Goal: Task Accomplishment & Management: Manage account settings

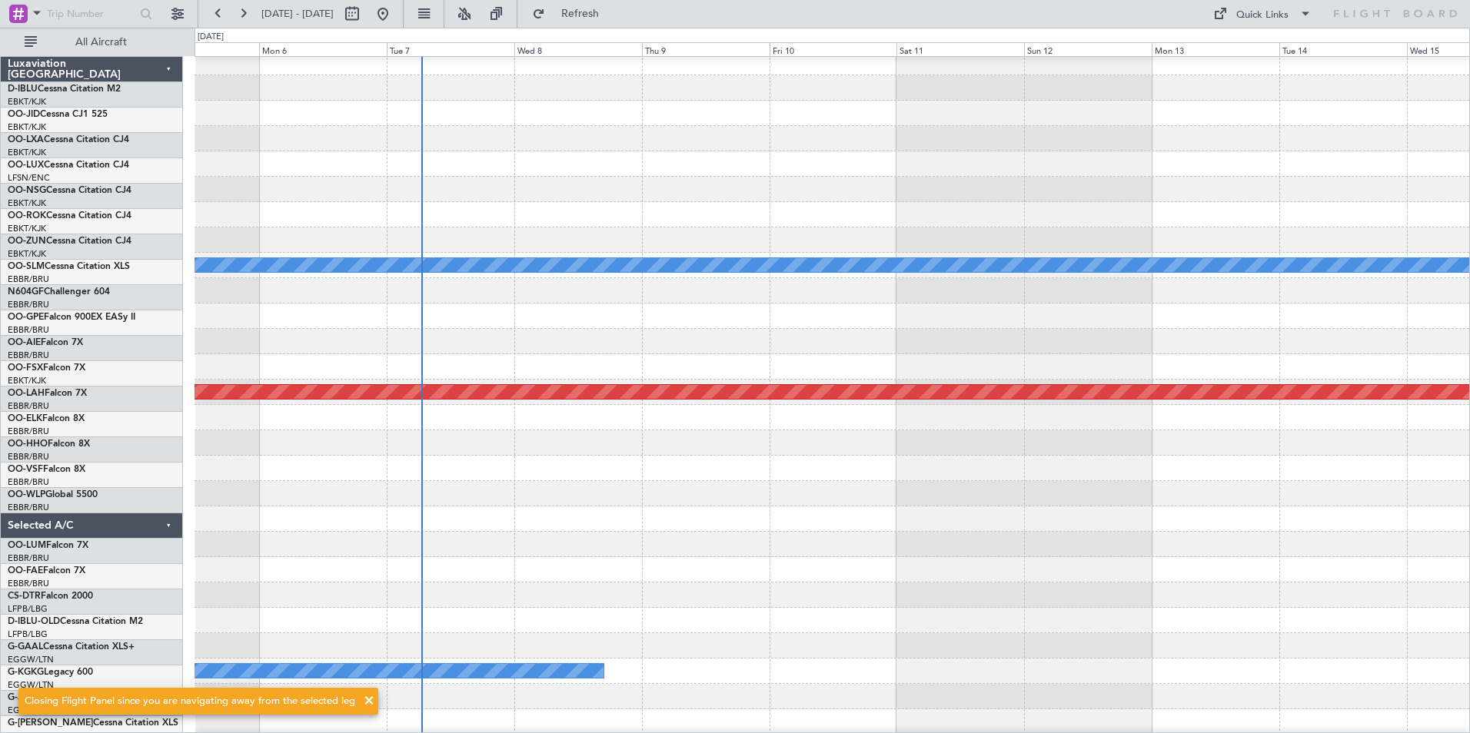
scroll to position [7, 0]
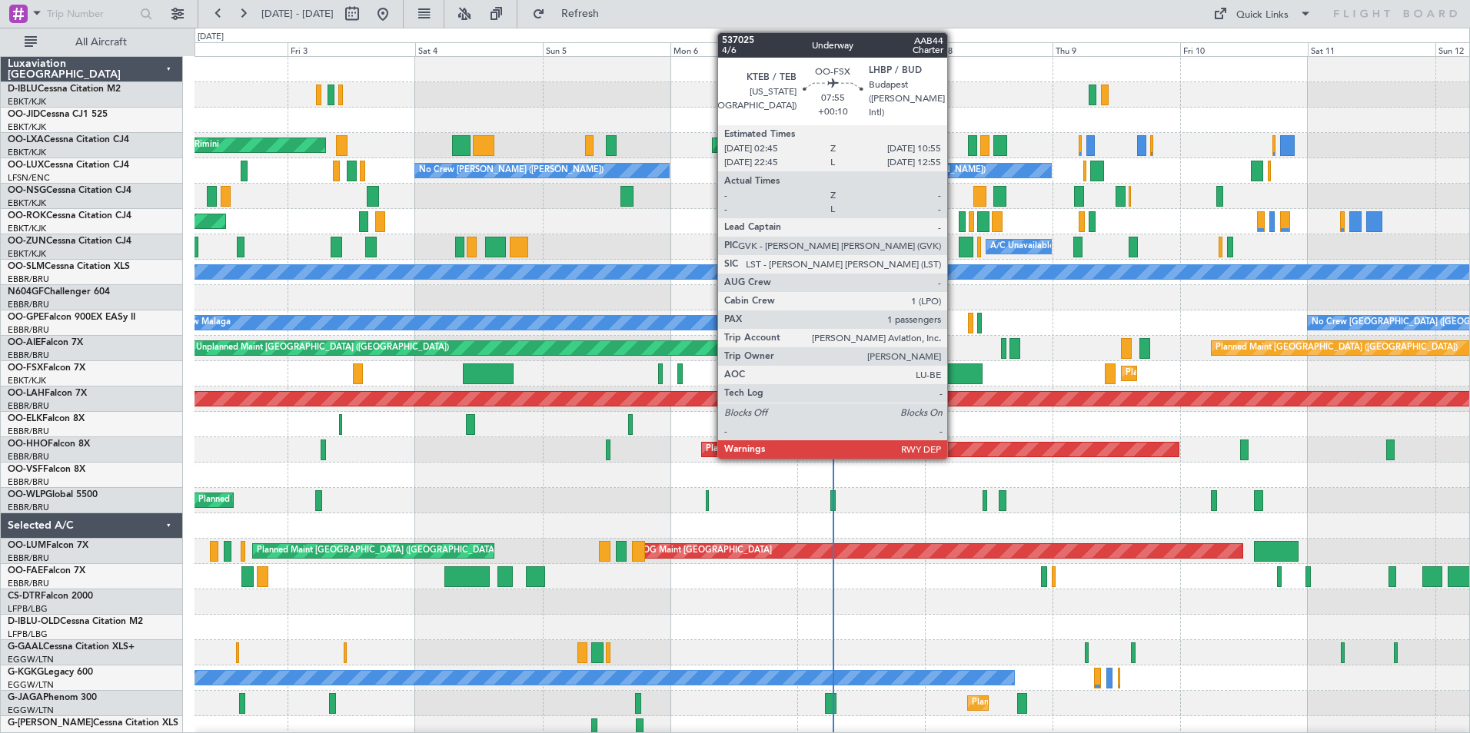
click at [874, 345] on div "Planned Maint [GEOGRAPHIC_DATA] ([GEOGRAPHIC_DATA]) Unplanned Maint [GEOGRAPHIC…" at bounding box center [831, 348] width 1275 height 25
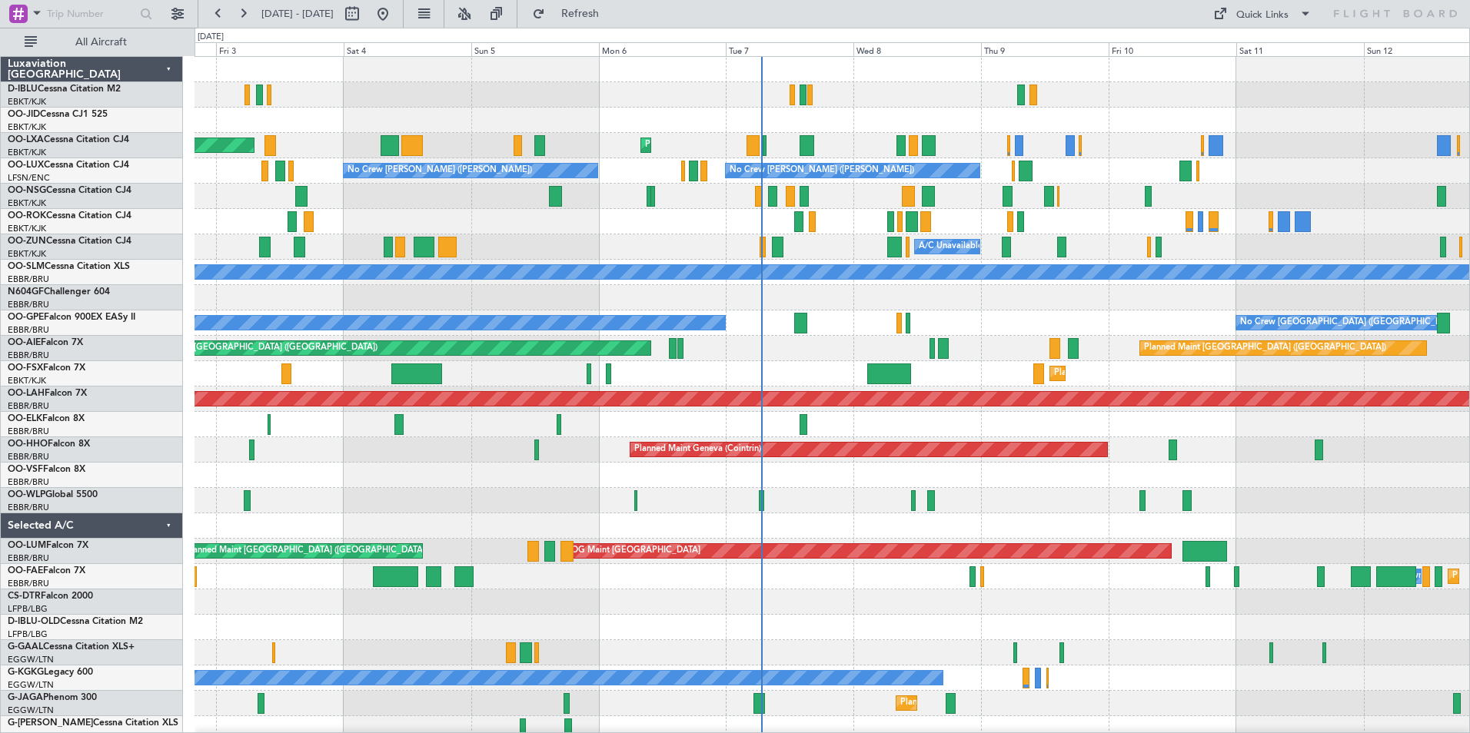
click at [740, 353] on div "Planned Maint Kortrijk-[GEOGRAPHIC_DATA] AOG Maint [GEOGRAPHIC_DATA] No Crew [P…" at bounding box center [831, 539] width 1275 height 964
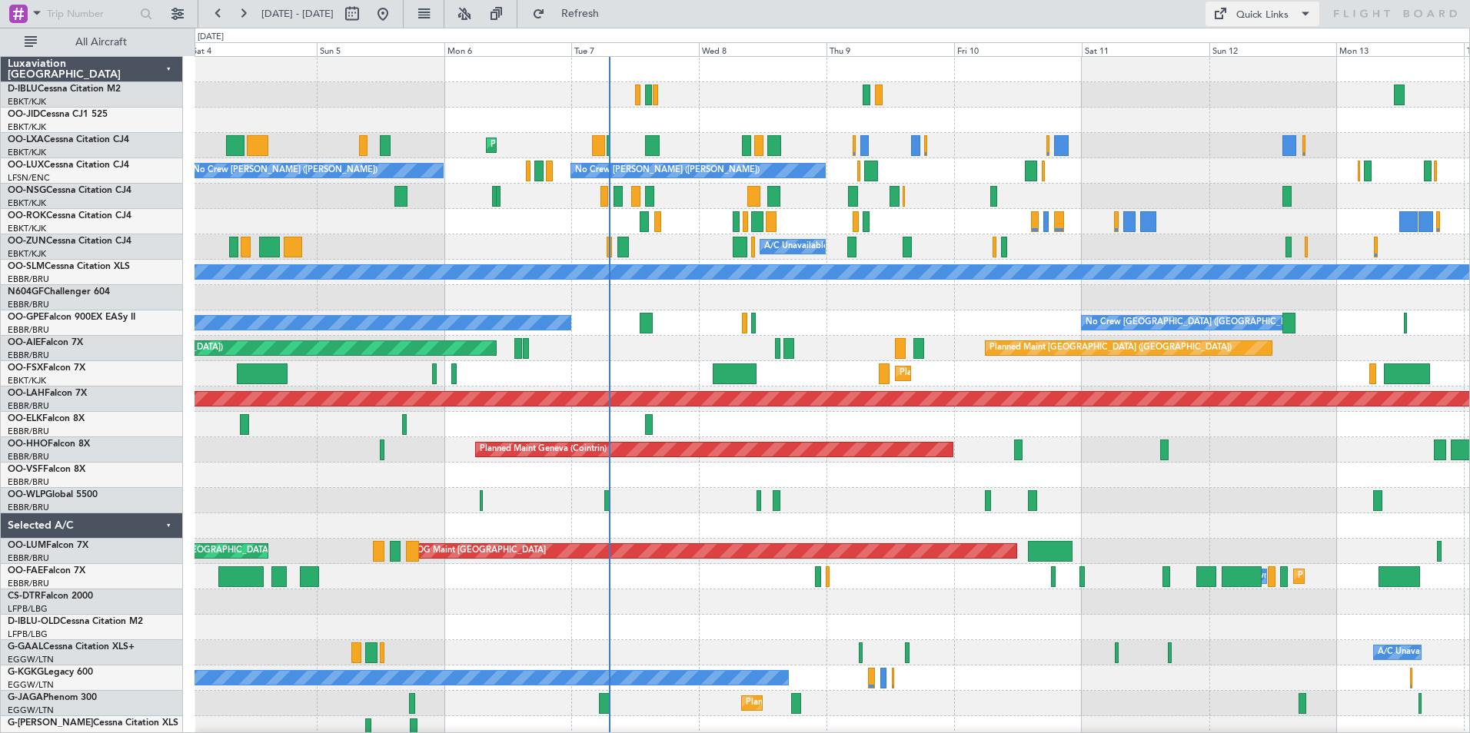
click at [1247, 14] on div "Quick Links" at bounding box center [1262, 15] width 52 height 15
click at [1259, 43] on button "Trip Builder" at bounding box center [1262, 50] width 115 height 37
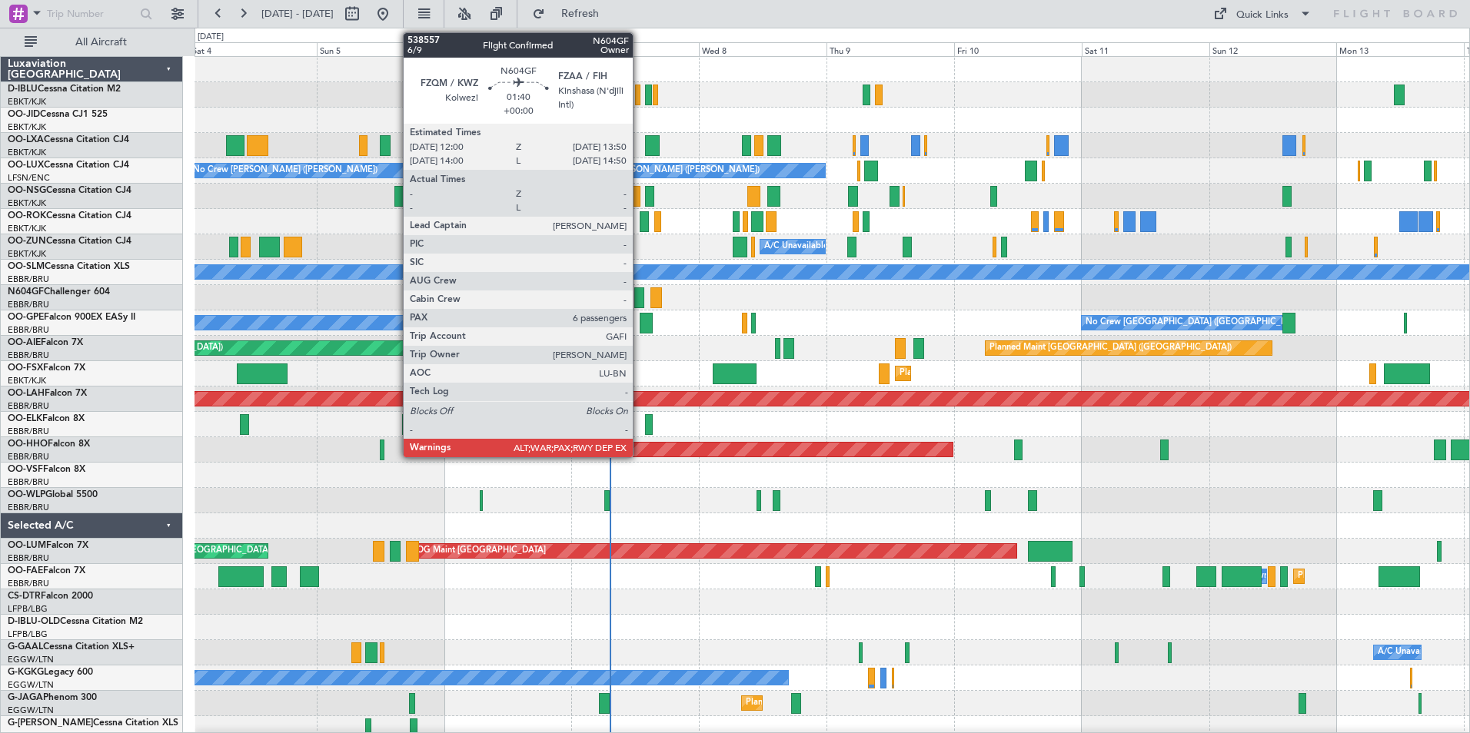
click at [640, 298] on div at bounding box center [639, 298] width 10 height 21
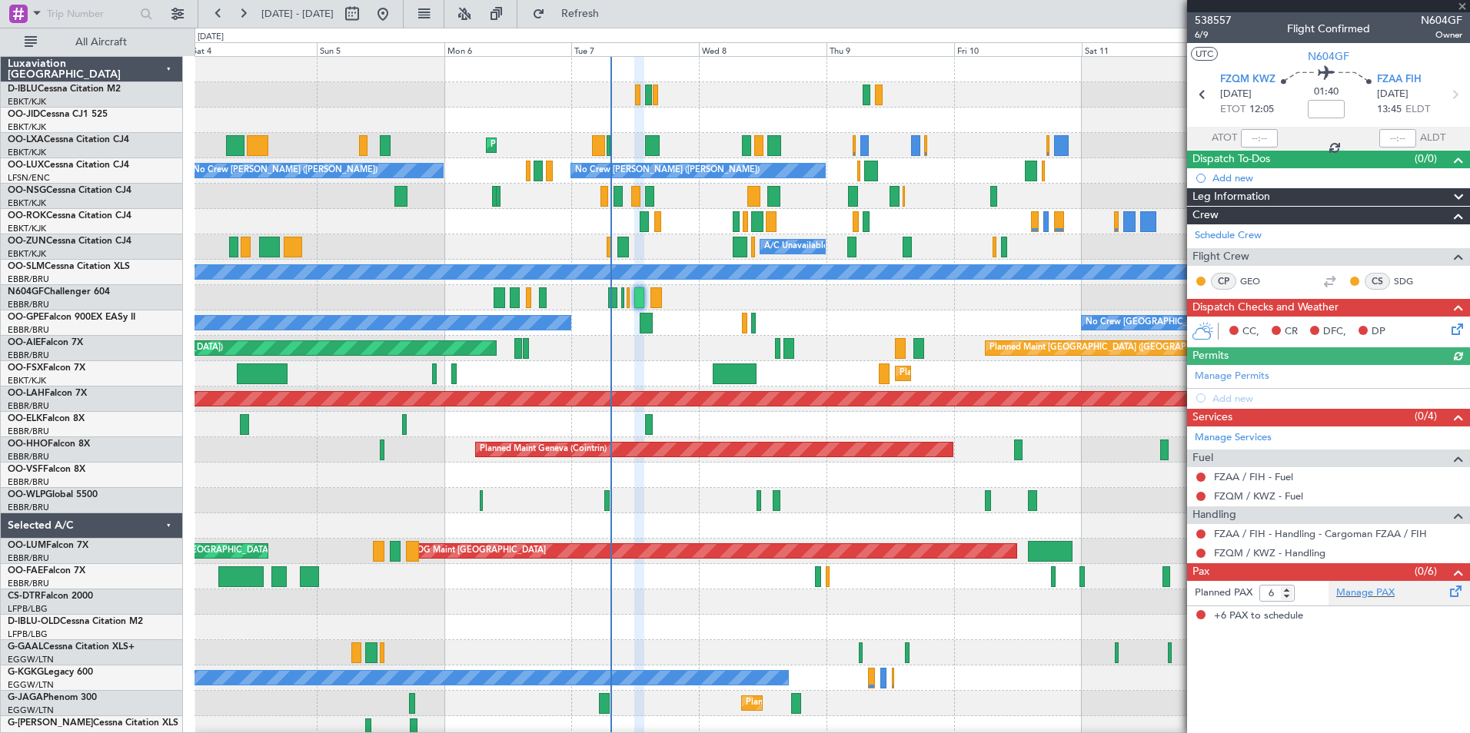
click at [1358, 602] on div "Manage PAX" at bounding box center [1398, 593] width 141 height 25
click at [700, 542] on div "No Crew Kortrijk-[GEOGRAPHIC_DATA] Planned Maint [GEOGRAPHIC_DATA]-[GEOGRAPHIC_…" at bounding box center [831, 539] width 1275 height 964
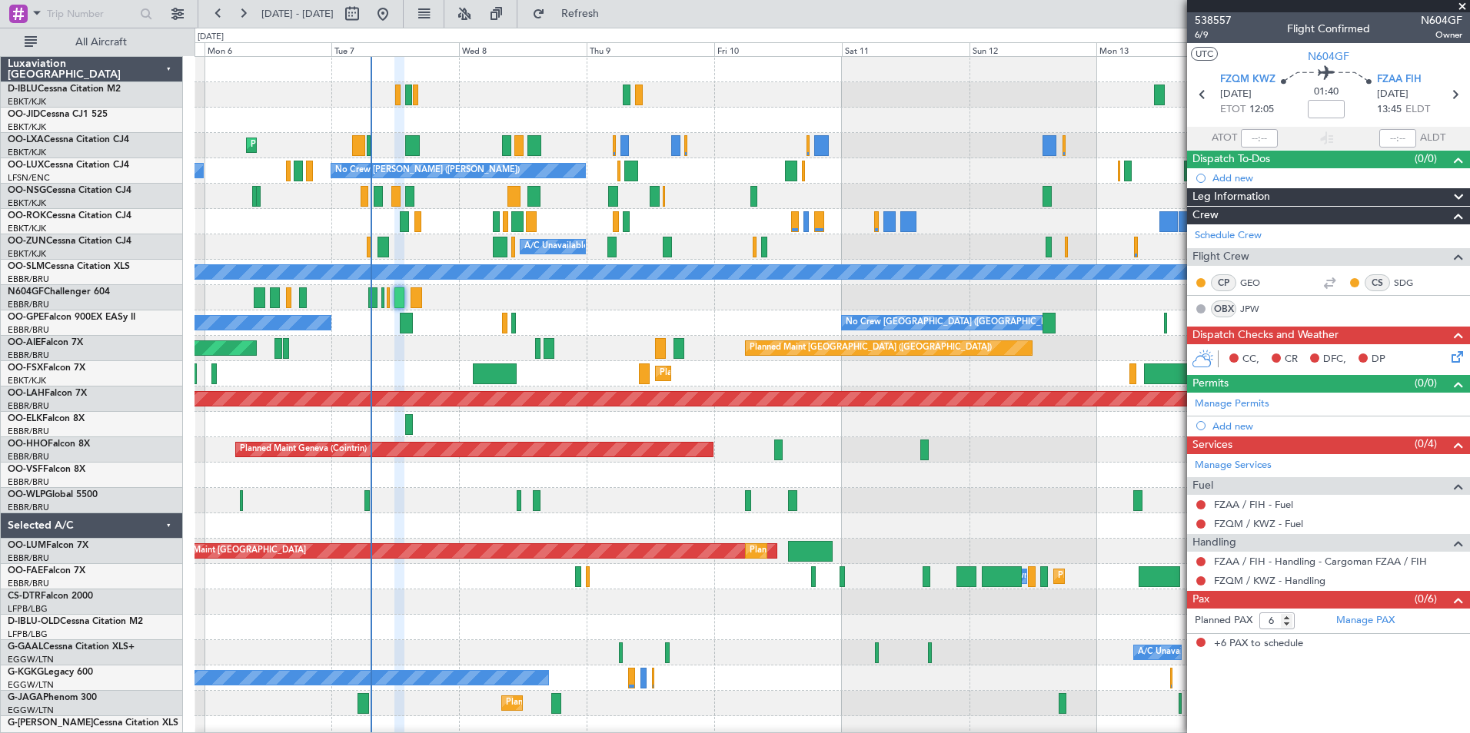
click at [287, 567] on div "No Crew Kortrijk-Wevelgem Planned Maint Kortrijk-Wevelgem No Crew Nancy (Essey)…" at bounding box center [831, 564] width 1275 height 1015
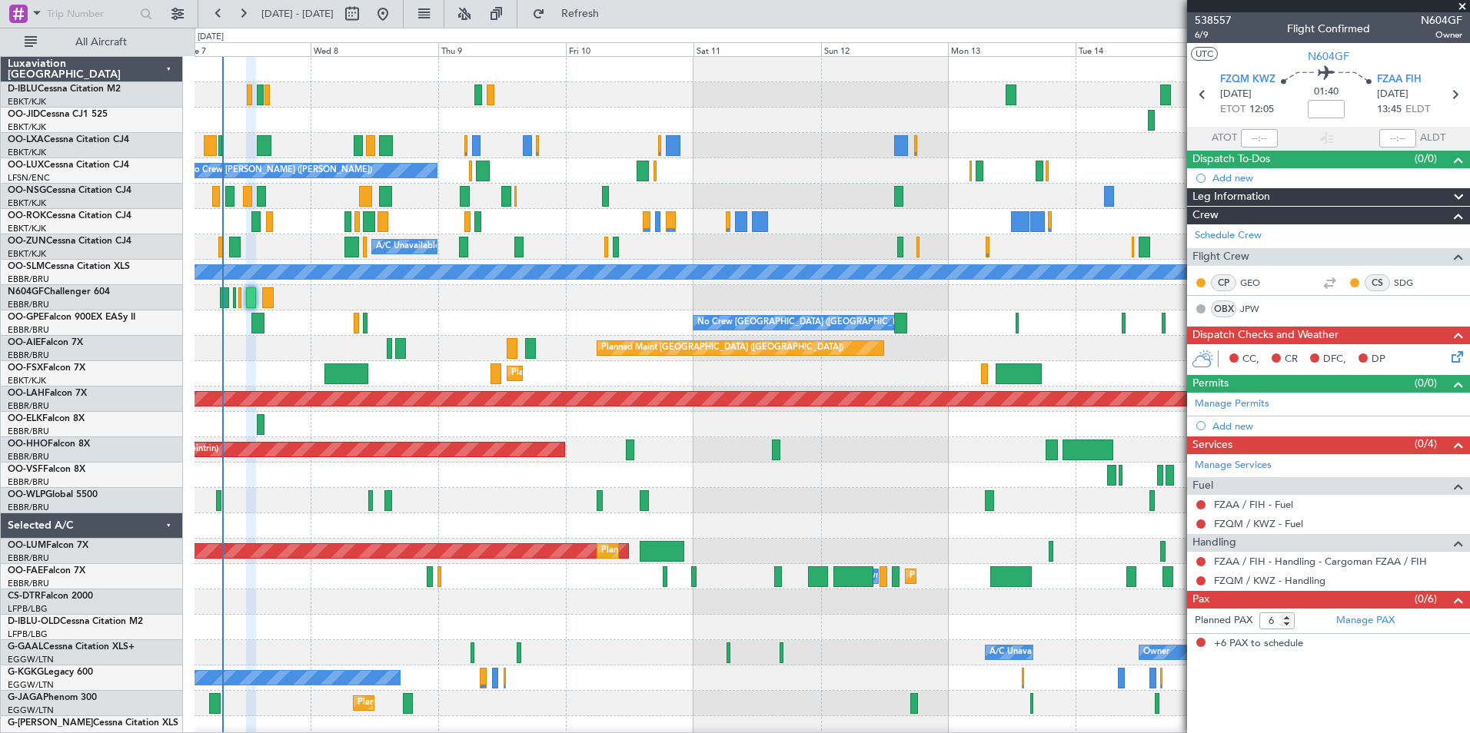
click at [845, 506] on div at bounding box center [831, 500] width 1275 height 25
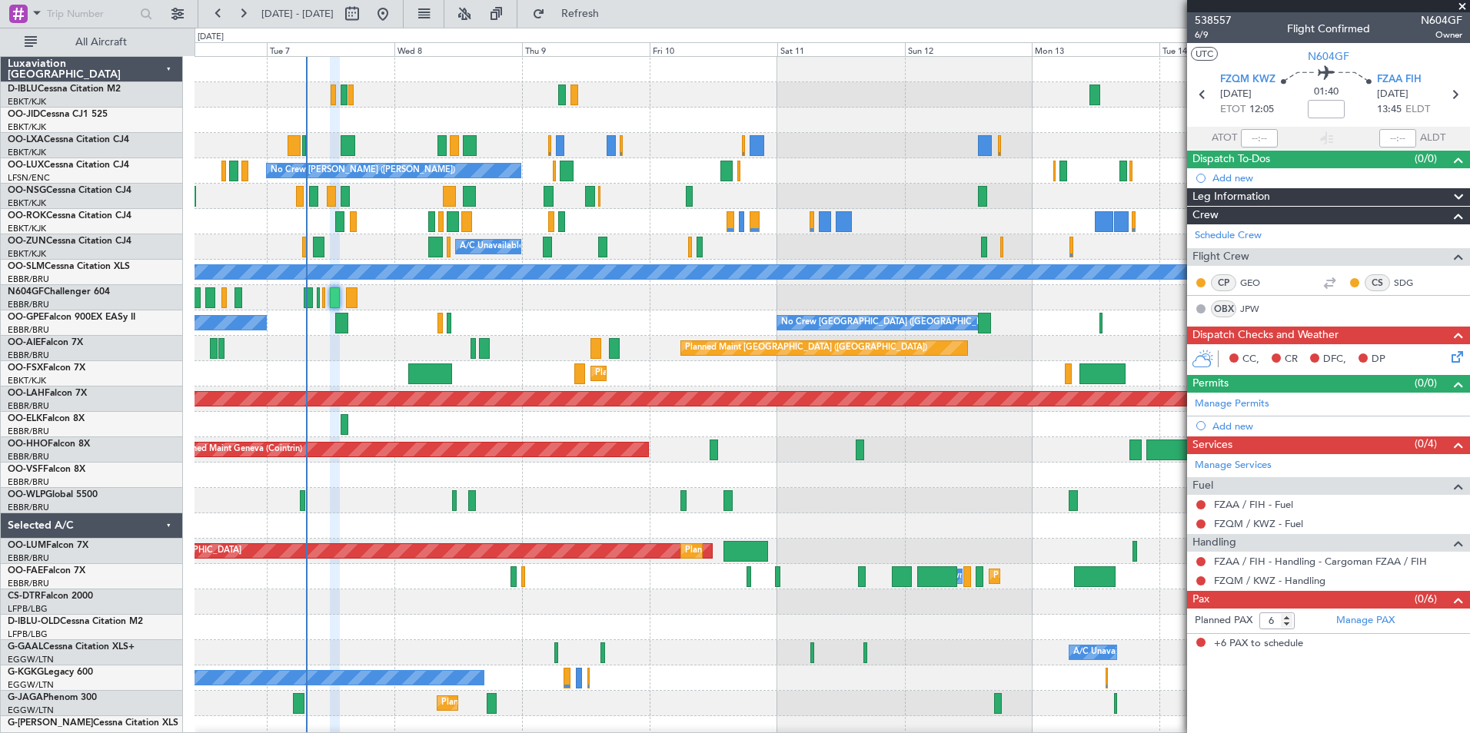
click at [963, 514] on div "No Crew Kortrijk-Wevelgem Planned Maint Kortrijk-Wevelgem No Crew Nancy (Essey)…" at bounding box center [831, 577] width 1275 height 1040
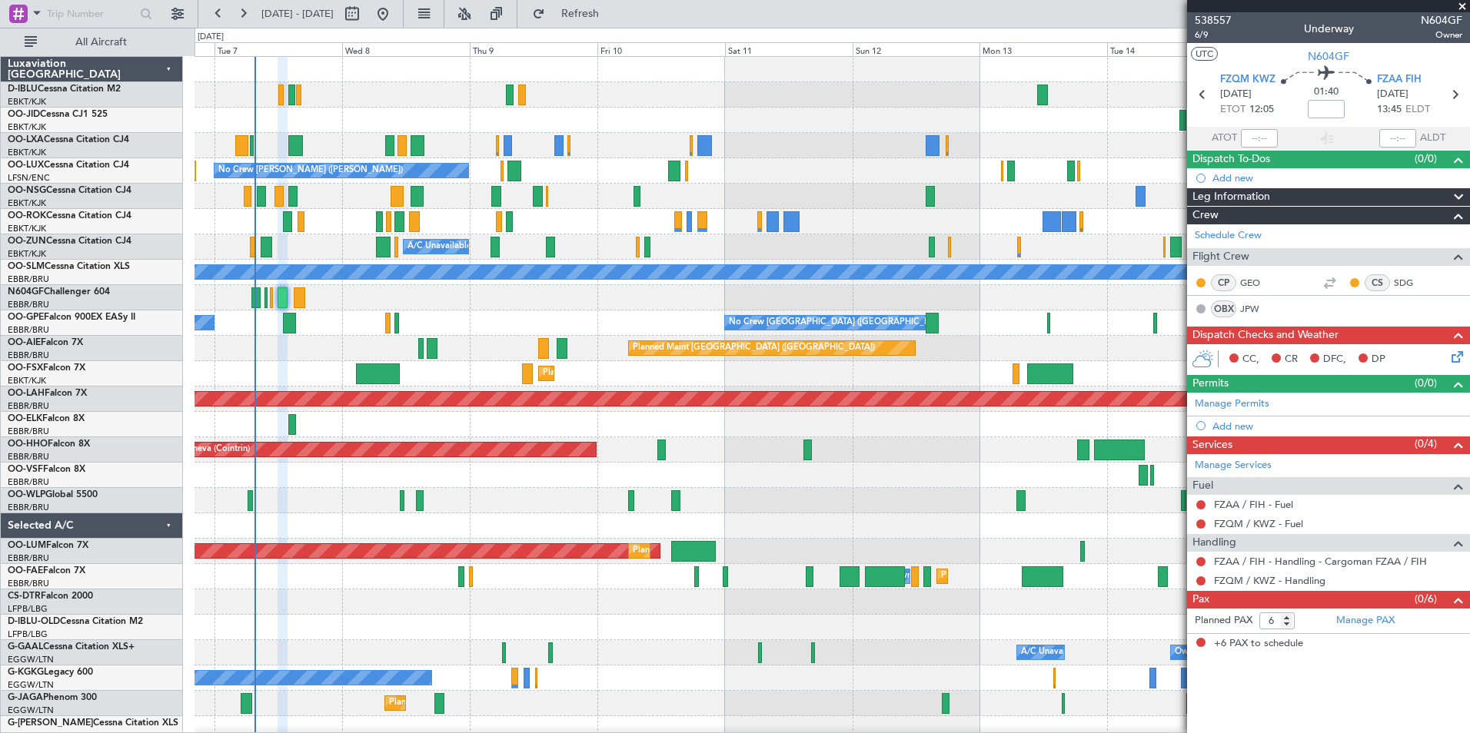
click at [458, 378] on div "No Crew Kortrijk-Wevelgem Planned Maint Kortrijk-Wevelgem No Crew Nancy (Essey)…" at bounding box center [831, 564] width 1275 height 1015
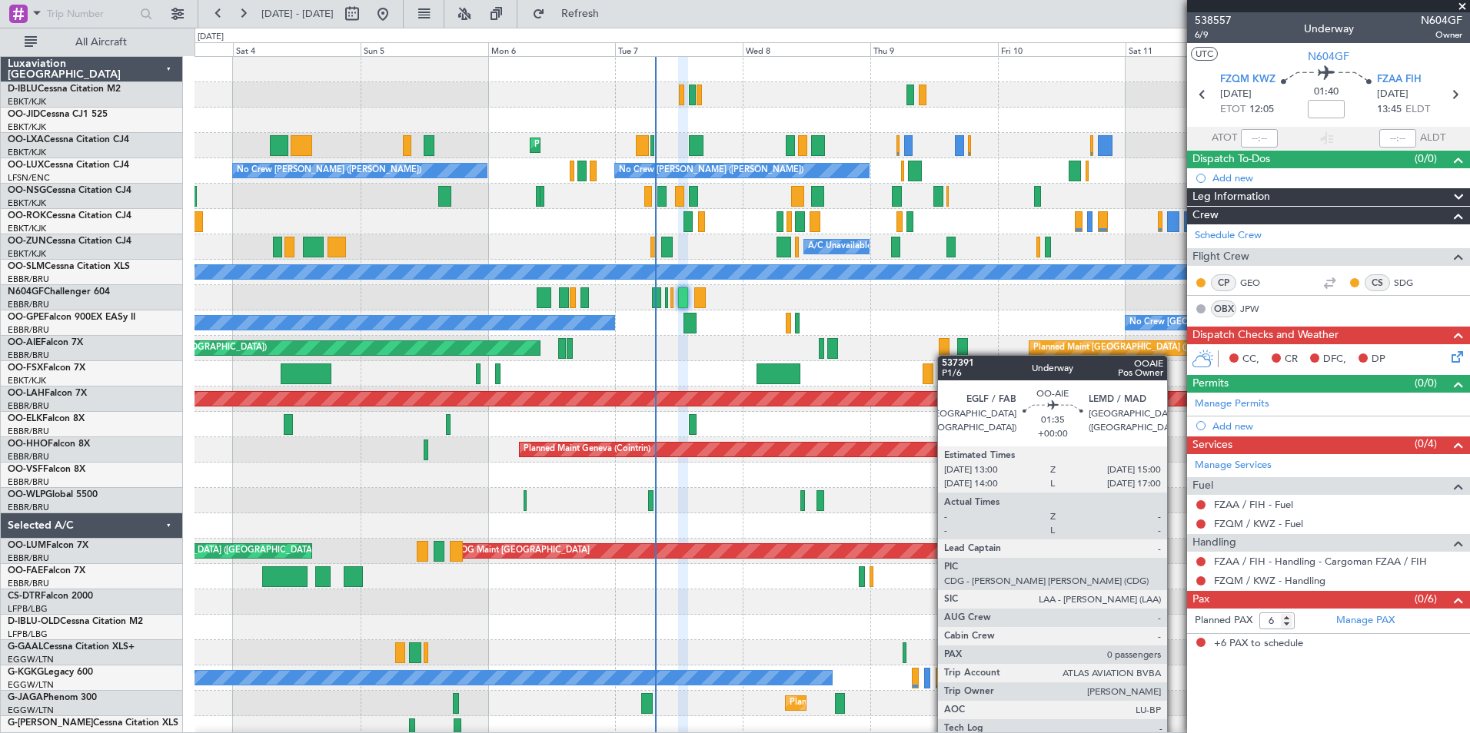
click at [945, 355] on div "No Crew Kortrijk-Wevelgem Planned Maint Kortrijk-Wevelgem AOG Maint Rimini No C…" at bounding box center [831, 577] width 1275 height 1040
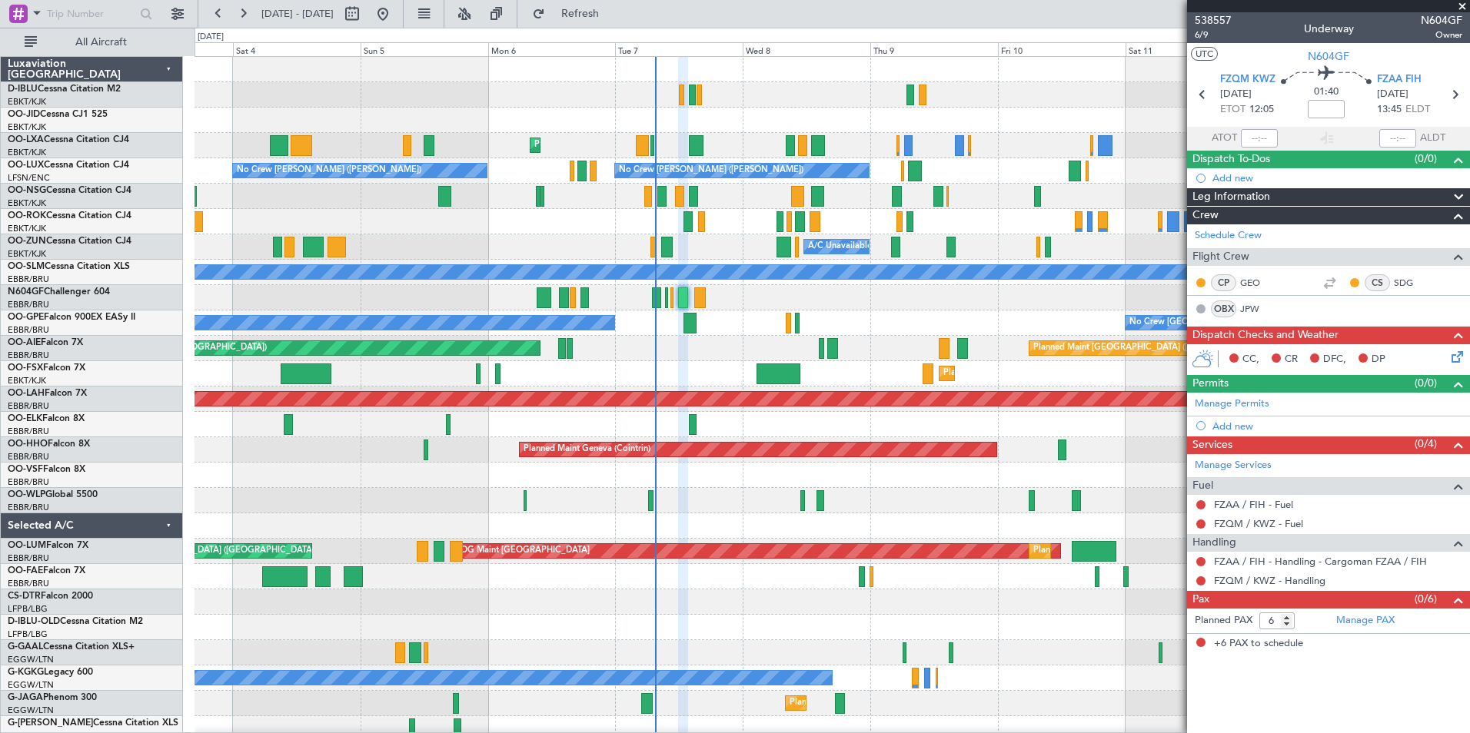
click at [767, 364] on div "No Crew Kortrijk-Wevelgem Planned Maint Kortrijk-Wevelgem AOG Maint Rimini No C…" at bounding box center [831, 539] width 1275 height 964
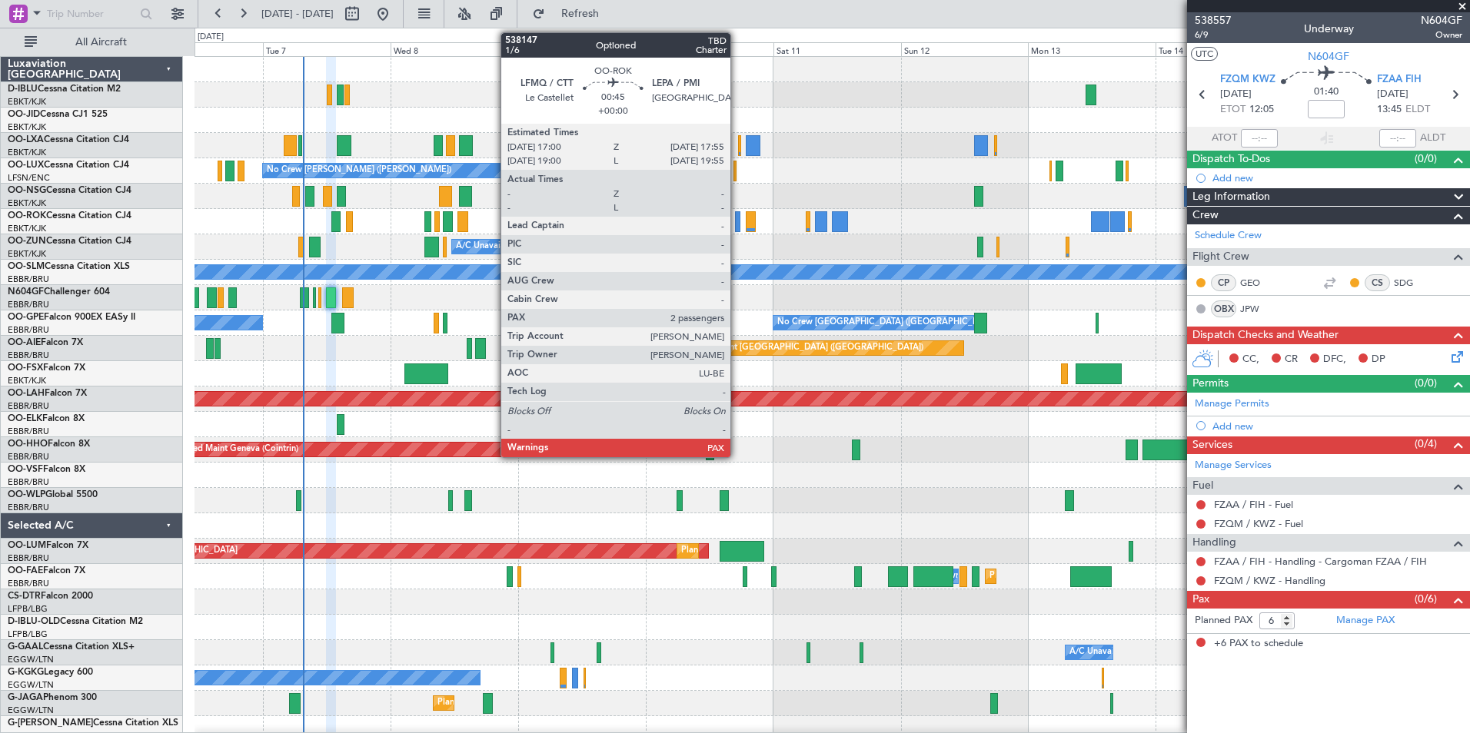
click at [737, 221] on div at bounding box center [737, 221] width 5 height 21
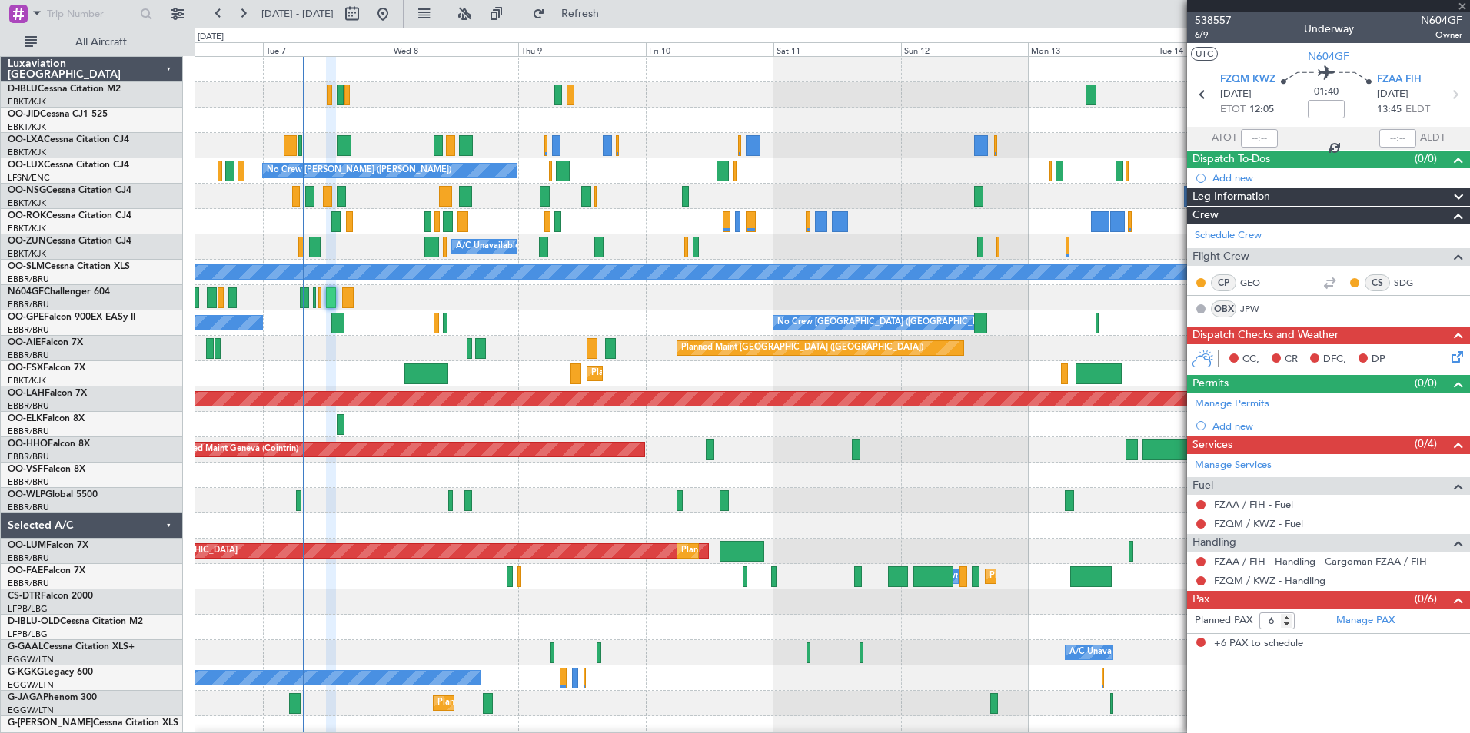
type input "2"
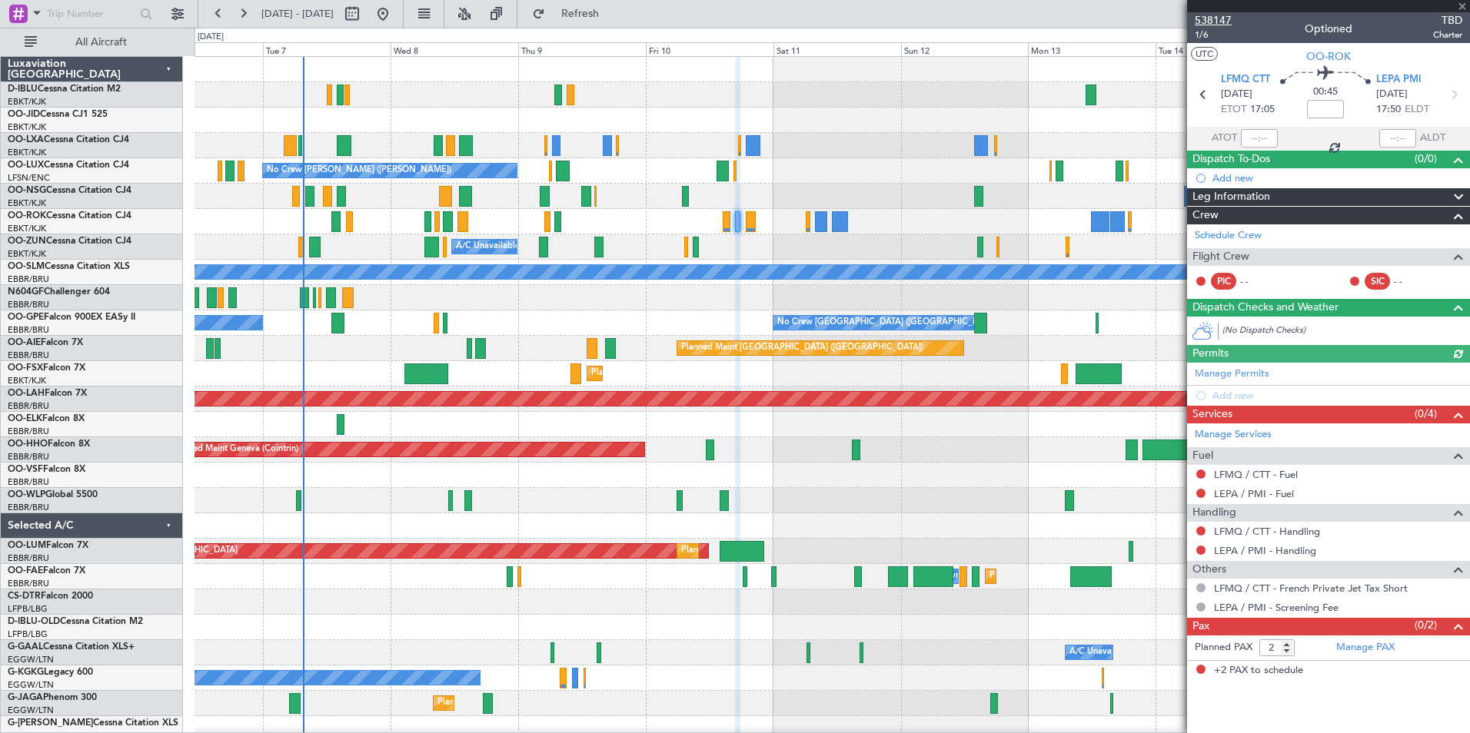
click at [1212, 18] on span "538147" at bounding box center [1213, 20] width 37 height 16
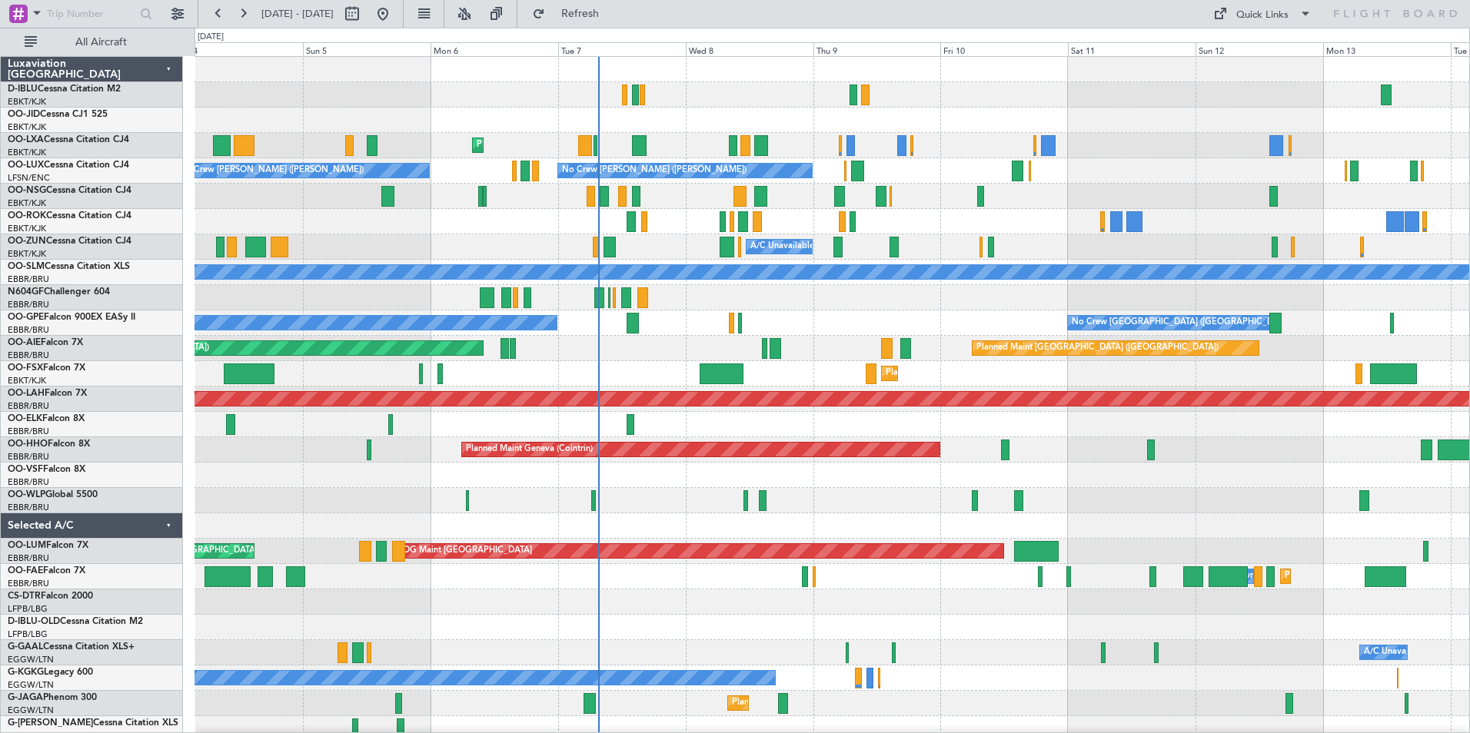
click at [1036, 512] on div "No Crew Kortrijk-[GEOGRAPHIC_DATA] Planned Maint [GEOGRAPHIC_DATA]-[GEOGRAPHIC_…" at bounding box center [831, 539] width 1275 height 964
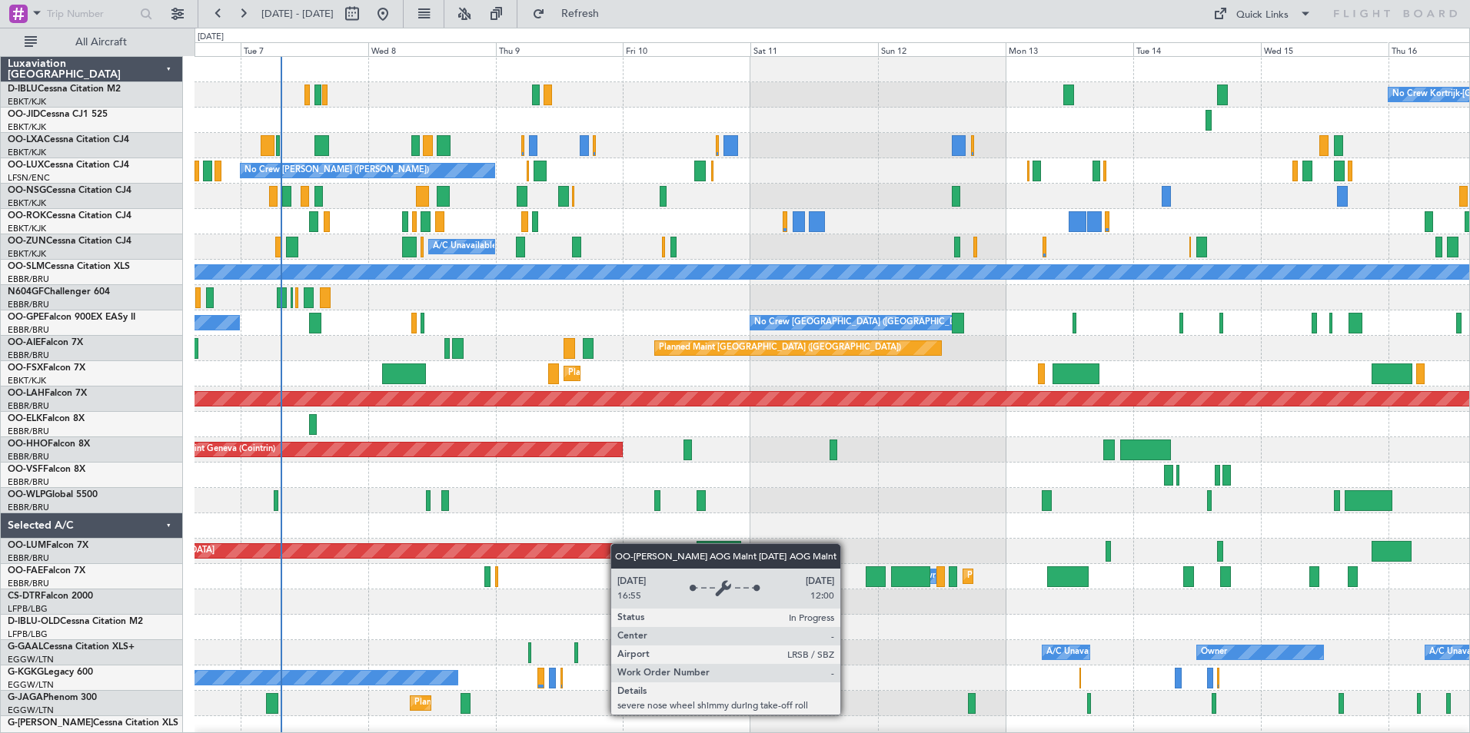
click at [594, 547] on div "No Crew Kortrijk-[GEOGRAPHIC_DATA] Planned Maint [GEOGRAPHIC_DATA]-[GEOGRAPHIC_…" at bounding box center [831, 539] width 1275 height 964
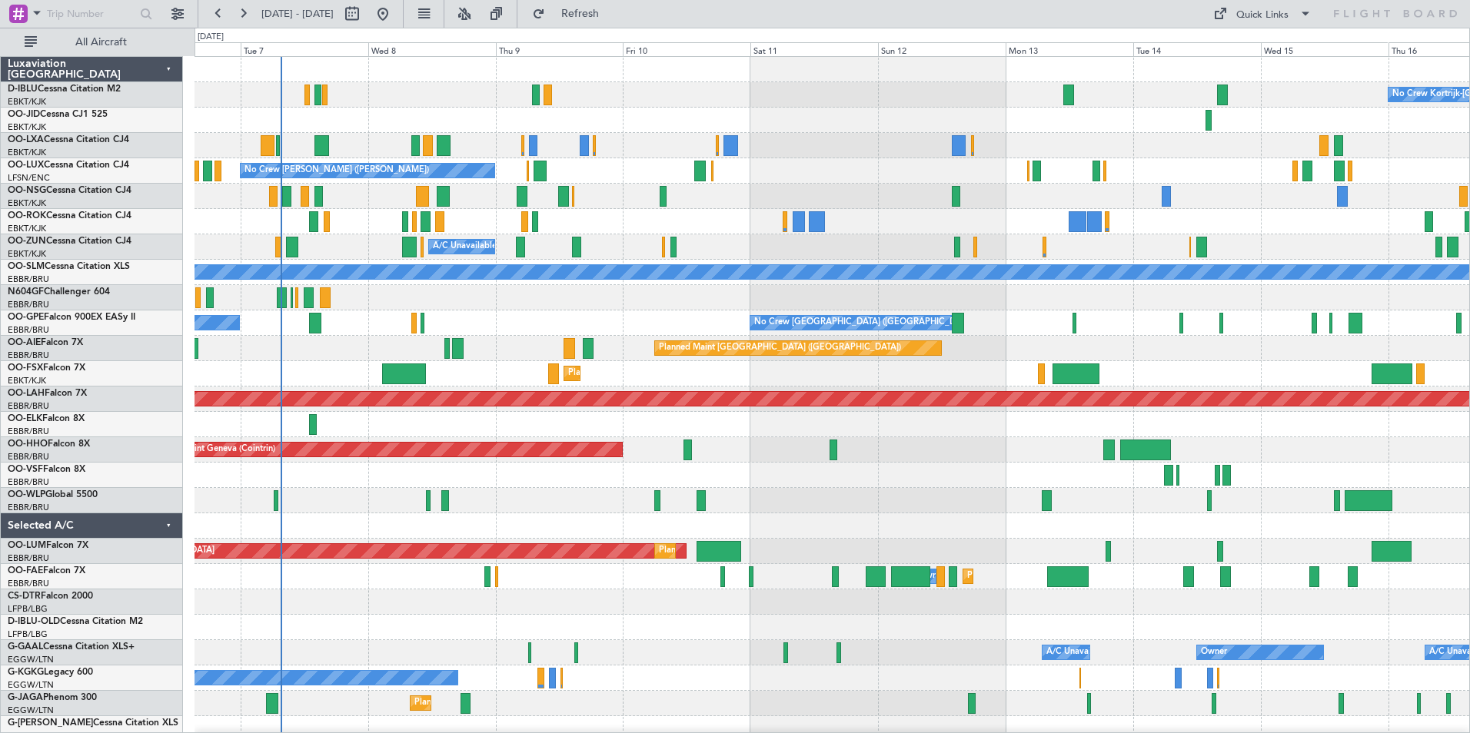
click at [0, 611] on div "No Crew Kortrijk-[GEOGRAPHIC_DATA] Planned Maint [GEOGRAPHIC_DATA]-[GEOGRAPHIC_…" at bounding box center [735, 381] width 1470 height 706
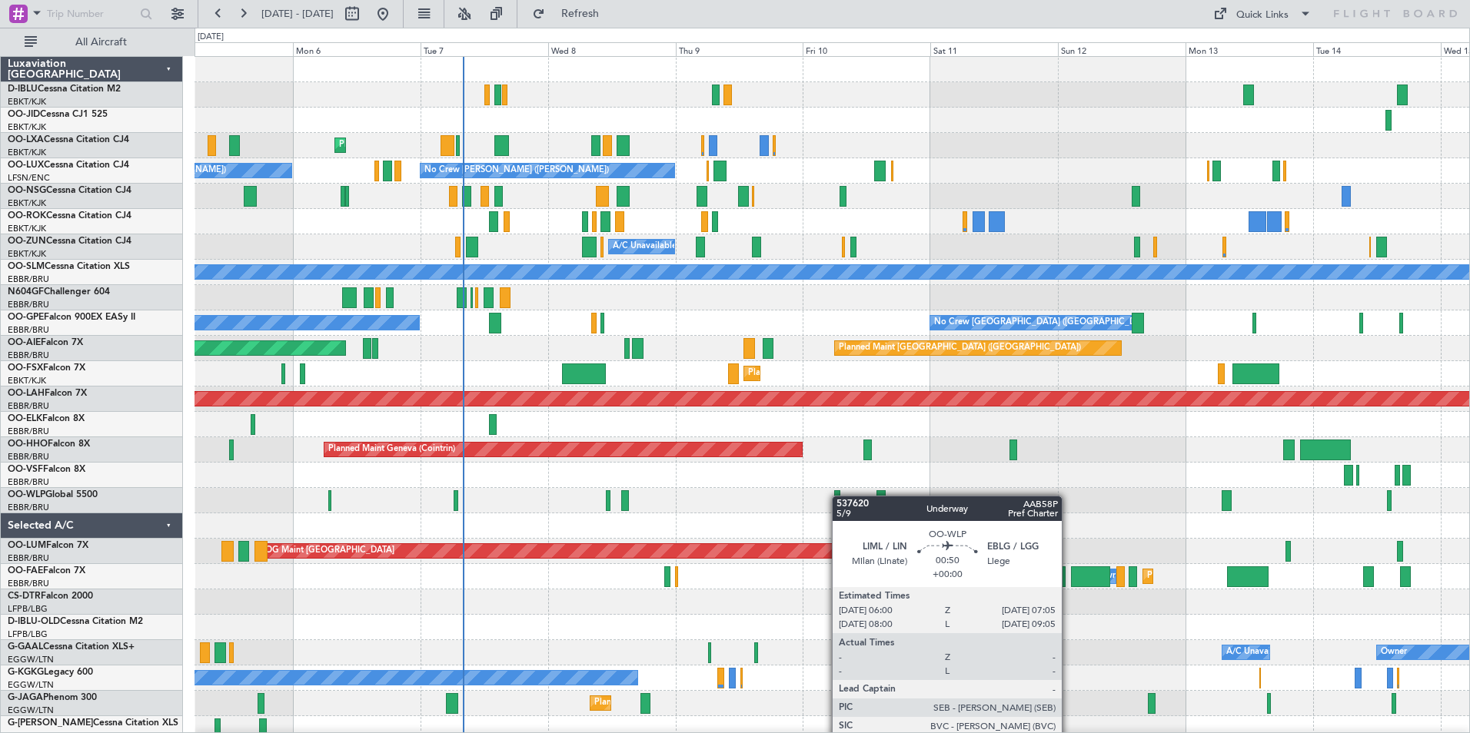
click at [839, 496] on div "No Crew Kortrijk-[GEOGRAPHIC_DATA] Planned Maint [GEOGRAPHIC_DATA]-[GEOGRAPHIC_…" at bounding box center [831, 577] width 1275 height 1040
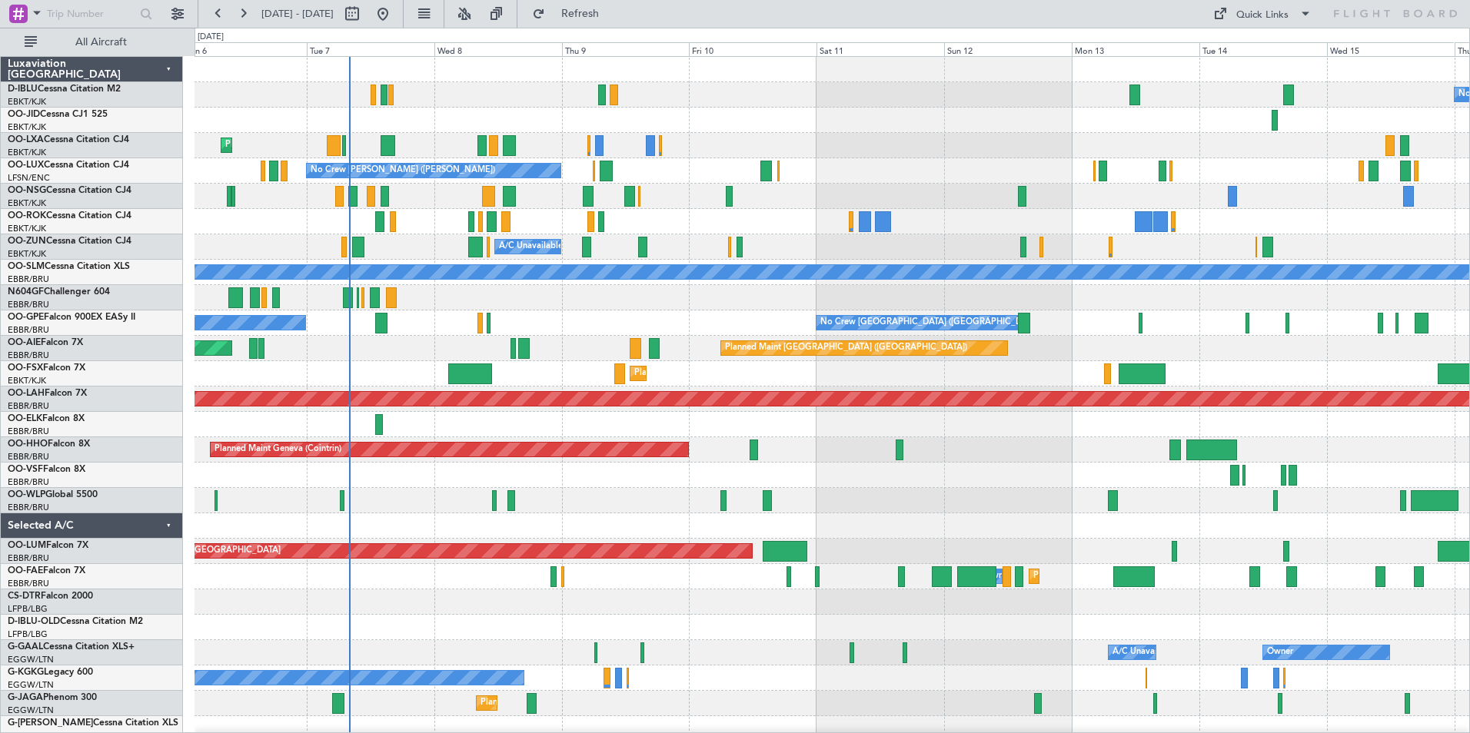
click at [826, 503] on div "No Crew Kortrijk-[GEOGRAPHIC_DATA] Planned Maint [GEOGRAPHIC_DATA]-[GEOGRAPHIC_…" at bounding box center [831, 539] width 1275 height 964
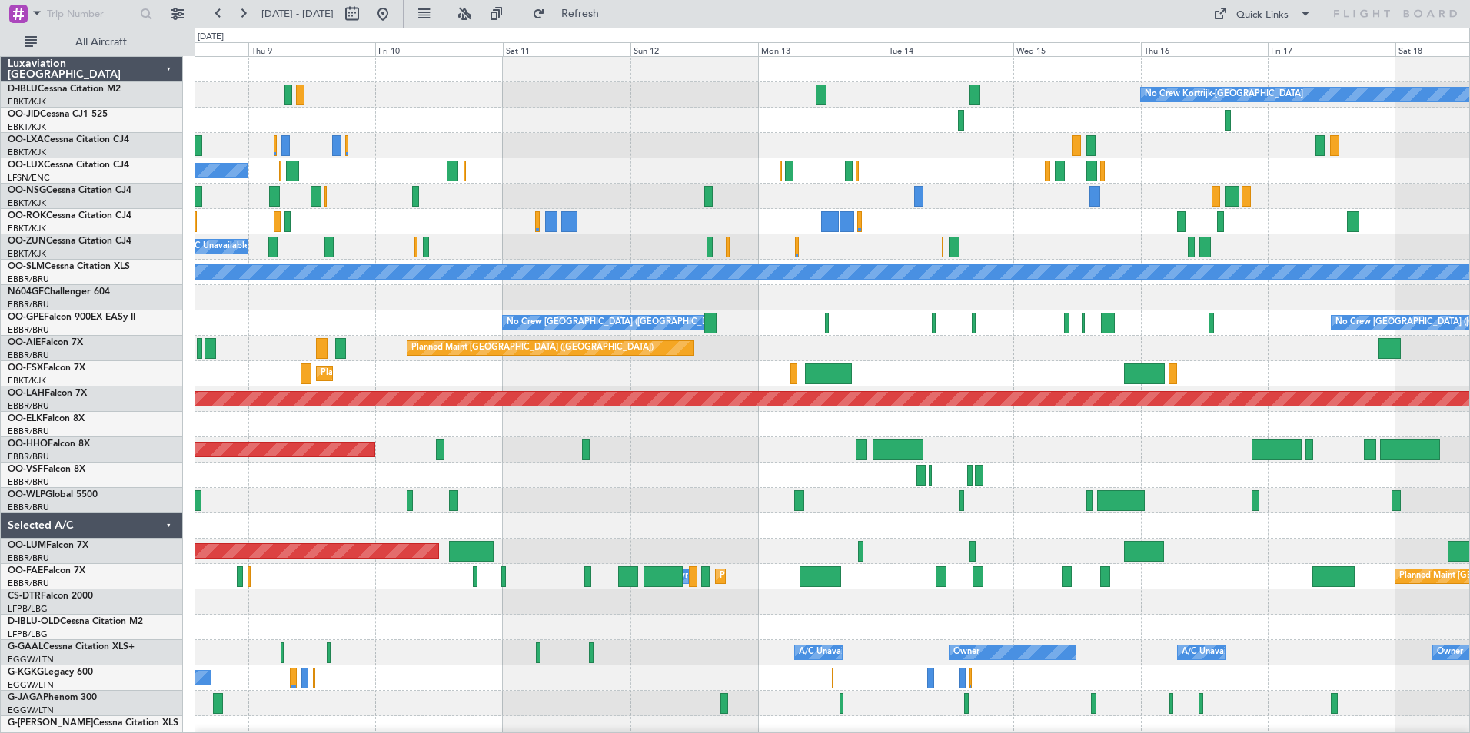
click at [719, 528] on div "No Crew Kortrijk-[GEOGRAPHIC_DATA] Planned Maint [GEOGRAPHIC_DATA]-[GEOGRAPHIC_…" at bounding box center [831, 564] width 1275 height 1015
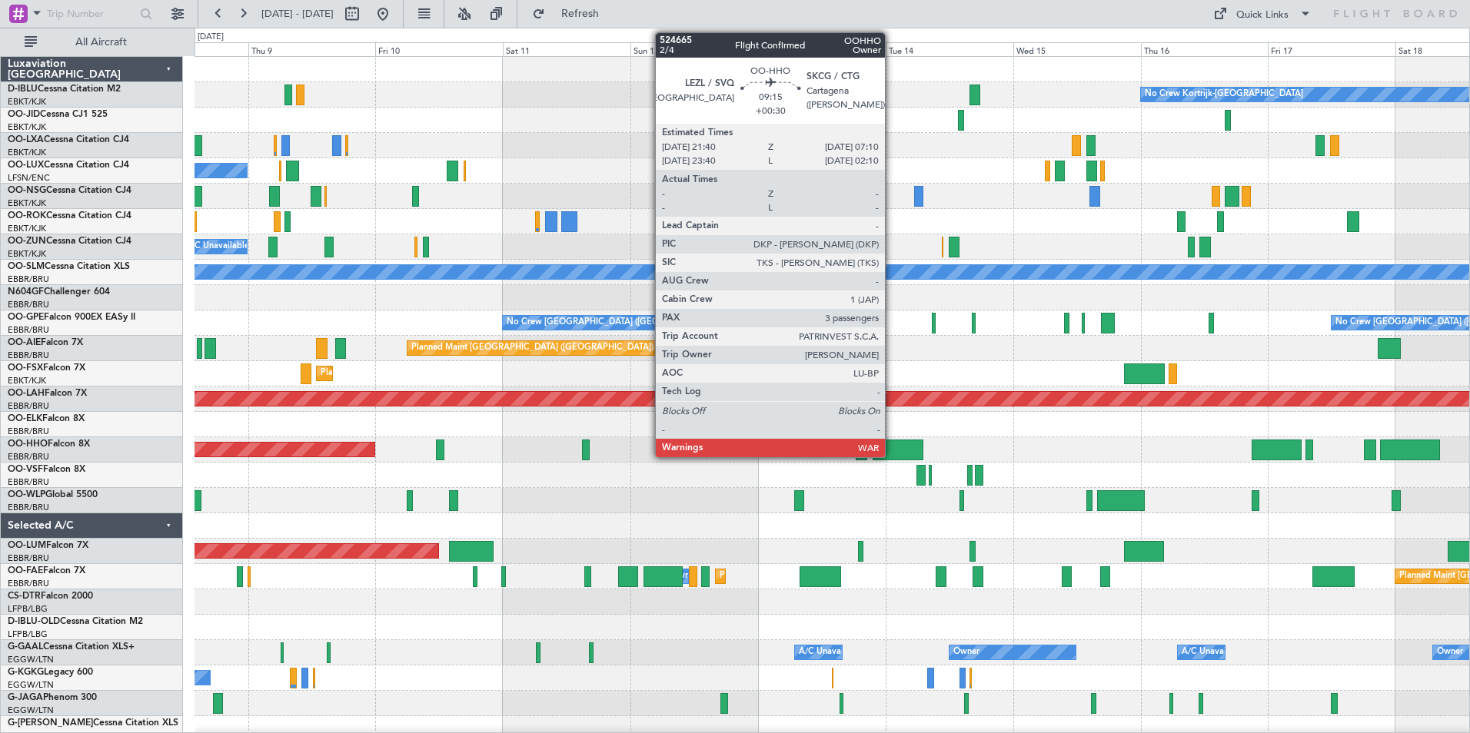
click at [892, 455] on div at bounding box center [898, 450] width 51 height 21
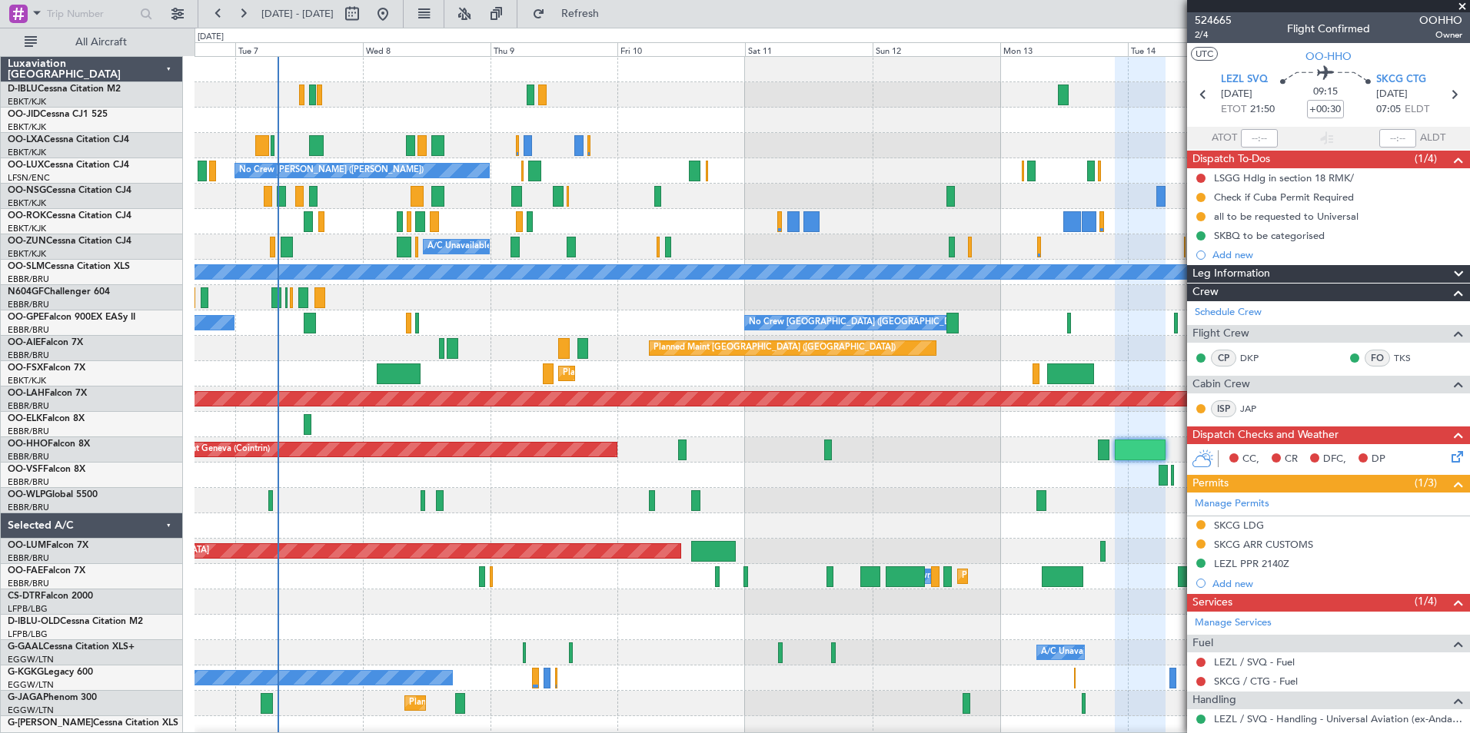
click at [941, 523] on div "No Crew Kortrijk-[GEOGRAPHIC_DATA] Planned Maint [GEOGRAPHIC_DATA]-[GEOGRAPHIC_…" at bounding box center [831, 577] width 1275 height 1040
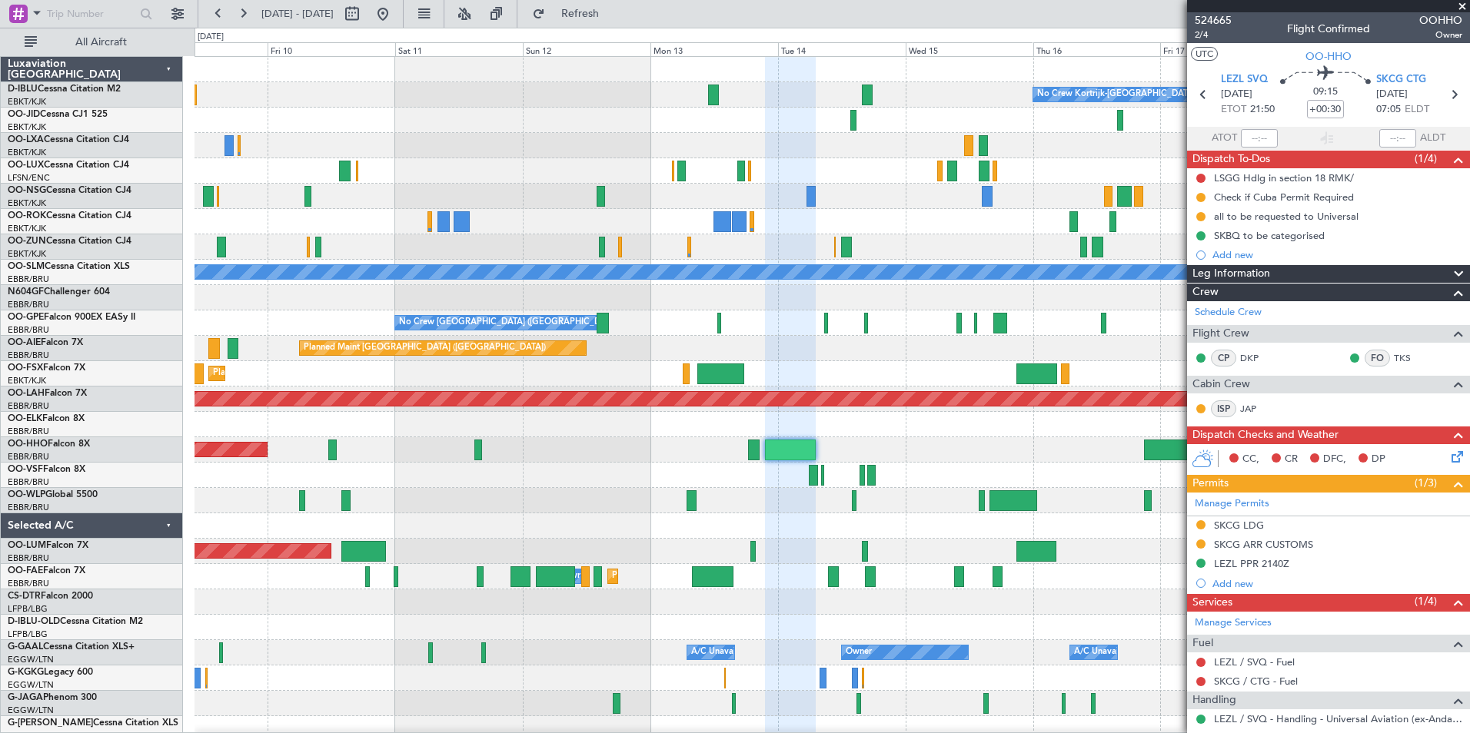
click at [581, 480] on div at bounding box center [831, 475] width 1275 height 25
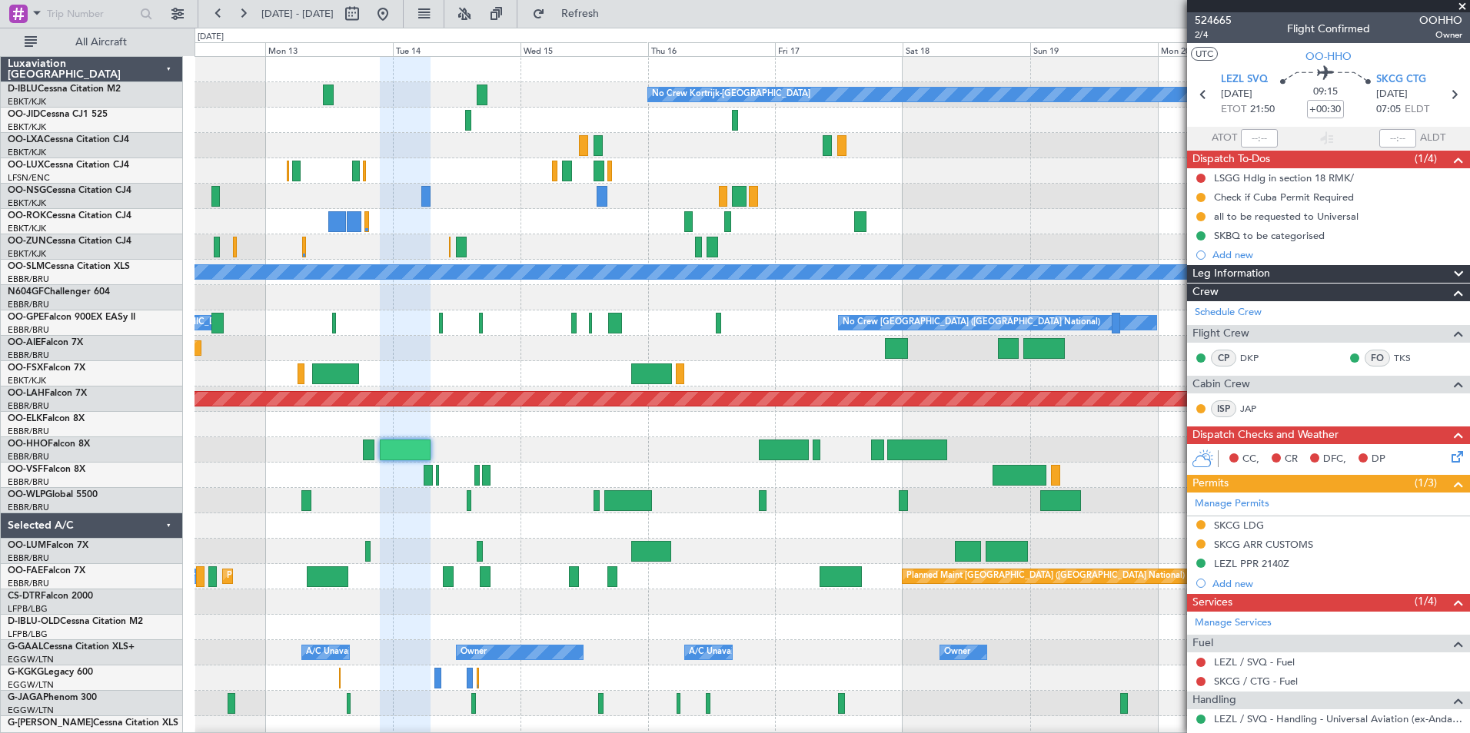
click at [487, 507] on div "No Crew Kortrijk-Wevelgem No Crew No Crew A/C Unavailable Monchengladbach No Cr…" at bounding box center [831, 577] width 1275 height 1040
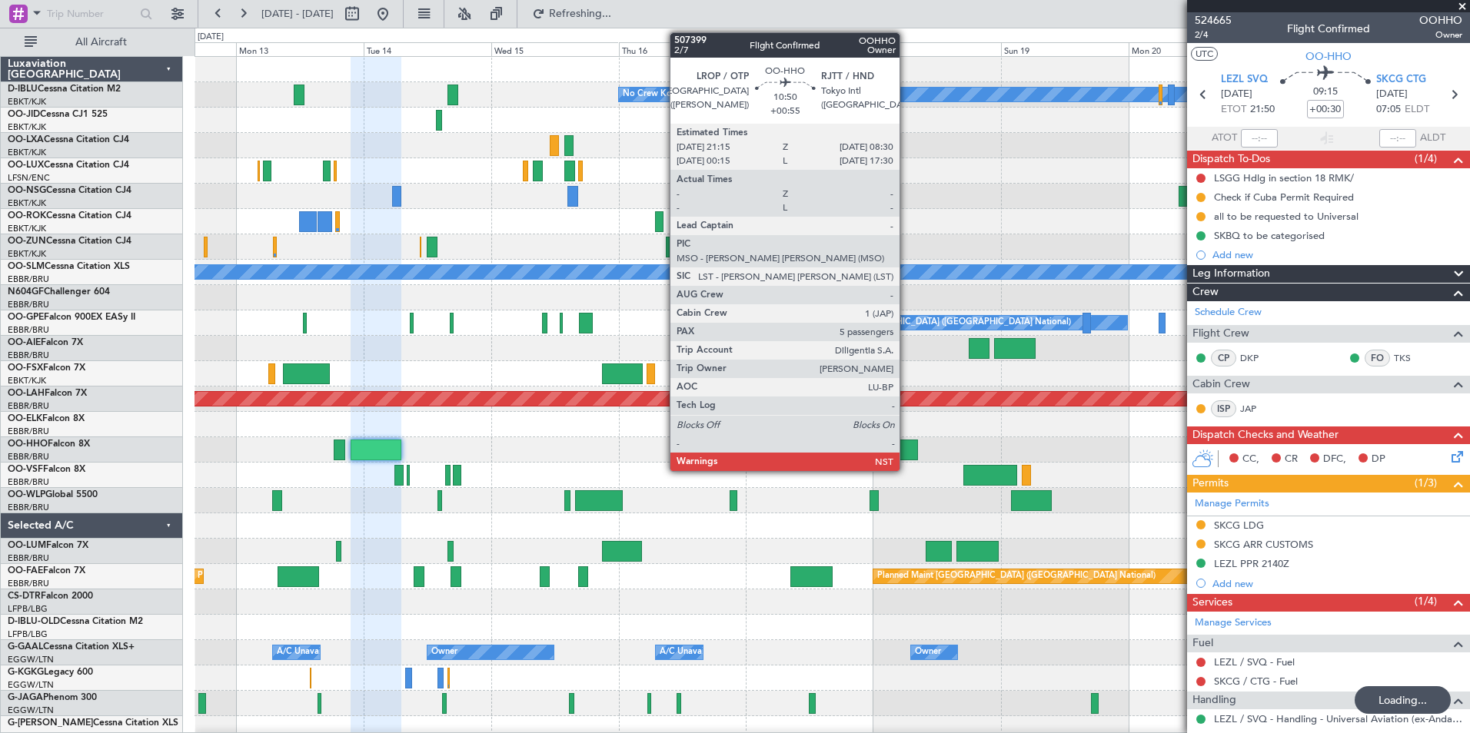
click at [906, 447] on div at bounding box center [888, 450] width 60 height 21
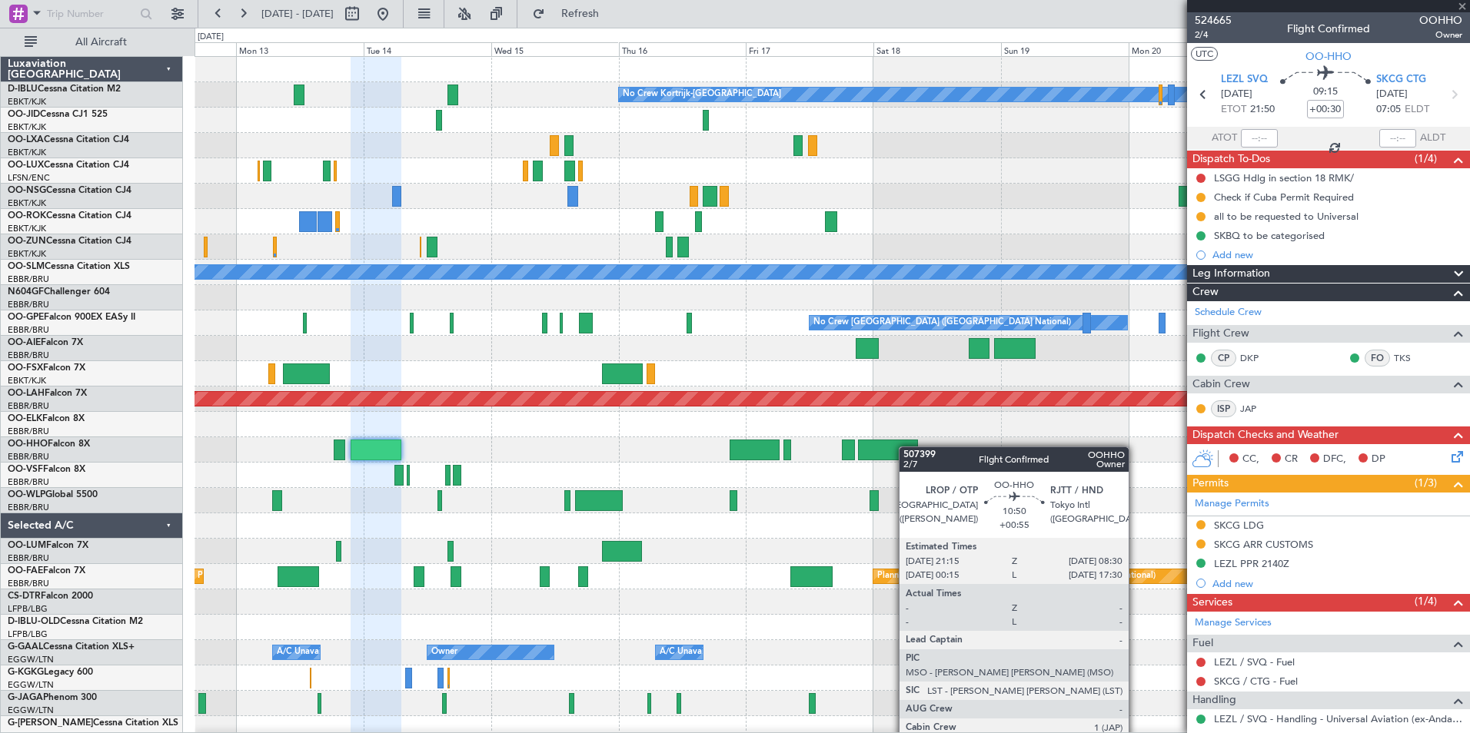
type input "+00:55"
type input "5"
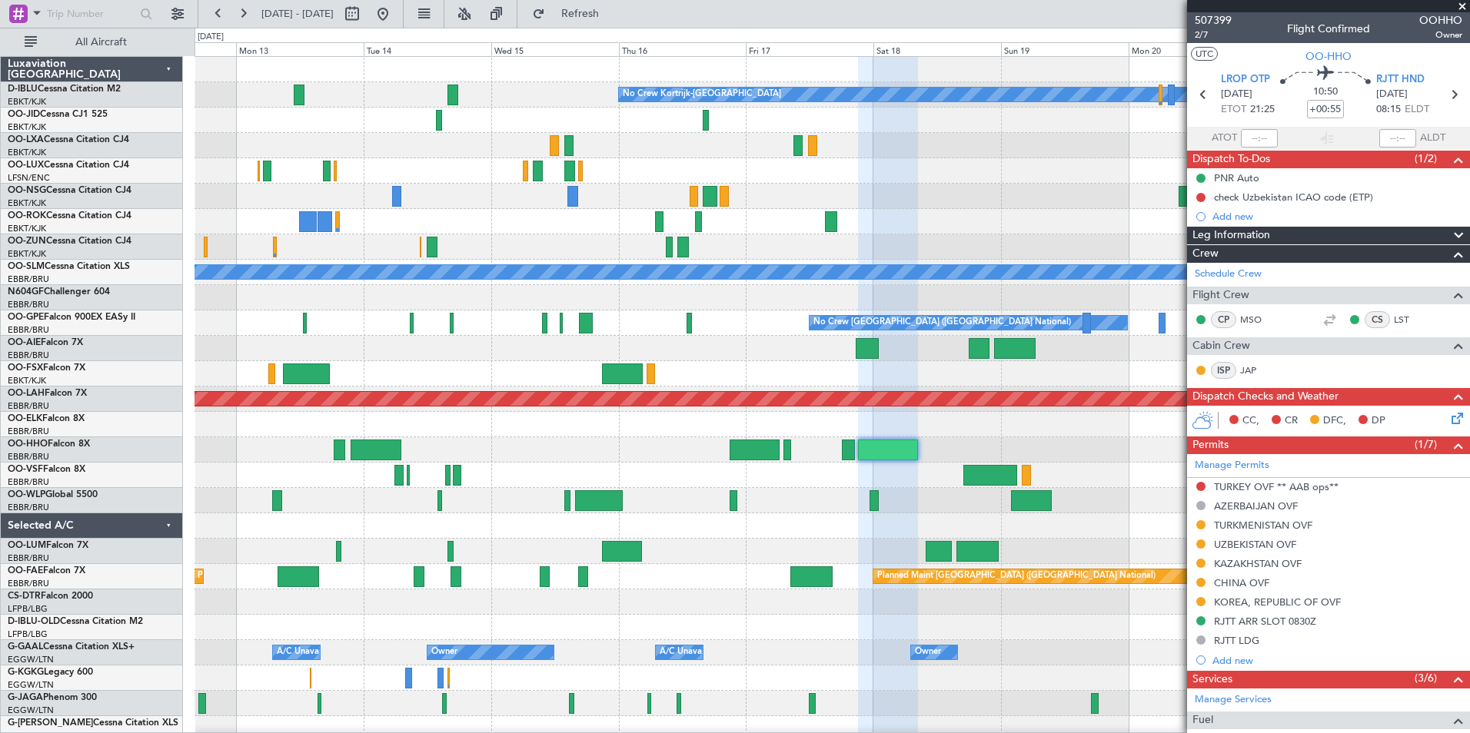
click at [1196, 526] on fb-app "12 Oct 2025 - 22 Oct 2025 Refresh Quick Links All Aircraft No Crew Kortrijk-Wev…" at bounding box center [735, 373] width 1470 height 722
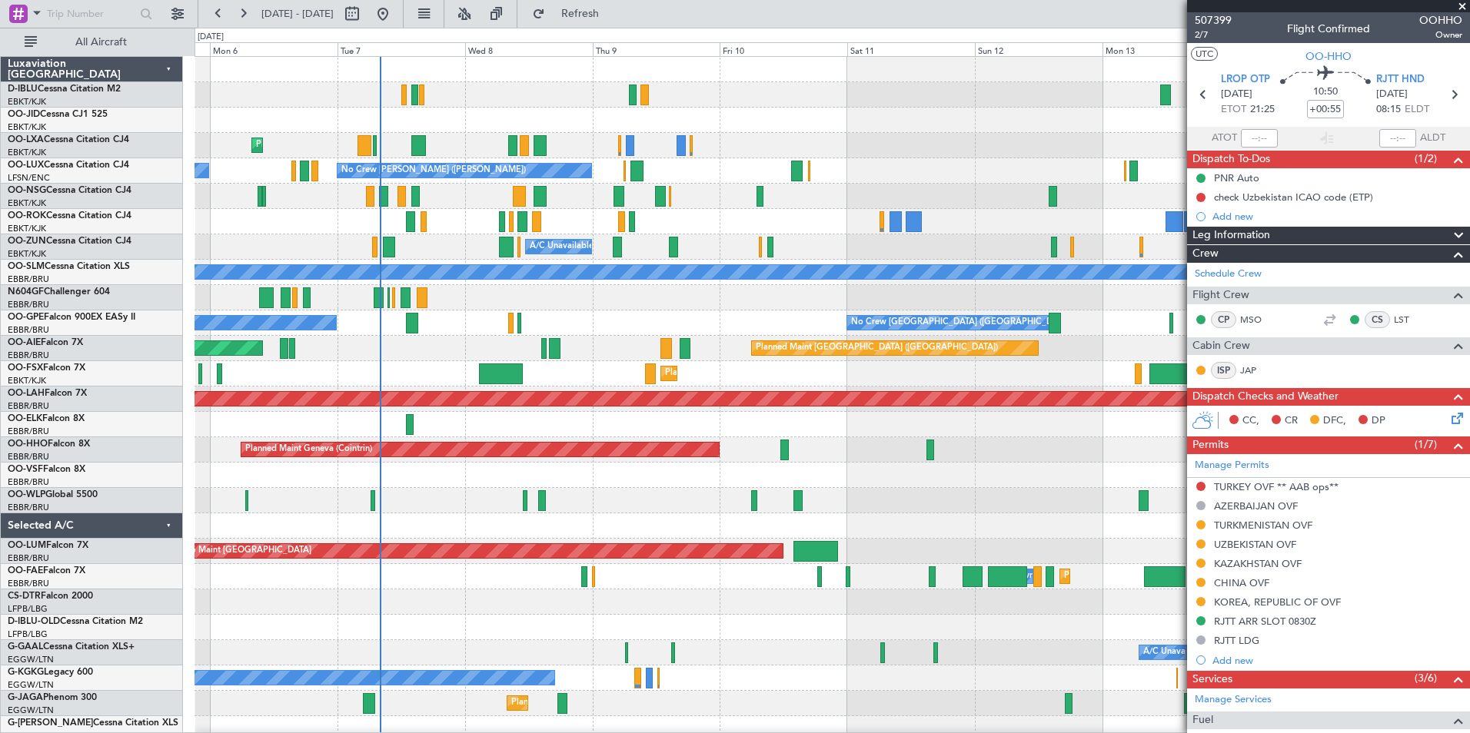
click at [1158, 522] on div "No Crew Kortrijk-Wevelgem Planned Maint Kortrijk-Wevelgem No Crew Nancy (Essey)…" at bounding box center [831, 577] width 1275 height 1040
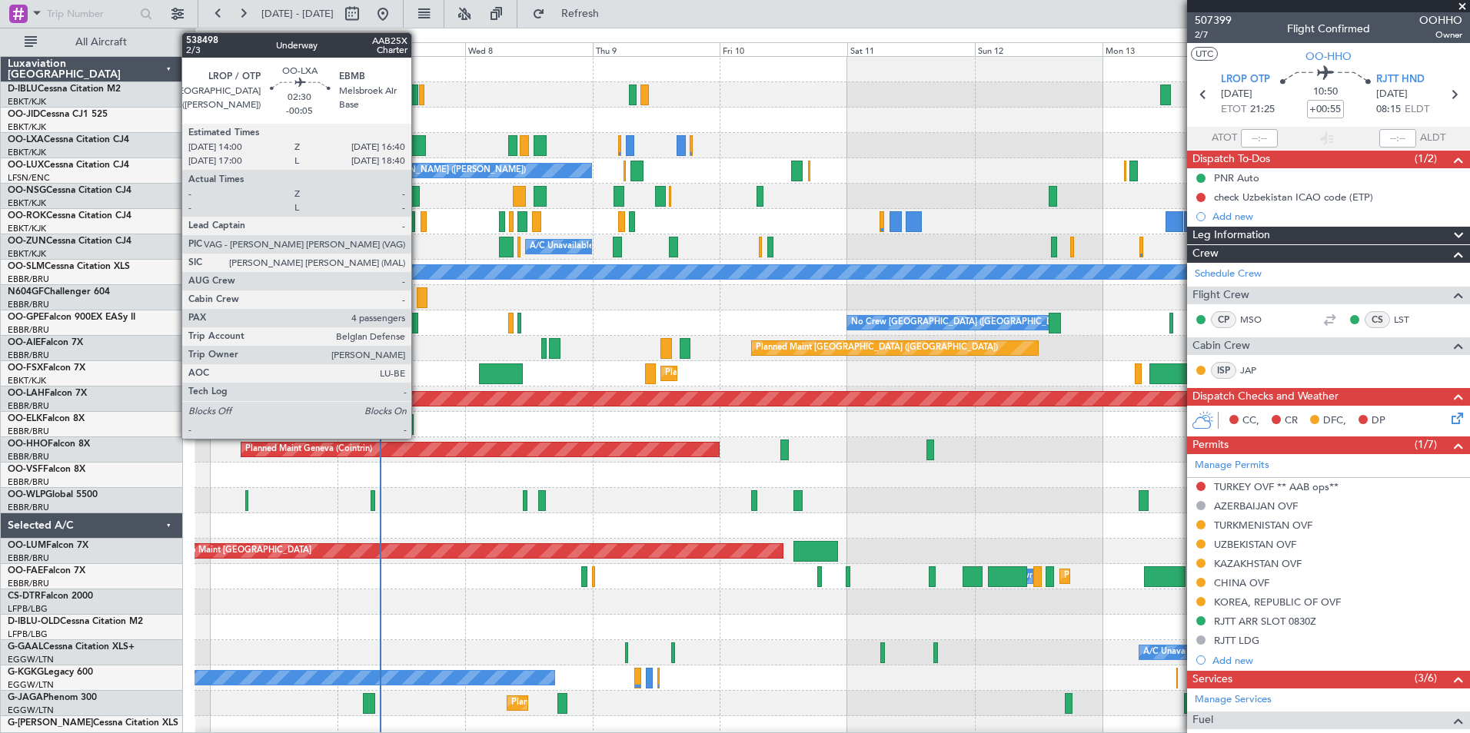
click at [418, 145] on div at bounding box center [418, 145] width 15 height 21
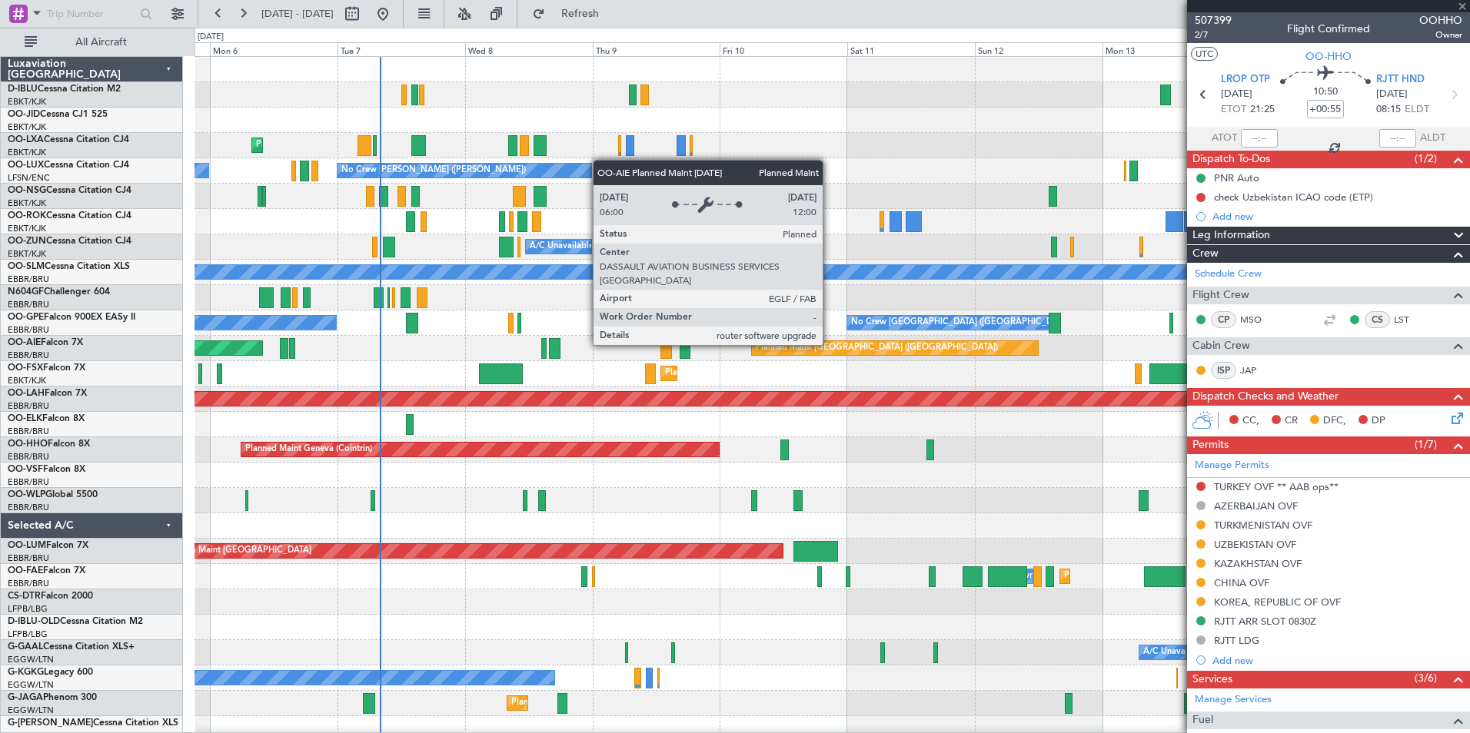
type input "-00:05"
type input "4"
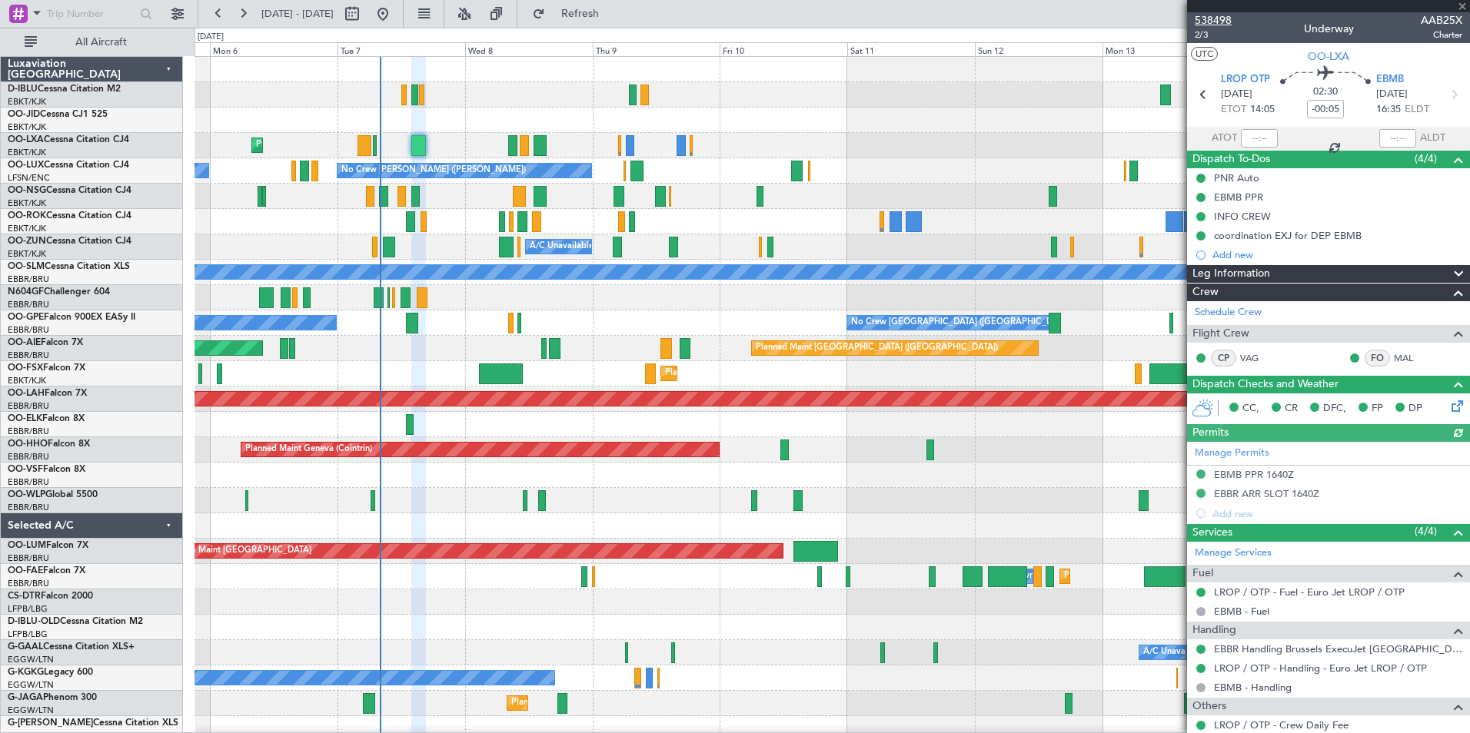
click at [1225, 25] on span "538498" at bounding box center [1213, 20] width 37 height 16
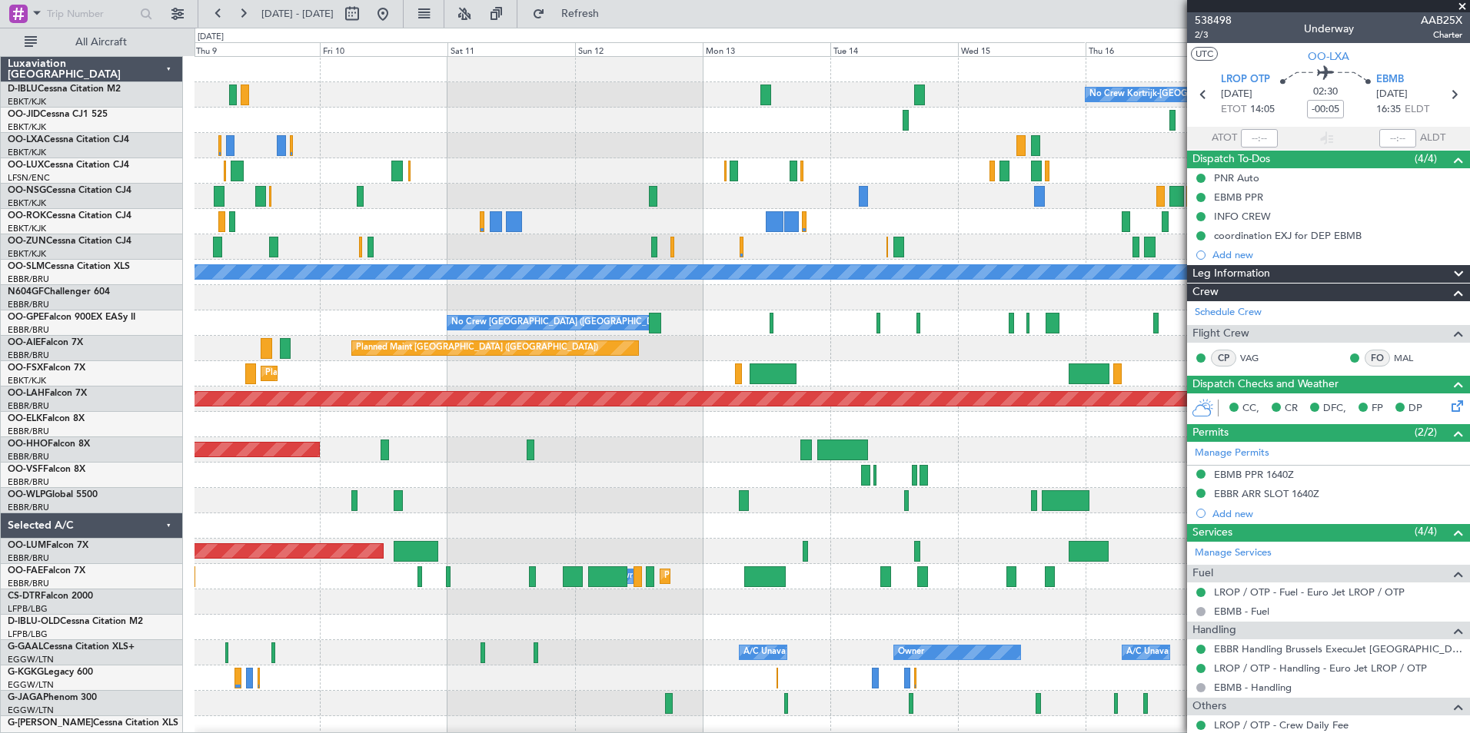
click at [554, 560] on div "No Crew Kortrijk-Wevelgem No Crew Nancy (Essey) A/C Unavailable Kortrijk-Wevelg…" at bounding box center [831, 564] width 1275 height 1015
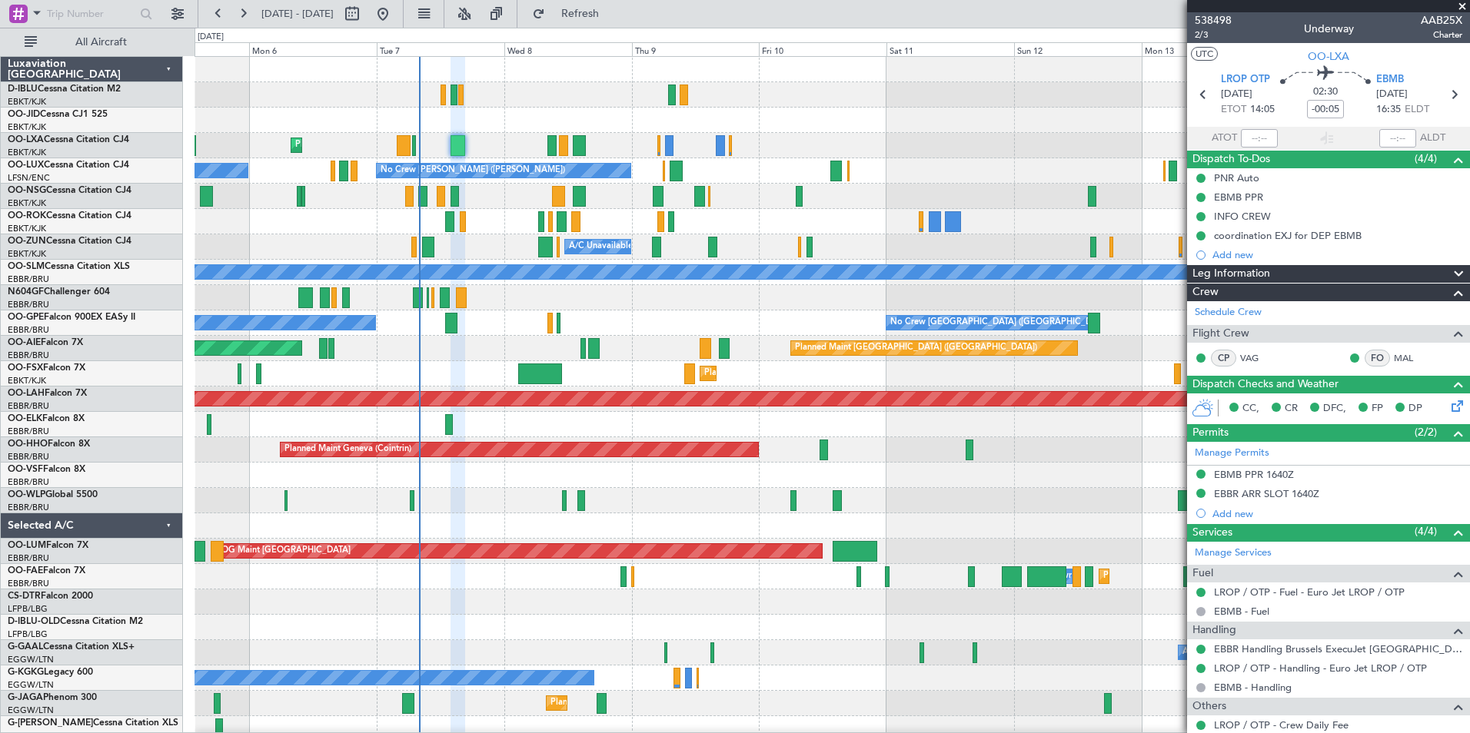
click at [969, 477] on div at bounding box center [831, 475] width 1275 height 25
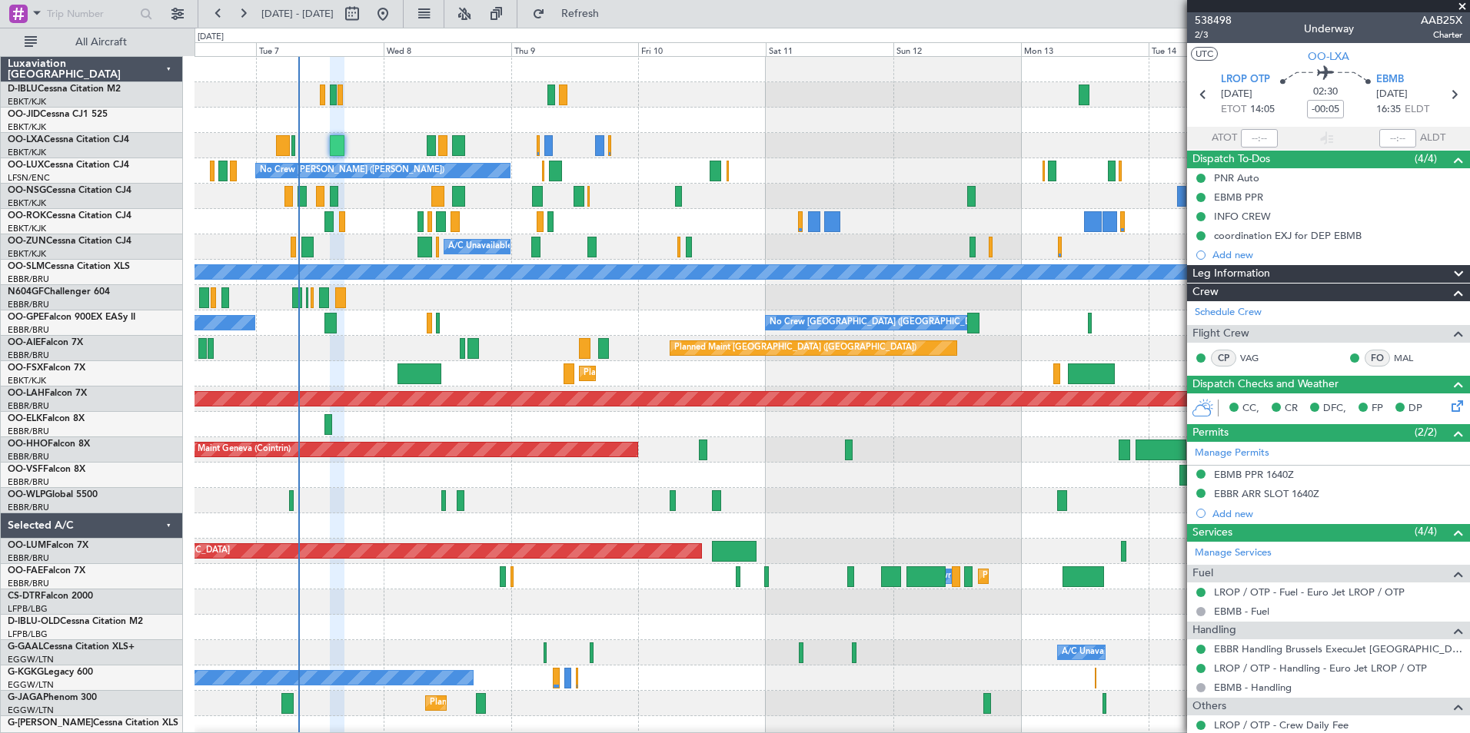
click at [869, 484] on div at bounding box center [831, 475] width 1275 height 25
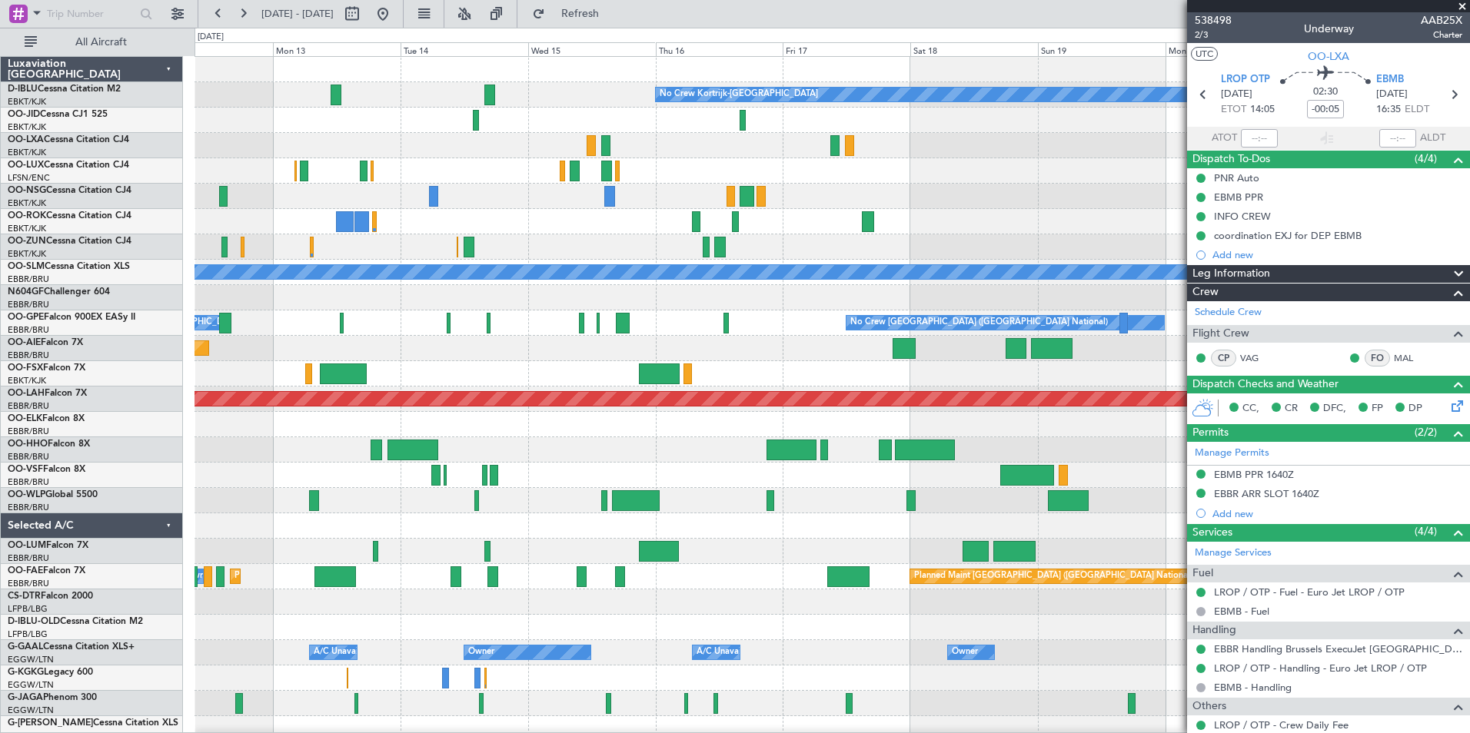
click at [567, 474] on div "No Crew Kortrijk-Wevelgem No Crew No Crew A/C Unavailable Monchengladbach No Cr…" at bounding box center [831, 577] width 1275 height 1040
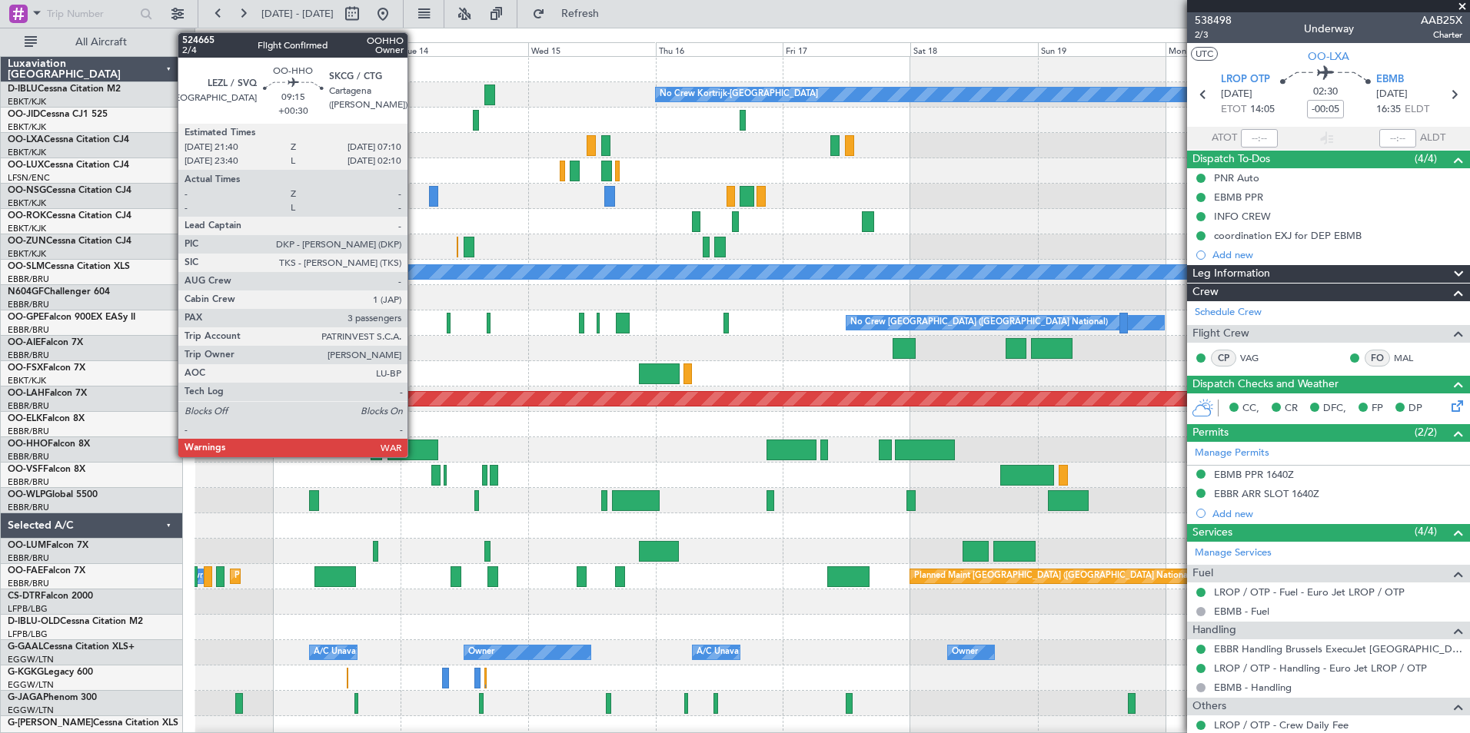
click at [414, 452] on div at bounding box center [412, 450] width 51 height 21
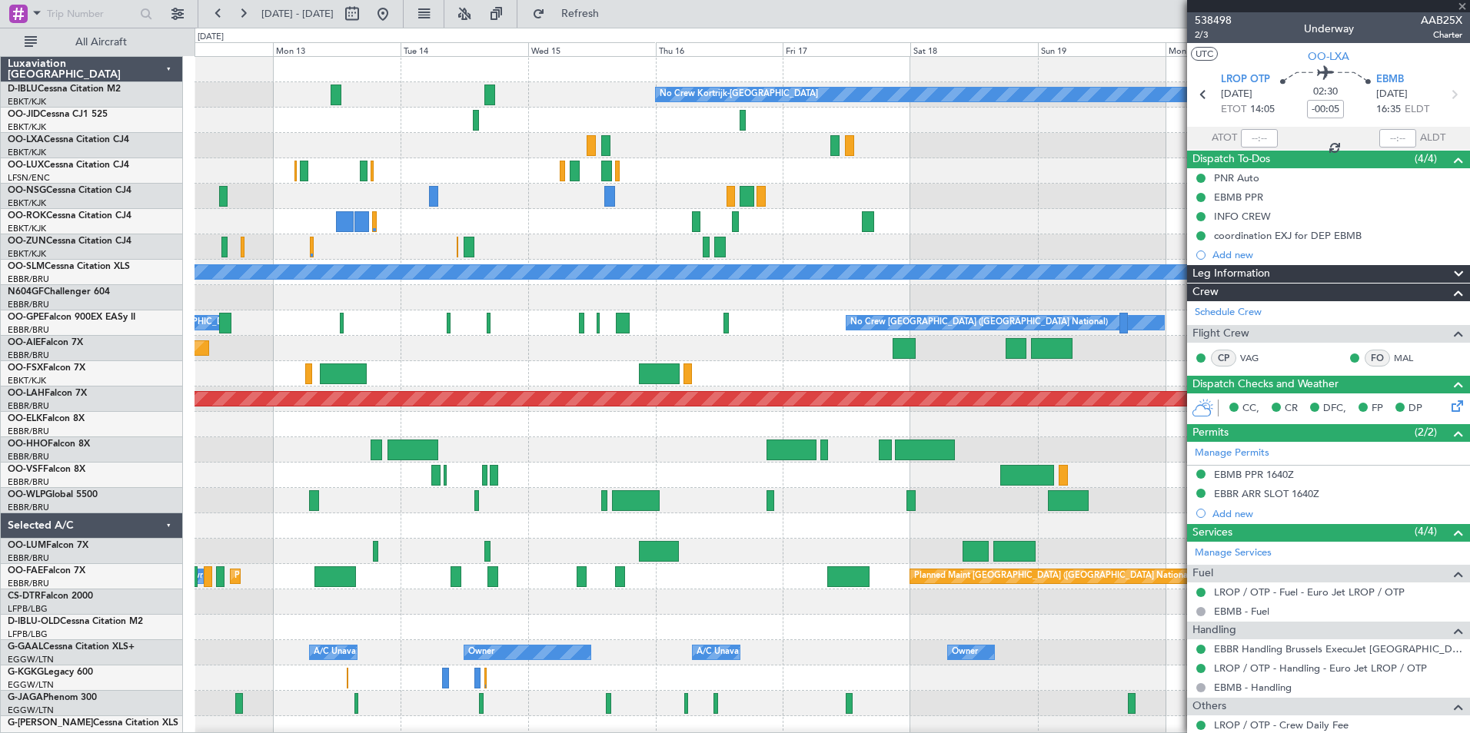
type input "+00:30"
type input "3"
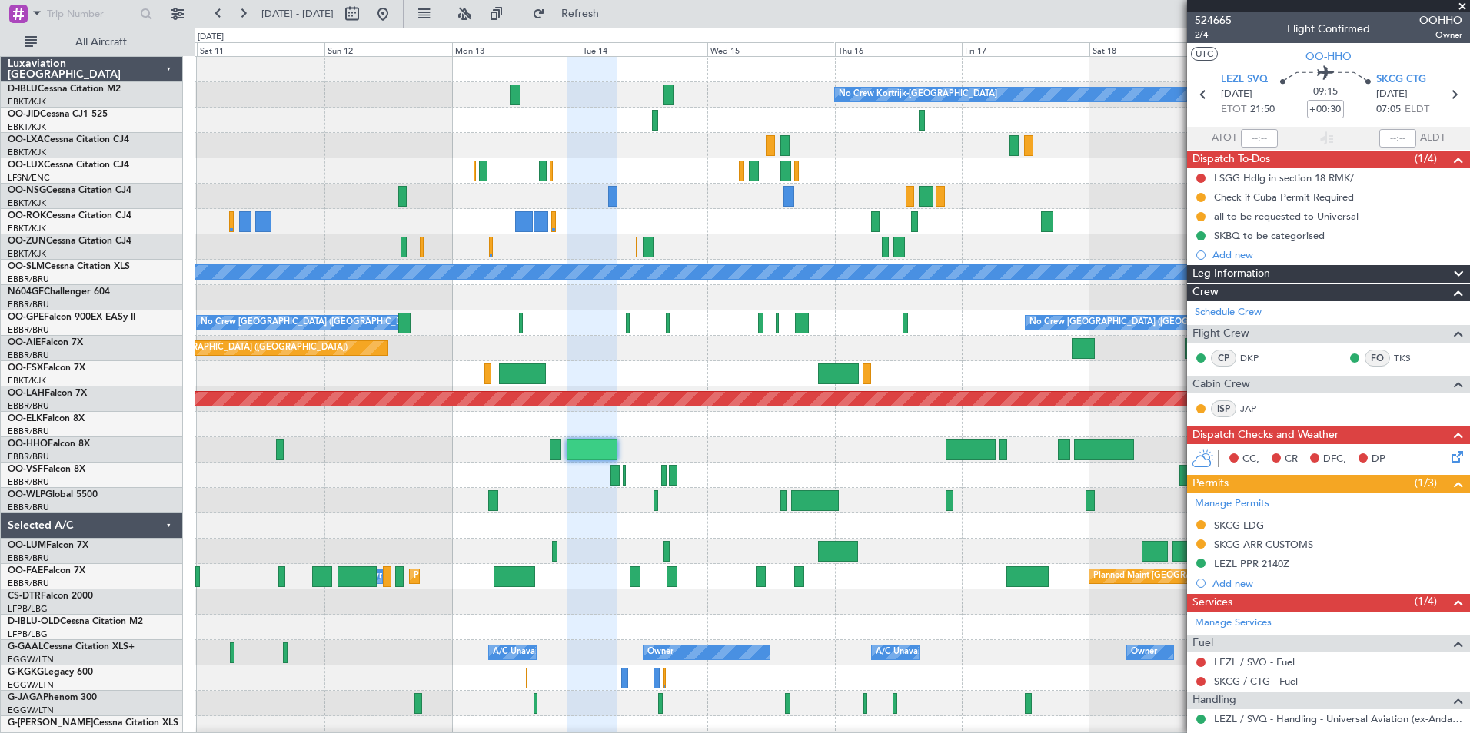
click at [751, 484] on div "No Crew Kortrijk-Wevelgem No Crew Nancy (Essey) A/C Unavailable Kortrijk-Wevelg…" at bounding box center [831, 577] width 1275 height 1040
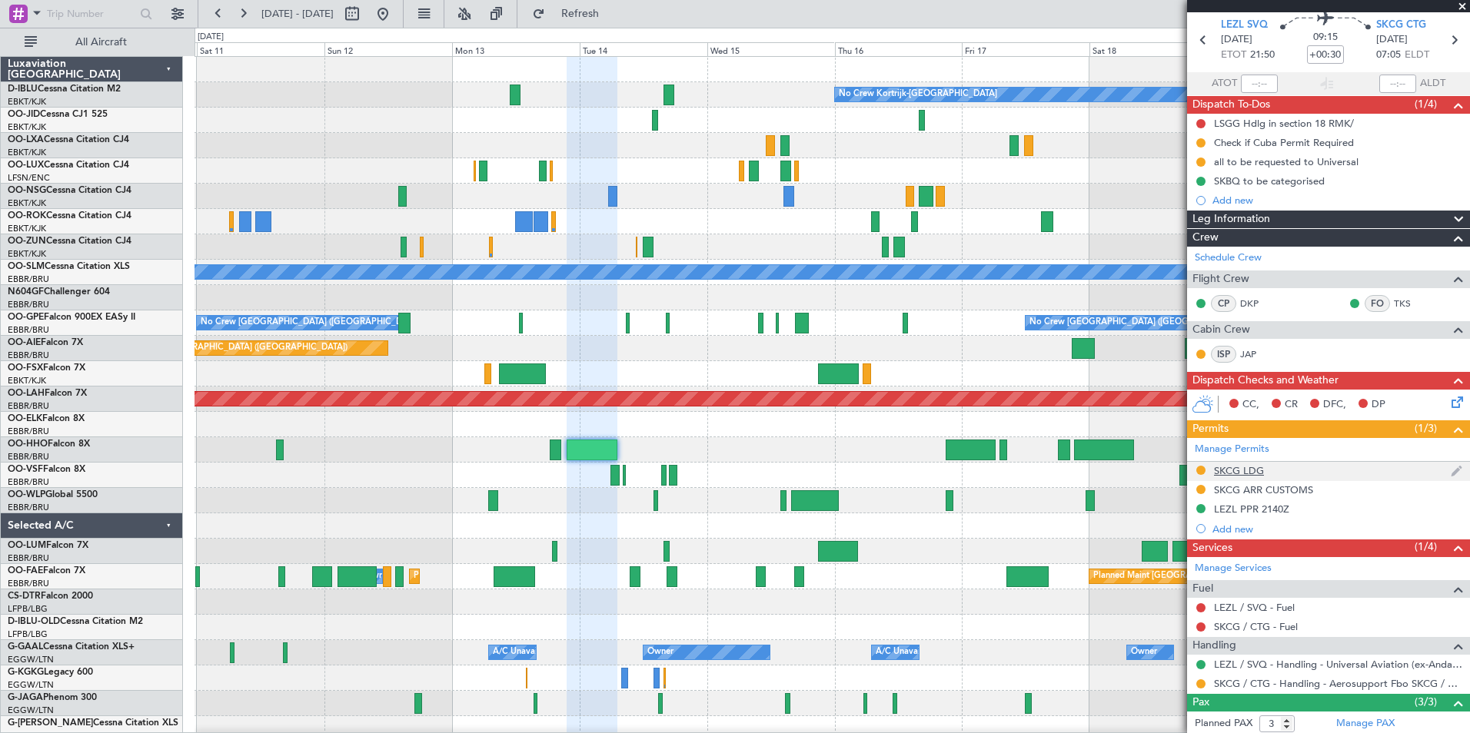
scroll to position [77, 0]
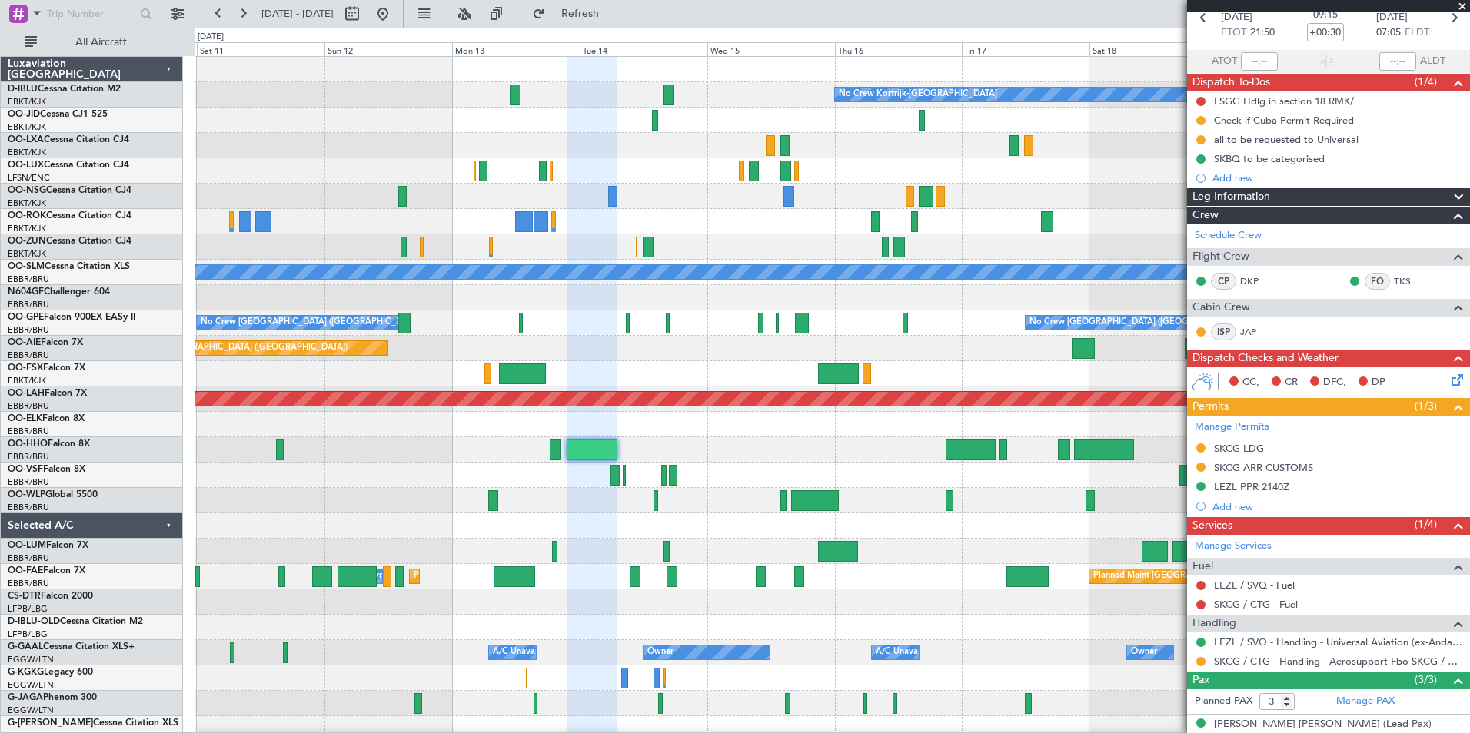
click at [730, 524] on div "No Crew Kortrijk-Wevelgem No Crew Nancy (Essey) A/C Unavailable Kortrijk-Wevelg…" at bounding box center [831, 577] width 1275 height 1040
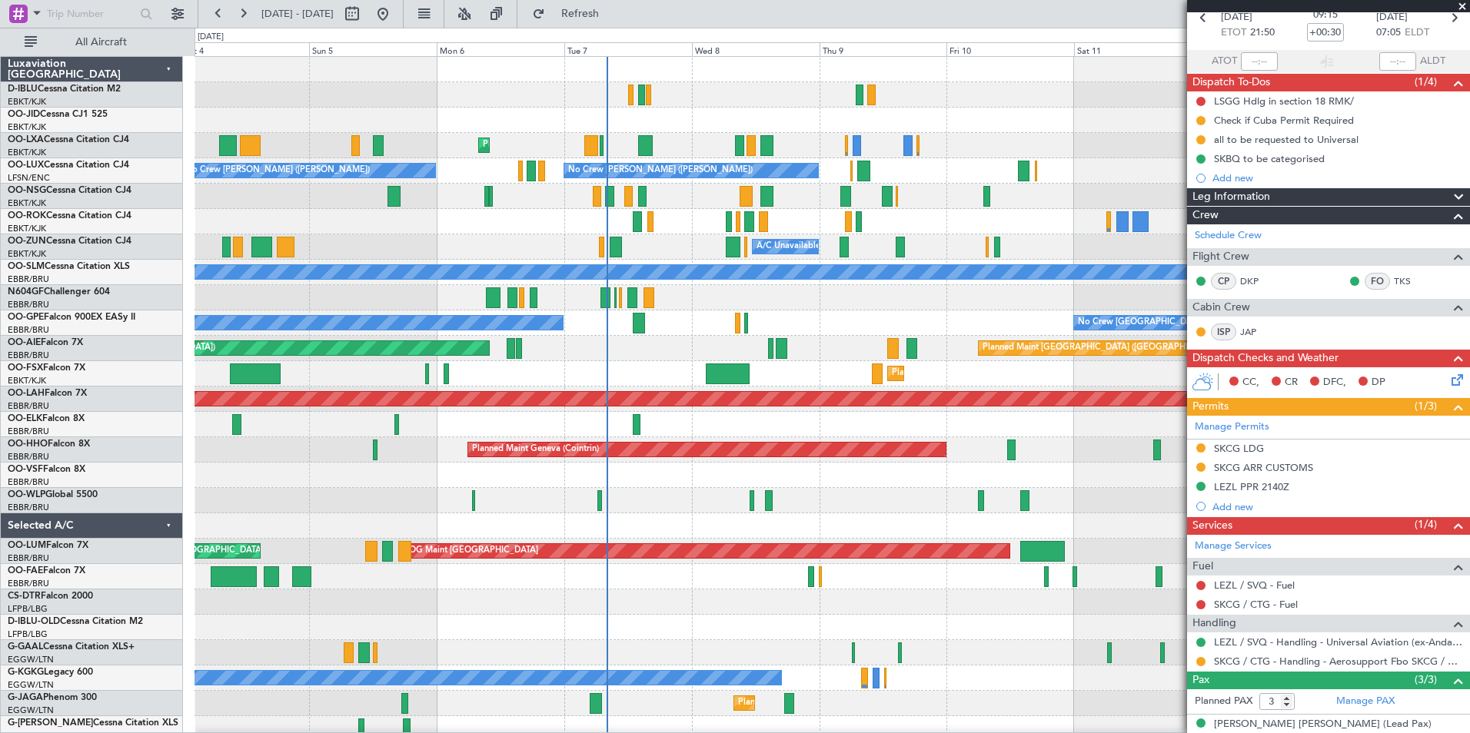
click at [947, 593] on div "No Crew Kortrijk-Wevelgem Planned Maint Kortrijk-Wevelgem AOG Maint Rimini No C…" at bounding box center [831, 577] width 1275 height 1040
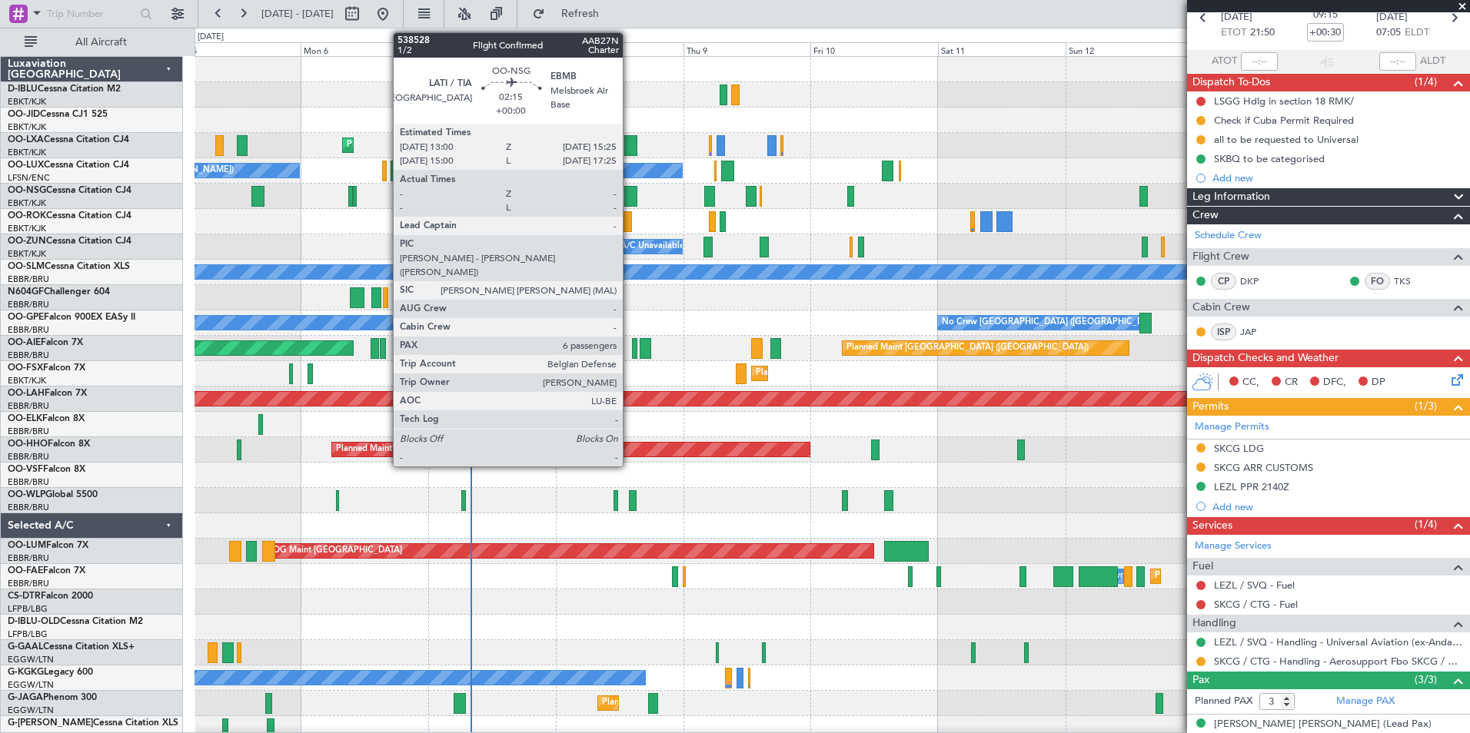
click at [630, 201] on div at bounding box center [630, 196] width 13 height 21
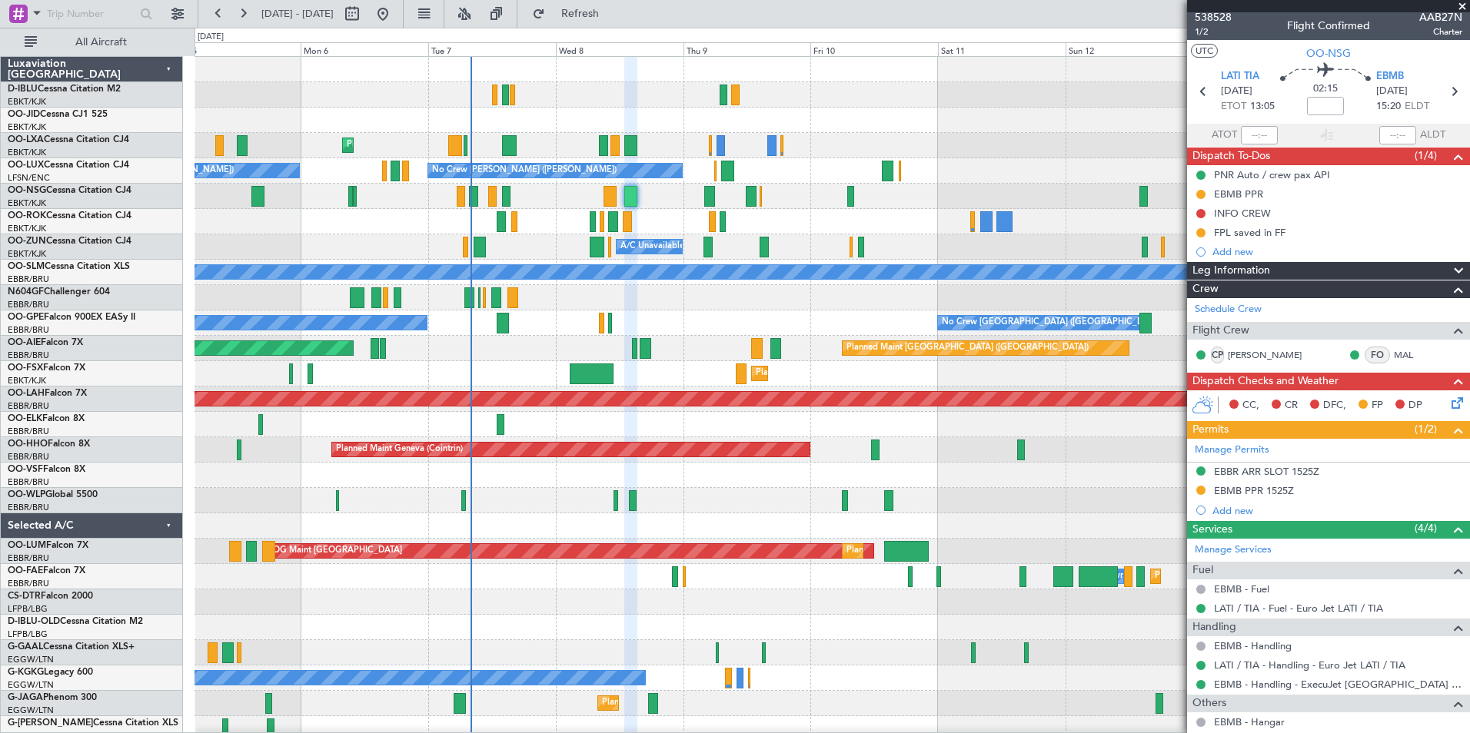
scroll to position [0, 0]
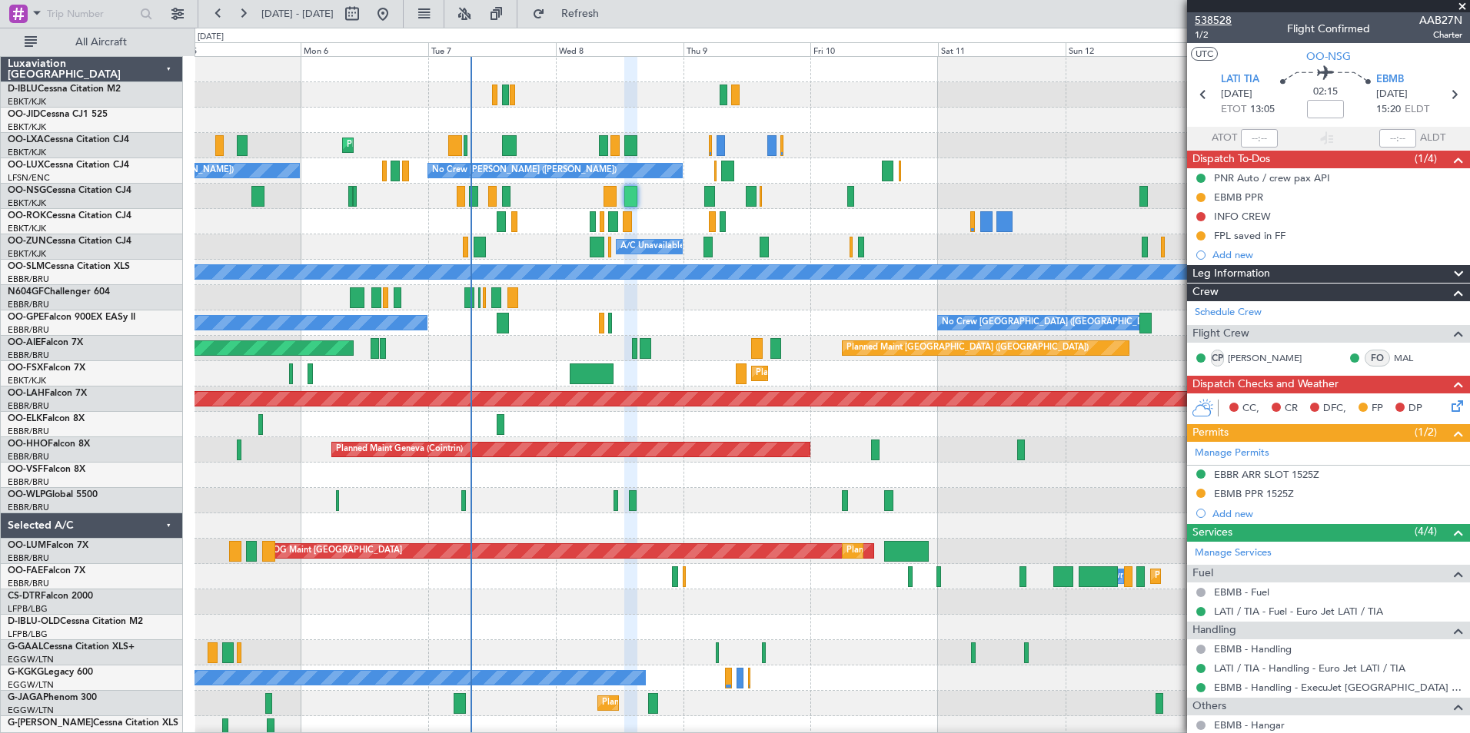
click at [1220, 16] on span "538528" at bounding box center [1213, 20] width 37 height 16
click at [725, 479] on div at bounding box center [831, 475] width 1275 height 25
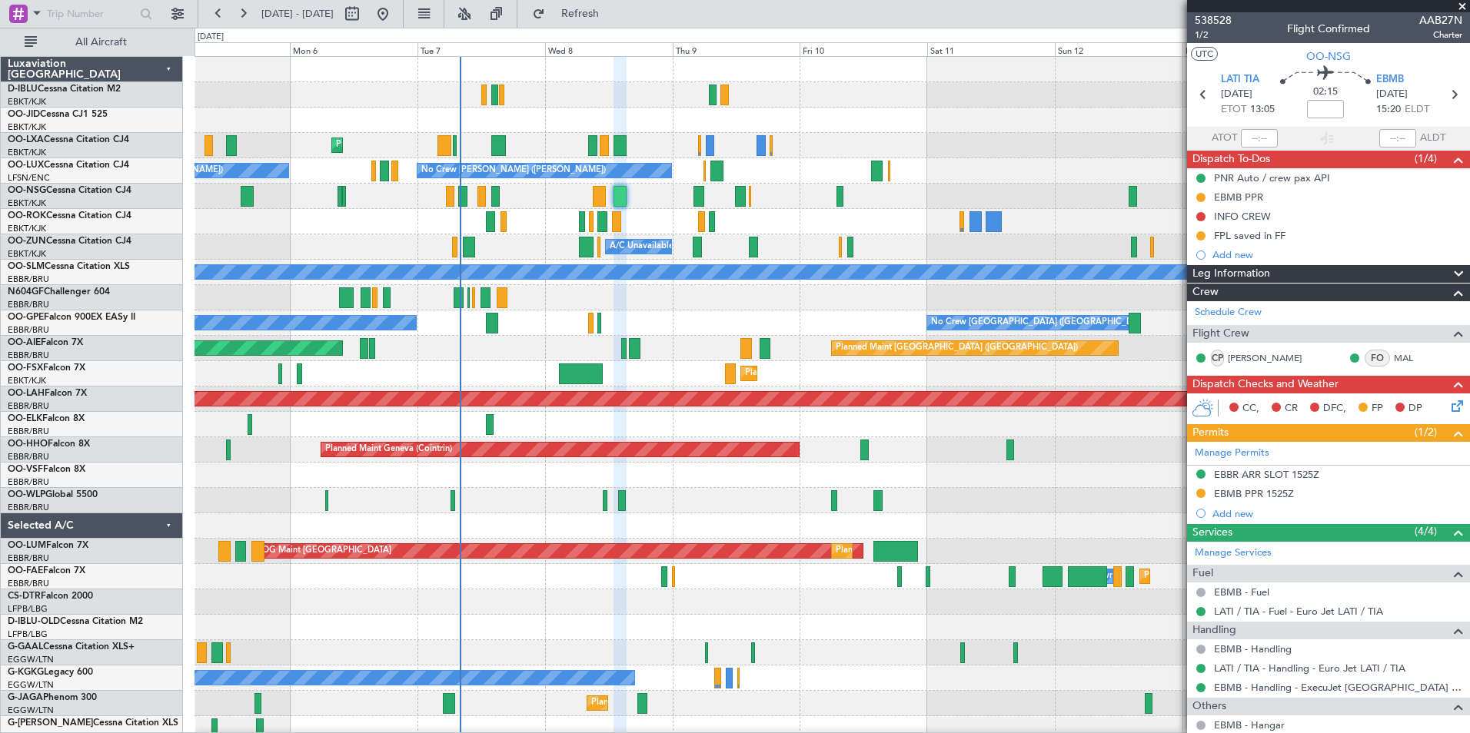
click at [687, 492] on div at bounding box center [831, 500] width 1275 height 25
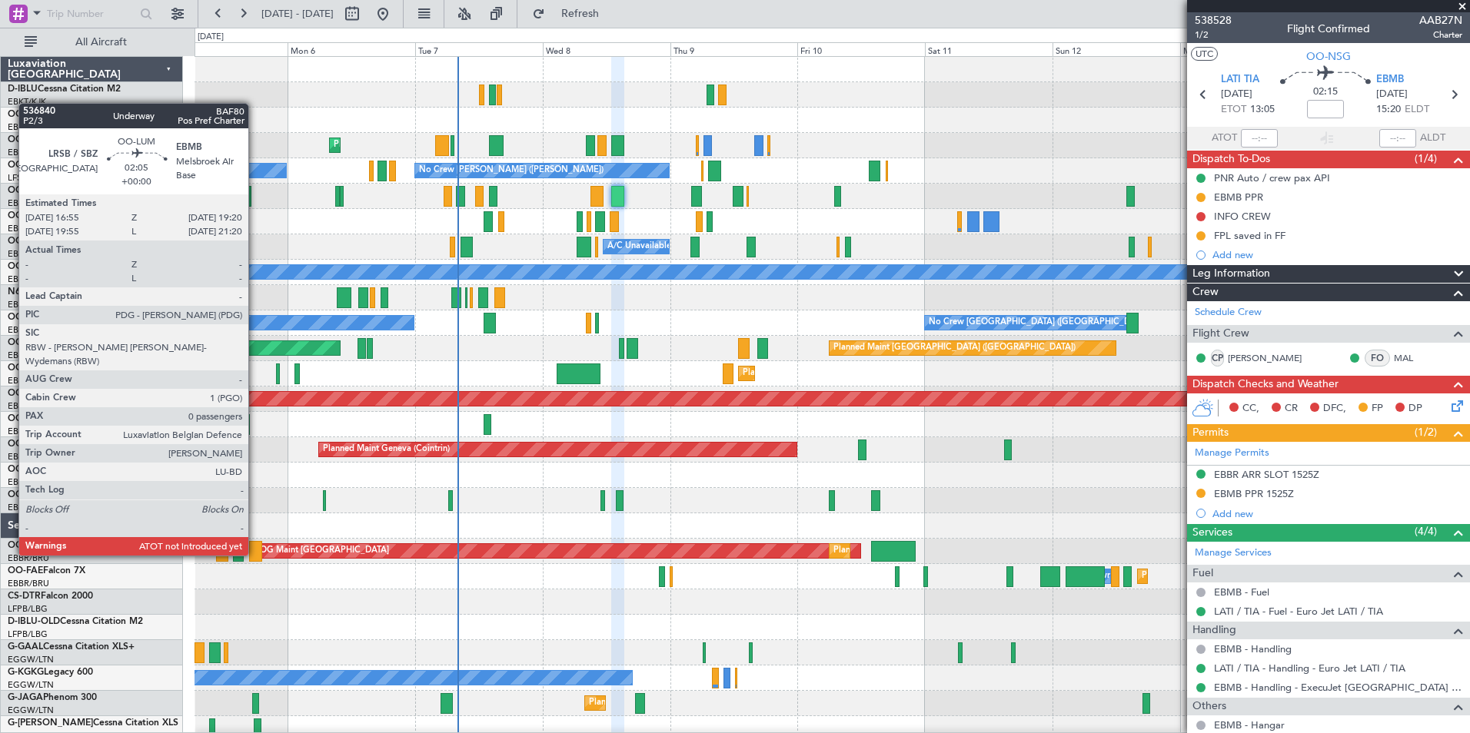
click at [255, 554] on div at bounding box center [255, 551] width 13 height 21
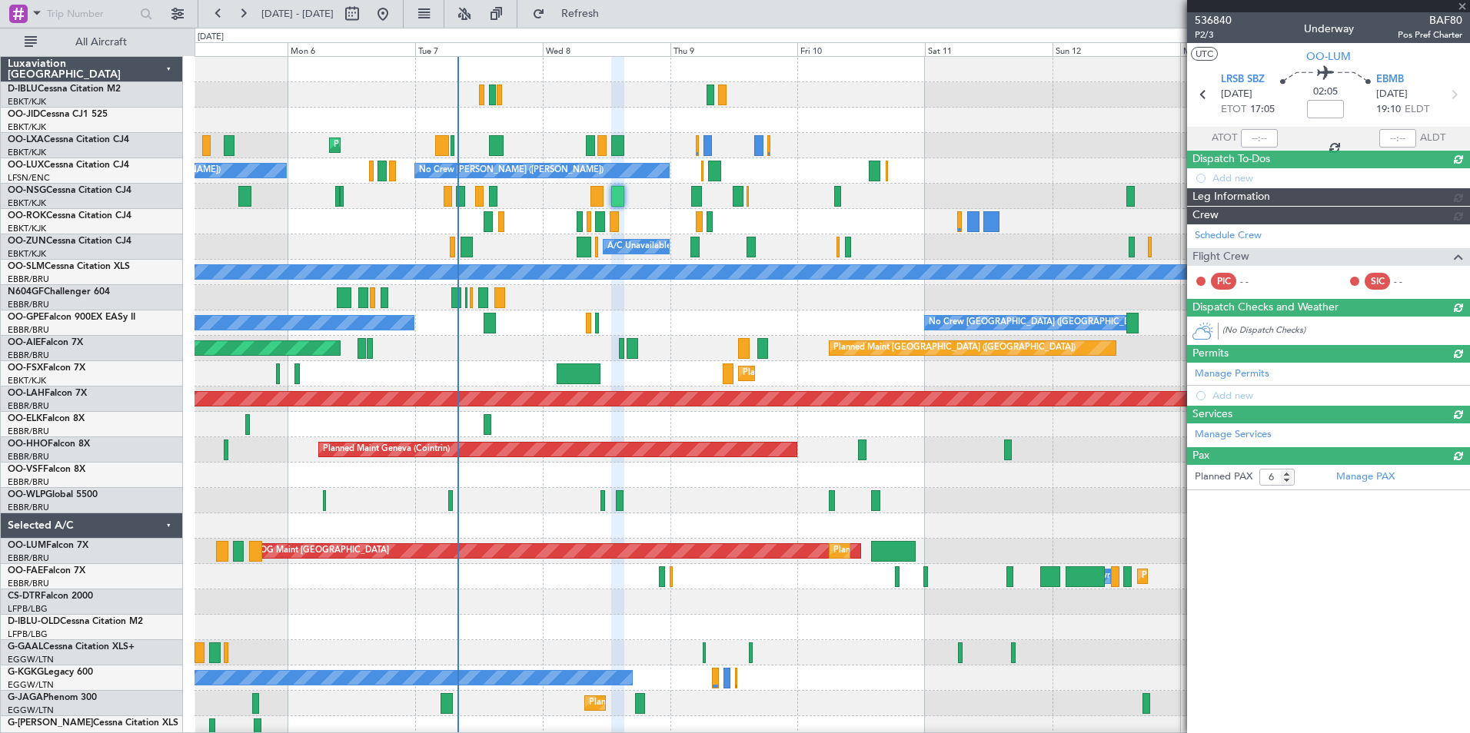
type input "0"
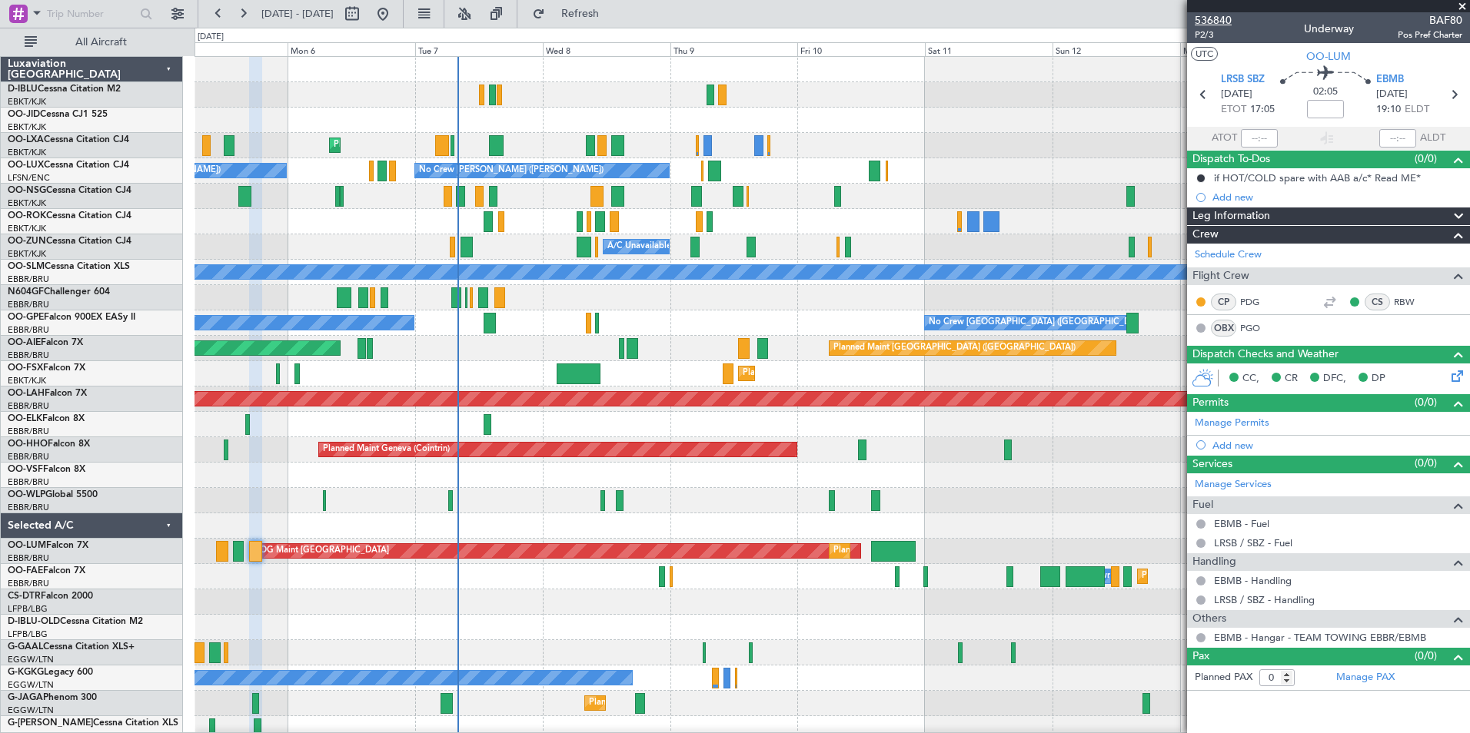
click at [1214, 18] on span "536840" at bounding box center [1213, 20] width 37 height 16
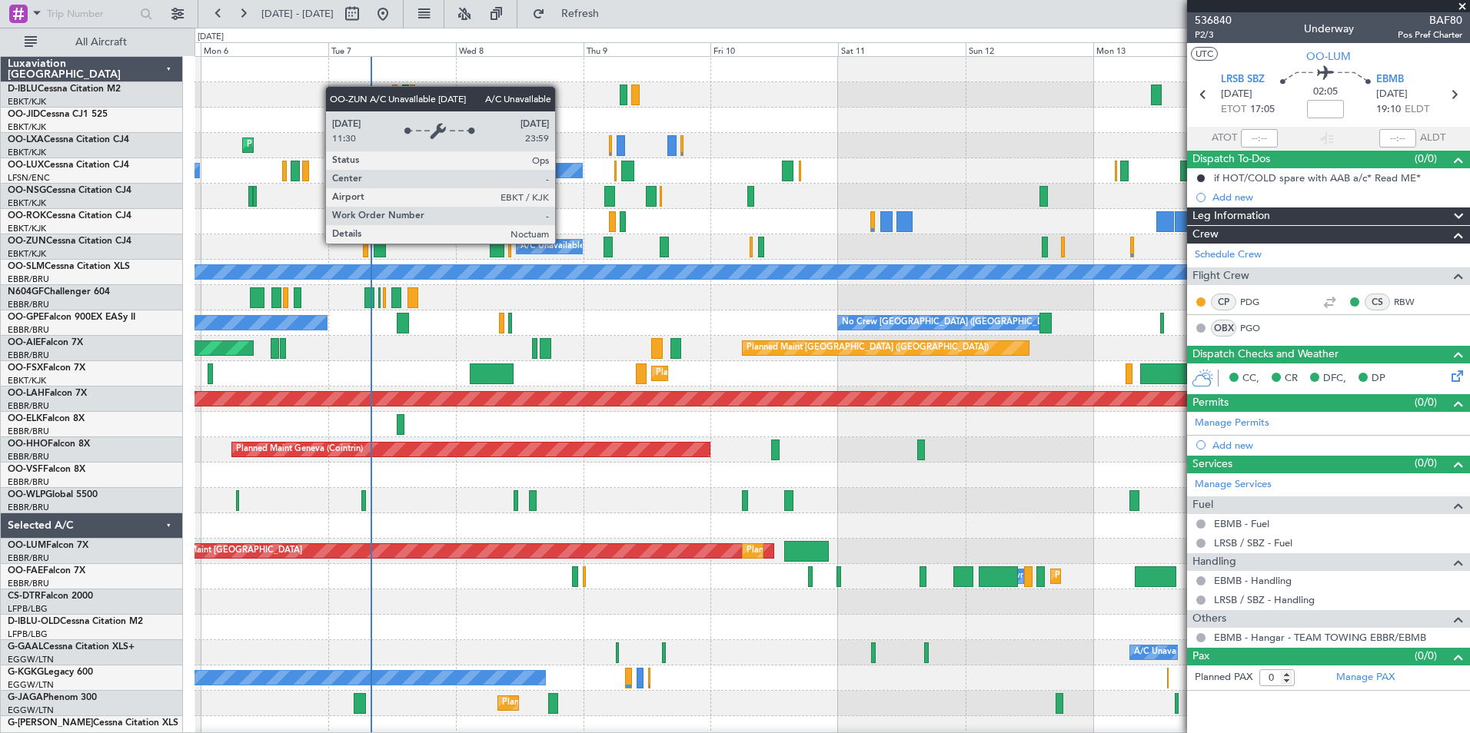
click at [562, 243] on div "A/C Unavailable [GEOGRAPHIC_DATA]-[GEOGRAPHIC_DATA]" at bounding box center [642, 246] width 245 height 23
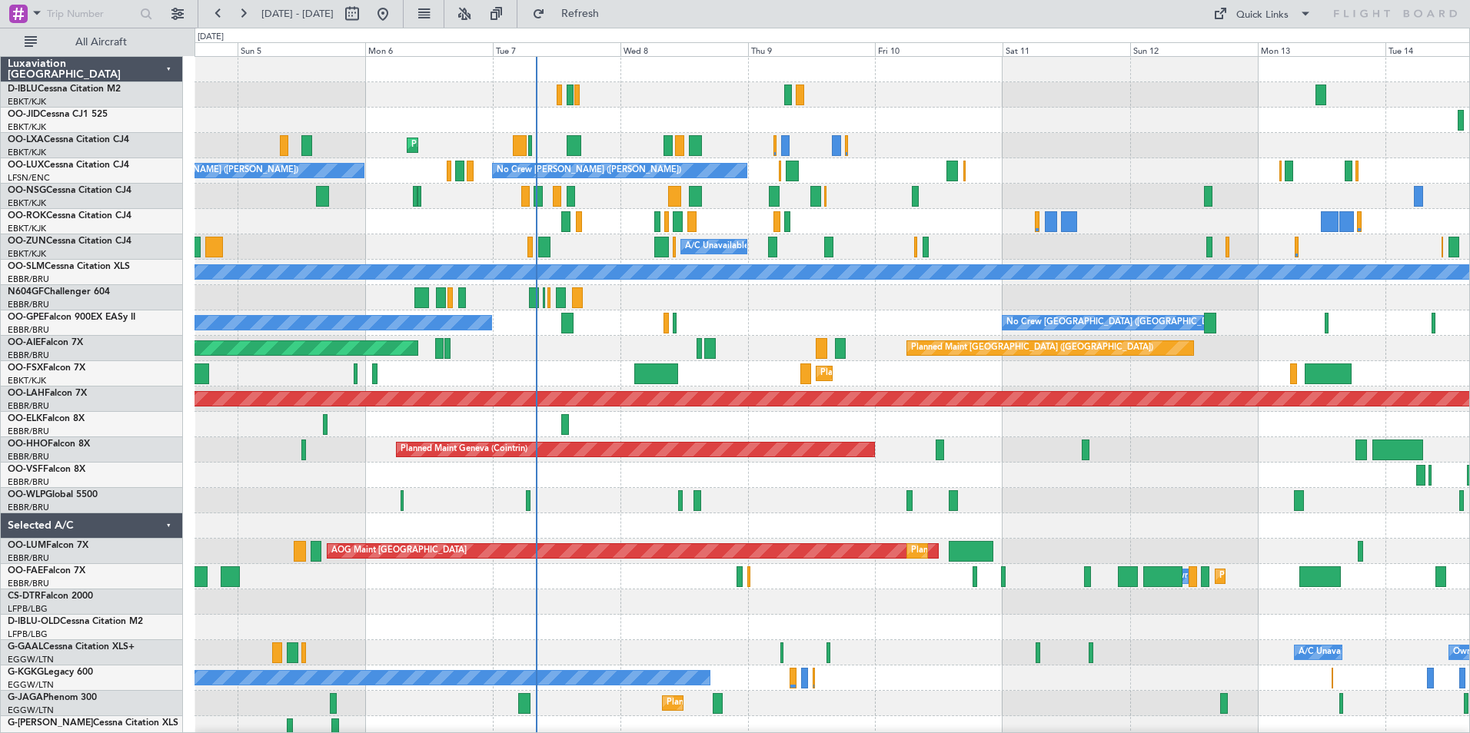
click at [698, 333] on div "No Crew Malaga No Crew Brussels (Brussels National)" at bounding box center [831, 323] width 1275 height 25
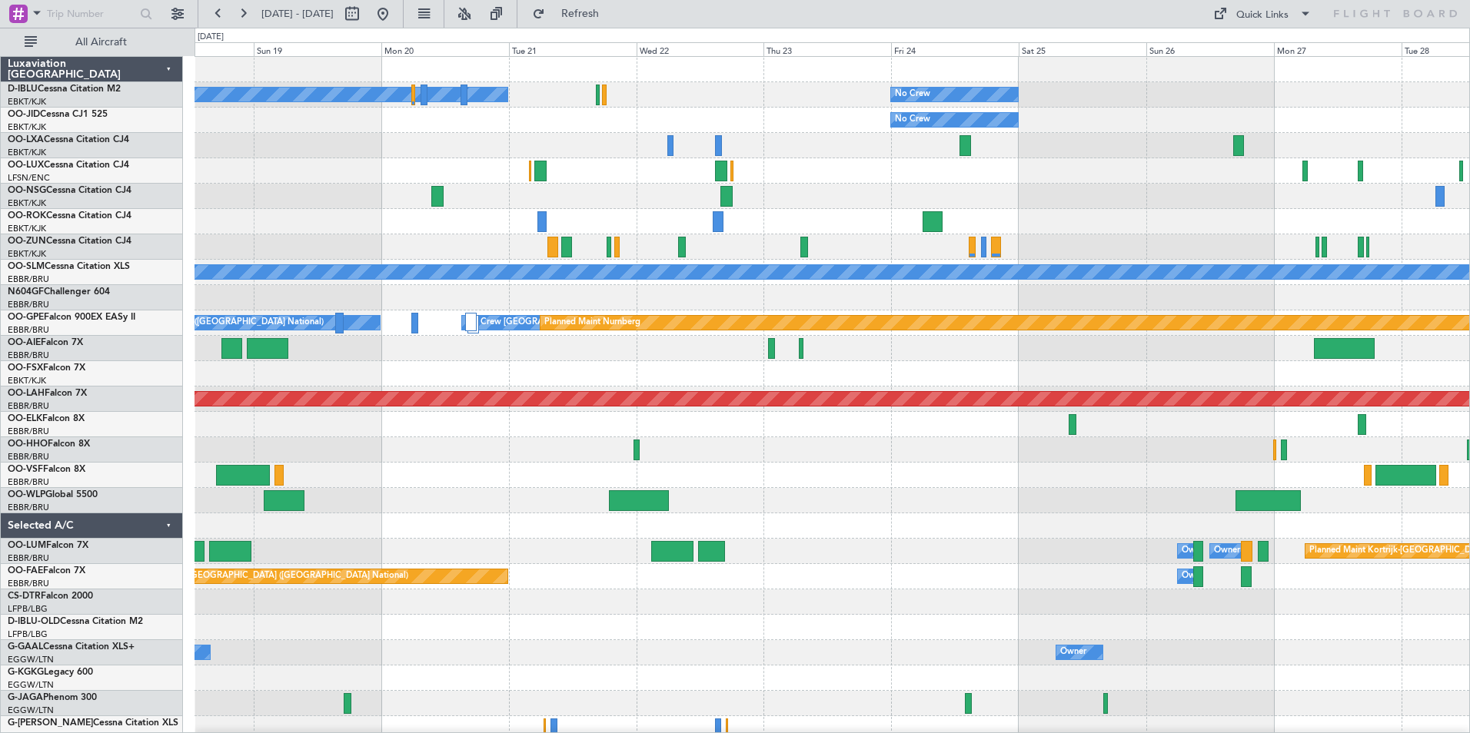
click at [507, 494] on div "No Crew Kortrijk-Wevelgem No Crew No Crew Planned Maint Paris (Le Bourget) A/C …" at bounding box center [831, 577] width 1275 height 1040
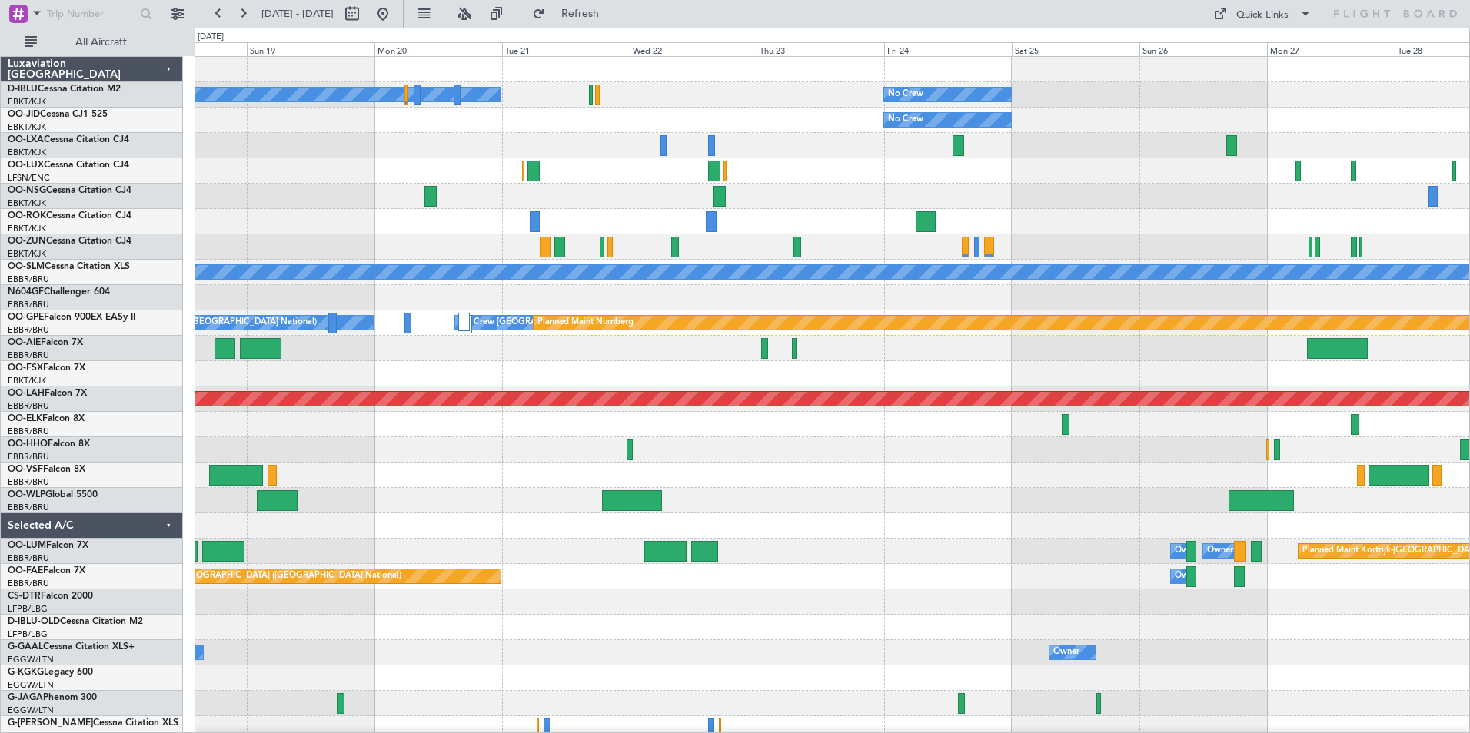
click at [696, 454] on div "No Crew Kortrijk-Wevelgem No Crew No Crew Planned Maint Paris (Le Bourget) A/C …" at bounding box center [831, 577] width 1275 height 1040
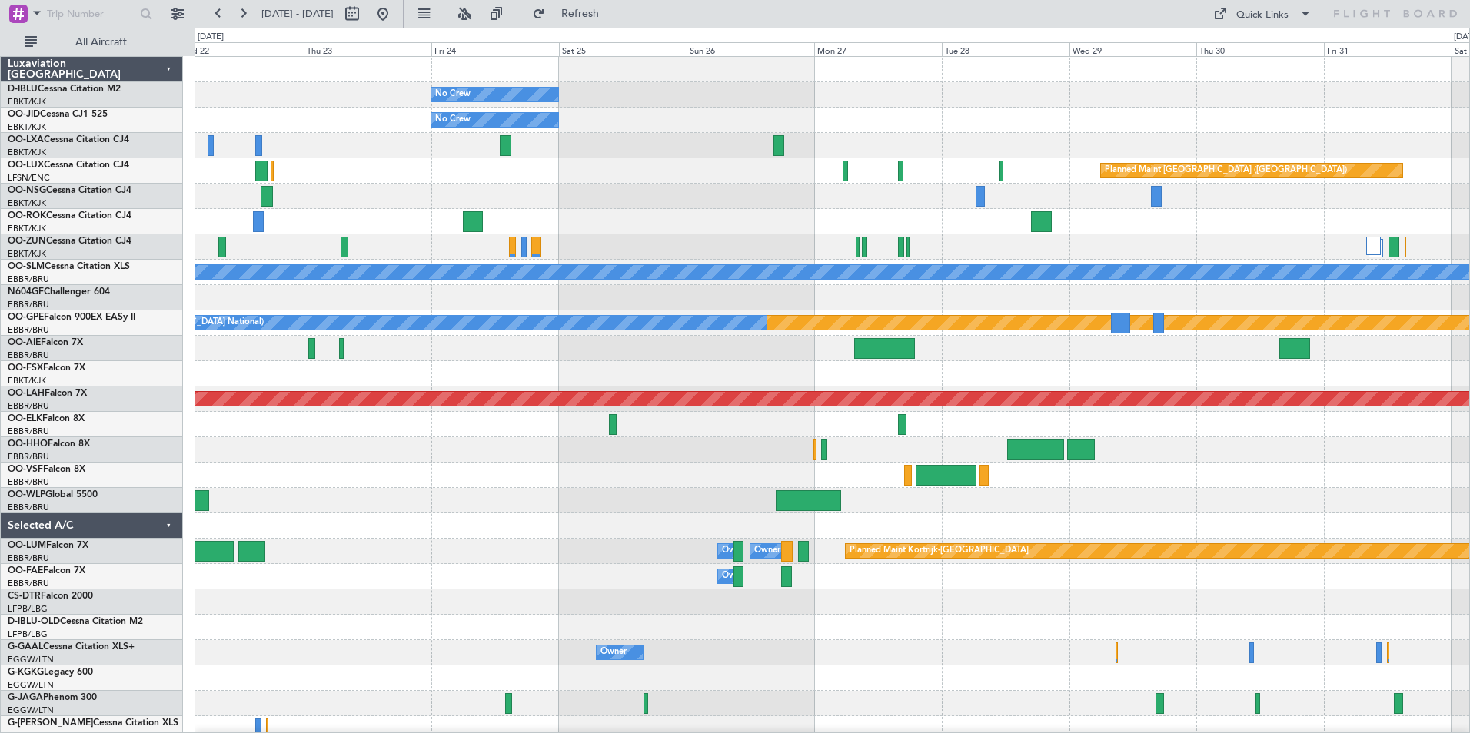
click at [957, 348] on div at bounding box center [831, 348] width 1275 height 25
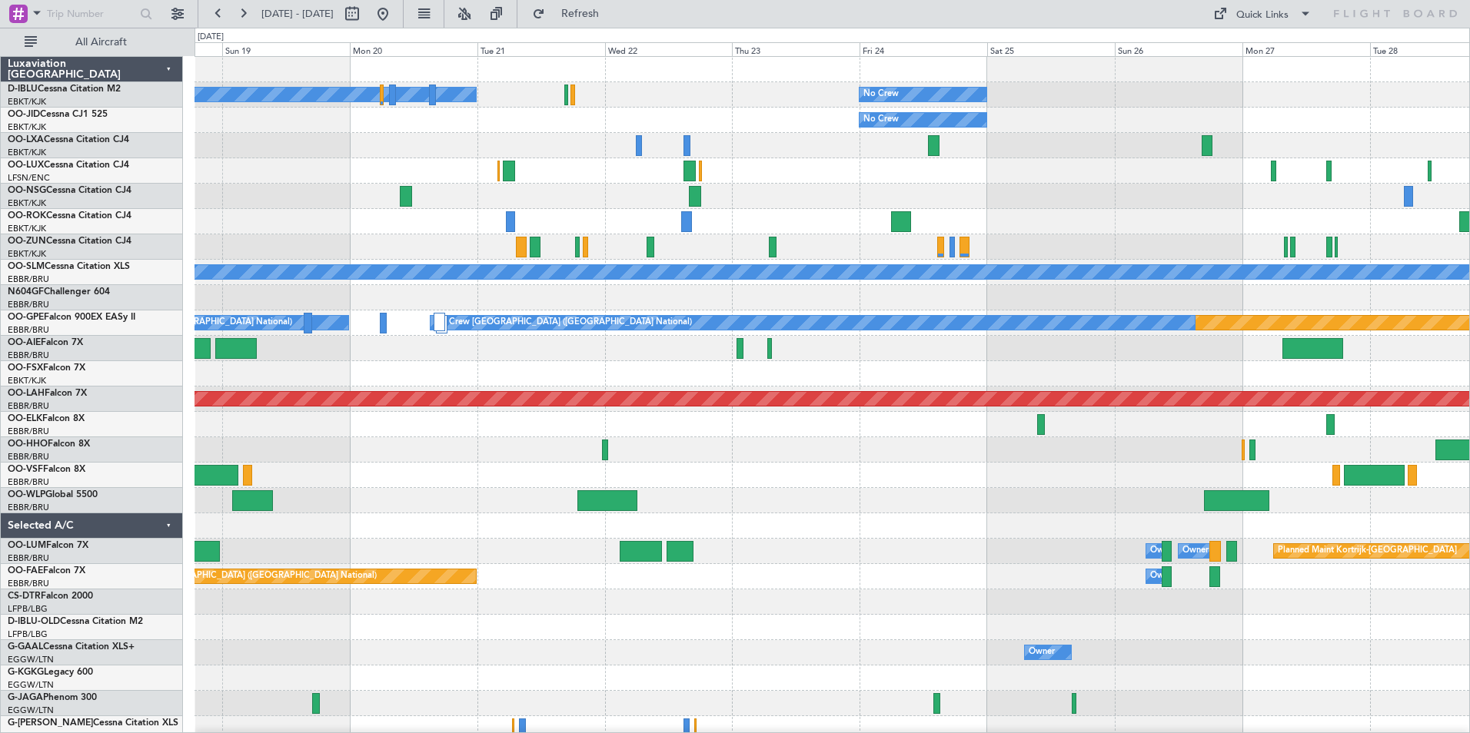
click at [1222, 353] on div at bounding box center [831, 348] width 1275 height 25
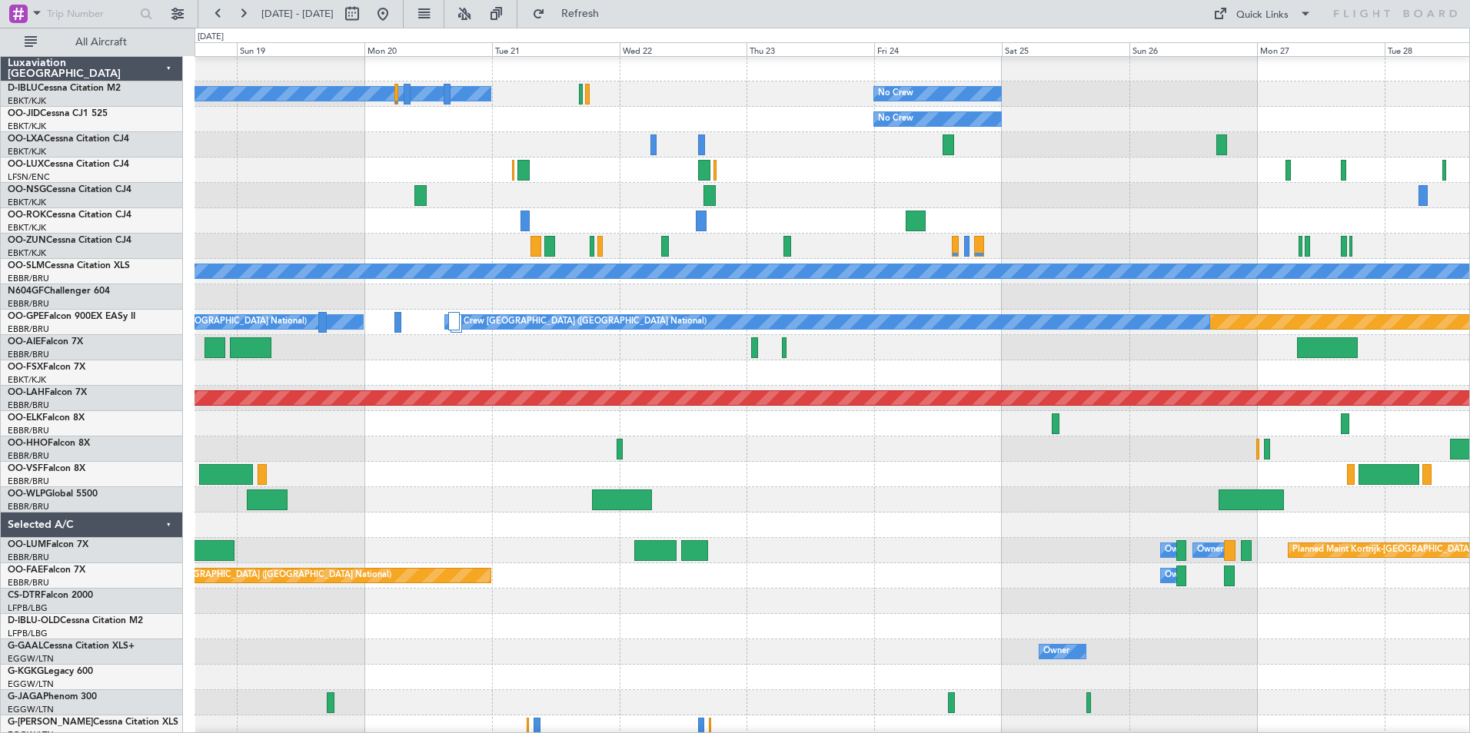
click at [1388, 352] on div at bounding box center [831, 347] width 1275 height 25
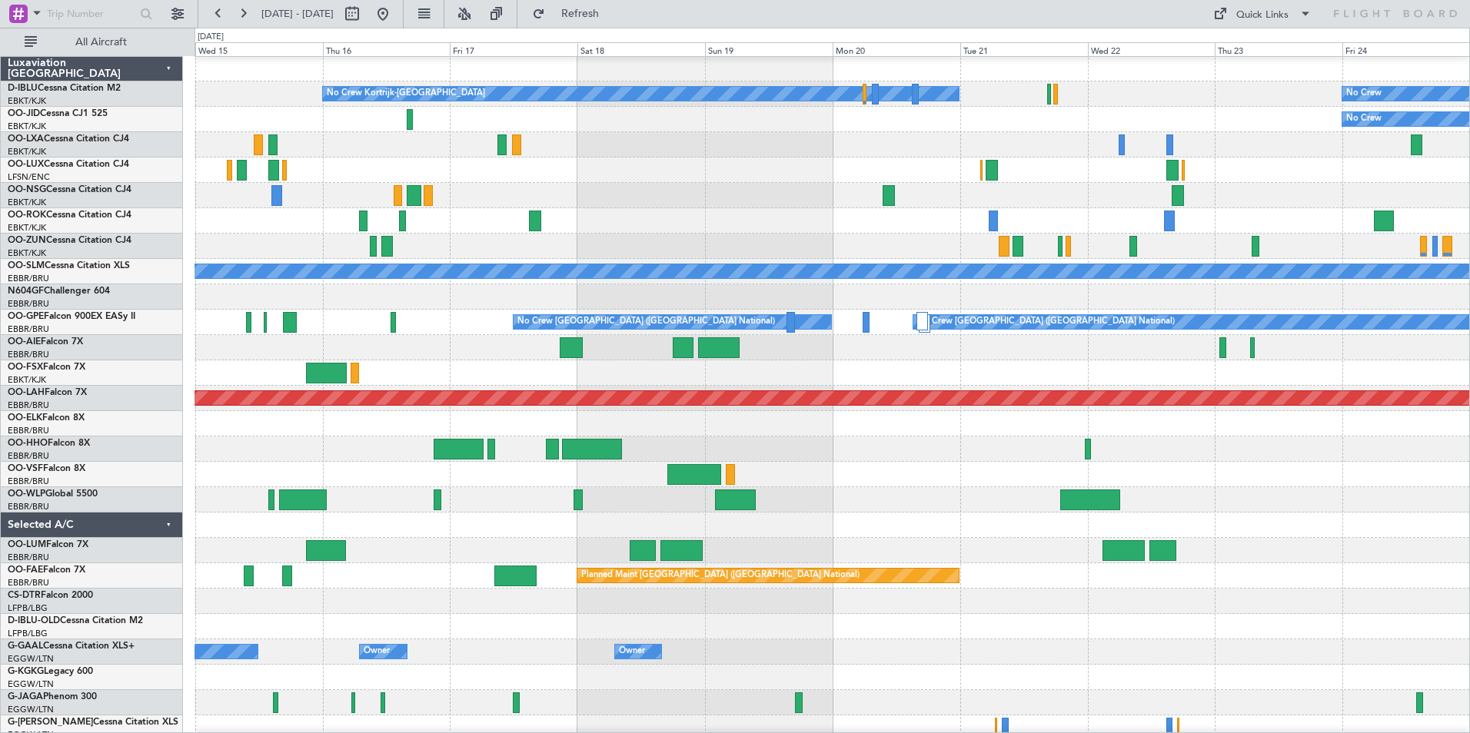
click at [1098, 352] on div at bounding box center [831, 347] width 1275 height 25
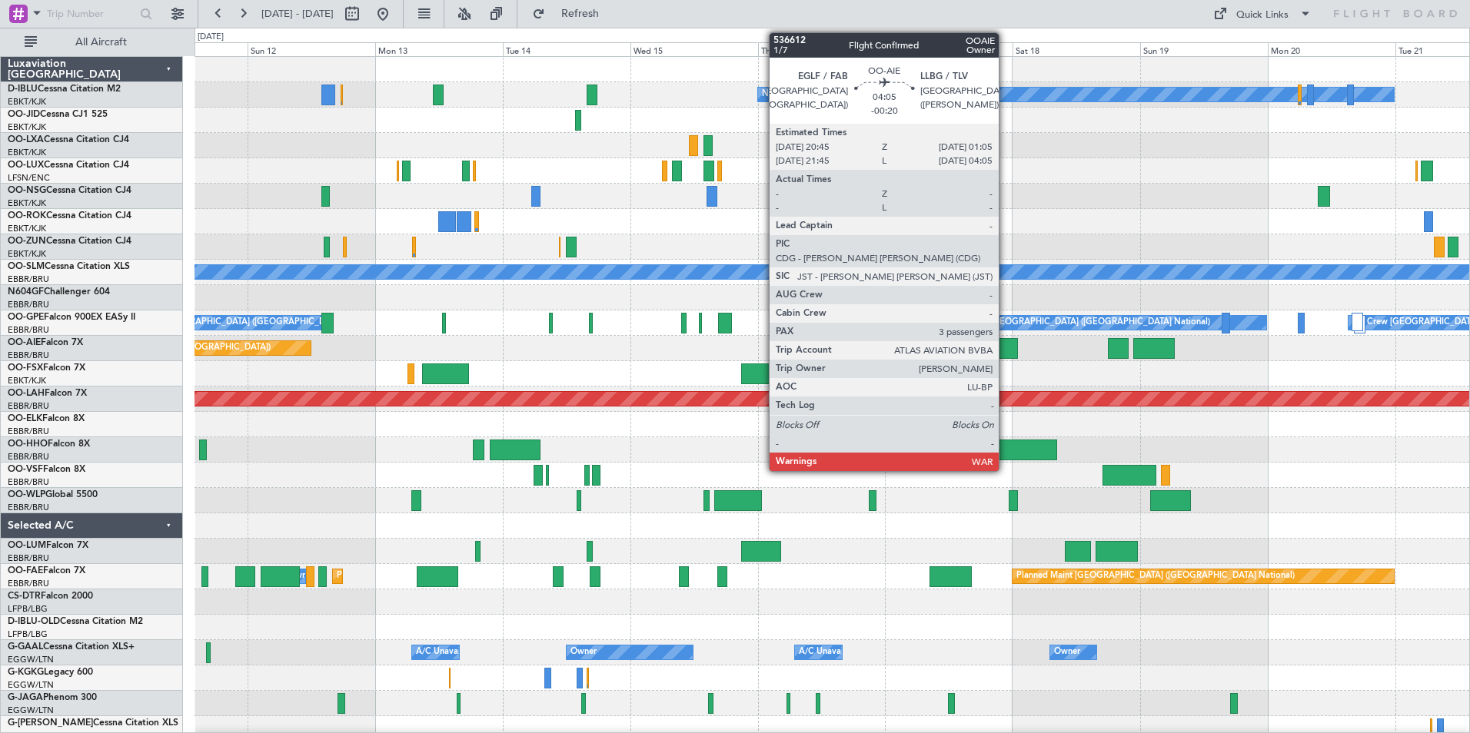
click at [1006, 356] on div at bounding box center [1006, 348] width 23 height 21
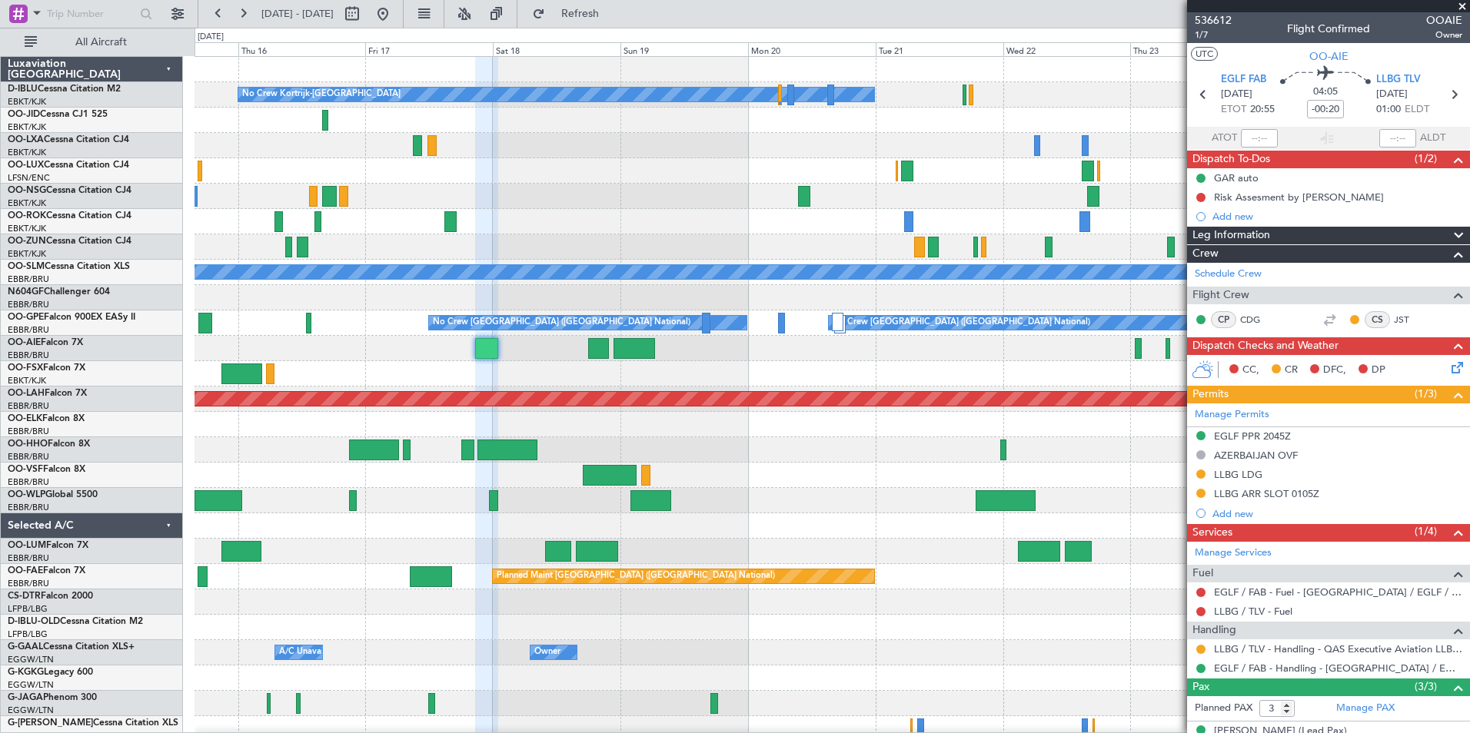
click at [600, 520] on div "No Crew Kortrijk-Wevelgem No Crew No Crew A/C Unavailable Monchengladbach No Cr…" at bounding box center [831, 577] width 1275 height 1040
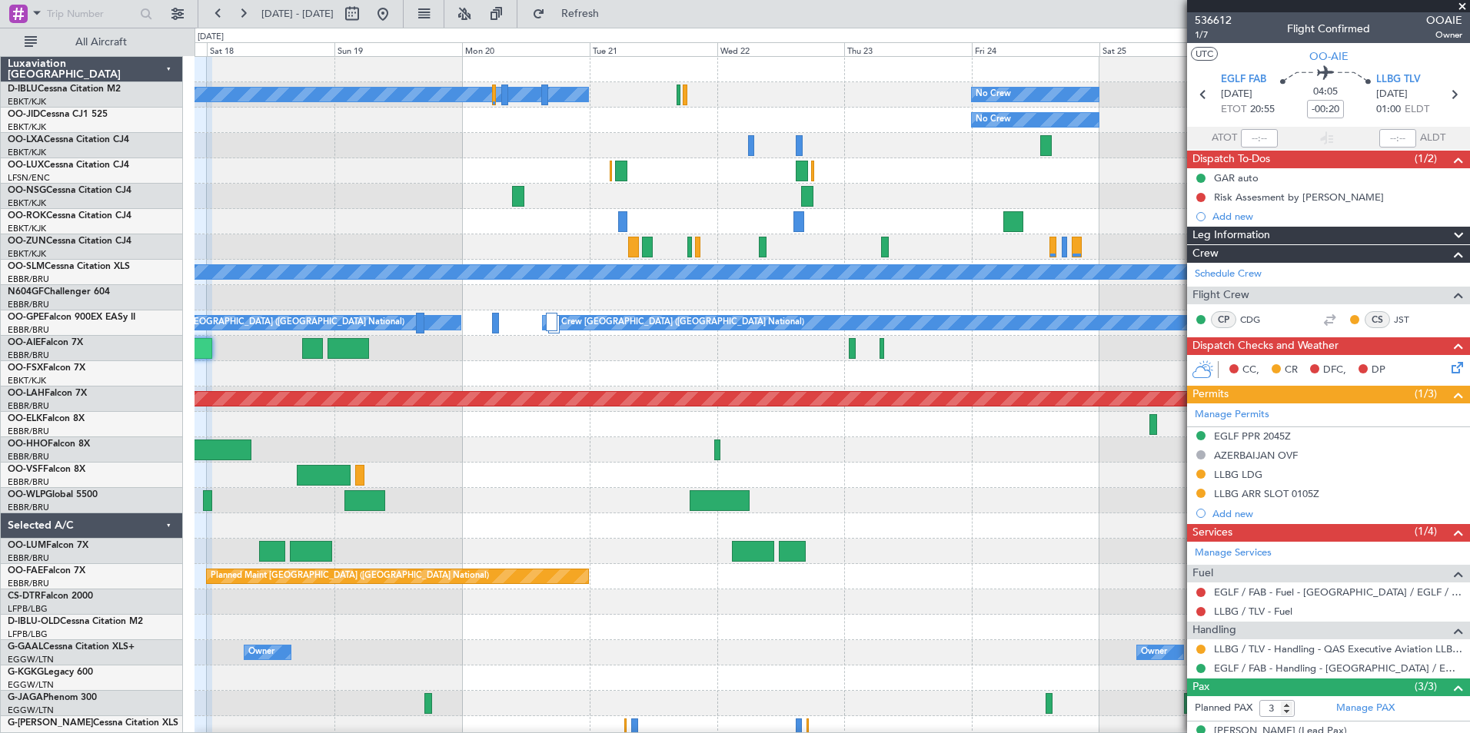
click at [260, 596] on div "No Crew Kortrijk-Wevelgem No Crew No Crew Planned Maint Paris (Le Bourget) A/C …" at bounding box center [831, 577] width 1275 height 1040
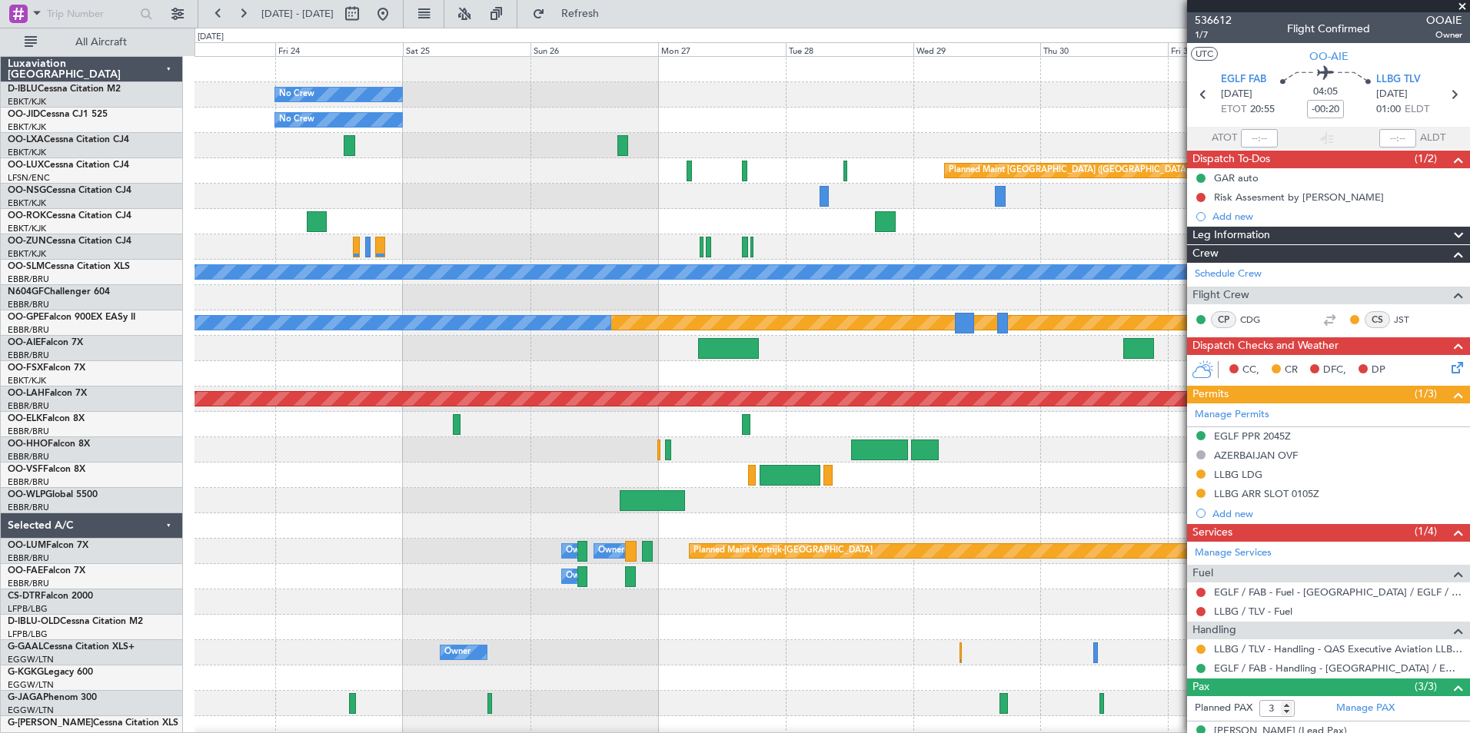
click at [479, 593] on div "No Crew No Crew Kortrijk-Wevelgem No Crew Planned Maint Paris (Le Bourget) A/C …" at bounding box center [831, 577] width 1275 height 1040
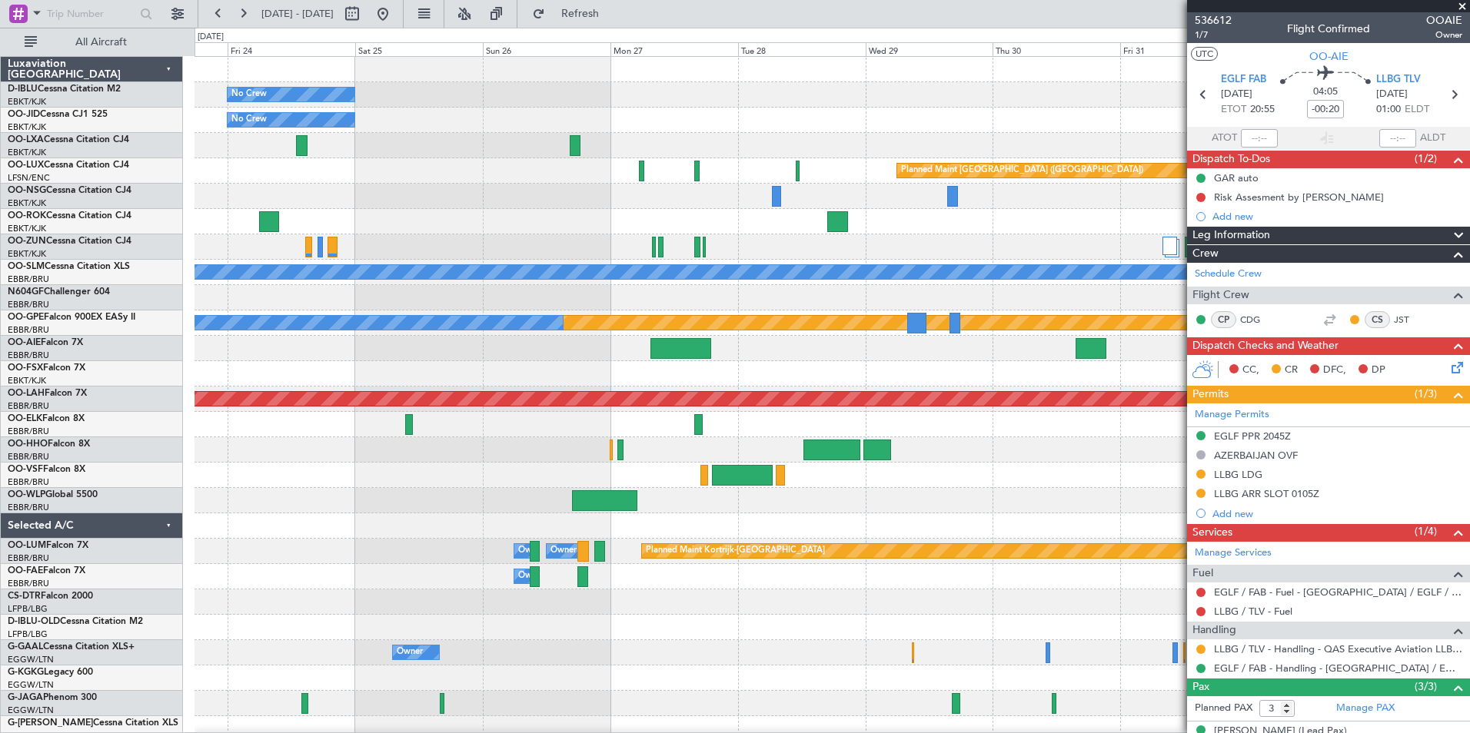
click at [762, 520] on div "No Crew No Crew Planned Maint Paris (Le Bourget) A/C Unavailable Monchengladbac…" at bounding box center [831, 577] width 1275 height 1040
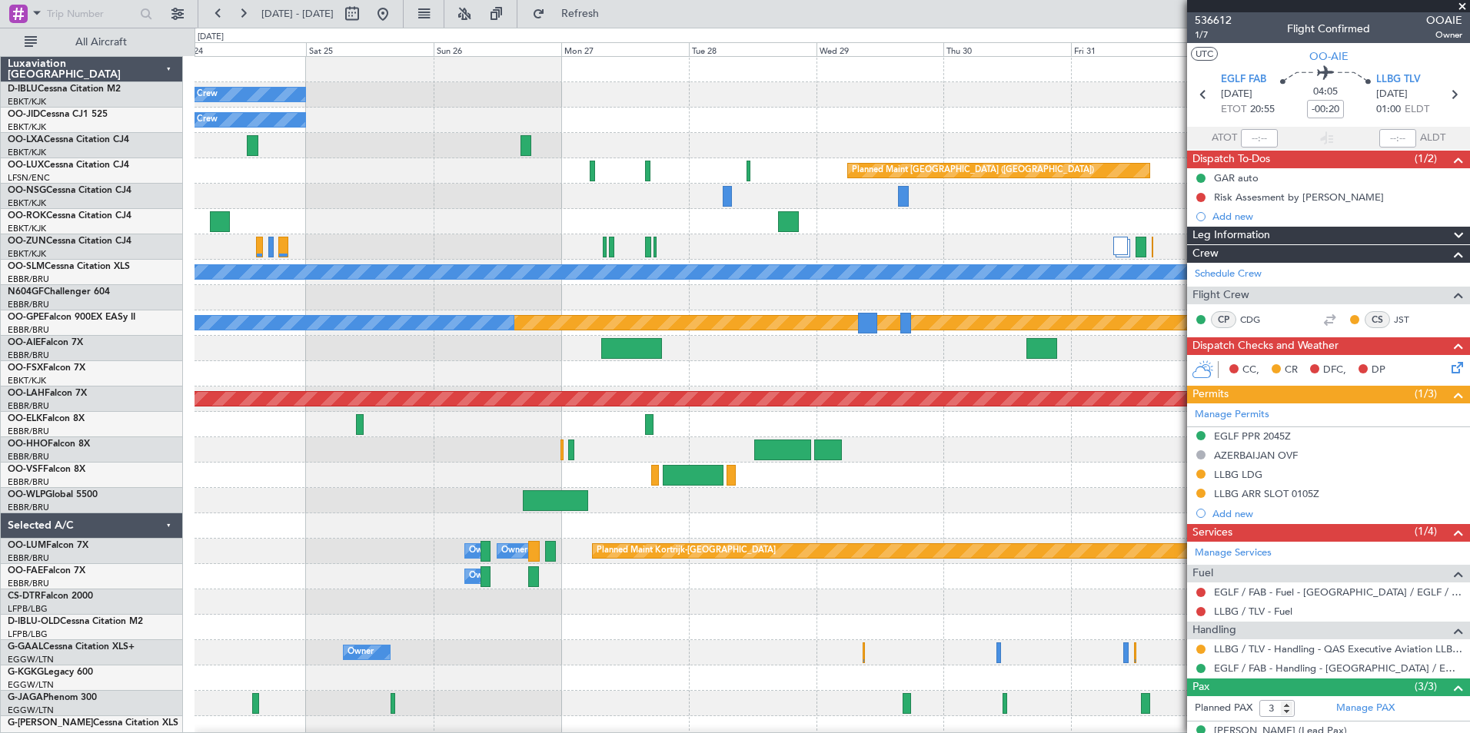
click at [1173, 470] on div "No Crew Planned Maint Paris (Le Bourget) No Crew Planned Maint Paris (Le Bourge…" at bounding box center [831, 564] width 1275 height 1015
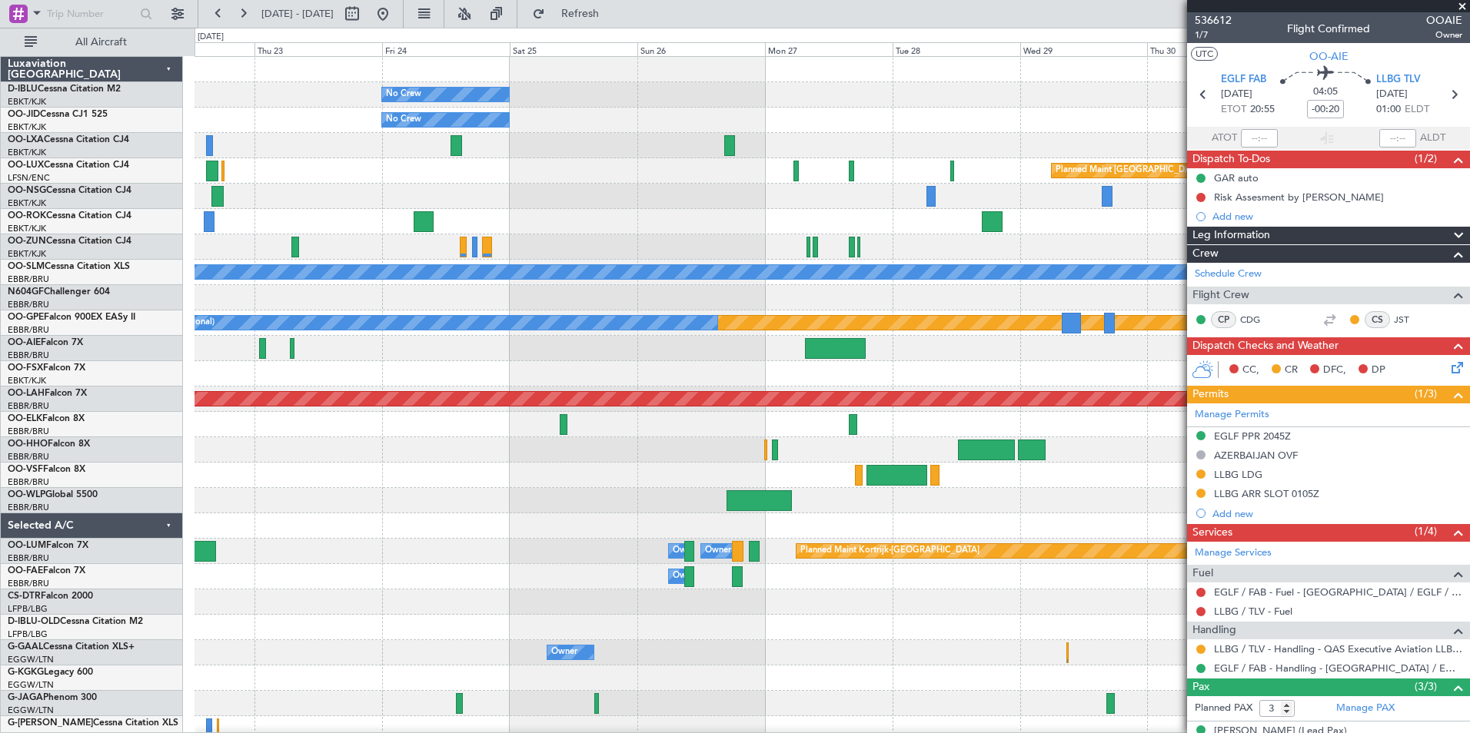
click at [913, 376] on div "No Crew No Crew Kortrijk-Wevelgem No Crew Planned Maint Paris (Le Bourget) A/C …" at bounding box center [831, 564] width 1275 height 1015
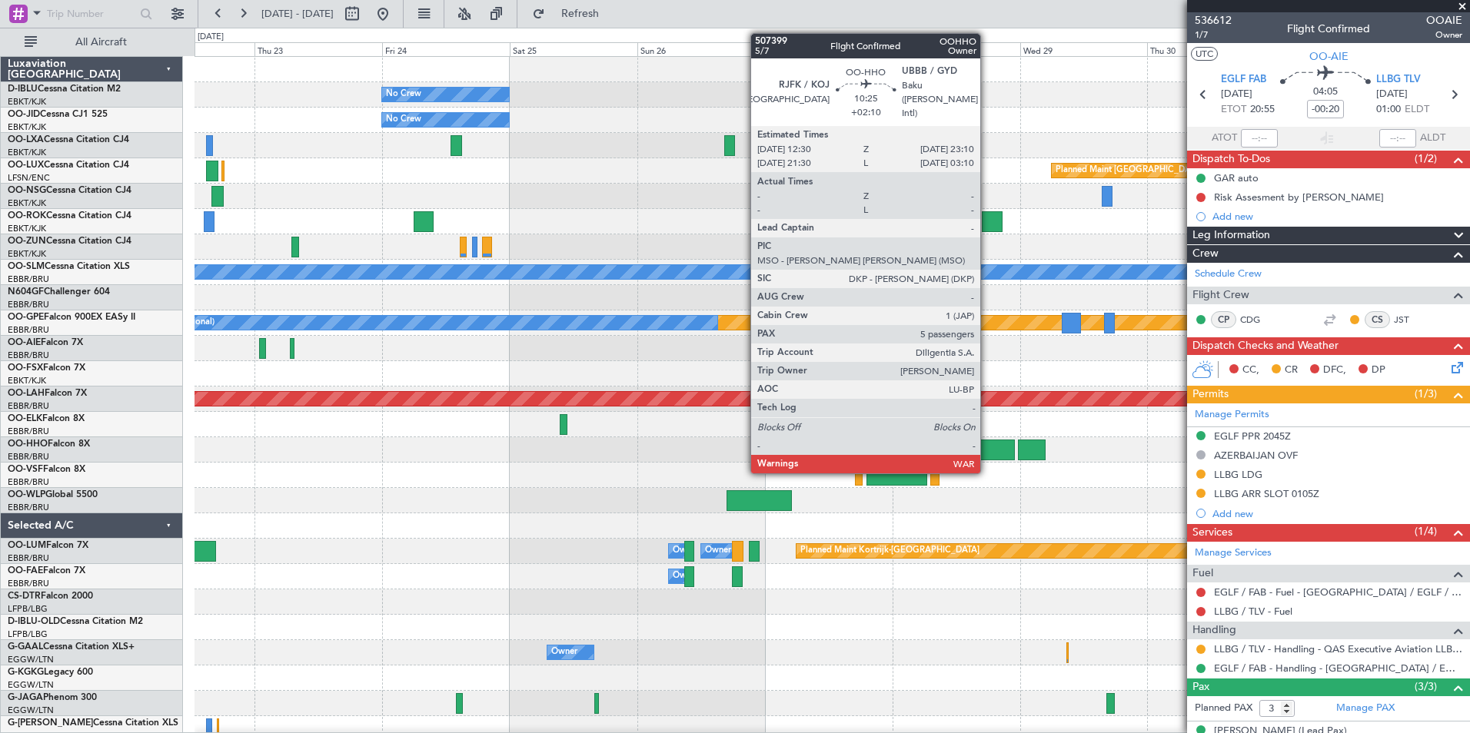
click at [987, 457] on div at bounding box center [986, 450] width 57 height 21
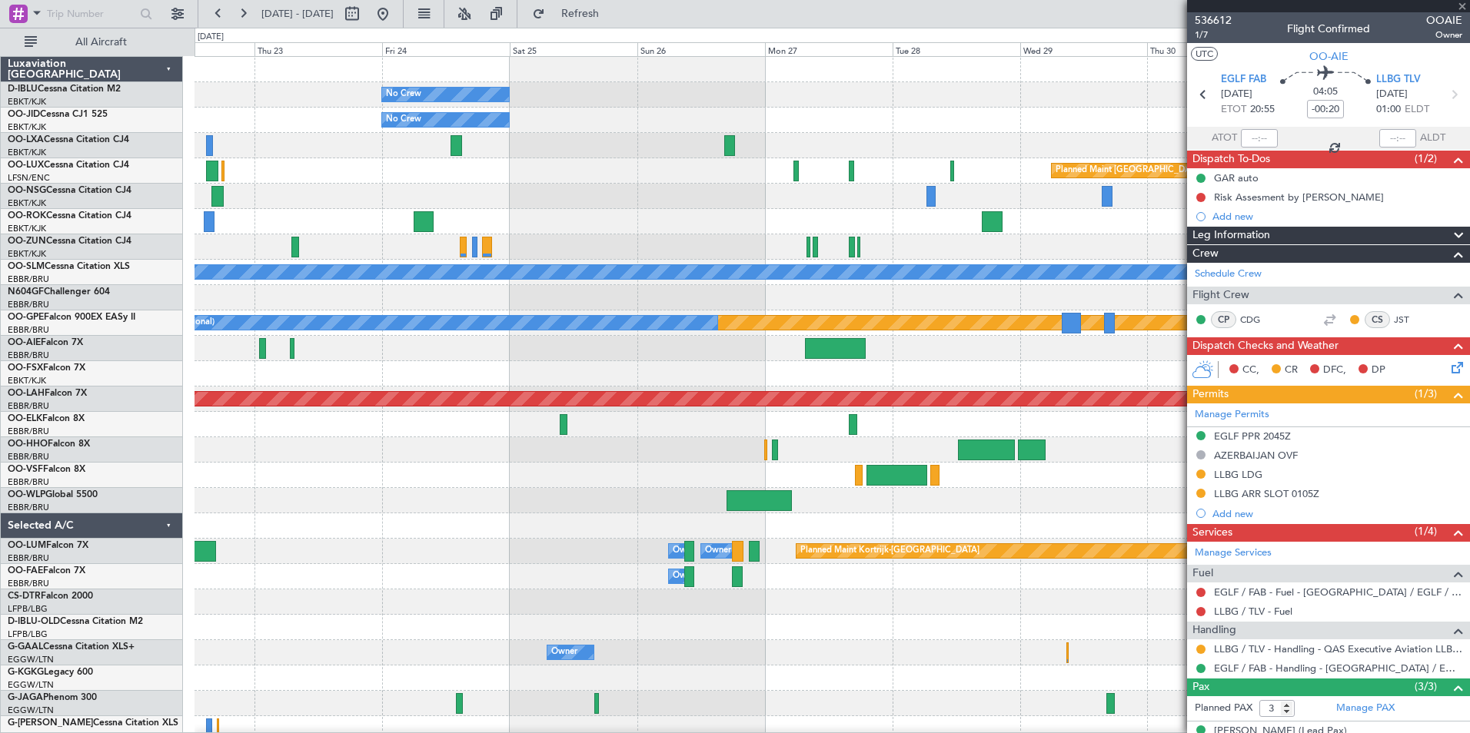
type input "+02:10"
type input "5"
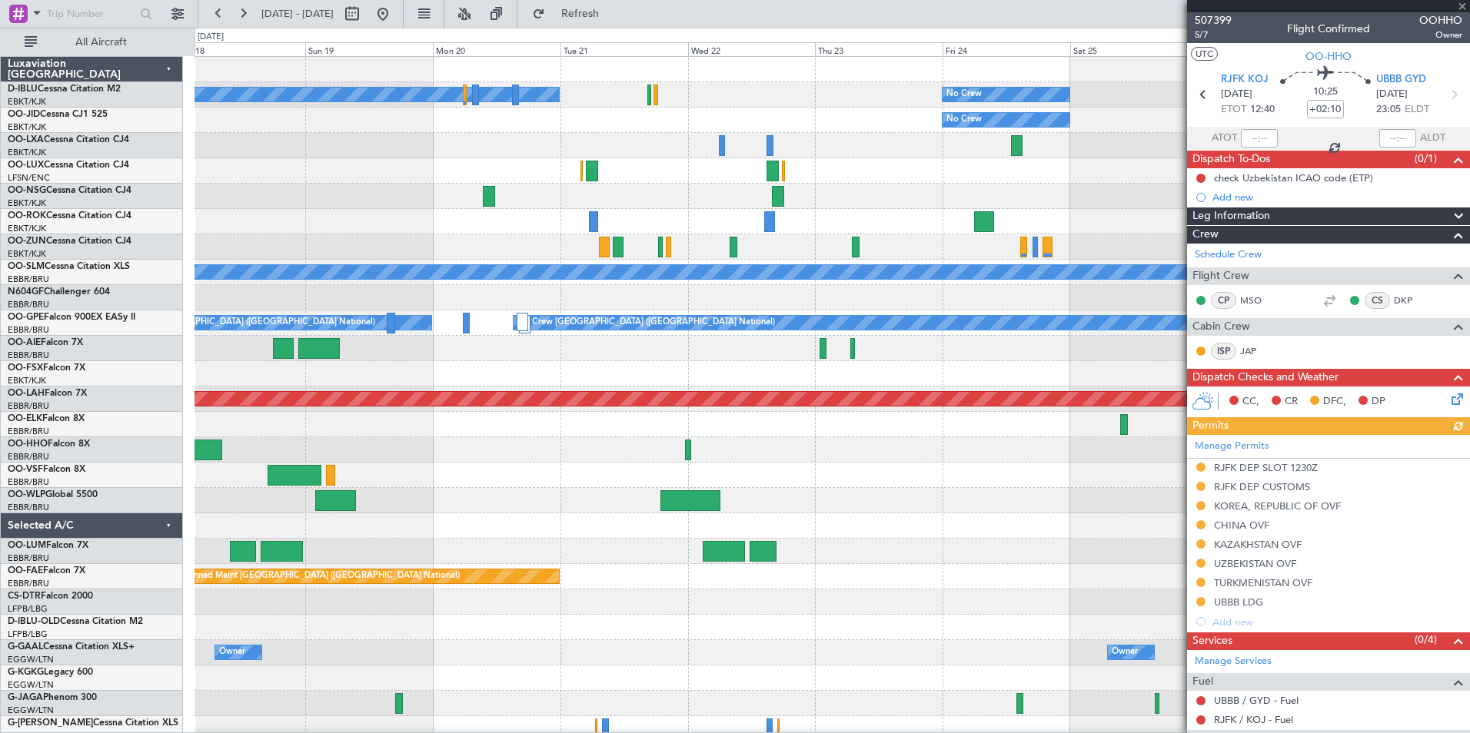
click at [1143, 485] on div "No Crew No Crew Kortrijk-Wevelgem No Crew Planned Maint Paris (Le Bourget) A/C …" at bounding box center [831, 539] width 1275 height 964
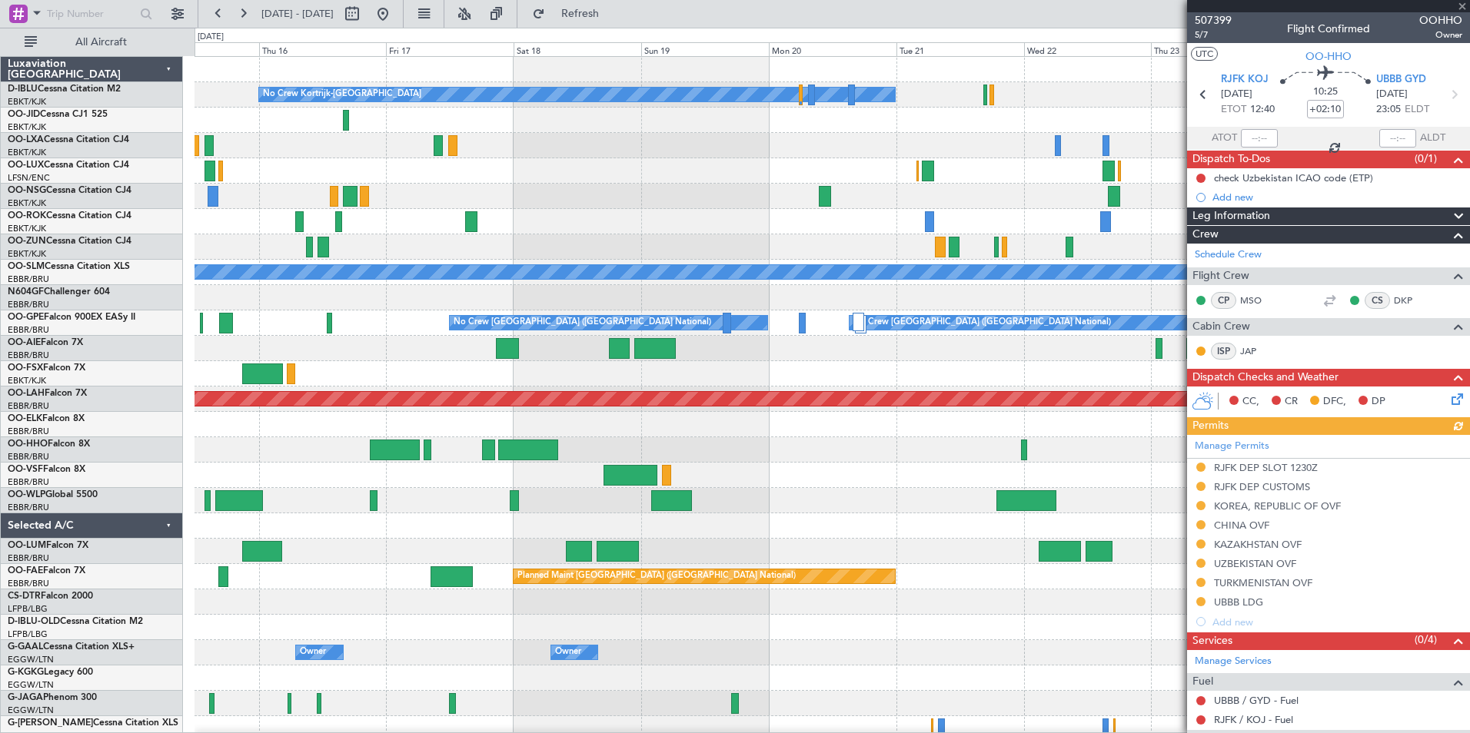
click at [1195, 506] on fb-app "22 Oct 2025 - 01 Nov 2025 Refresh Quick Links All Aircraft No Crew No Crew Kort…" at bounding box center [735, 373] width 1470 height 722
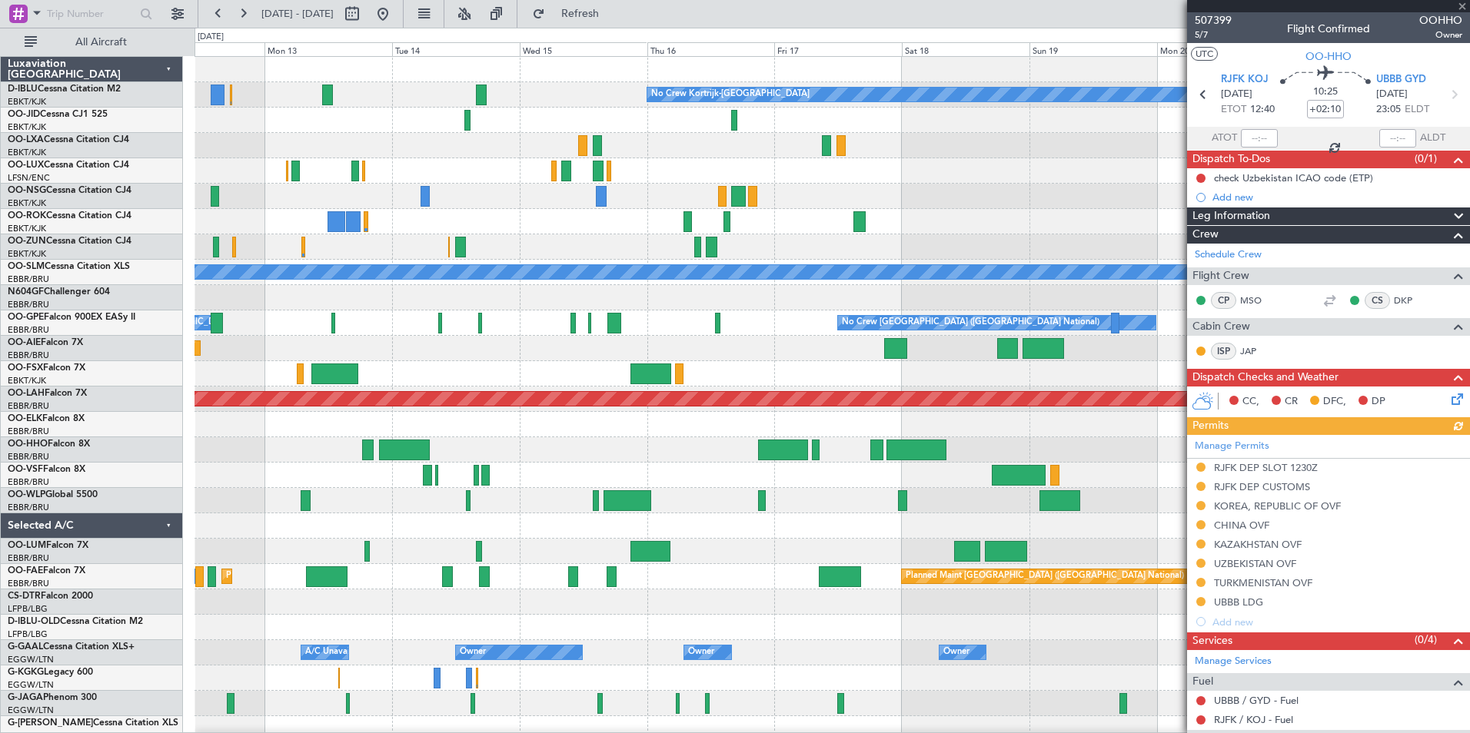
click at [1173, 490] on div "No Crew Kortrijk-Wevelgem No Crew No Crew A/C Unavailable Monchengladbach Plann…" at bounding box center [831, 539] width 1275 height 964
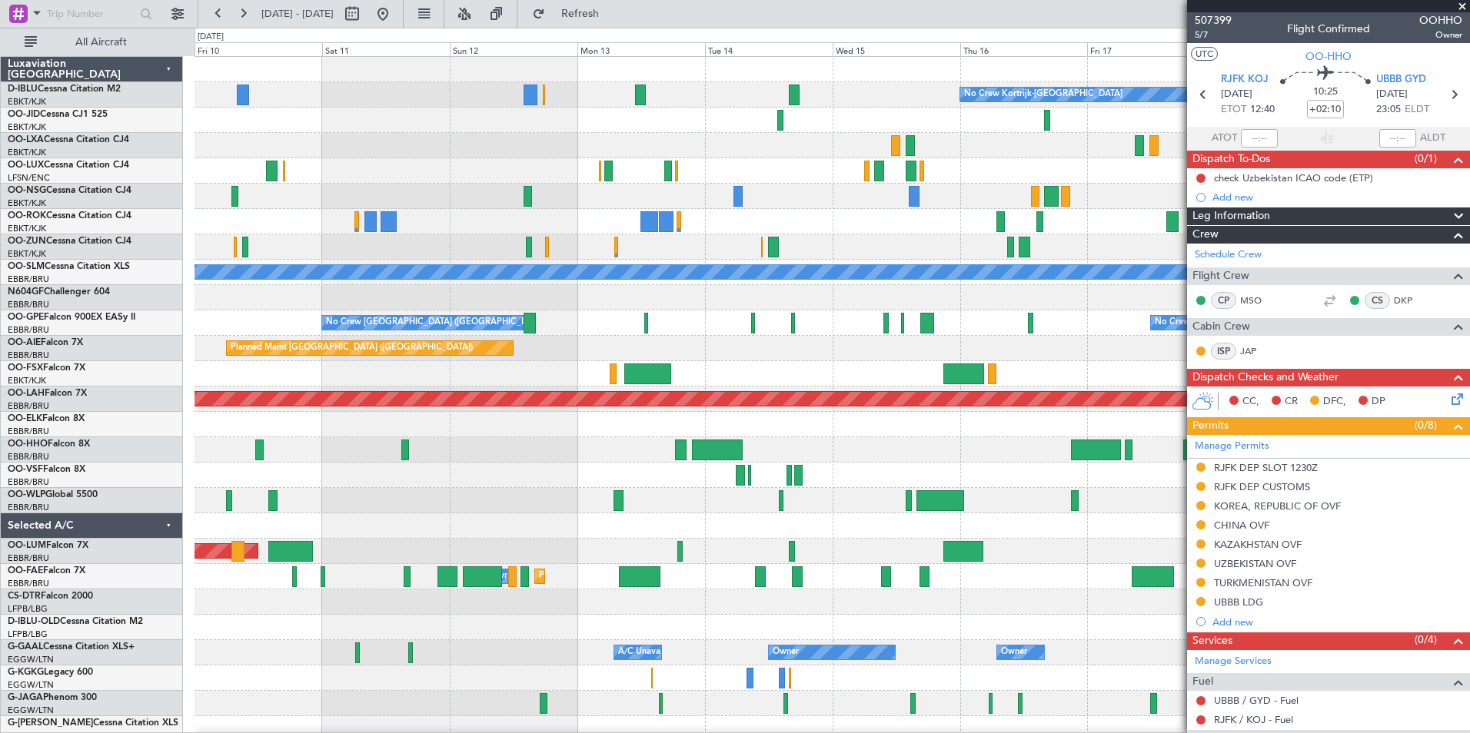
click at [1036, 501] on div at bounding box center [831, 500] width 1275 height 25
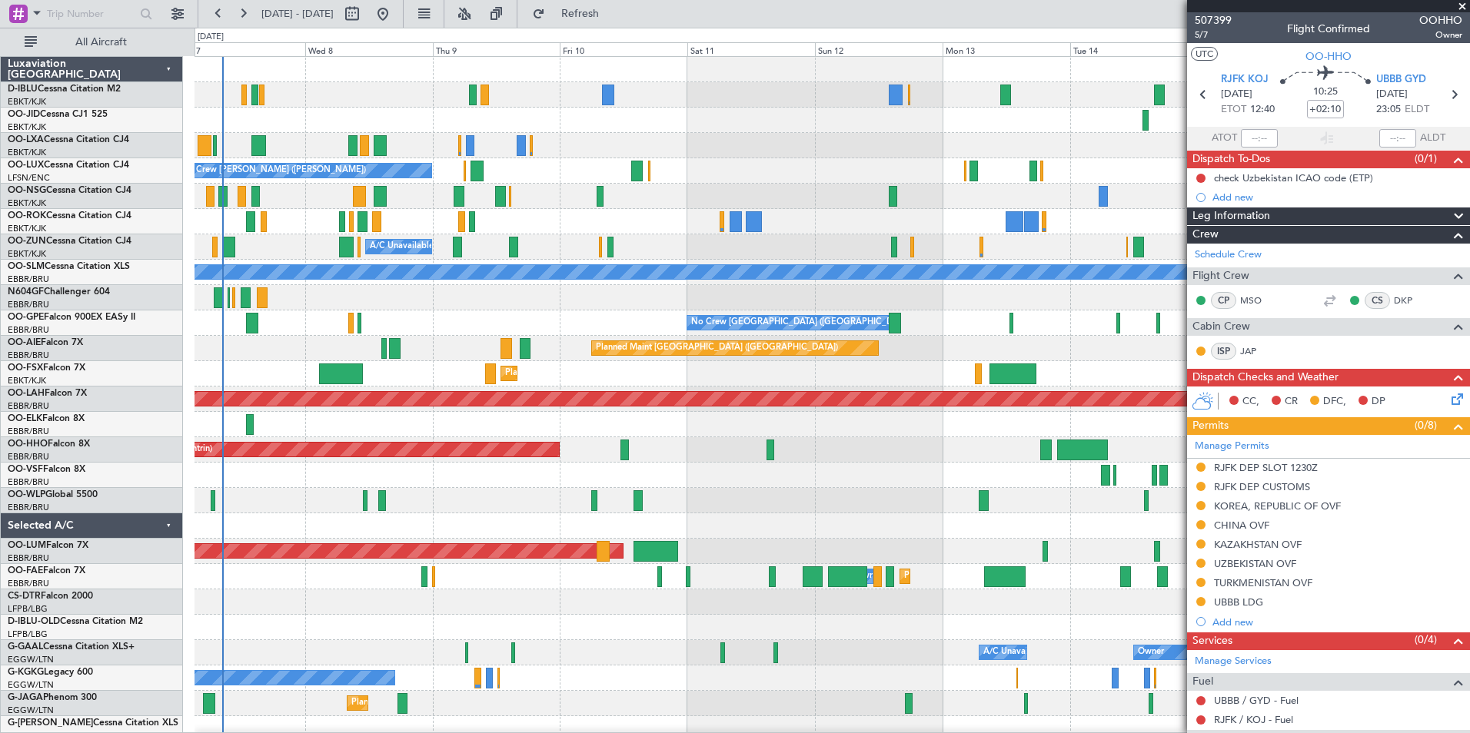
click at [955, 497] on div at bounding box center [831, 500] width 1275 height 25
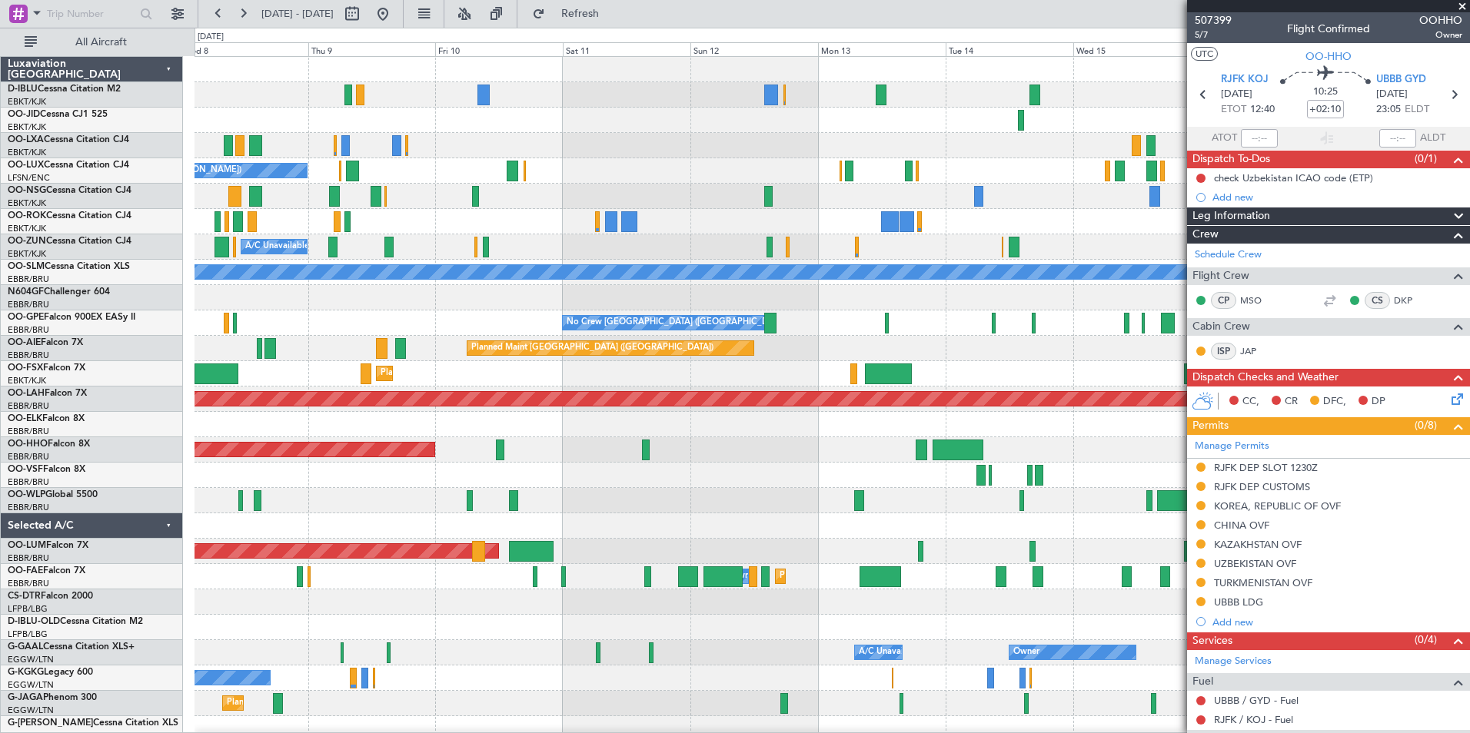
click at [1124, 480] on div "No Crew Kortrijk-Wevelgem Planned Maint Kortrijk-Wevelgem No Crew Nancy (Essey)…" at bounding box center [831, 577] width 1275 height 1040
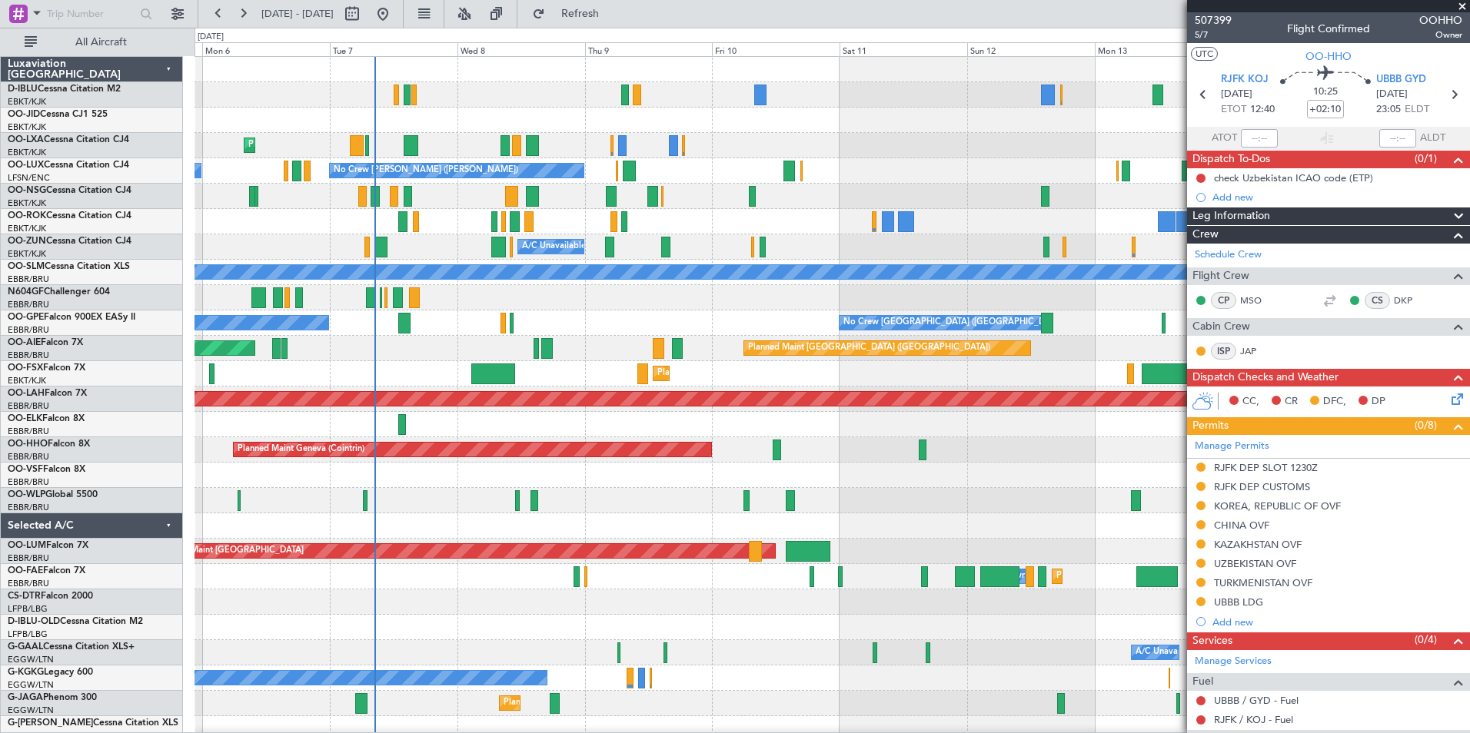
click at [1026, 483] on div at bounding box center [831, 475] width 1275 height 25
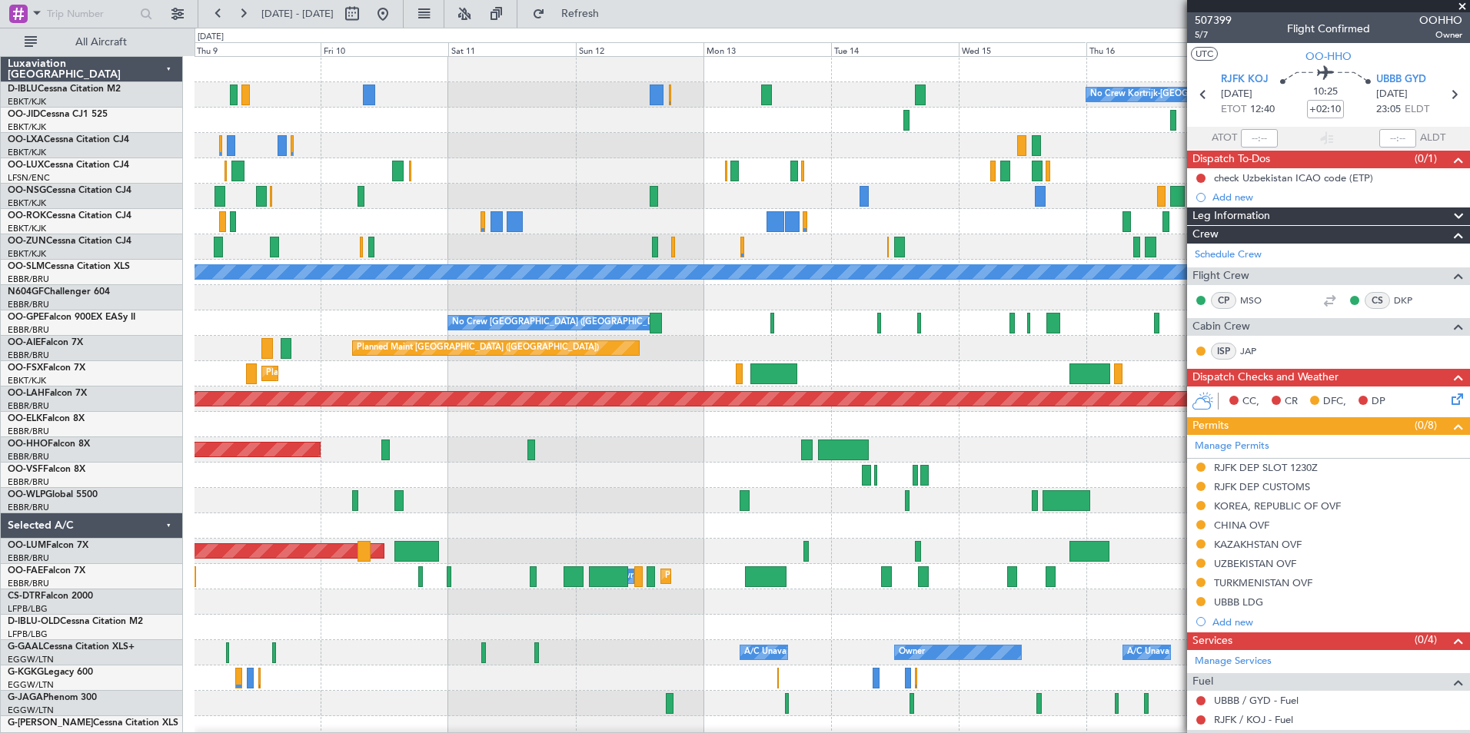
click at [583, 523] on div "No Crew Kortrijk-Wevelgem No Crew Nancy (Essey) A/C Unavailable Kortrijk-Wevelg…" at bounding box center [831, 577] width 1275 height 1040
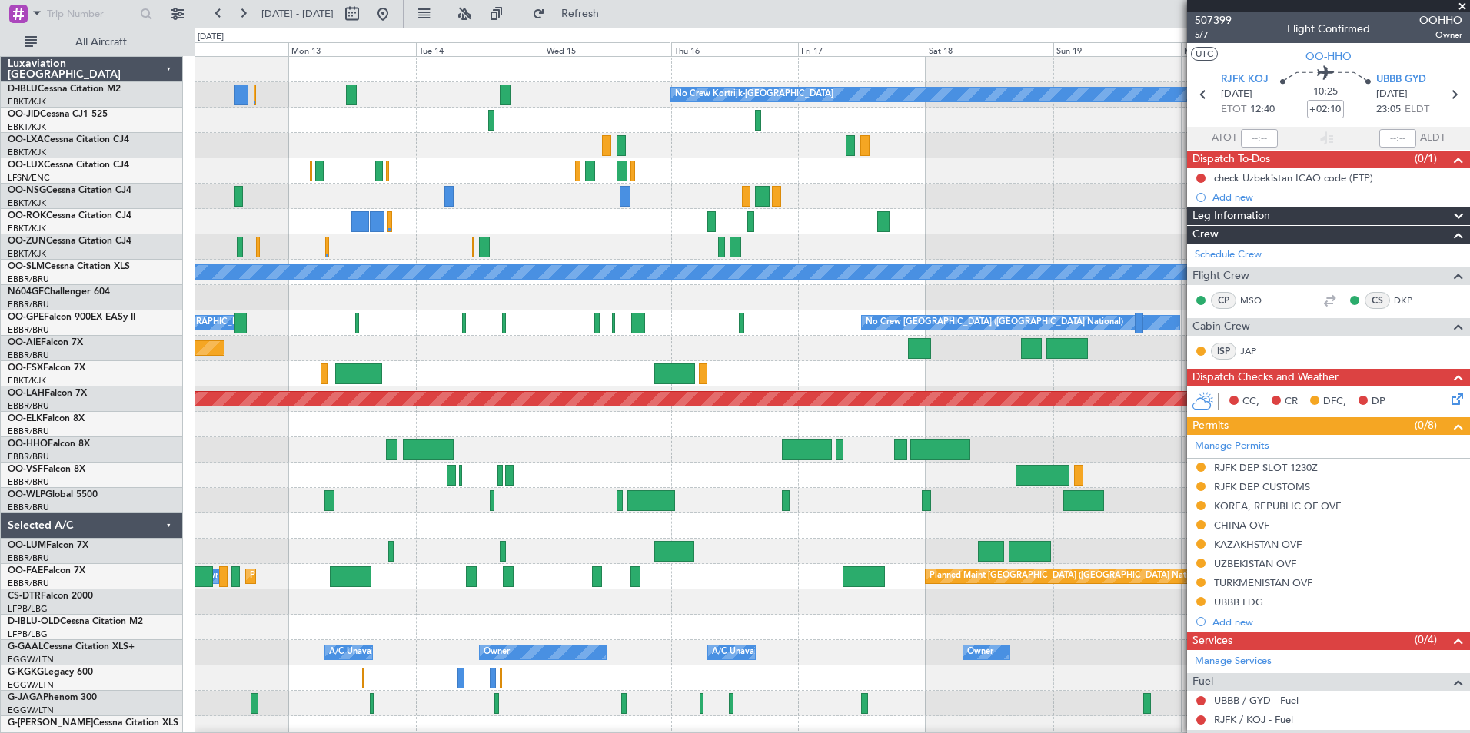
click at [526, 520] on div "No Crew Kortrijk-Wevelgem No Crew No Crew A/C Unavailable Monchengladbach No Cr…" at bounding box center [831, 577] width 1275 height 1040
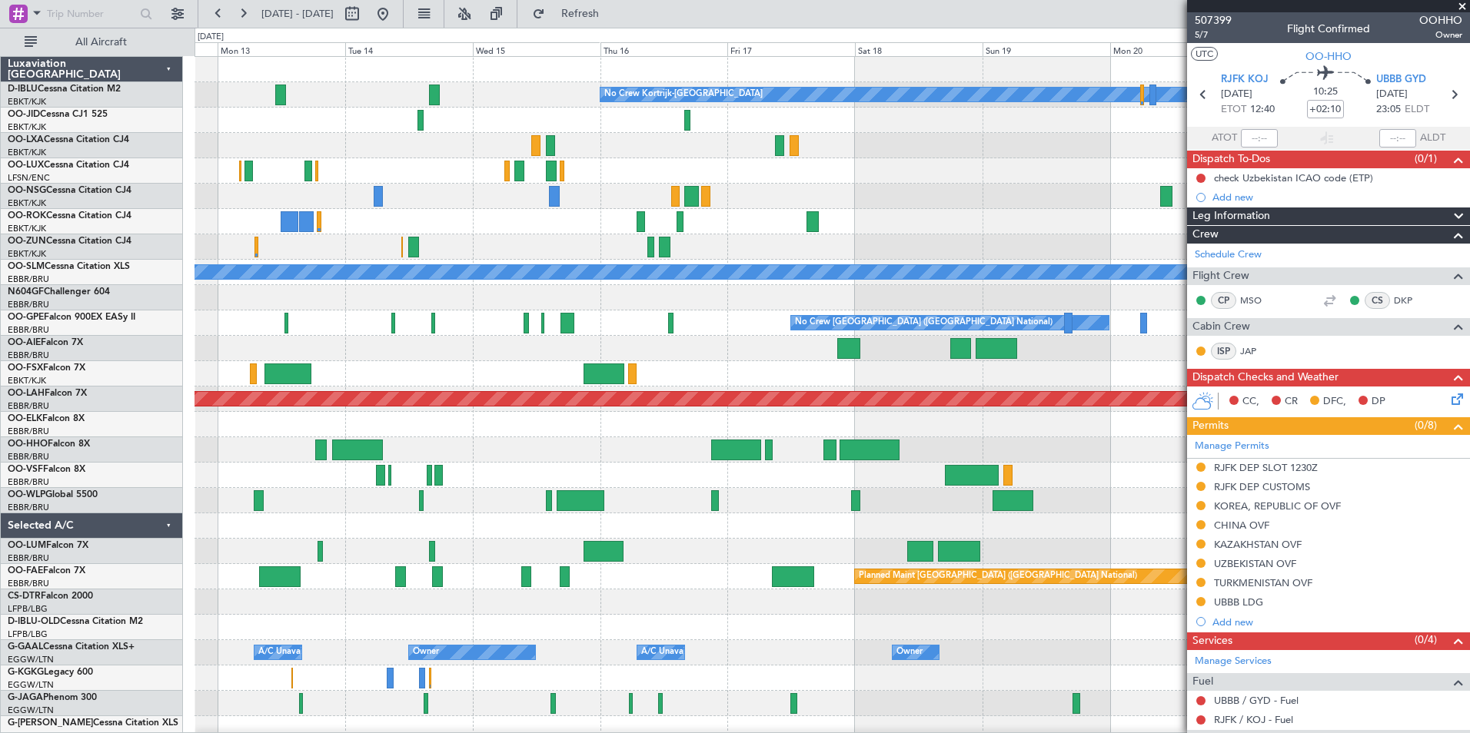
click at [600, 416] on div "No Crew Kortrijk-Wevelgem No Crew No Crew A/C Unavailable Monchengladbach No Cr…" at bounding box center [831, 577] width 1275 height 1040
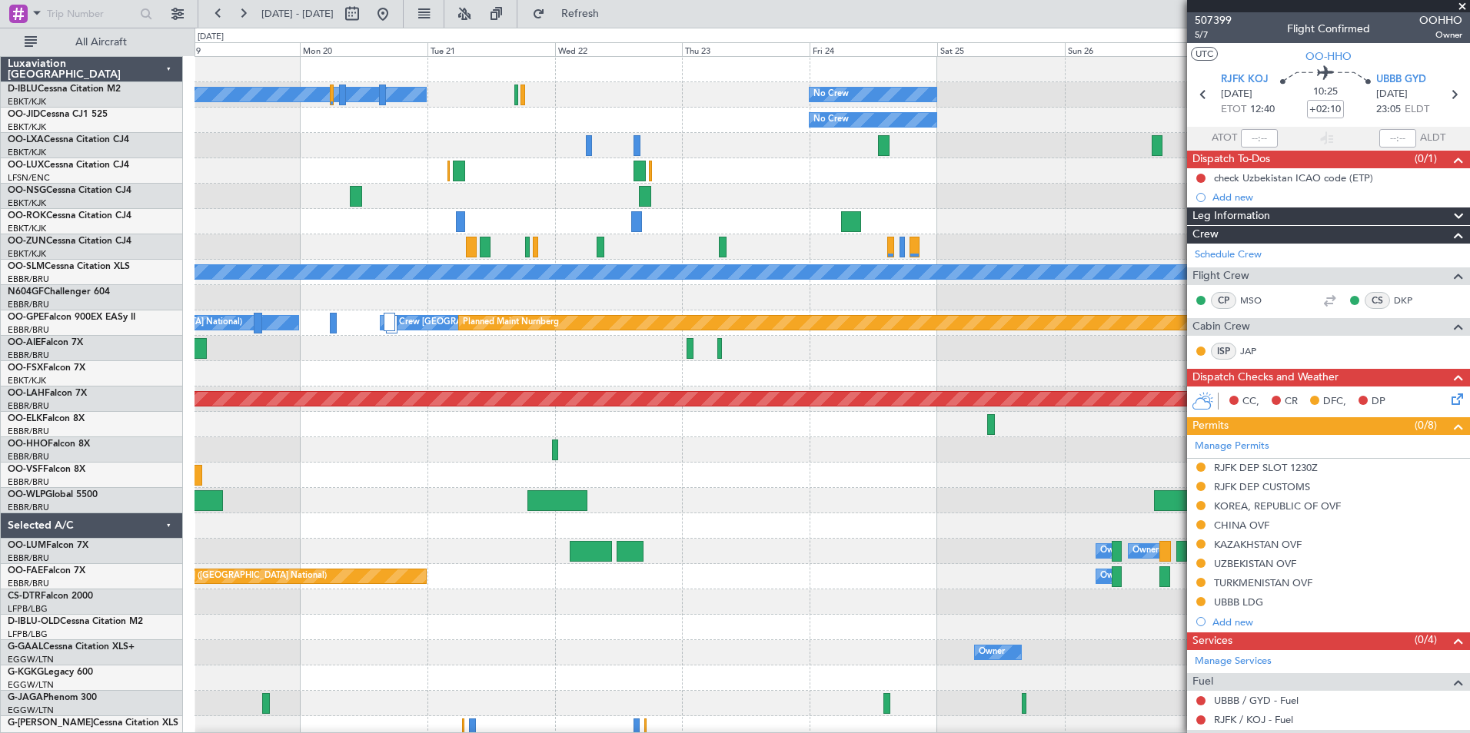
click at [534, 411] on div "No Crew Kortrijk-Wevelgem No Crew No Crew Planned Maint Paris (Le Bourget) A/C …" at bounding box center [831, 577] width 1275 height 1040
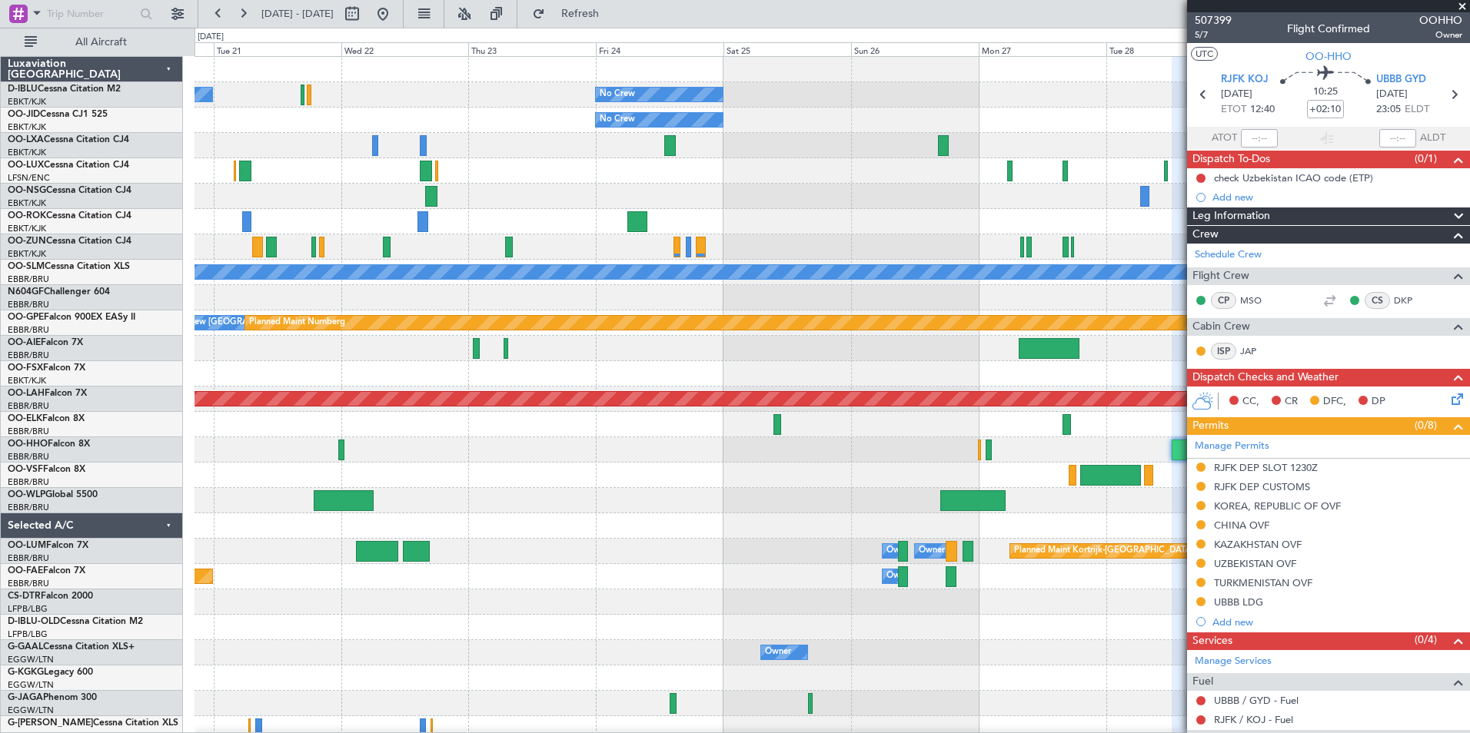
click at [743, 414] on div "No Crew Kortrijk-Wevelgem No Crew No Crew Planned Maint Paris (Le Bourget) A/C …" at bounding box center [831, 577] width 1275 height 1040
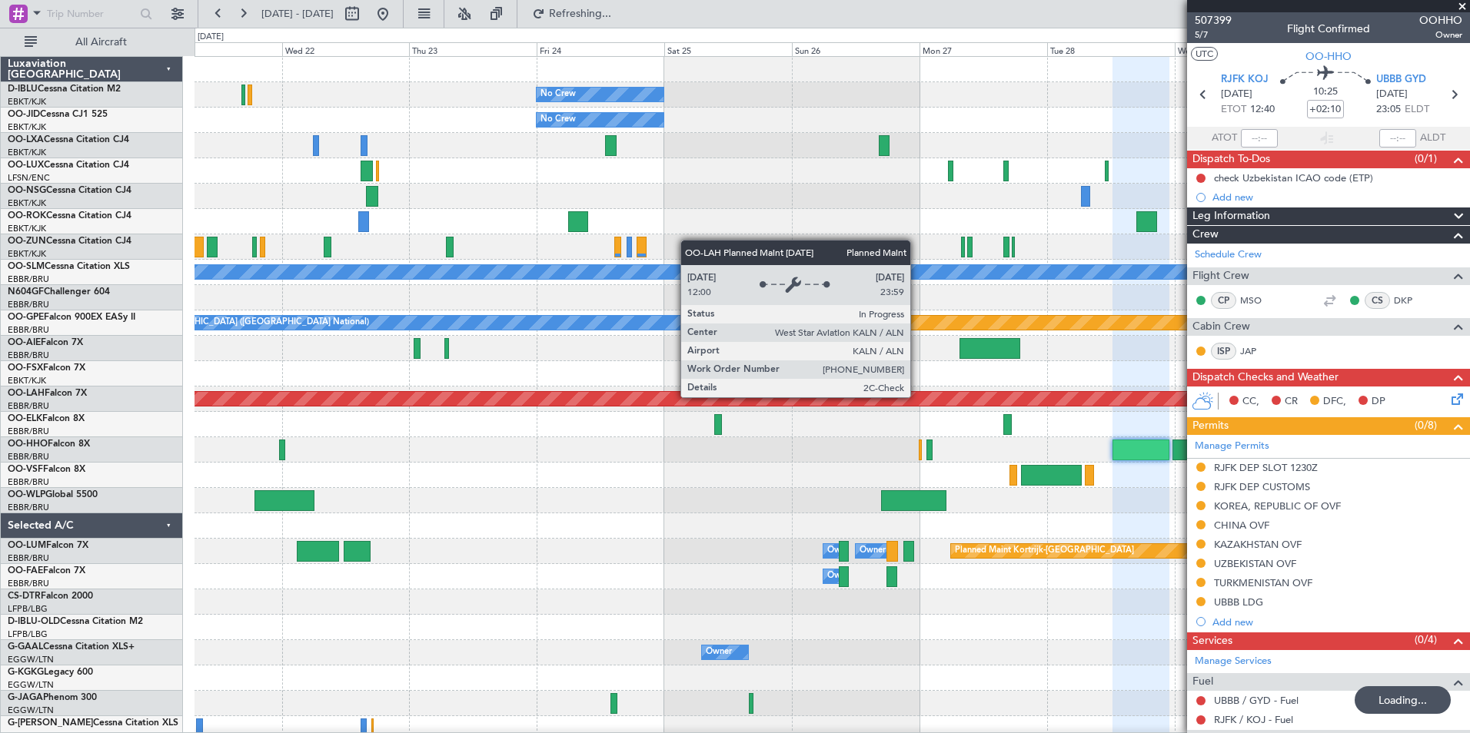
click at [1030, 543] on div "Planned Maint Kortrijk-Wevelgem Owner Melsbroek Air Base Owner Melsbroek Air Ba…" at bounding box center [831, 551] width 1275 height 25
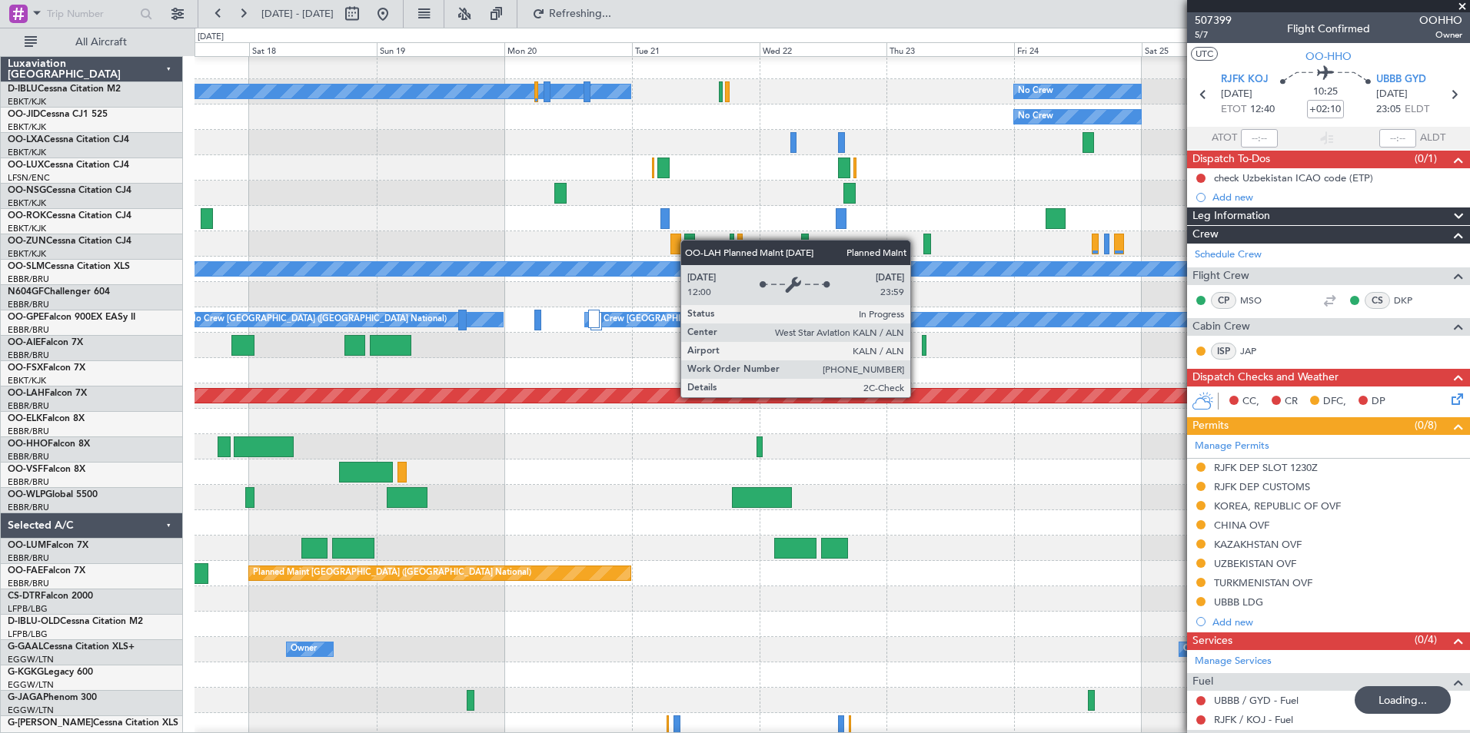
scroll to position [3, 0]
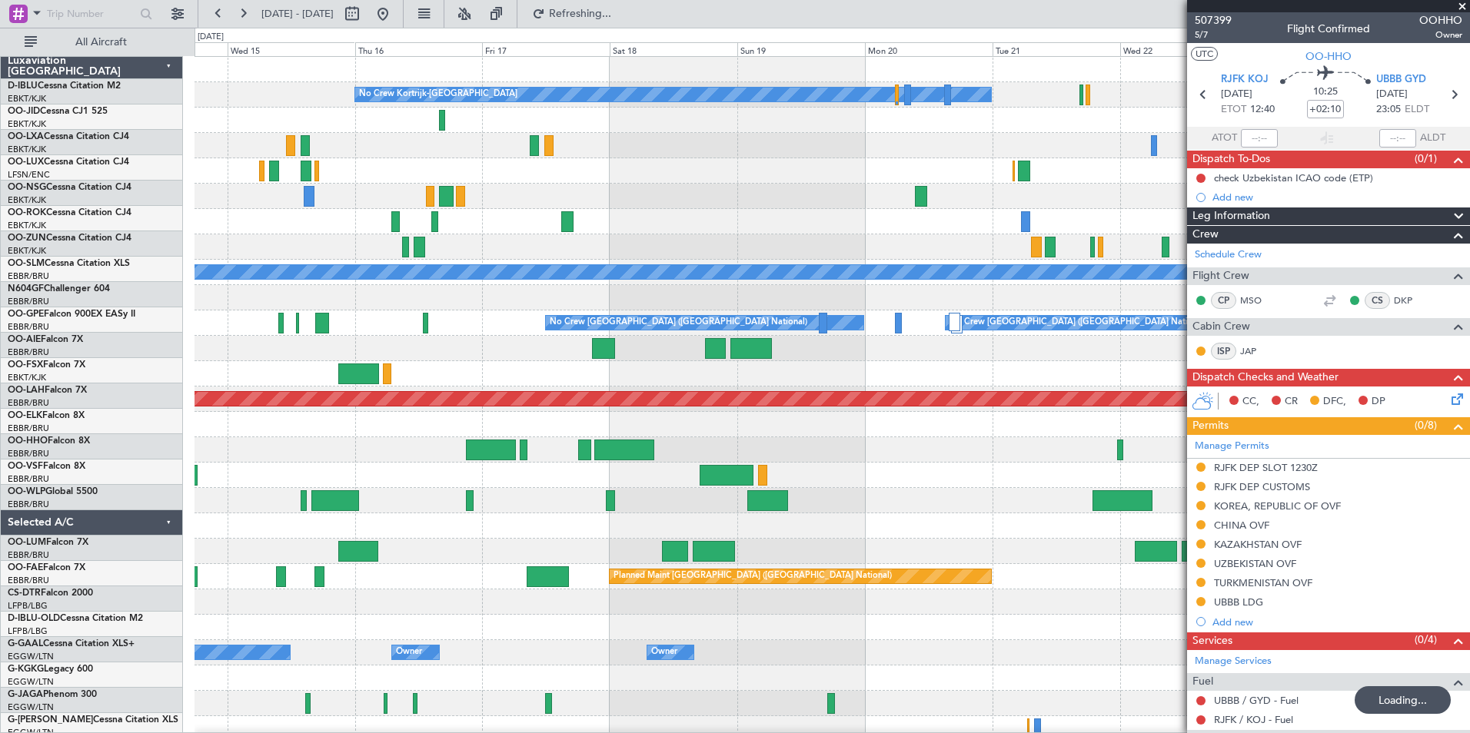
click at [1062, 499] on div "No Crew No Crew Kortrijk-Wevelgem No Crew A/C Unavailable Monchengladbach Plann…" at bounding box center [831, 539] width 1275 height 964
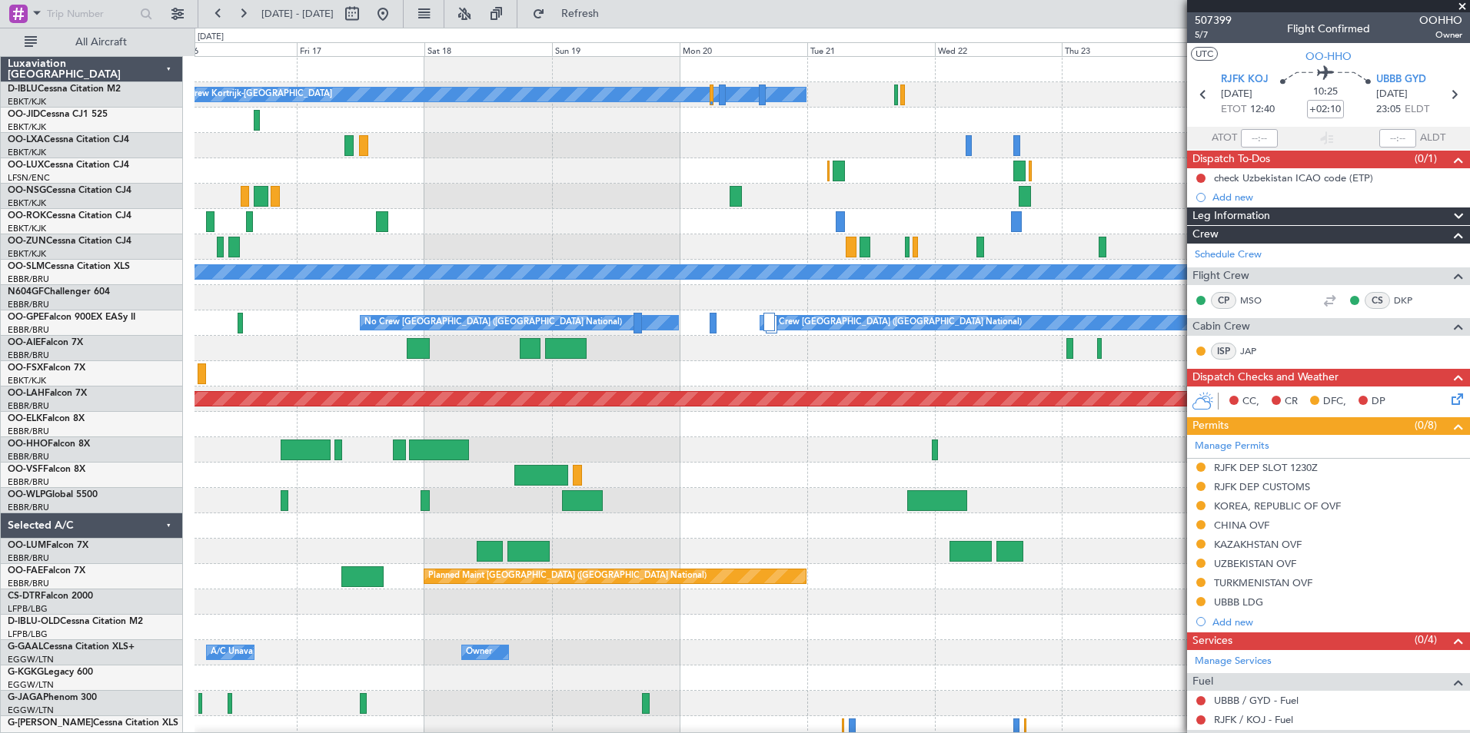
click at [599, 451] on div at bounding box center [831, 449] width 1275 height 25
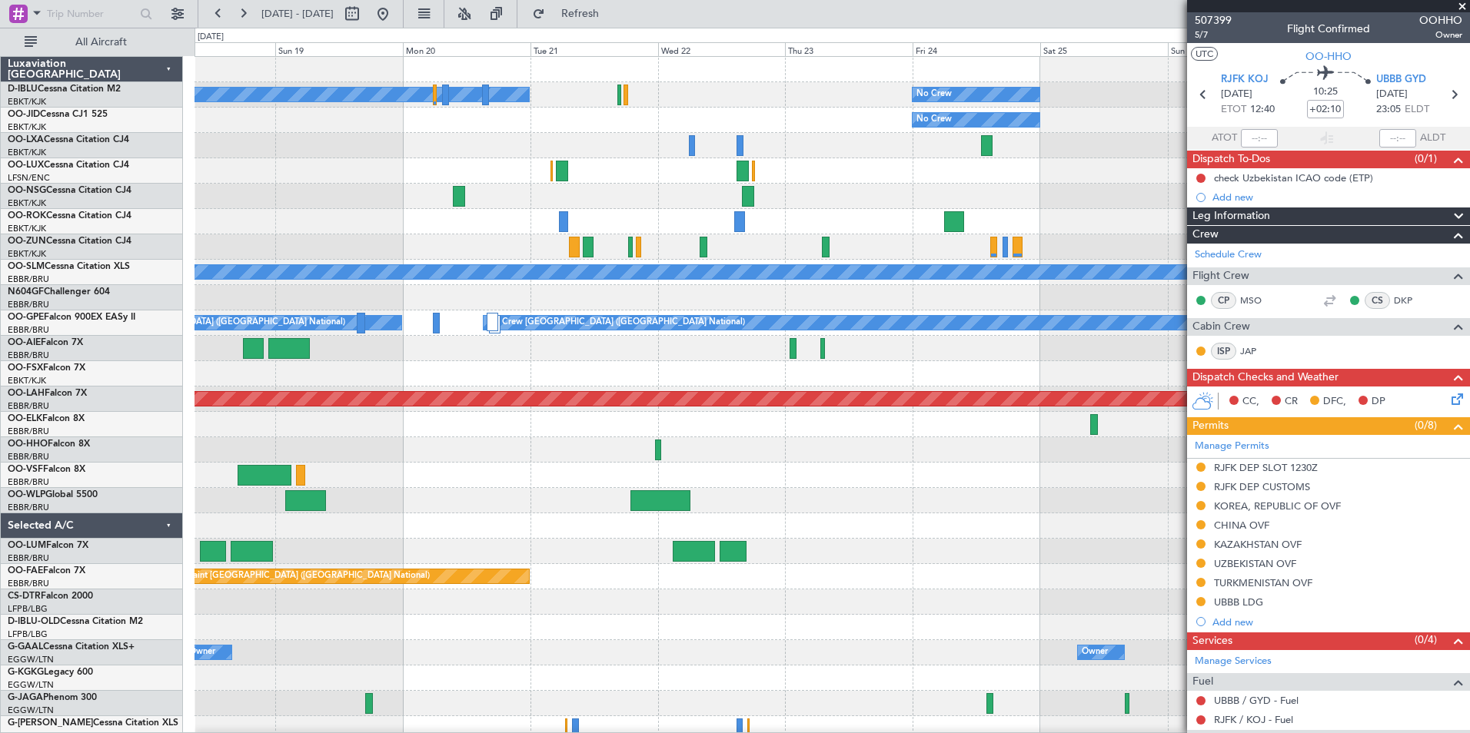
click at [651, 472] on div "No Crew Kortrijk-Wevelgem No Crew No Crew Planned Maint Paris (Le Bourget) A/C …" at bounding box center [831, 577] width 1275 height 1040
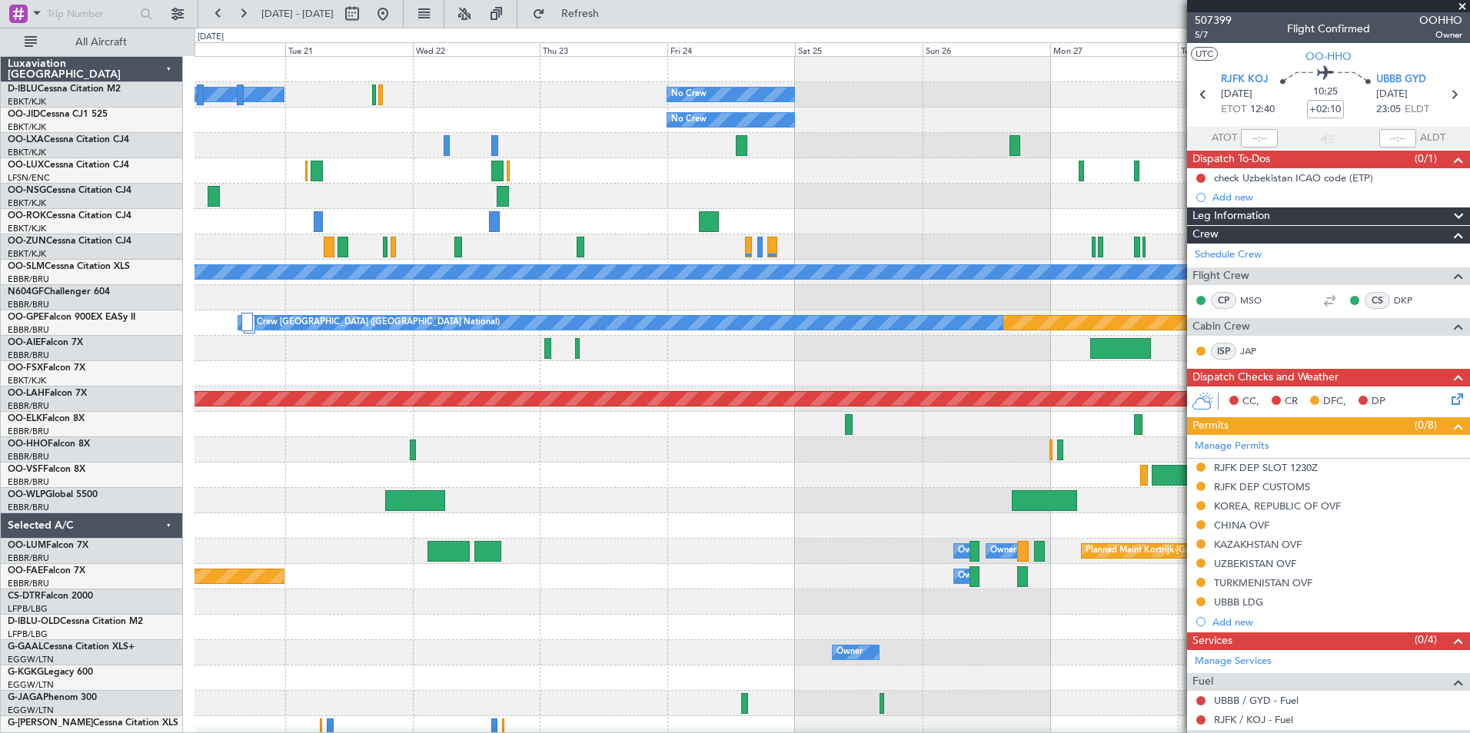
click at [787, 507] on div "No Crew Kortrijk-Wevelgem No Crew No Crew Planned Maint Paris (Le Bourget) A/C …" at bounding box center [831, 577] width 1275 height 1040
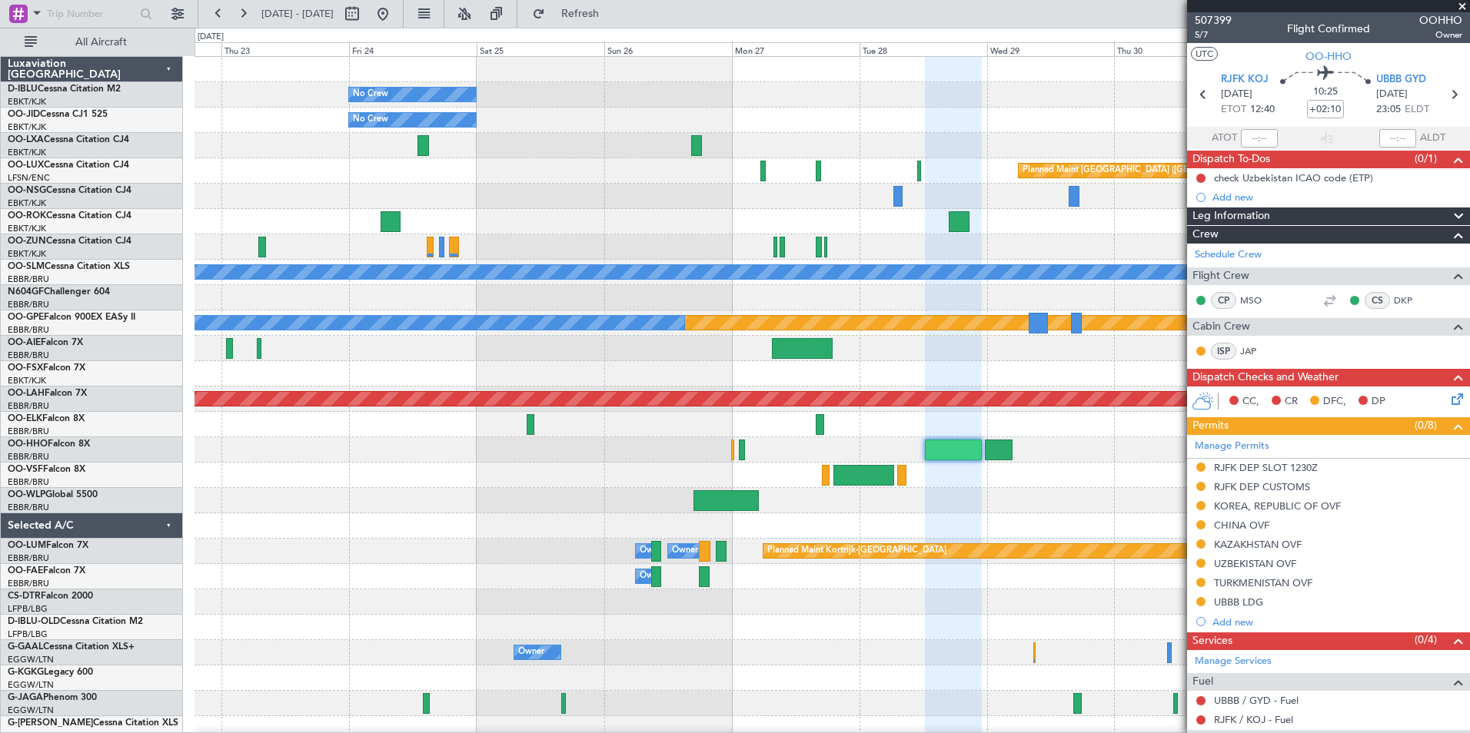
click at [624, 516] on div "No Crew No Crew Kortrijk-Wevelgem No Crew Planned Maint Paris (Le Bourget) A/C …" at bounding box center [831, 577] width 1275 height 1040
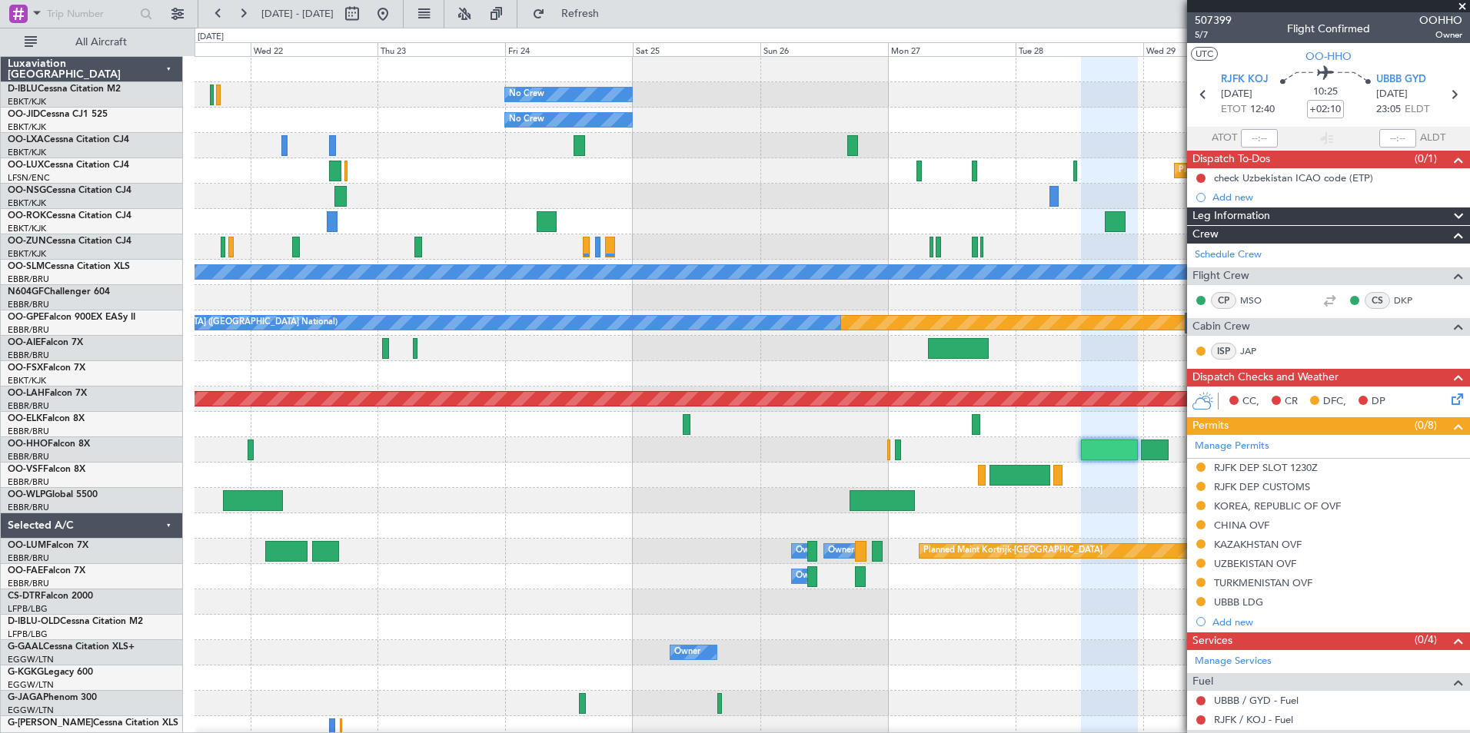
click at [1174, 476] on div at bounding box center [831, 475] width 1275 height 25
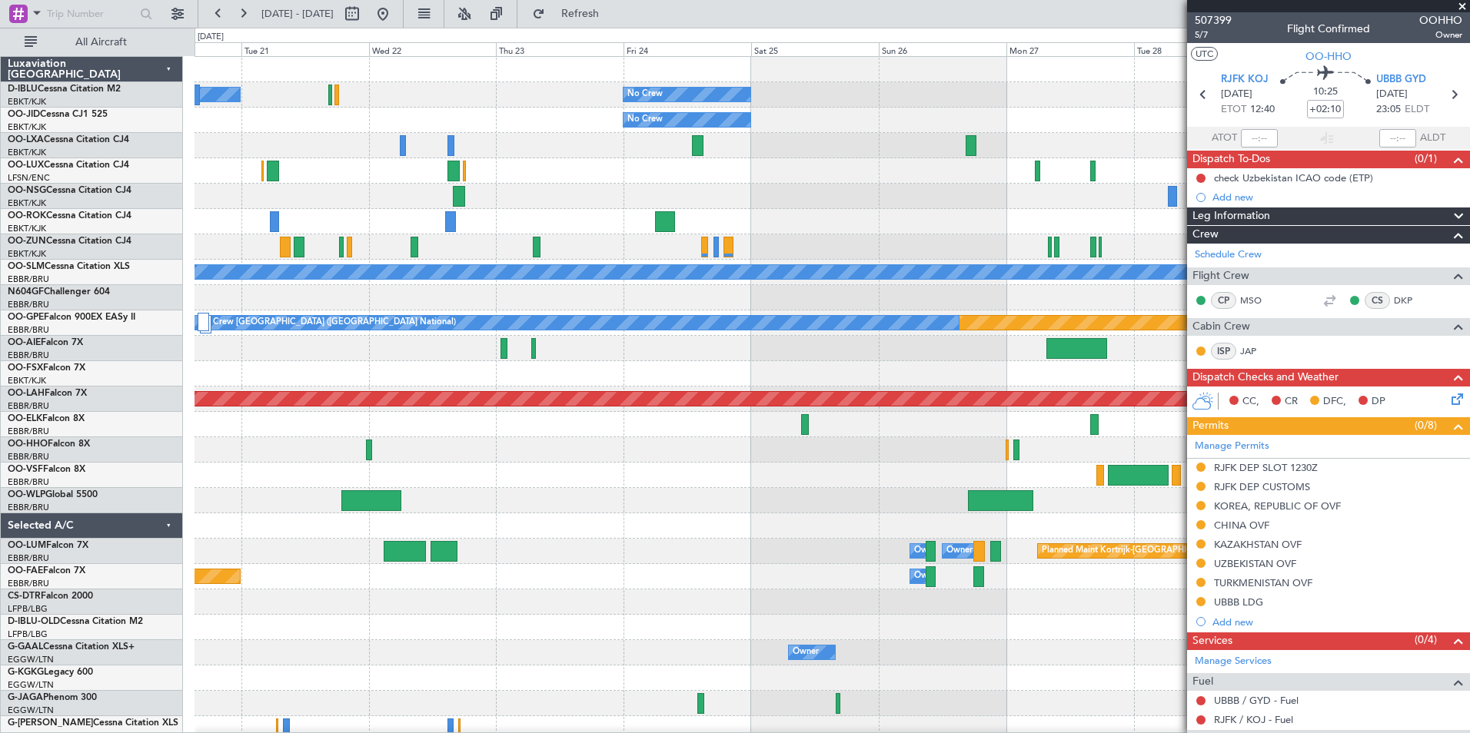
click at [1032, 357] on div at bounding box center [831, 348] width 1275 height 25
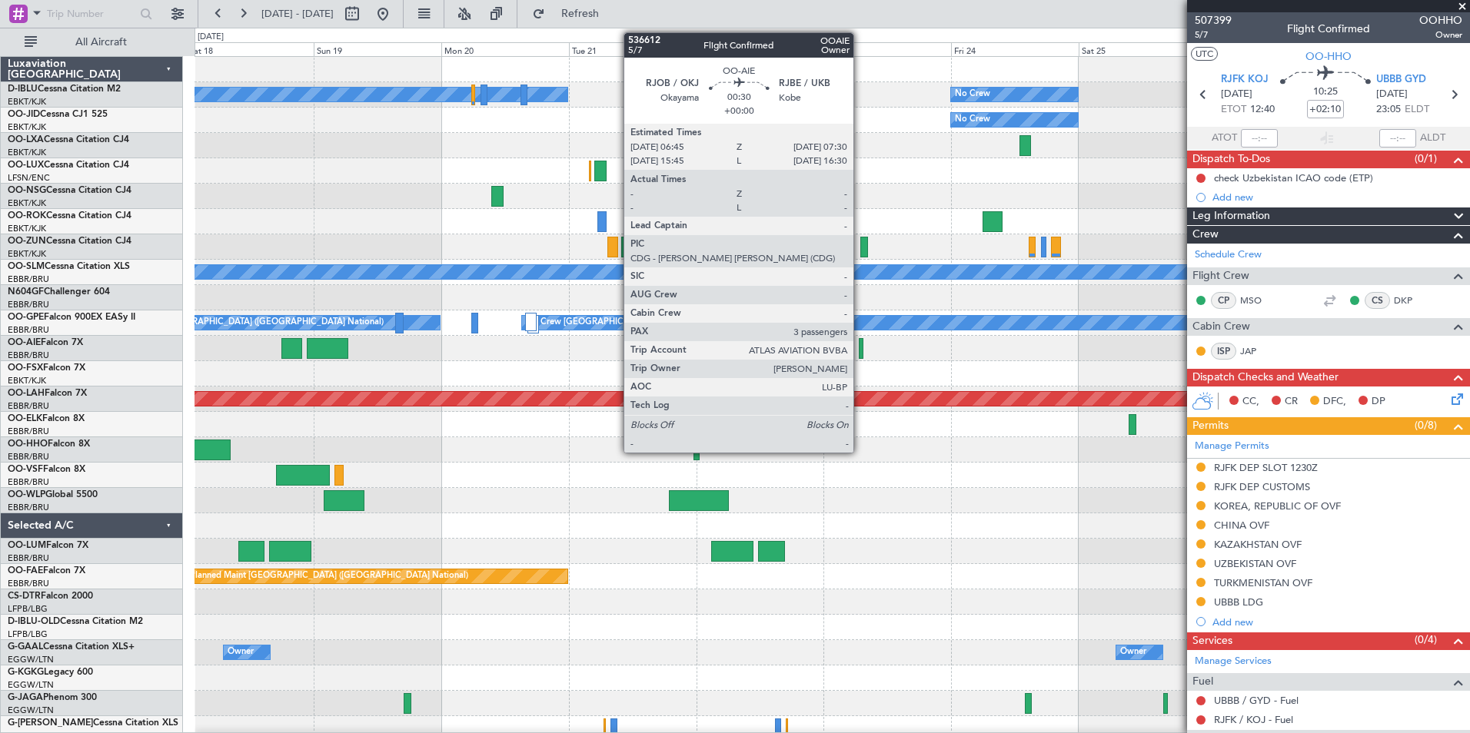
click at [860, 349] on div at bounding box center [861, 348] width 5 height 21
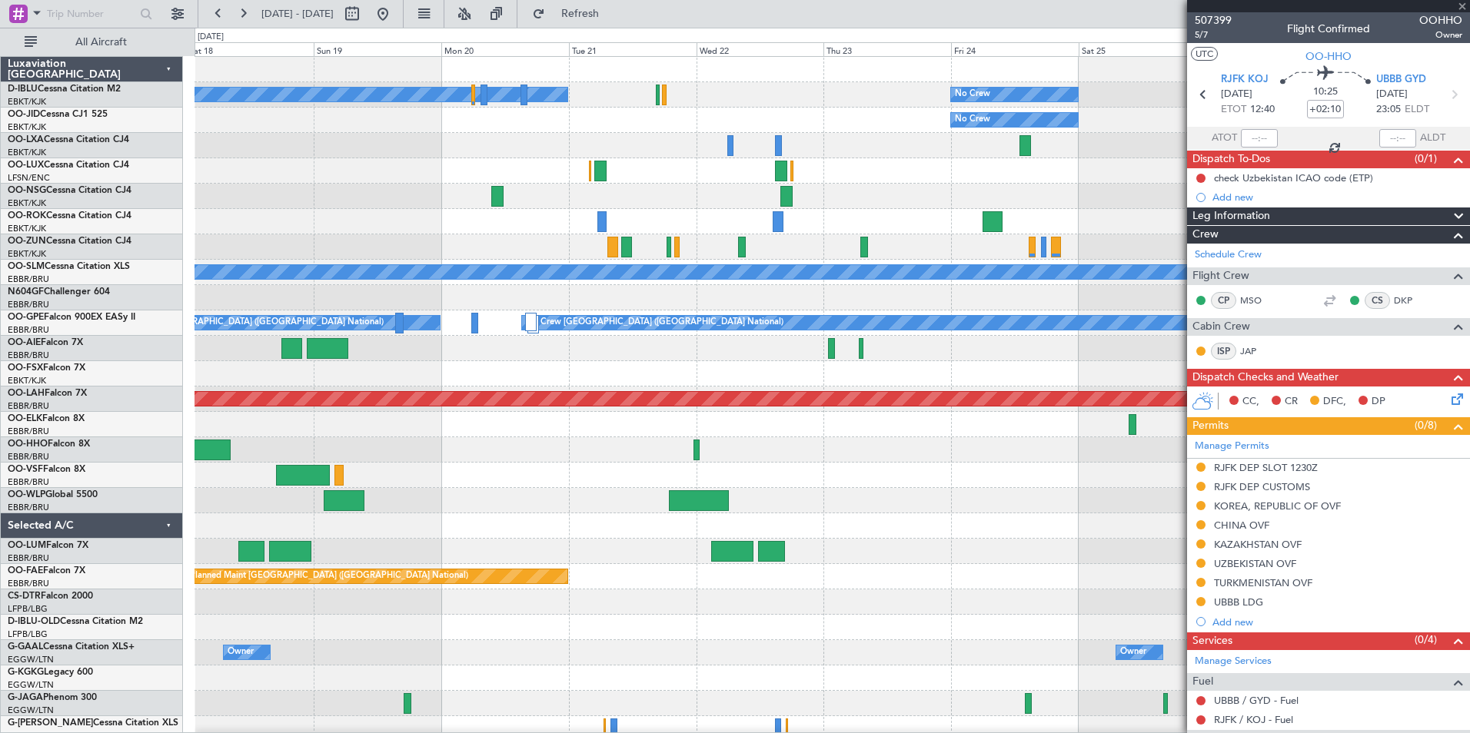
type input "3"
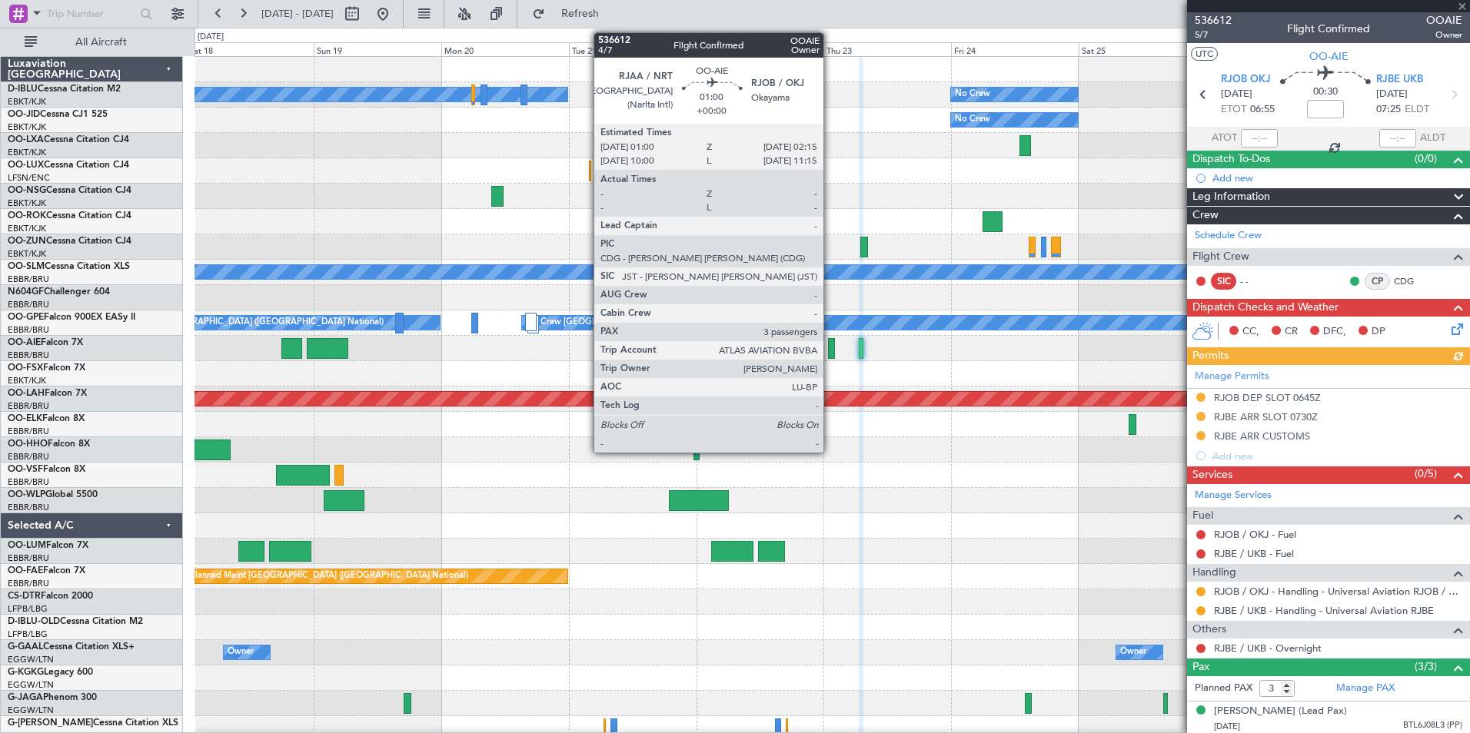
click at [830, 347] on div at bounding box center [831, 348] width 7 height 21
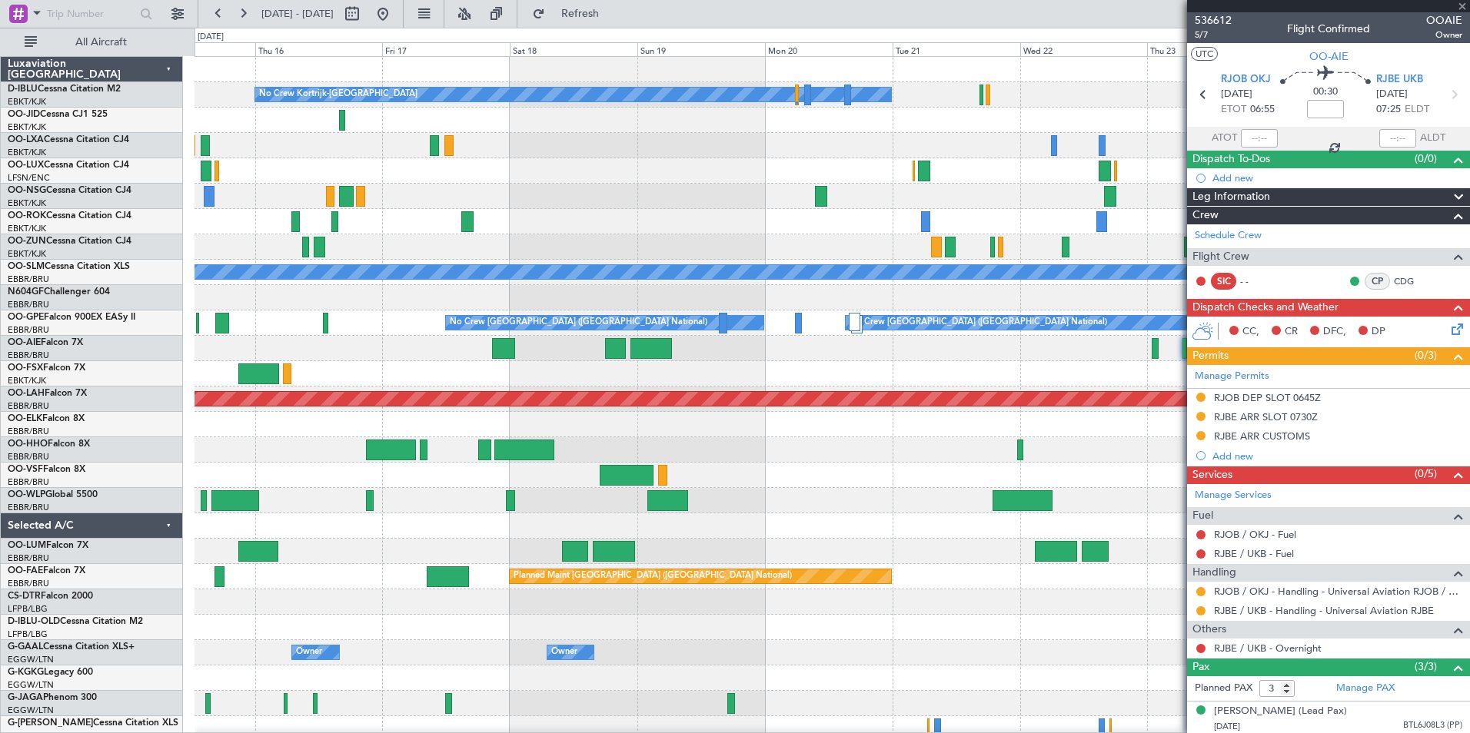
click at [1225, 371] on fb-app "18 Oct 2025 - 28 Oct 2025 Refresh Quick Links All Aircraft No Crew Kortrijk-Wev…" at bounding box center [735, 373] width 1470 height 722
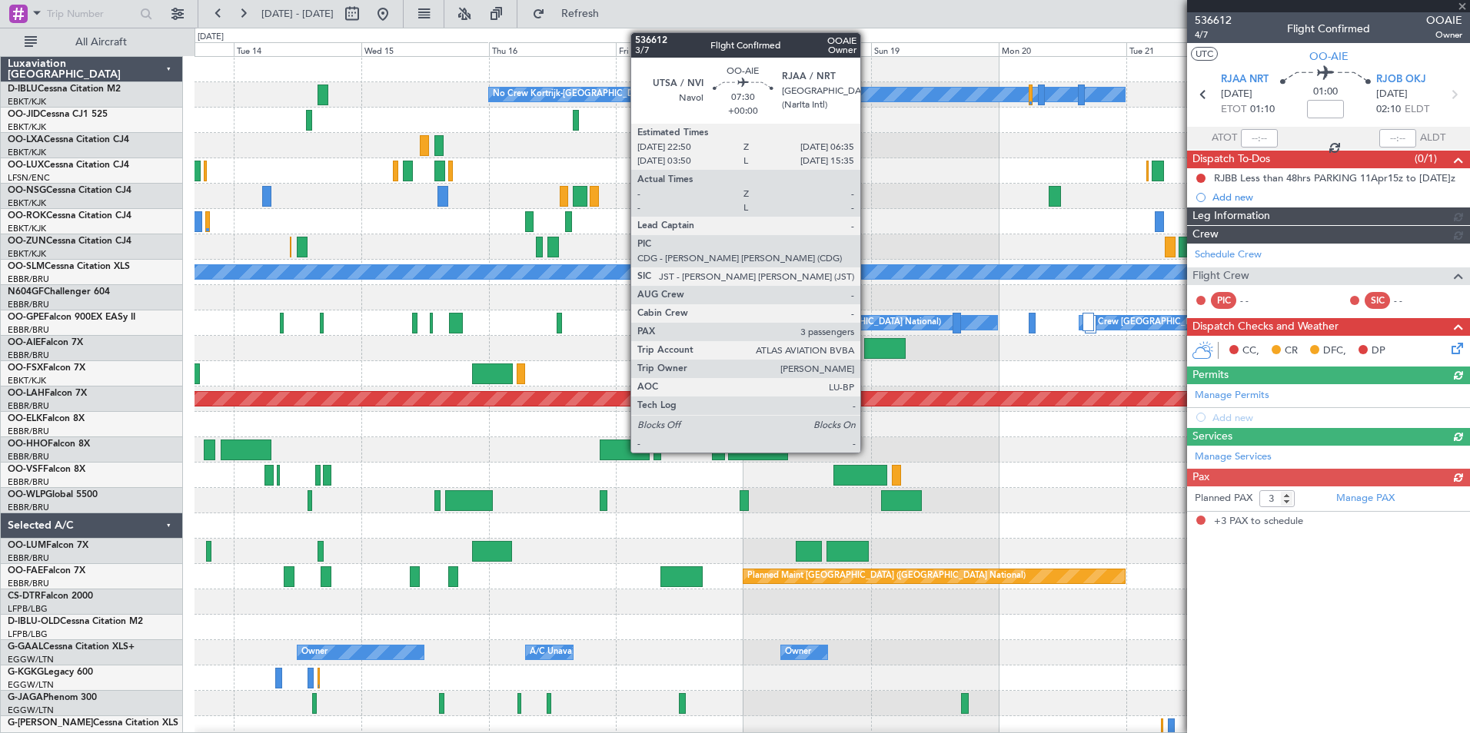
click at [867, 355] on div at bounding box center [885, 348] width 42 height 21
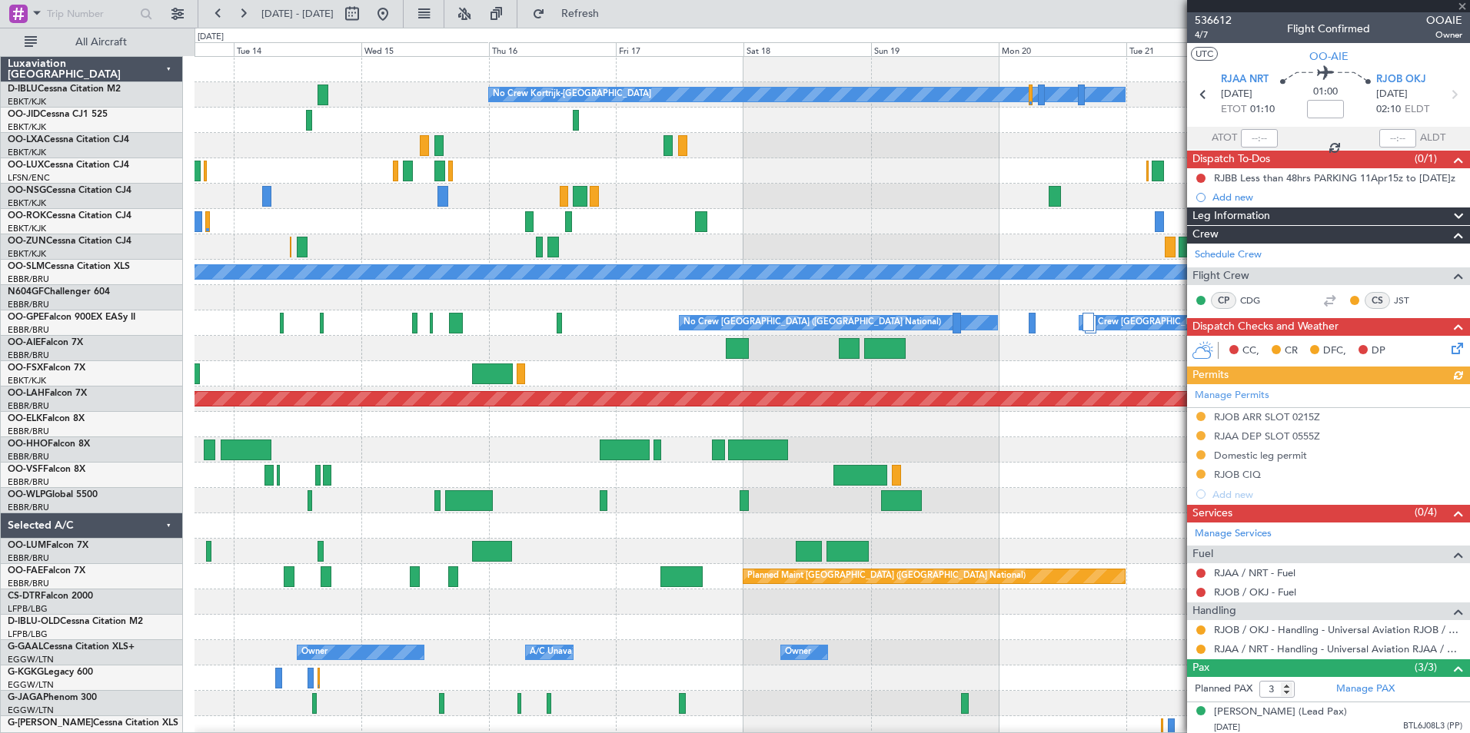
click at [1213, 490] on fb-app "13 Oct 2025 - 23 Oct 2025 Refresh Quick Links All Aircraft No Crew Kortrijk-Wev…" at bounding box center [735, 373] width 1470 height 722
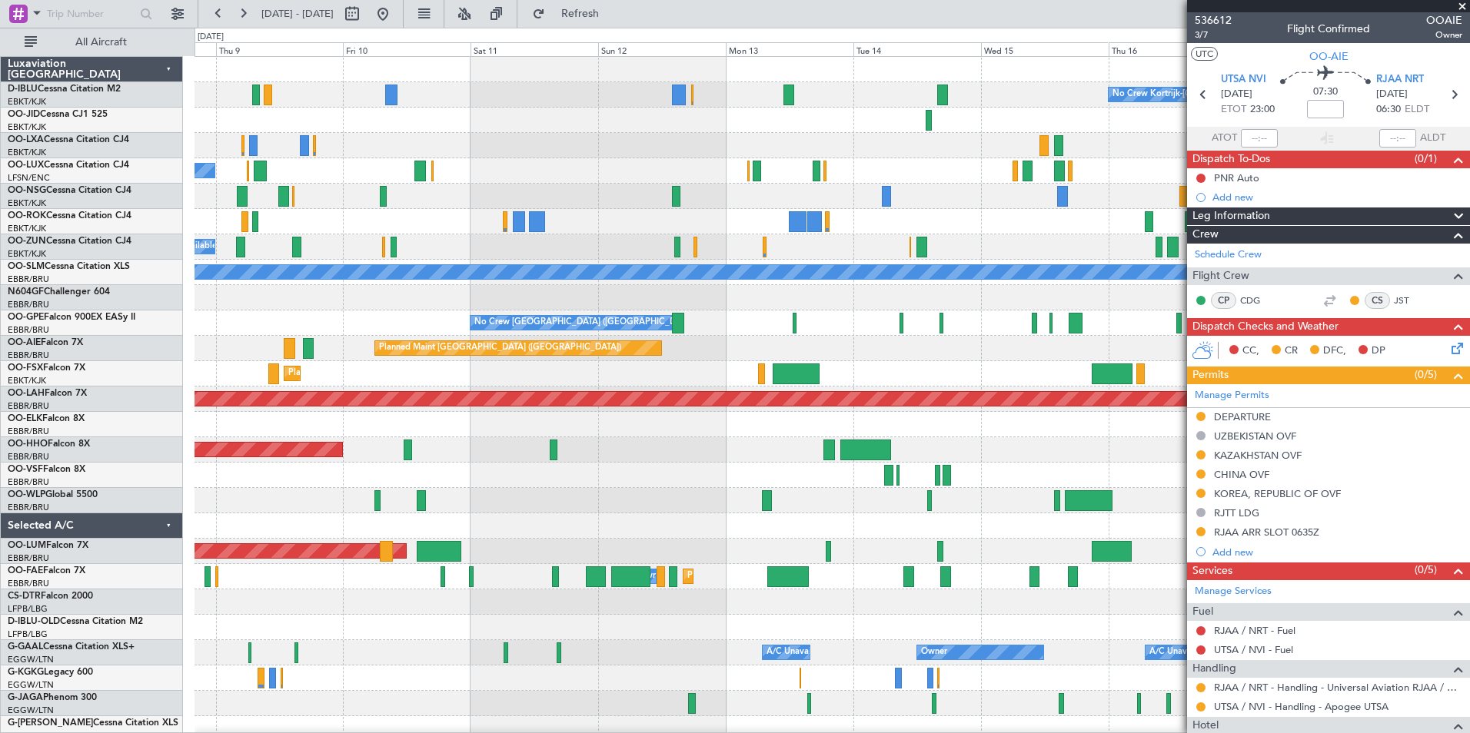
click at [941, 448] on div "Planned Maint Geneva (Cointrin)" at bounding box center [831, 449] width 1275 height 25
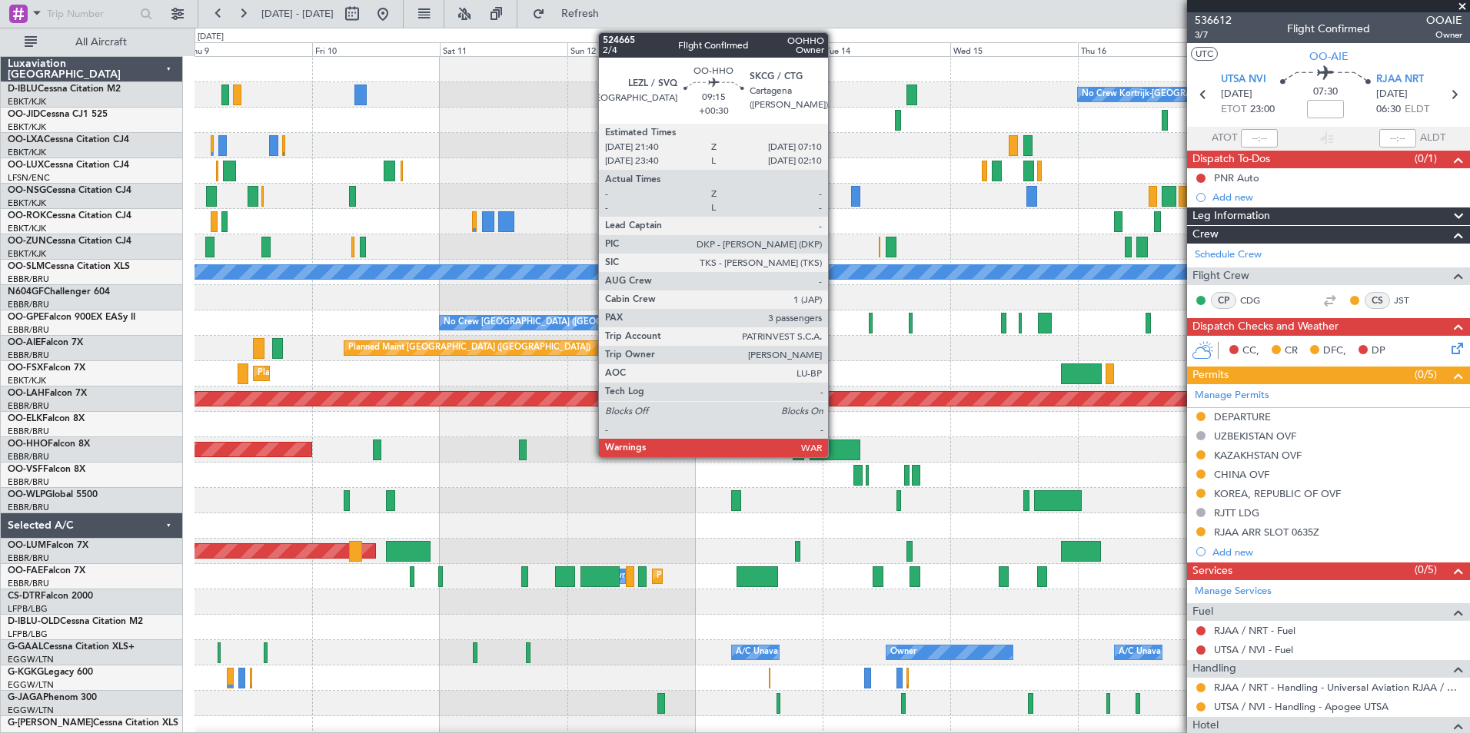
click at [835, 448] on div at bounding box center [835, 450] width 51 height 21
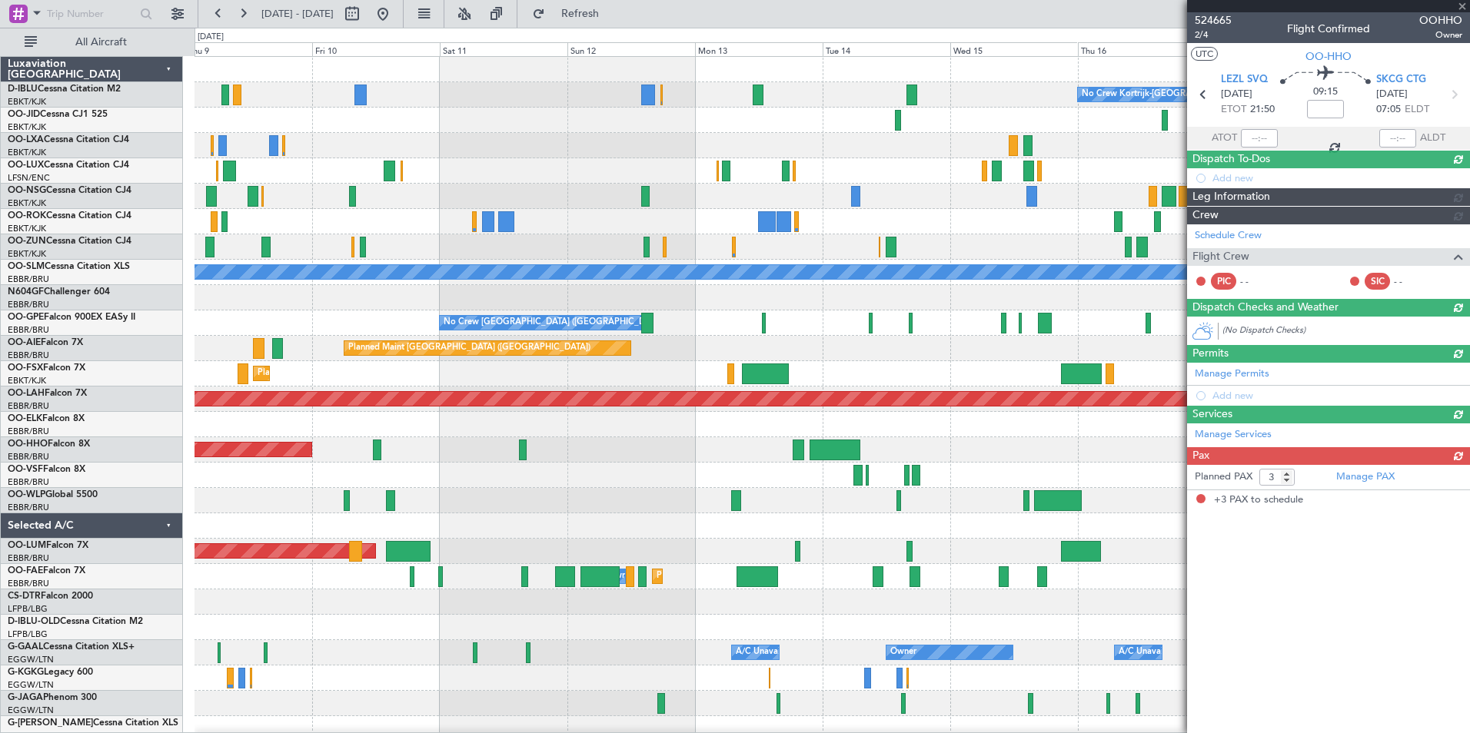
type input "+00:30"
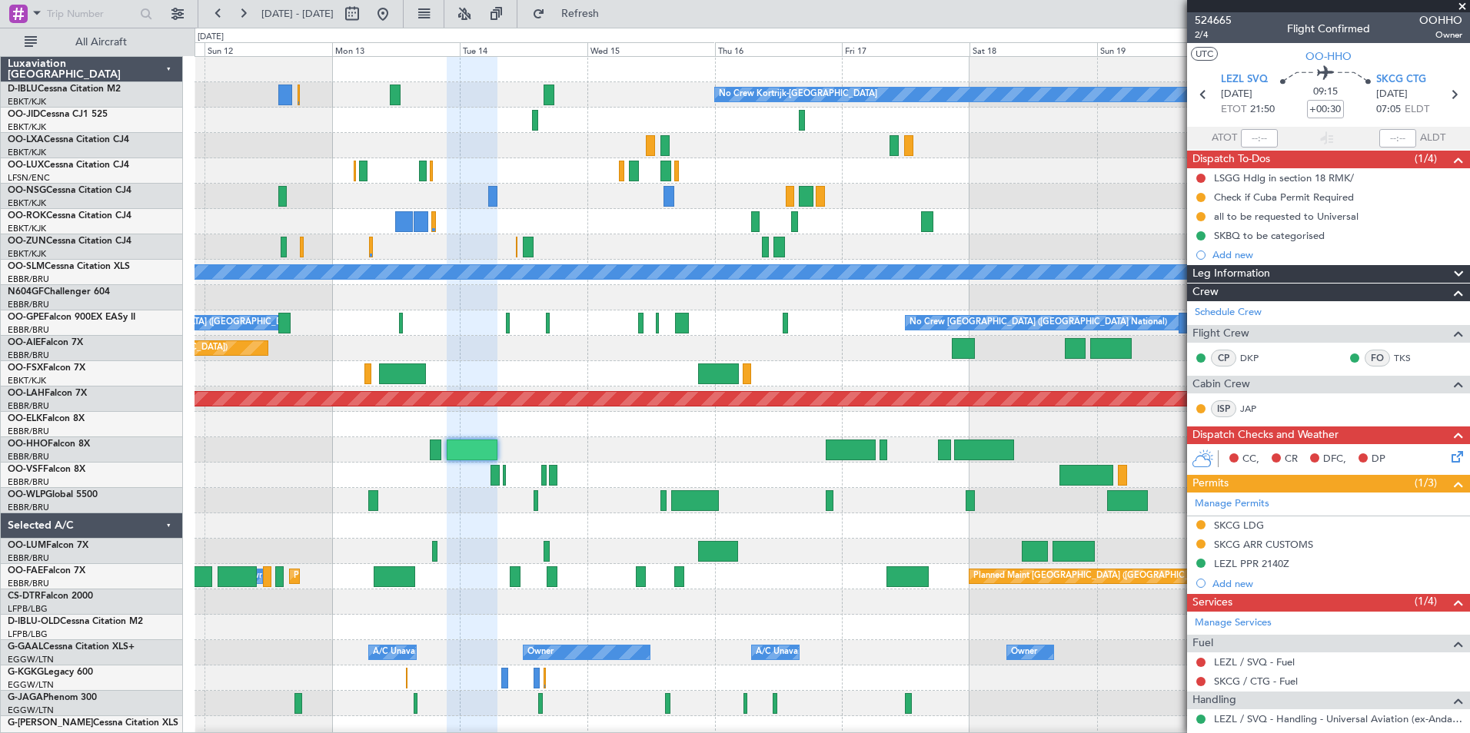
click at [859, 530] on div "No Crew Kortrijk-[GEOGRAPHIC_DATA] No Crew No Crew A/C Unavailable [GEOGRAPHIC_…" at bounding box center [831, 577] width 1275 height 1040
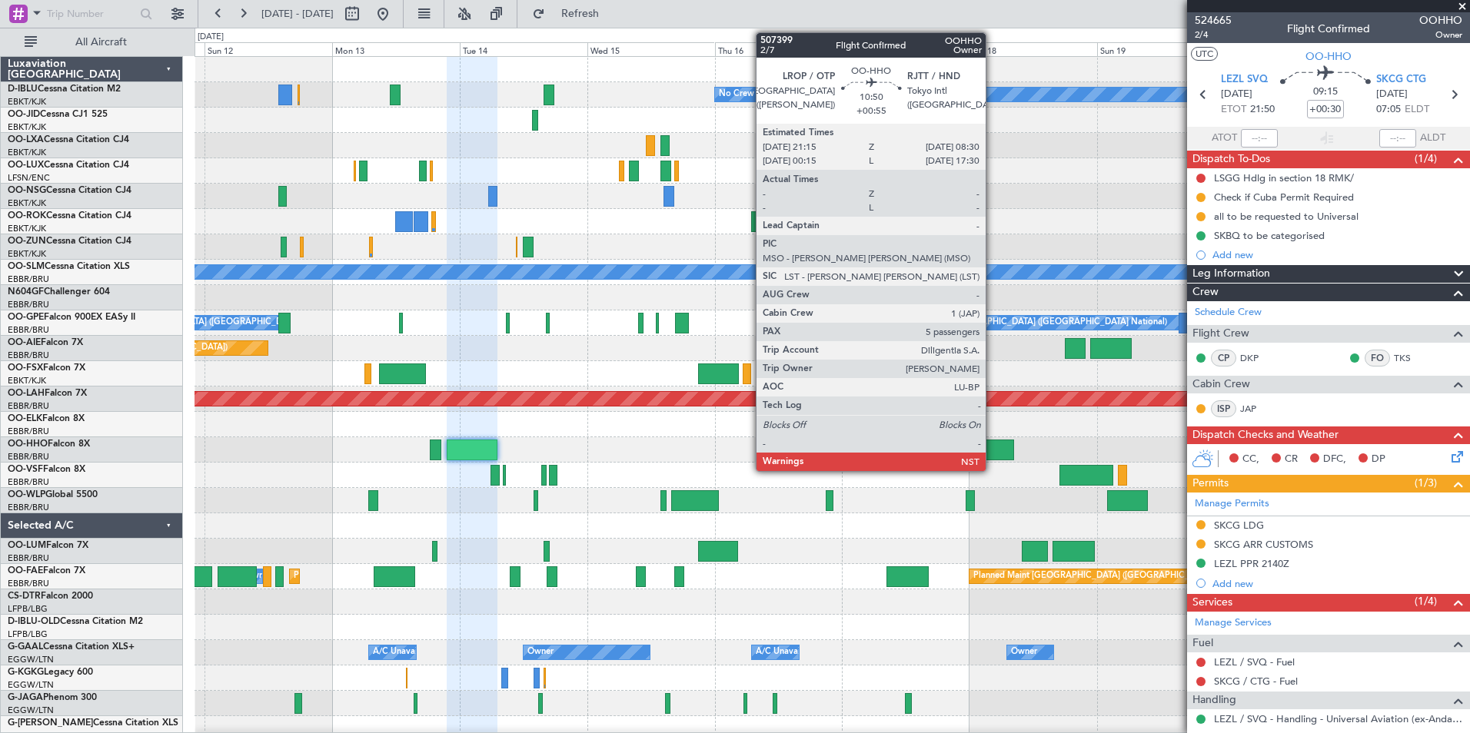
click at [992, 448] on div at bounding box center [984, 450] width 60 height 21
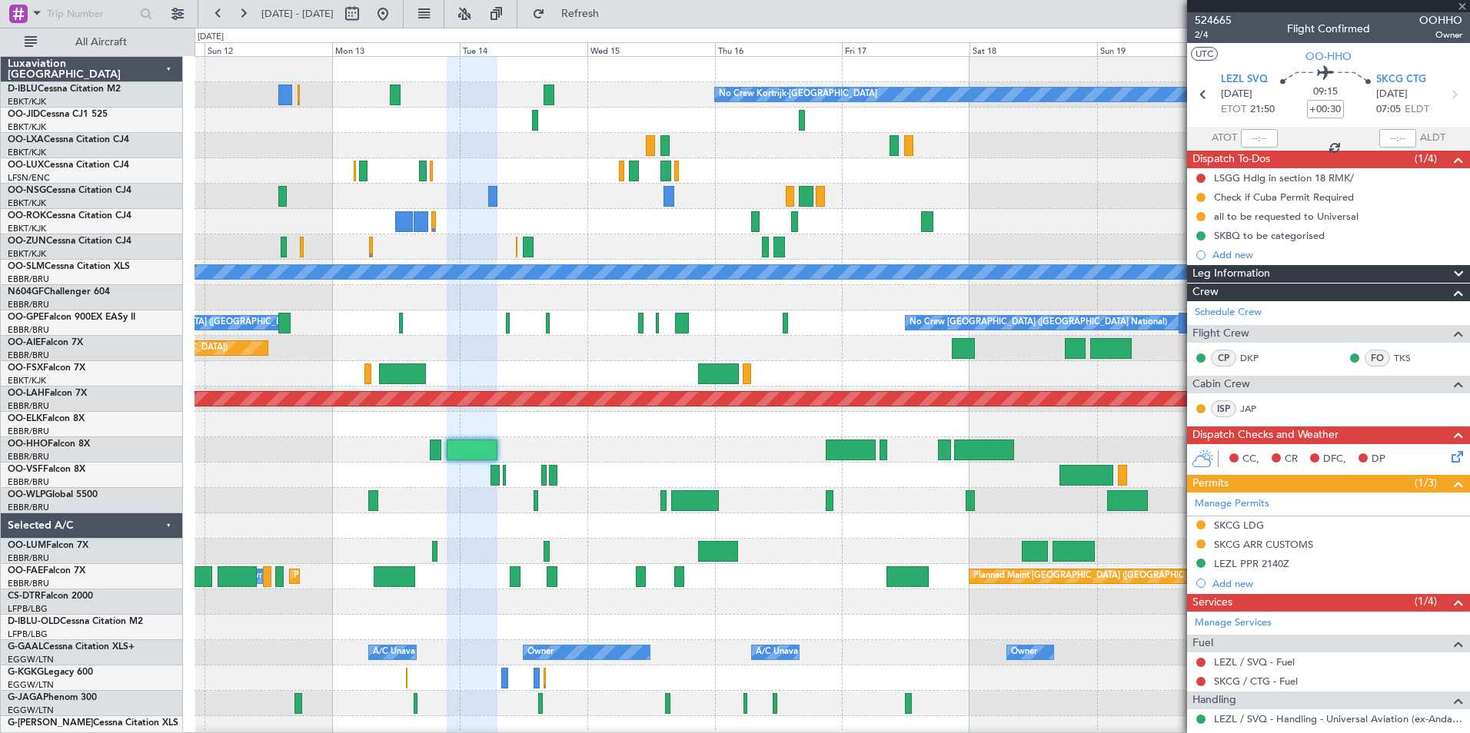
type input "+00:55"
type input "5"
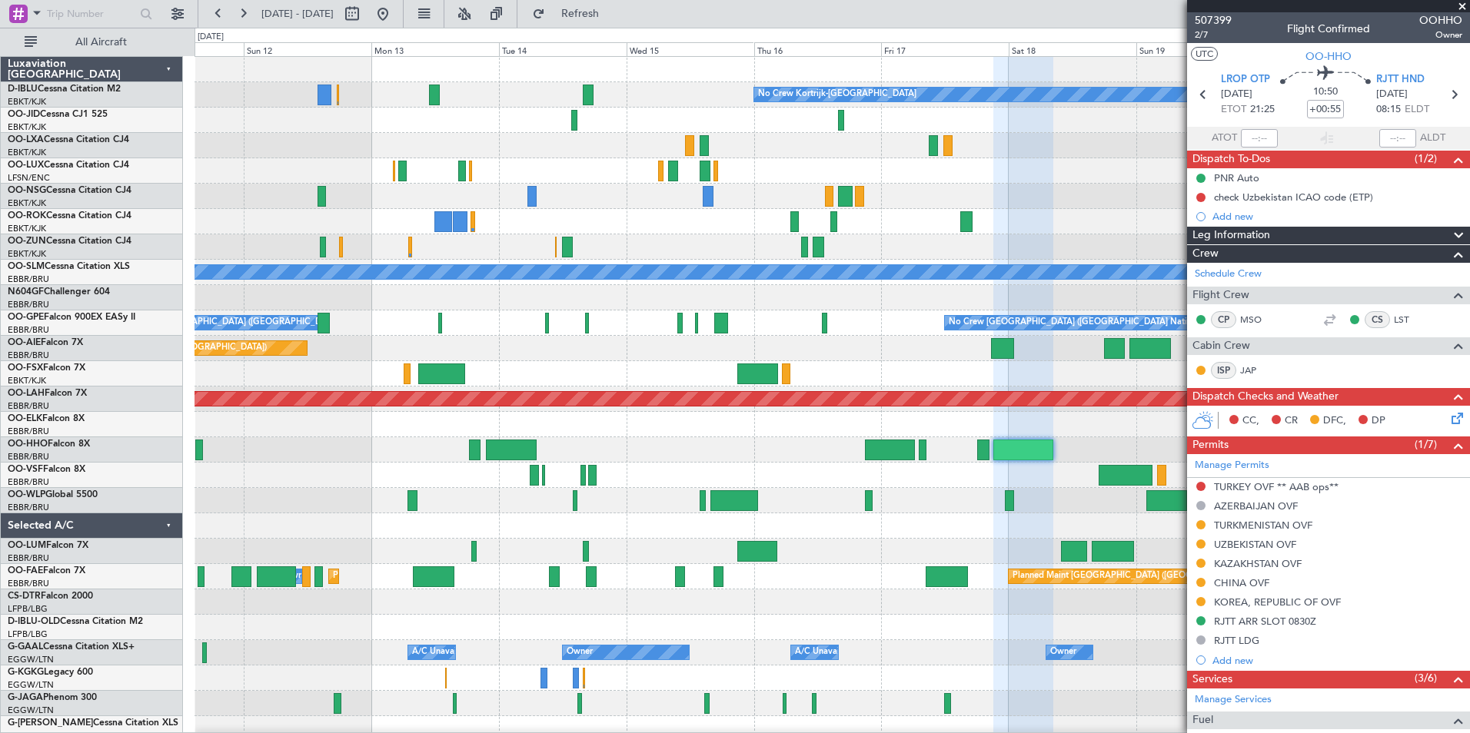
click at [1032, 500] on div at bounding box center [831, 500] width 1275 height 25
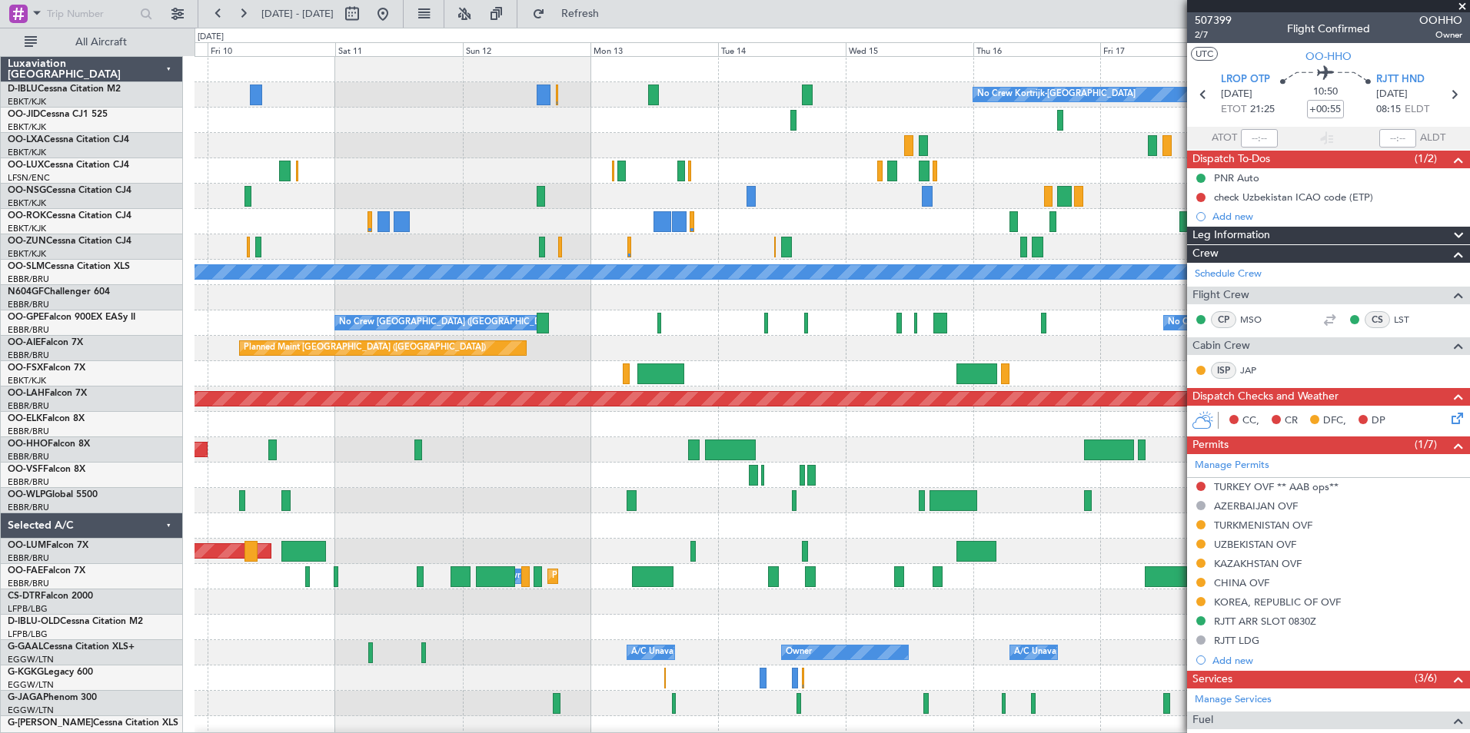
click at [1041, 523] on div "No Crew Kortrijk-[GEOGRAPHIC_DATA] No Crew [PERSON_NAME] ([PERSON_NAME]) A/C Un…" at bounding box center [831, 577] width 1275 height 1040
click at [1060, 517] on div "No Crew Kortrijk-[GEOGRAPHIC_DATA] No Crew [PERSON_NAME] ([PERSON_NAME]) A/C Un…" at bounding box center [831, 577] width 1275 height 1040
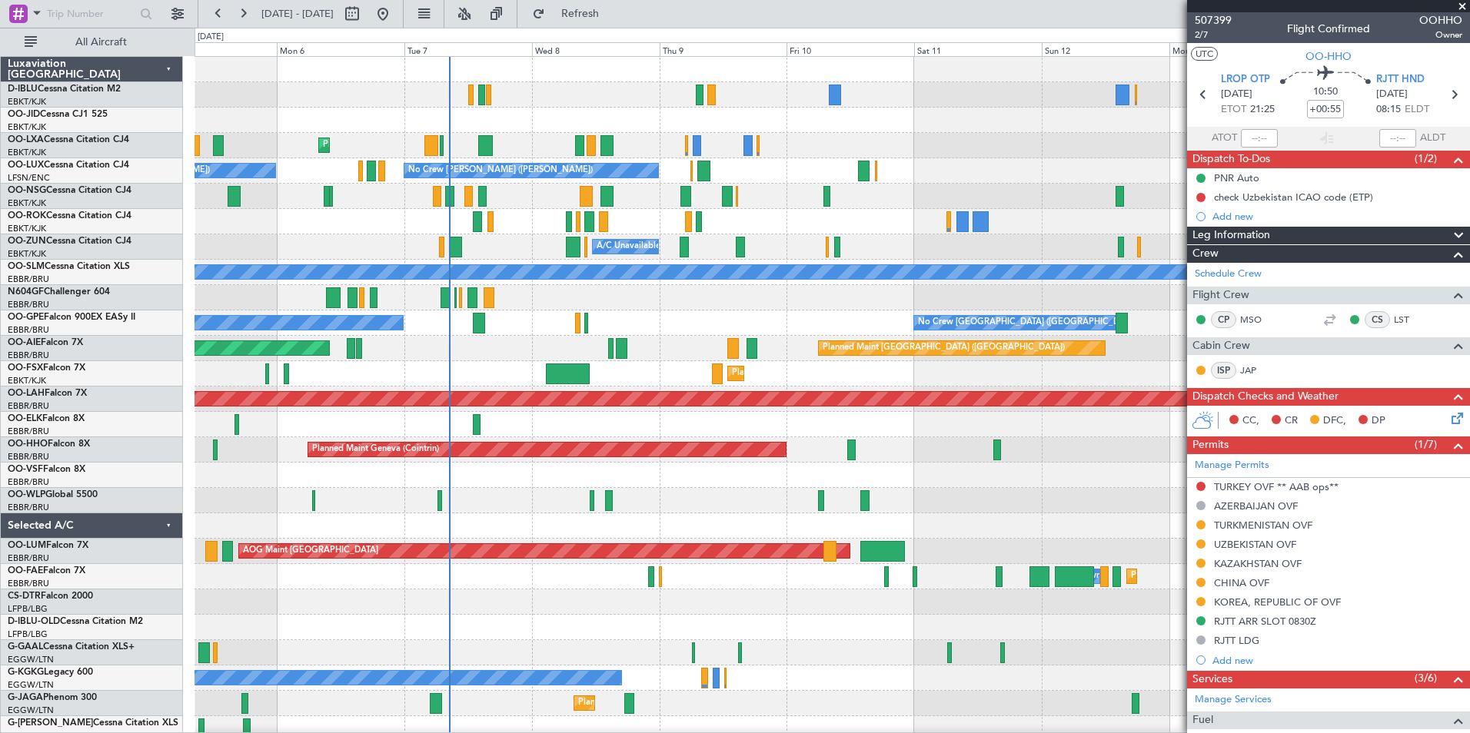
click at [995, 534] on div at bounding box center [831, 526] width 1275 height 25
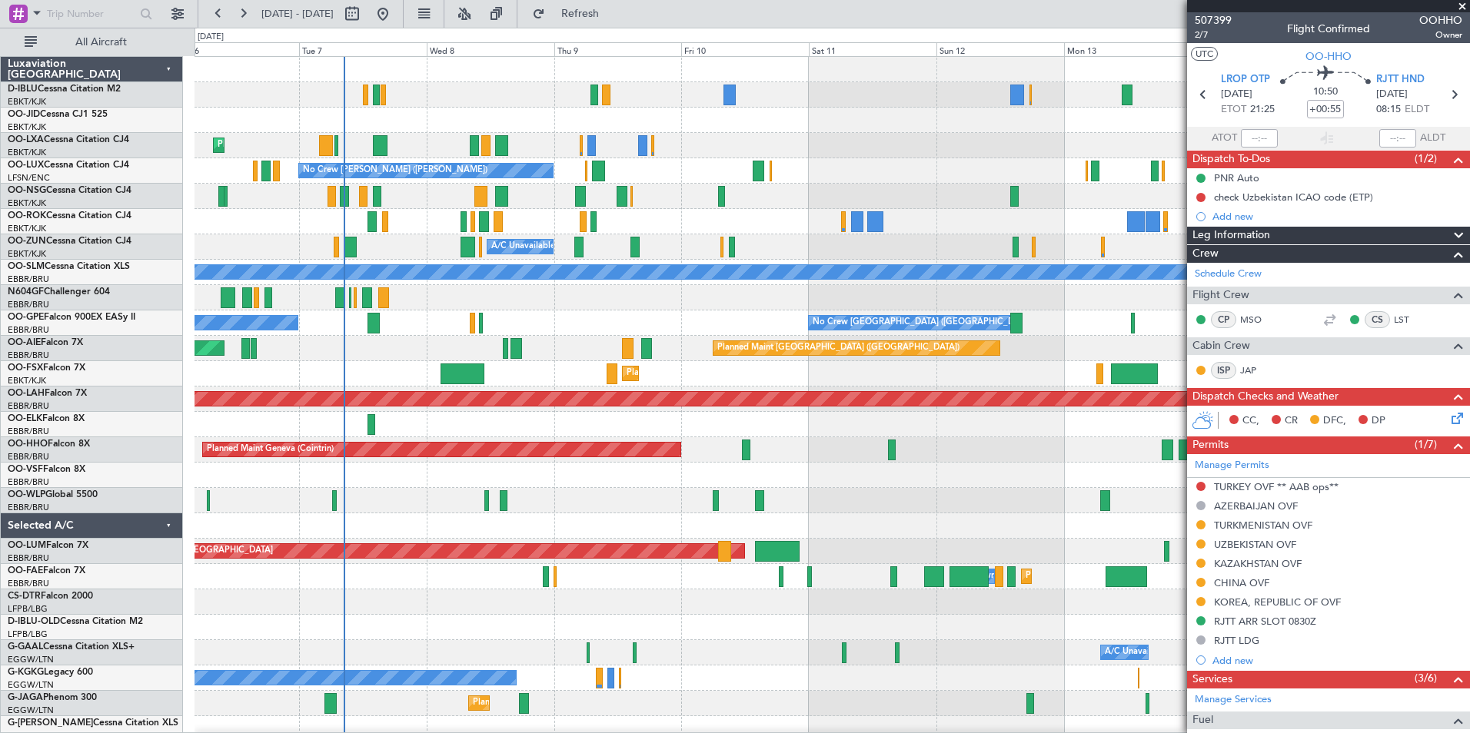
click at [834, 511] on div at bounding box center [831, 500] width 1275 height 25
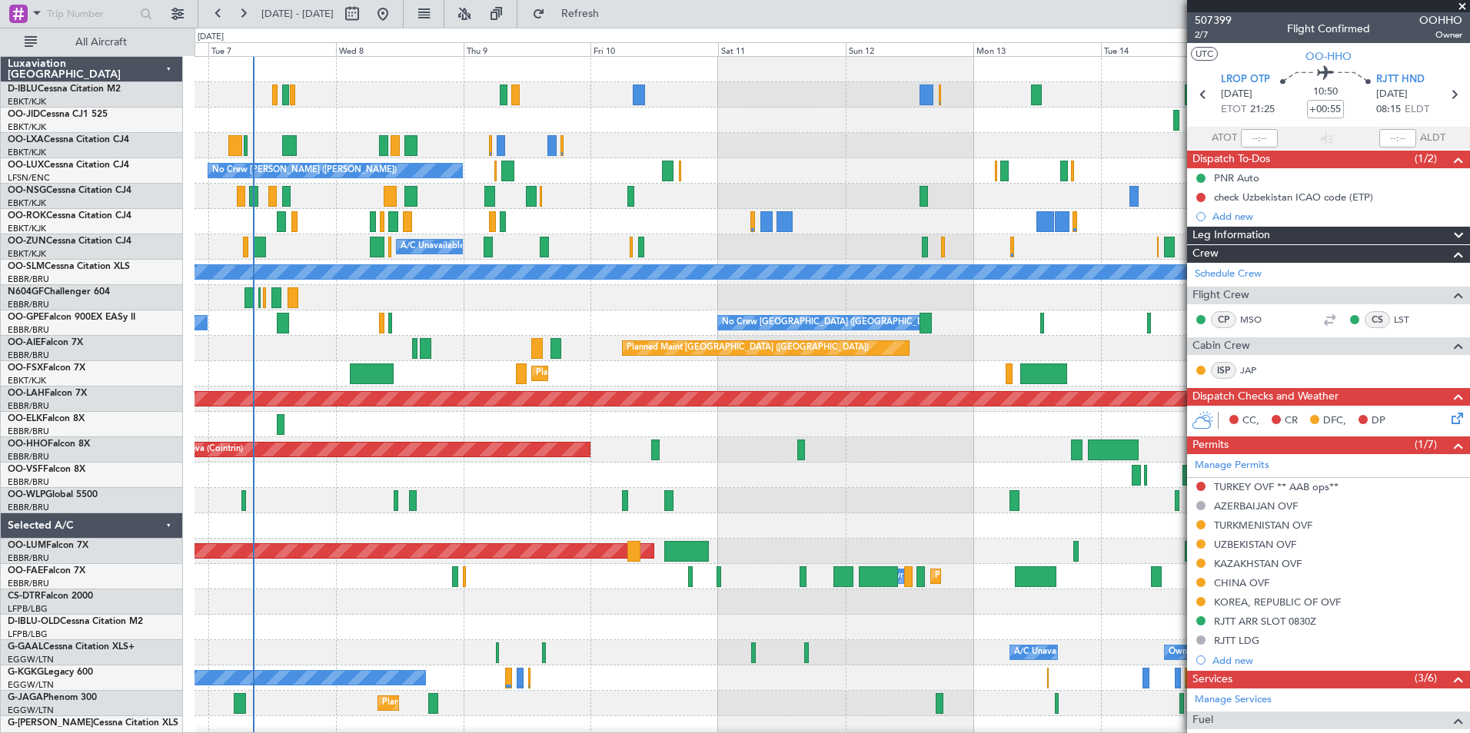
click at [873, 510] on div at bounding box center [831, 500] width 1275 height 25
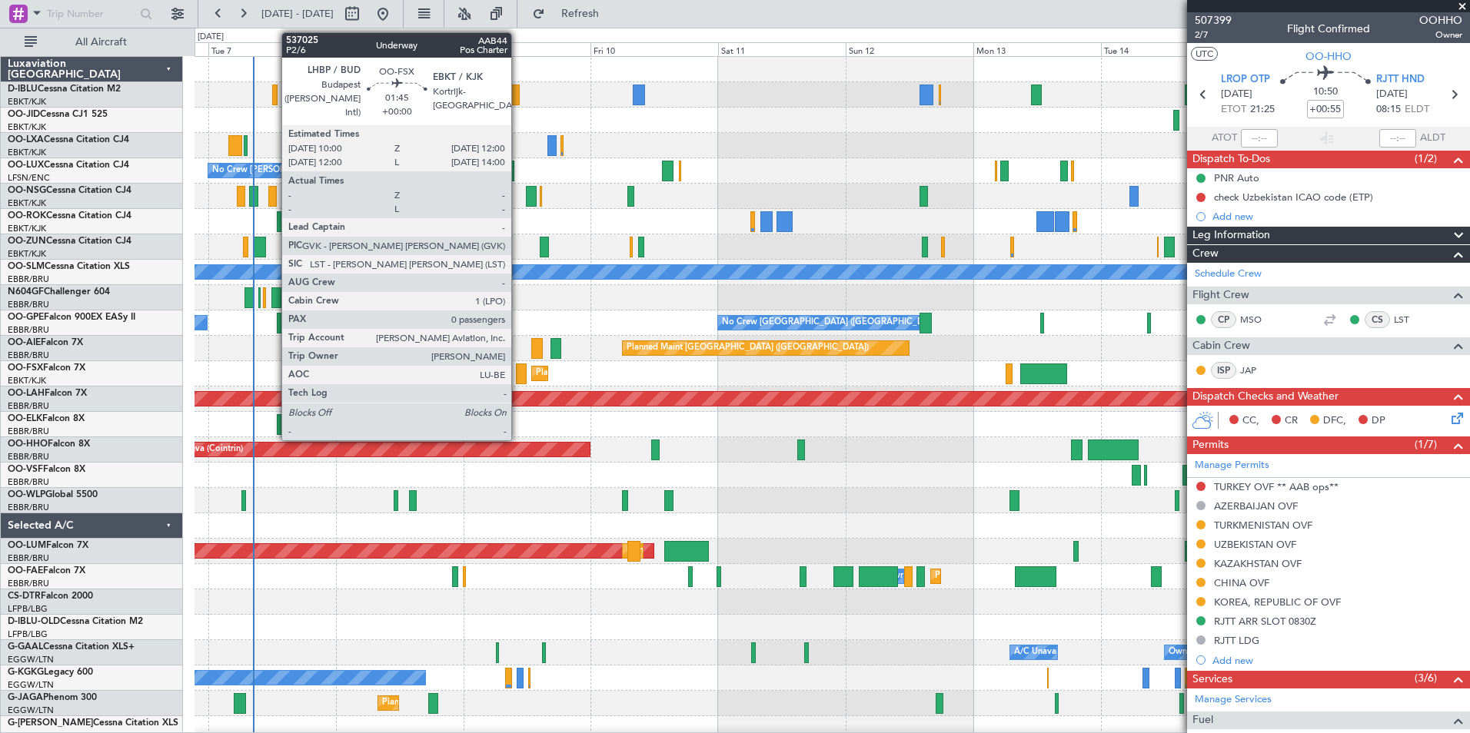
click at [518, 379] on div at bounding box center [521, 374] width 11 height 21
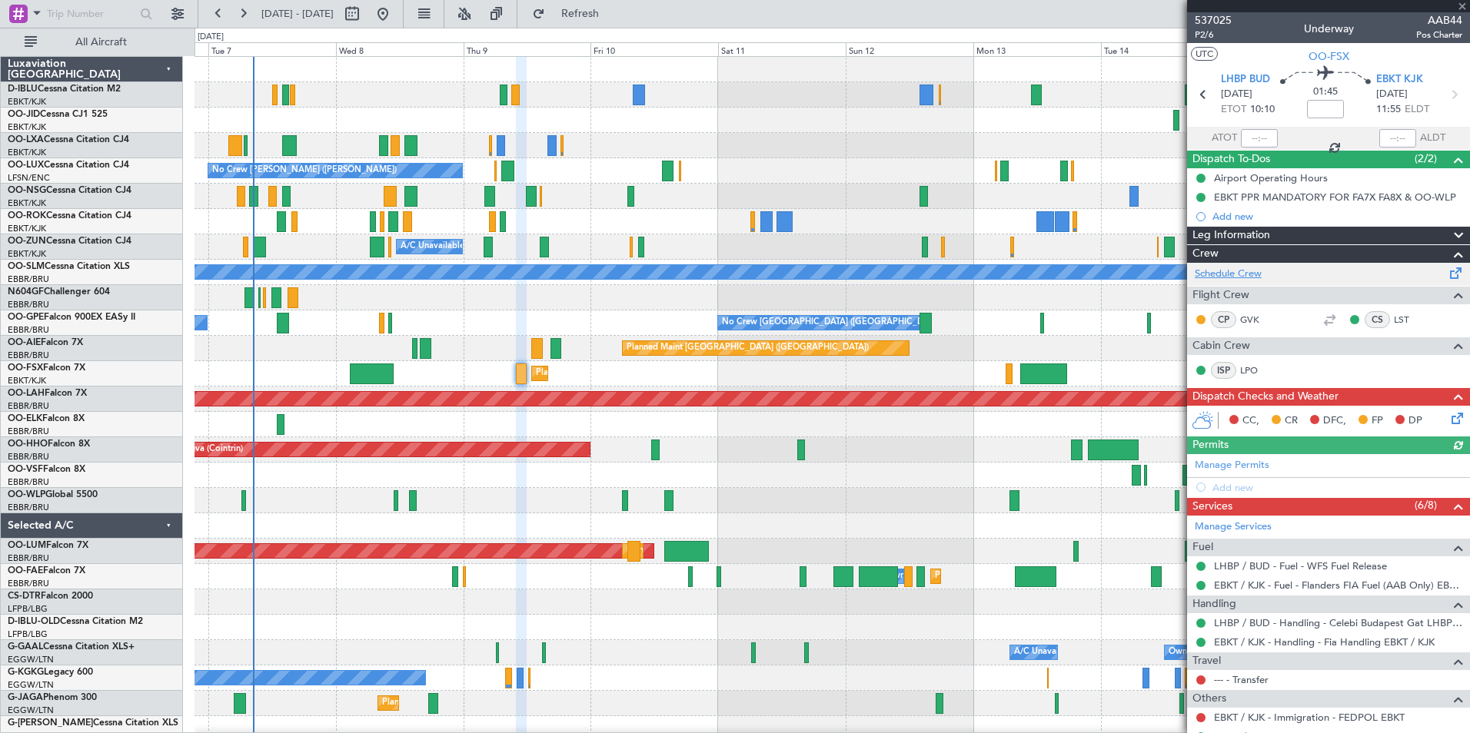
click at [1250, 271] on link "Schedule Crew" at bounding box center [1228, 274] width 67 height 15
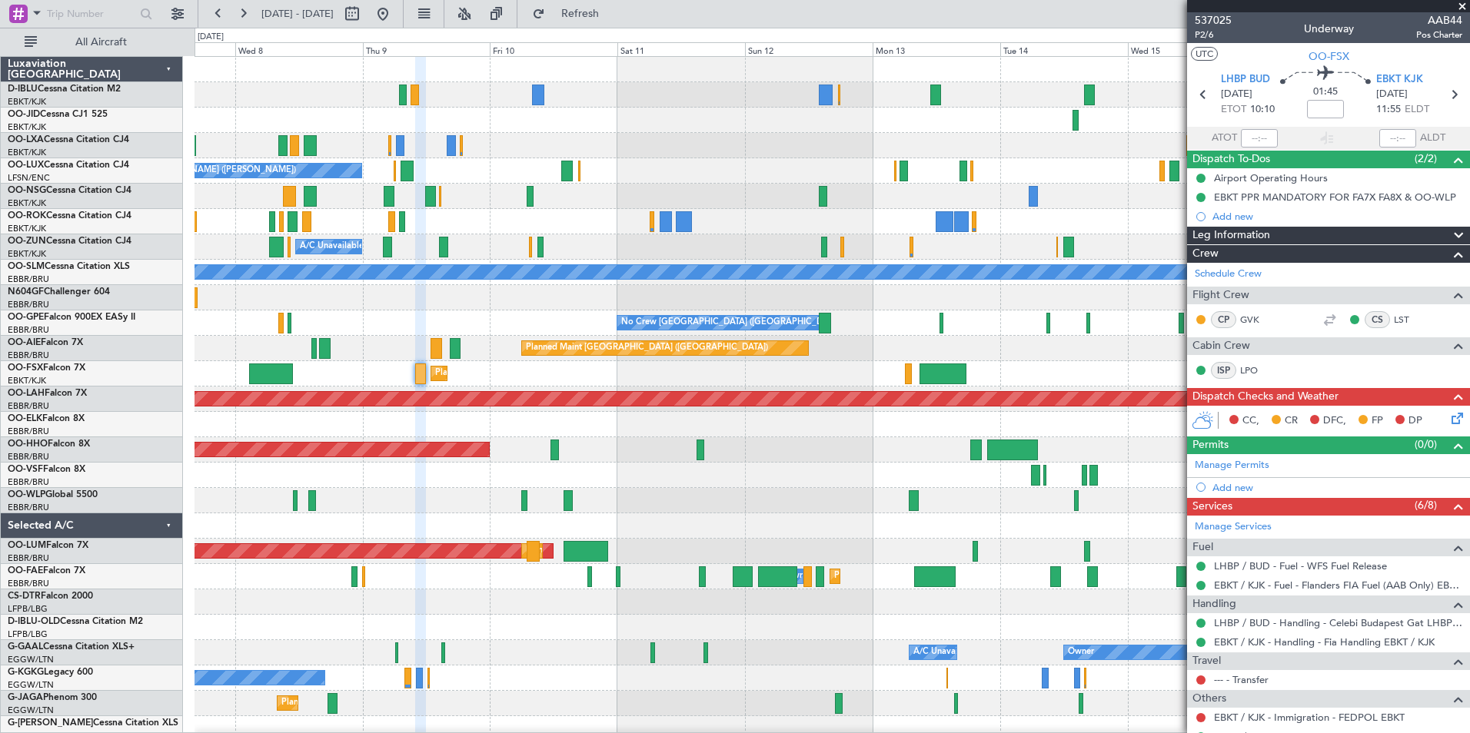
click at [624, 194] on div "No Crew Kortrijk-[GEOGRAPHIC_DATA] Planned Maint [GEOGRAPHIC_DATA]-[GEOGRAPHIC_…" at bounding box center [831, 577] width 1275 height 1040
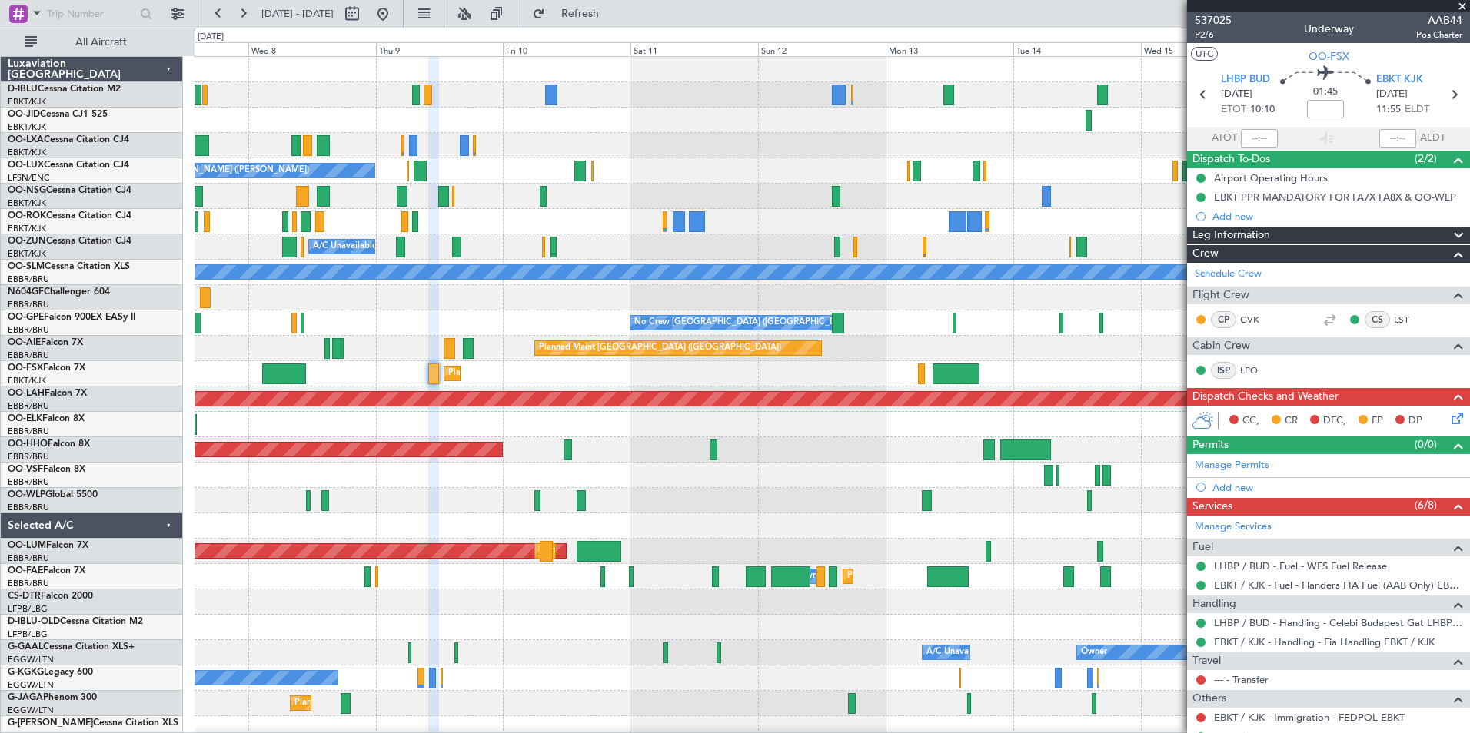
click at [810, 129] on div at bounding box center [831, 120] width 1275 height 25
click at [869, 322] on div "No Crew [GEOGRAPHIC_DATA] ([GEOGRAPHIC_DATA] National) No Crew [GEOGRAPHIC_DATA…" at bounding box center [831, 323] width 1275 height 25
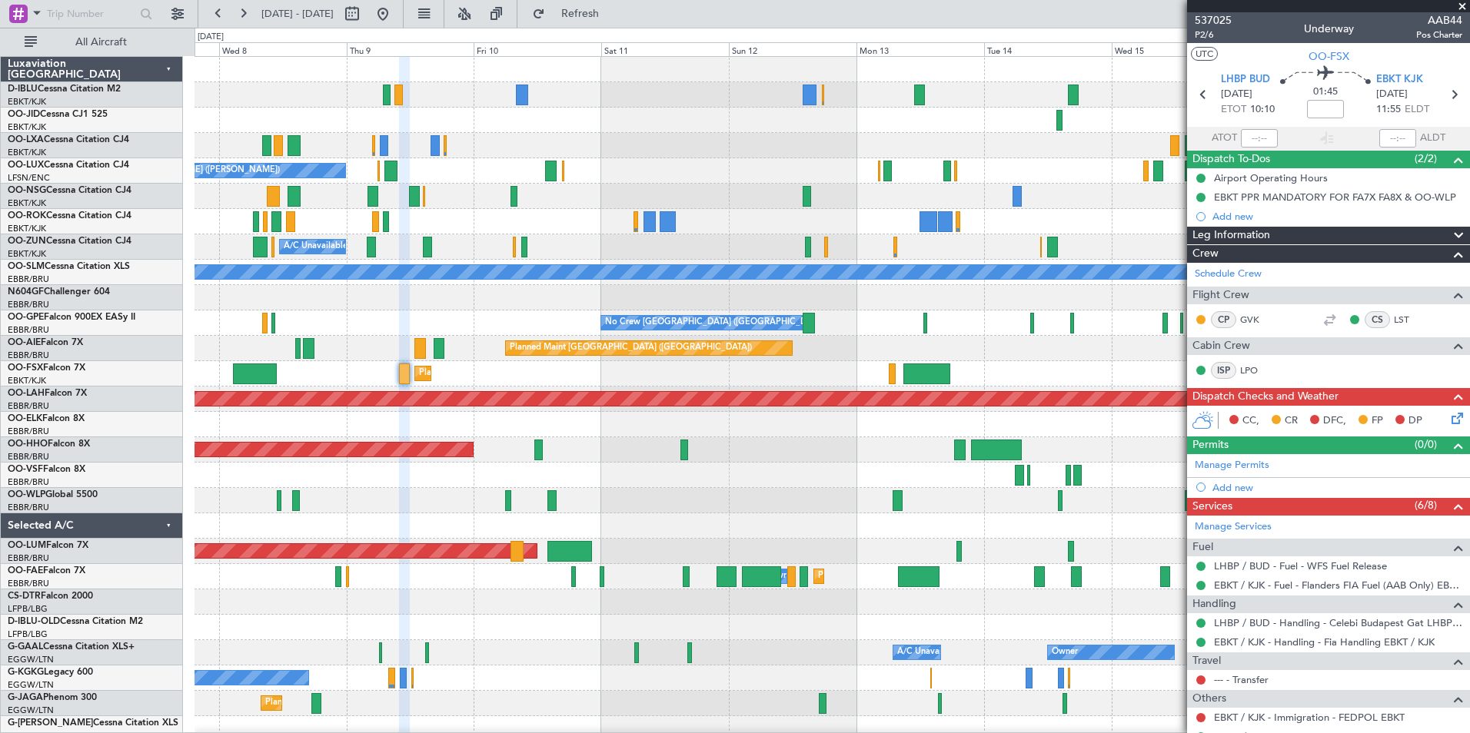
click at [724, 167] on div "No Crew [PERSON_NAME] ([PERSON_NAME]) No Crew [PERSON_NAME] ([PERSON_NAME])" at bounding box center [831, 170] width 1275 height 25
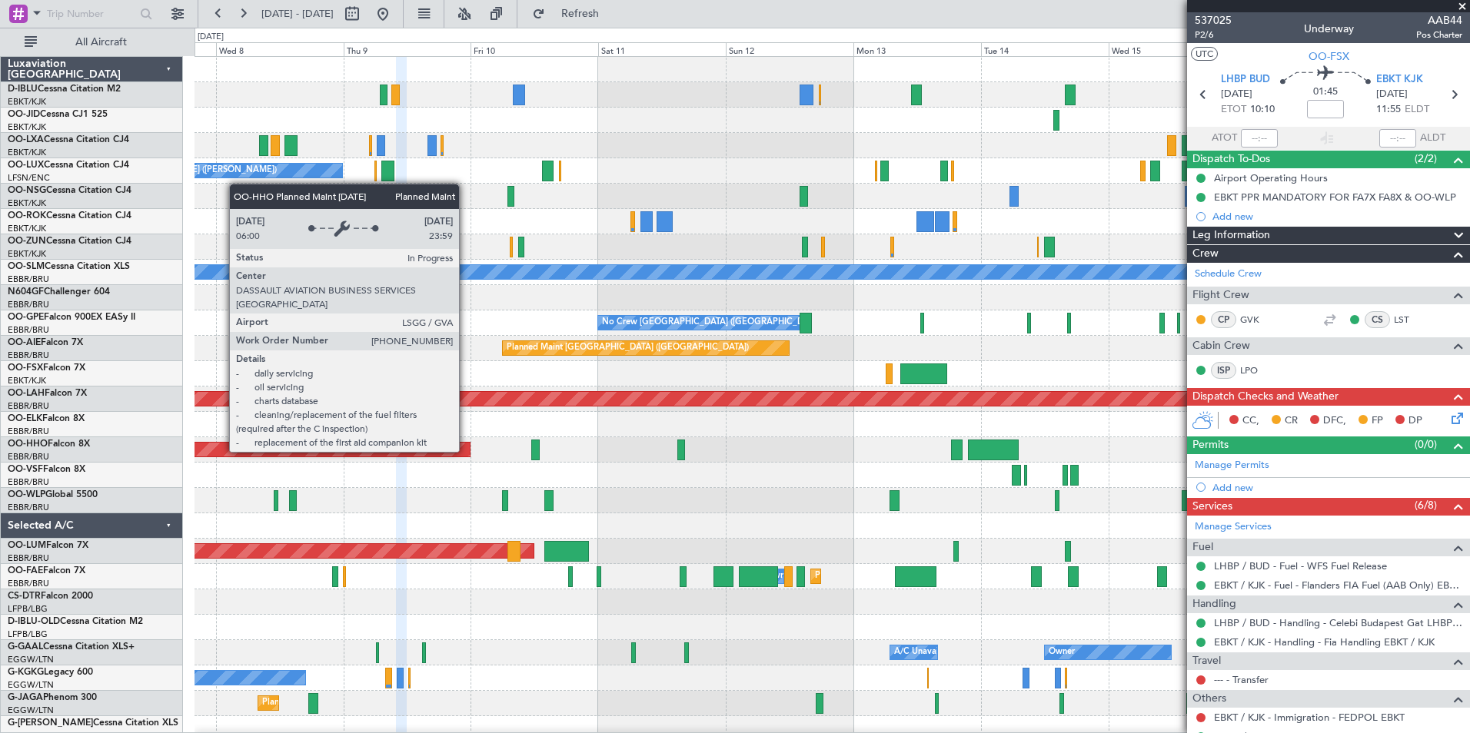
click at [469, 456] on div "Planned Maint Geneva (Cointrin)" at bounding box center [230, 450] width 477 height 14
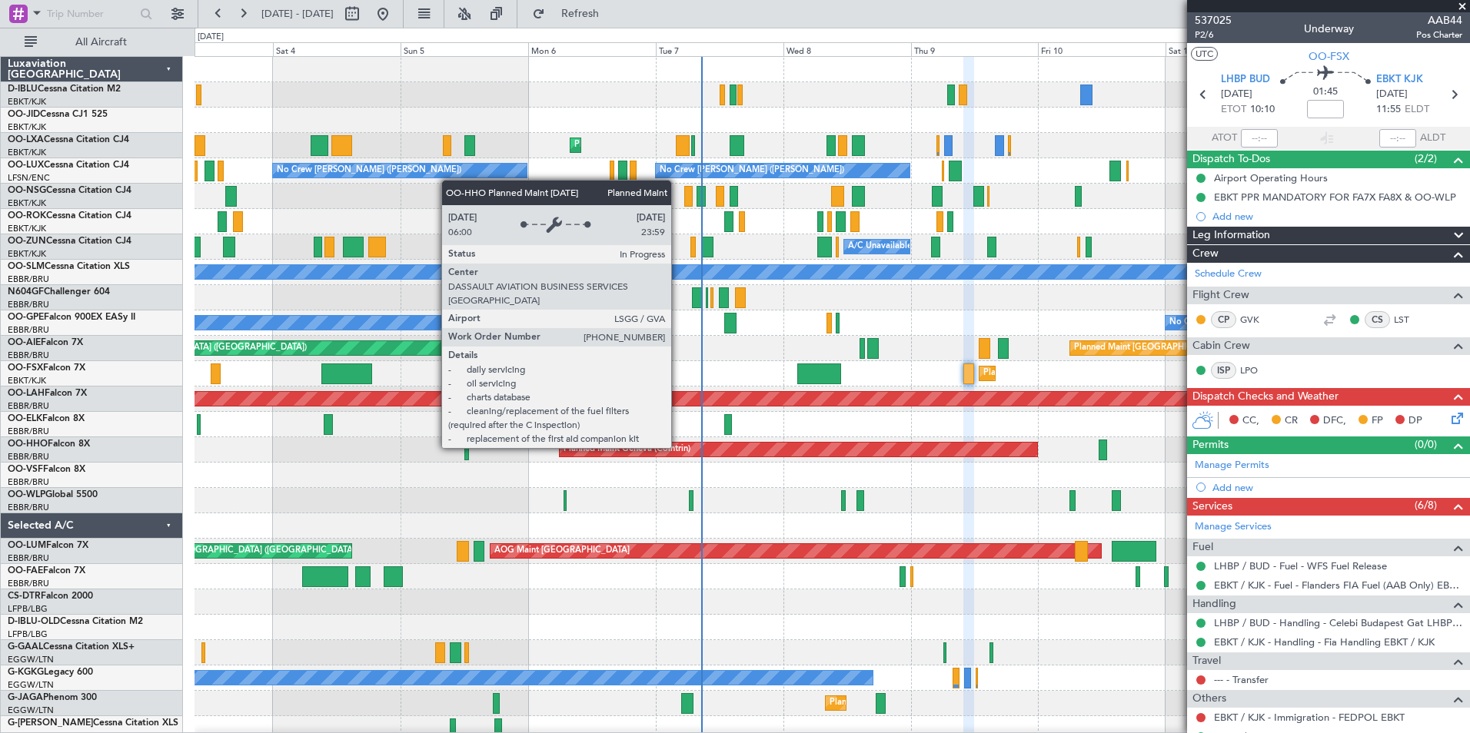
click at [859, 451] on div "Planned Maint Geneva (Cointrin)" at bounding box center [798, 450] width 477 height 14
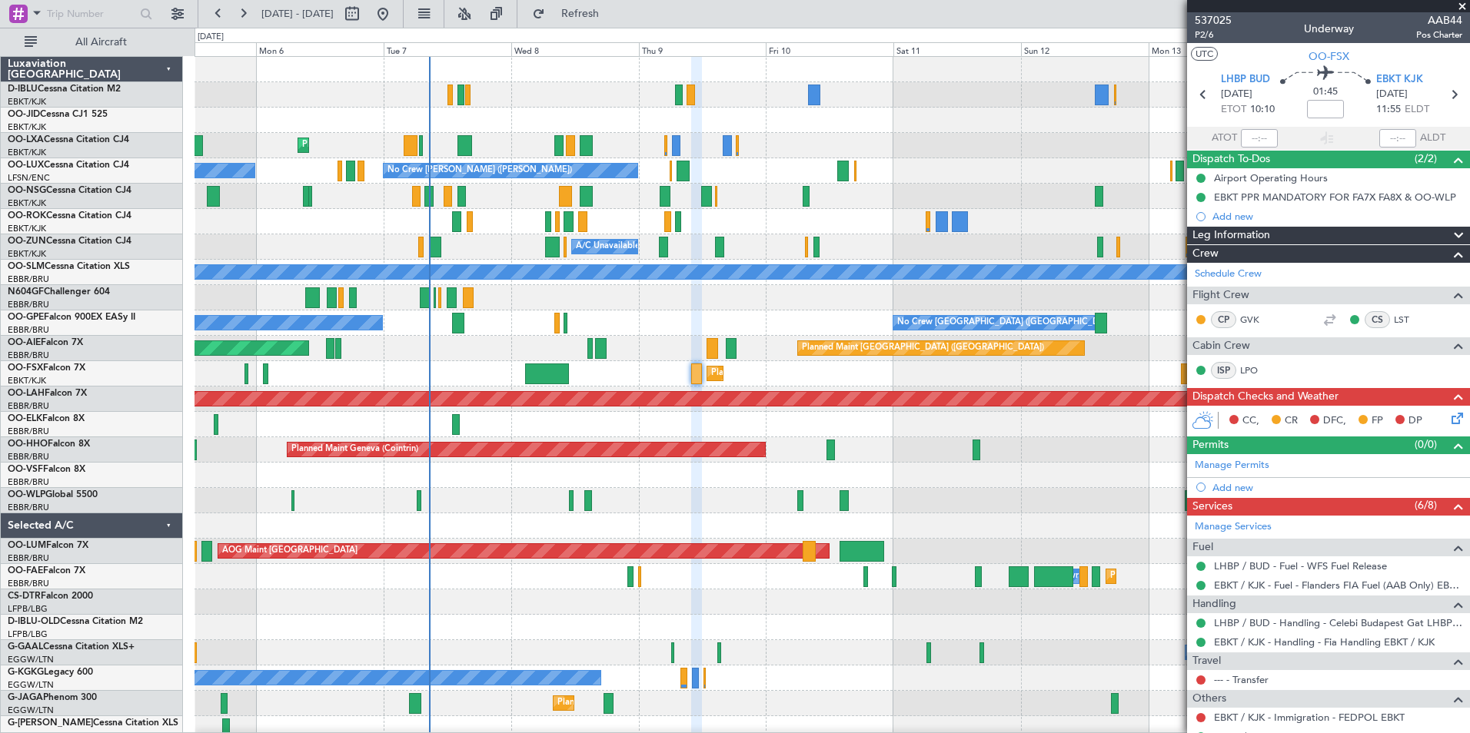
click at [627, 497] on div "No Crew Kortrijk-[GEOGRAPHIC_DATA] Planned Maint [GEOGRAPHIC_DATA]-[GEOGRAPHIC_…" at bounding box center [831, 539] width 1275 height 964
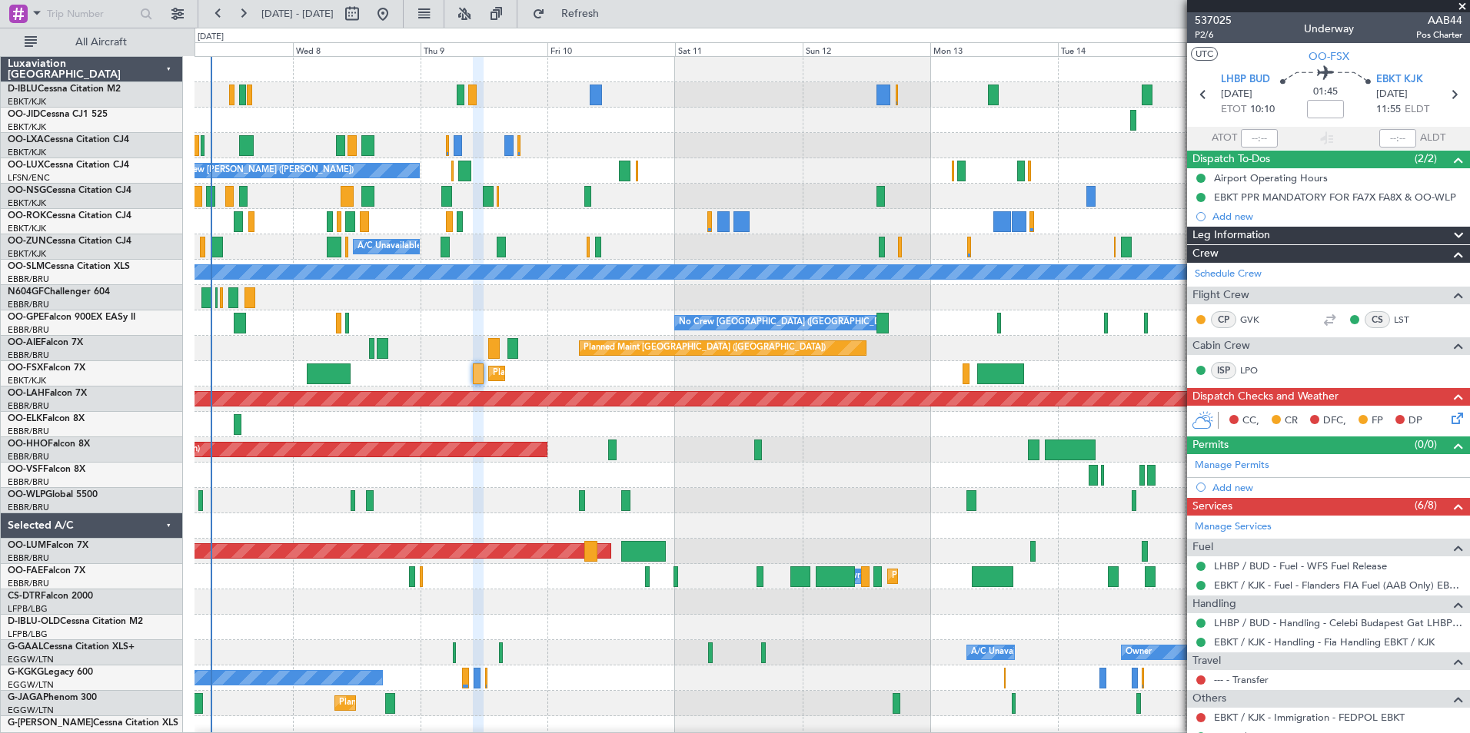
click at [666, 454] on div "Planned Maint Geneva (Cointrin)" at bounding box center [831, 449] width 1275 height 25
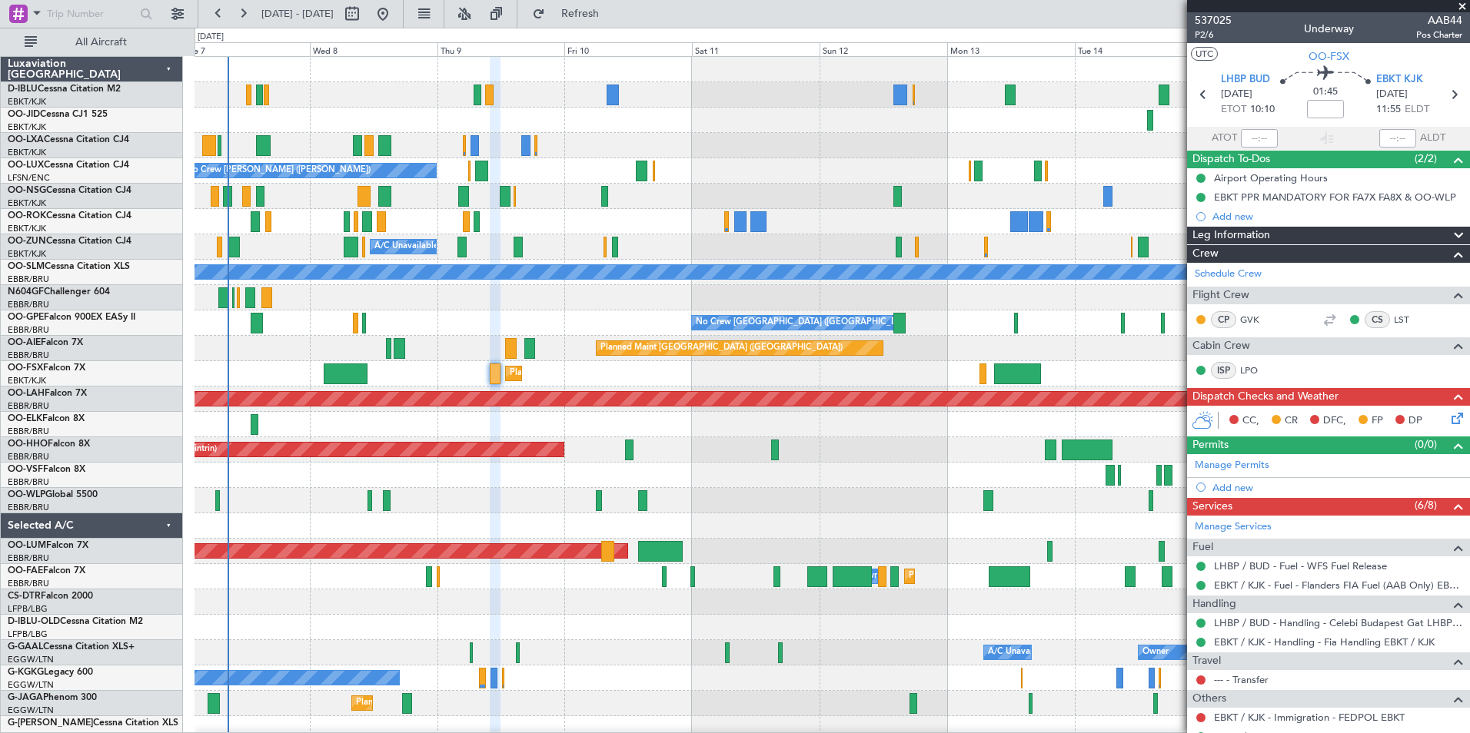
click at [687, 540] on div "No Crew Kortrijk-[GEOGRAPHIC_DATA] Planned Maint [GEOGRAPHIC_DATA]-[GEOGRAPHIC_…" at bounding box center [831, 577] width 1275 height 1040
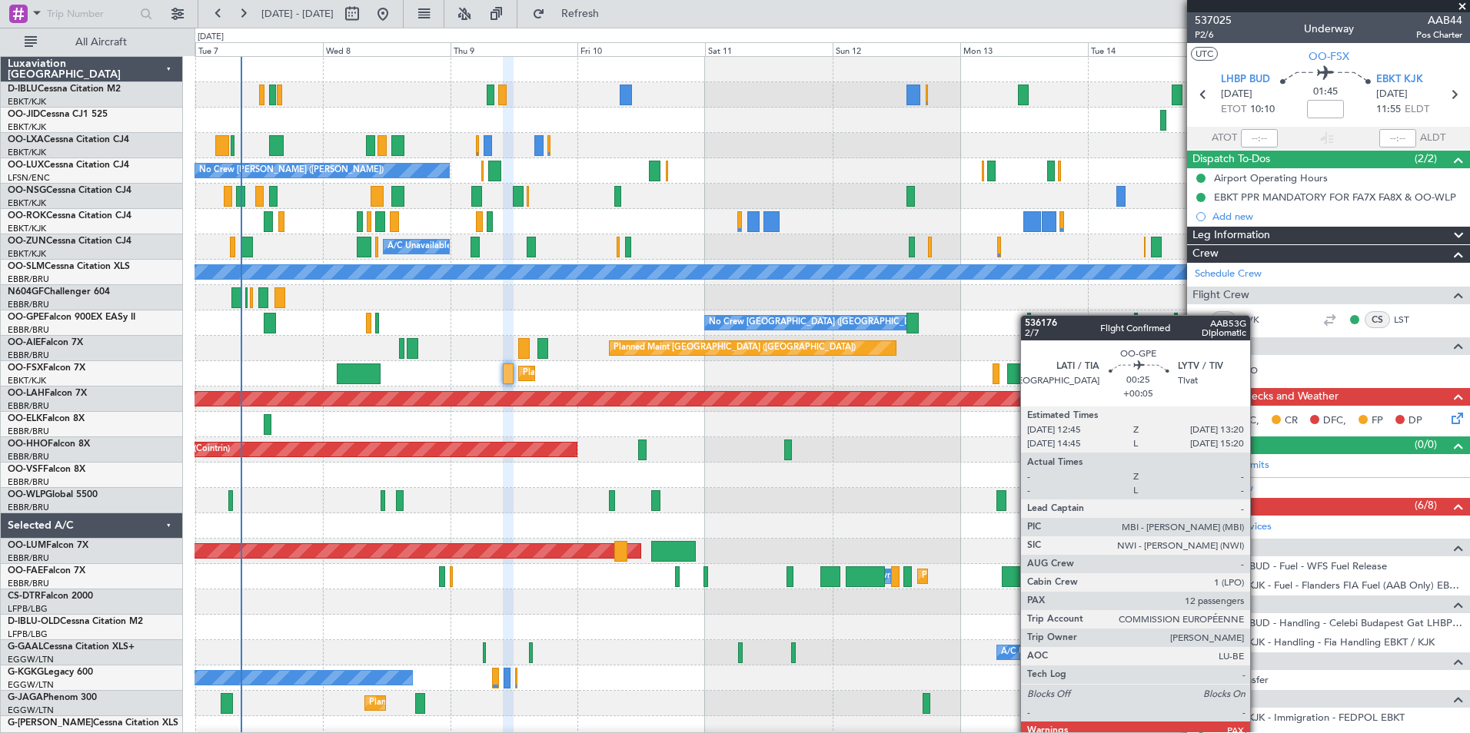
click at [1028, 315] on div "No Crew [GEOGRAPHIC_DATA] ([GEOGRAPHIC_DATA] National) No Crew [GEOGRAPHIC_DATA…" at bounding box center [831, 323] width 1275 height 25
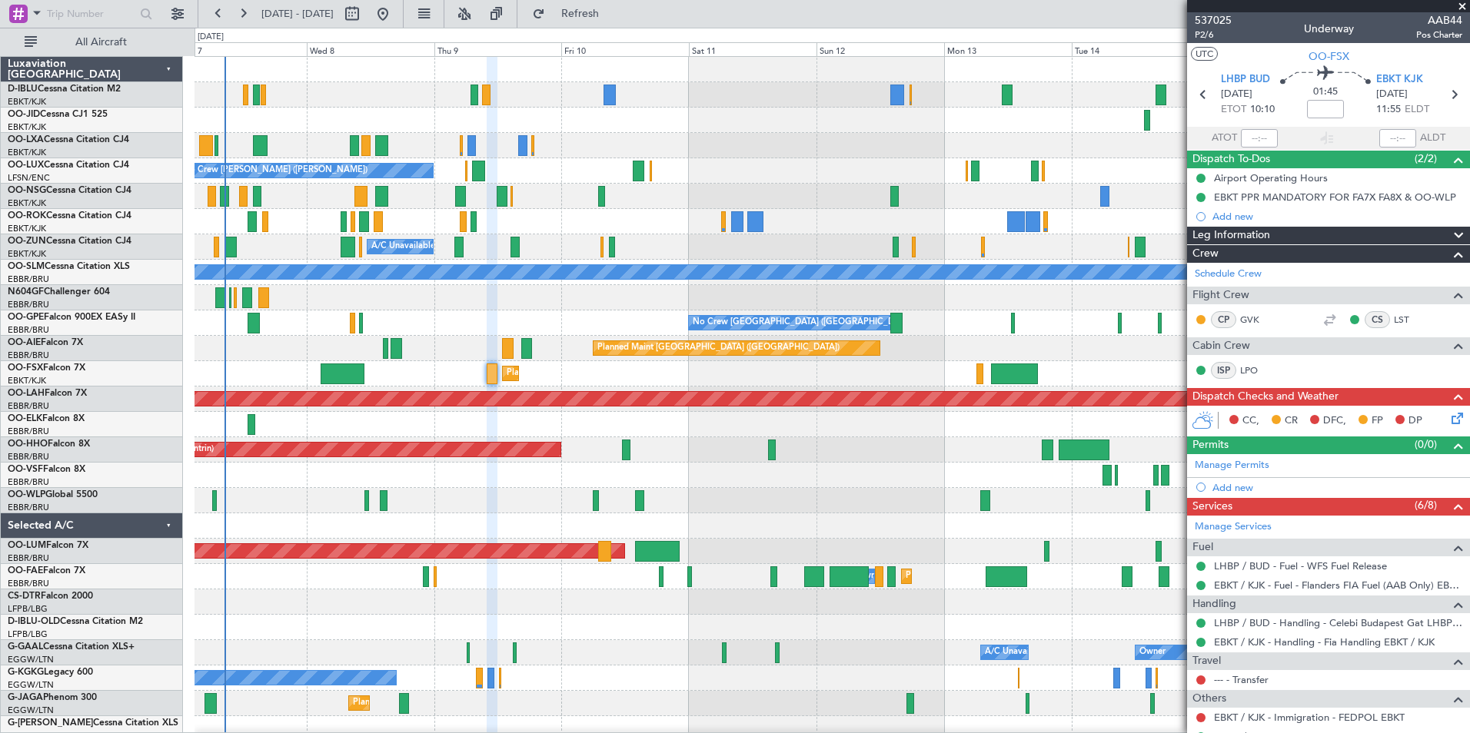
click at [1005, 460] on div "Planned Maint Geneva (Cointrin)" at bounding box center [831, 449] width 1275 height 25
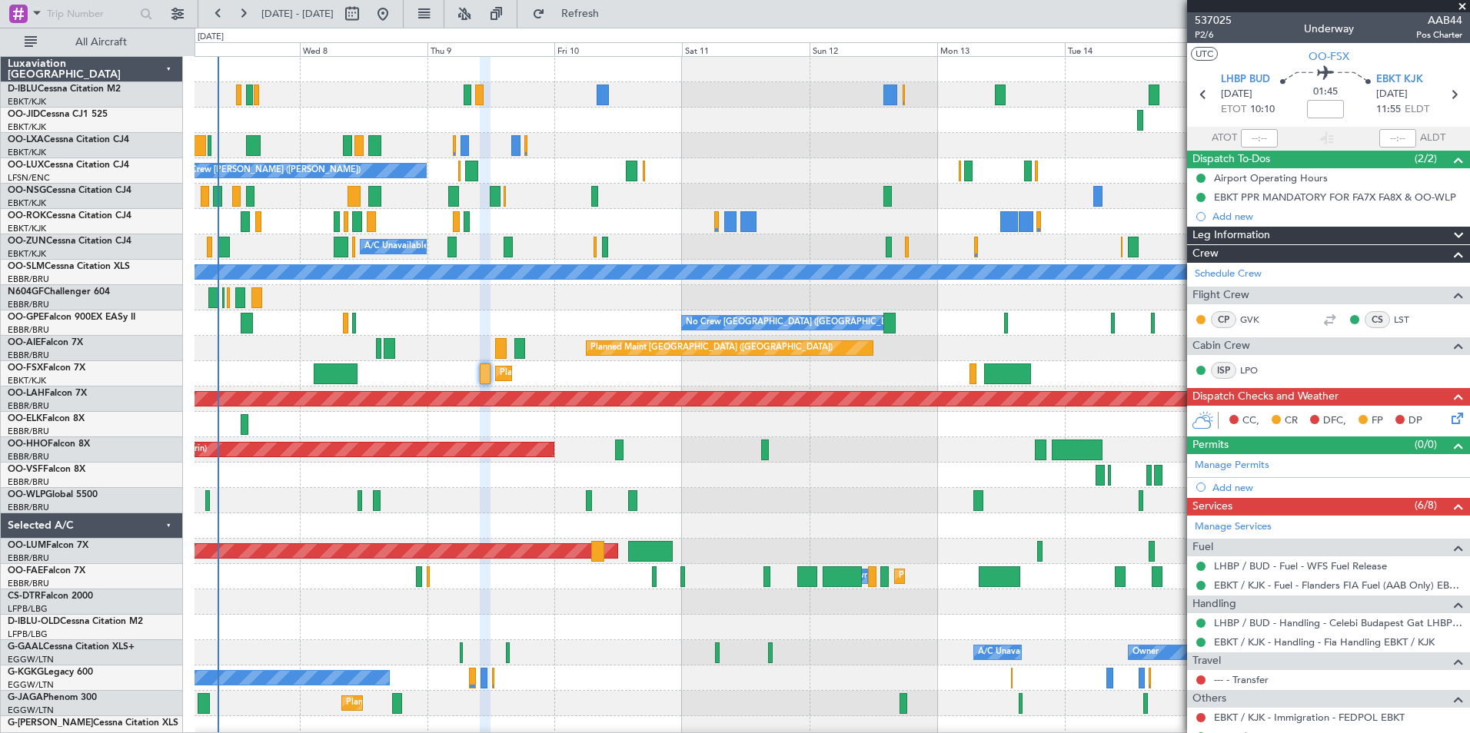
click at [966, 297] on div at bounding box center [831, 297] width 1275 height 25
click at [947, 461] on div "Planned Maint Geneva (Cointrin)" at bounding box center [831, 449] width 1275 height 25
click at [321, 465] on div at bounding box center [831, 475] width 1275 height 25
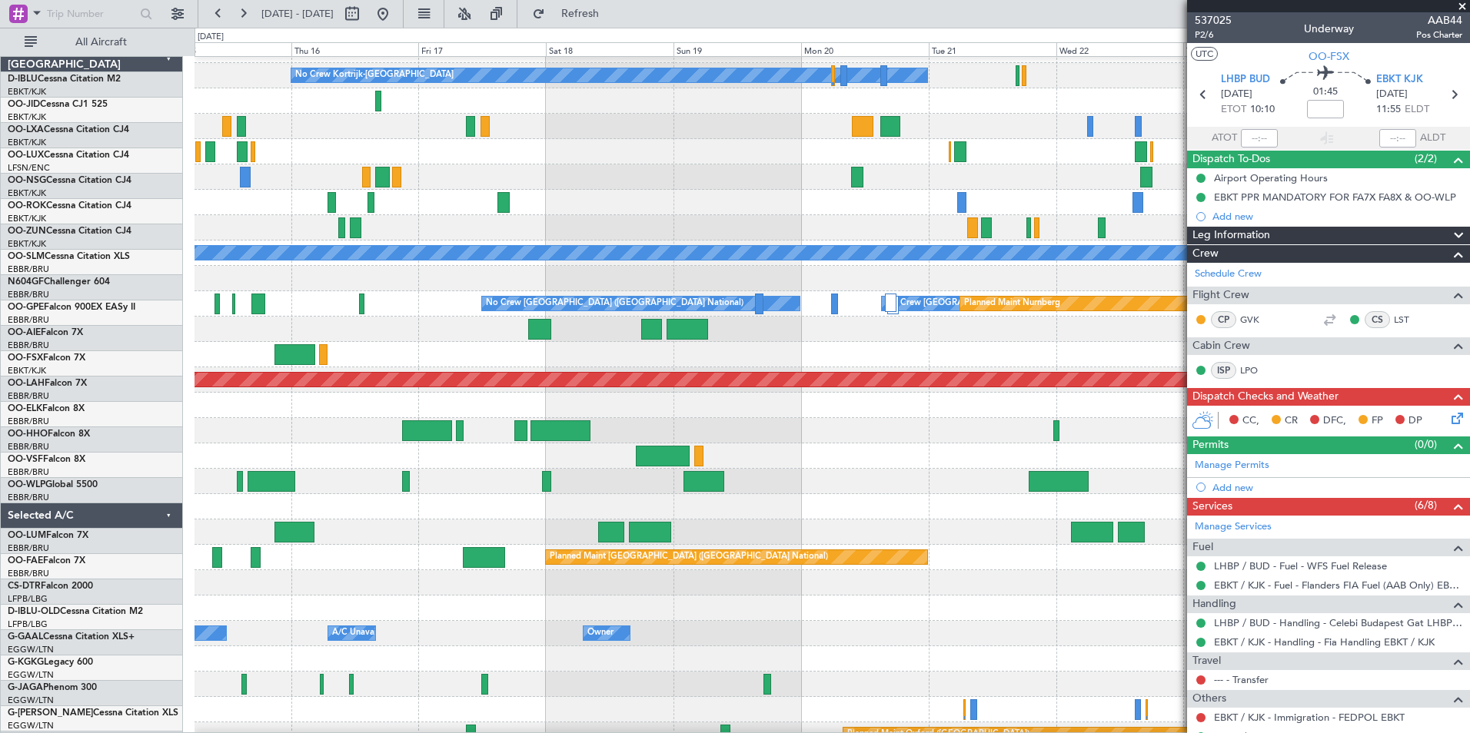
scroll to position [19, 0]
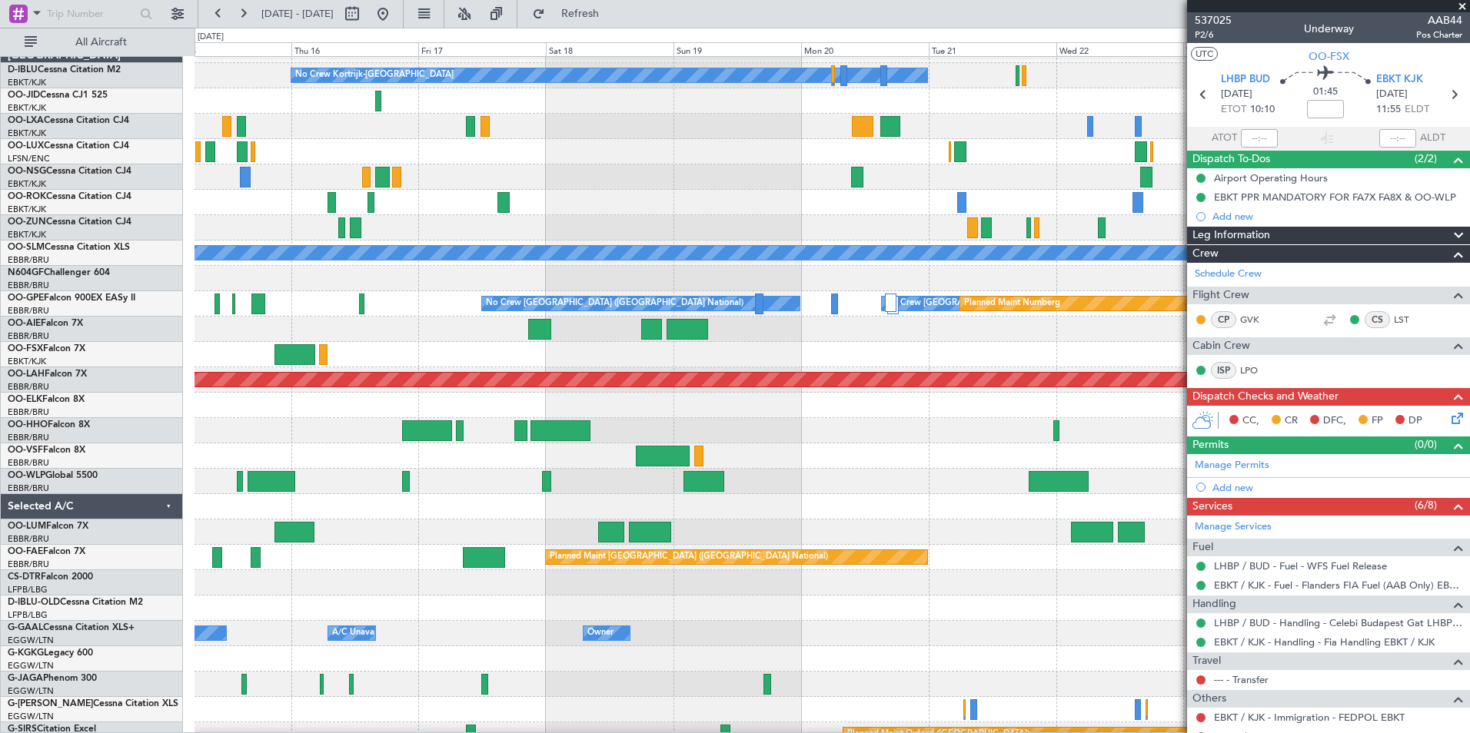
click at [360, 484] on div at bounding box center [831, 481] width 1275 height 25
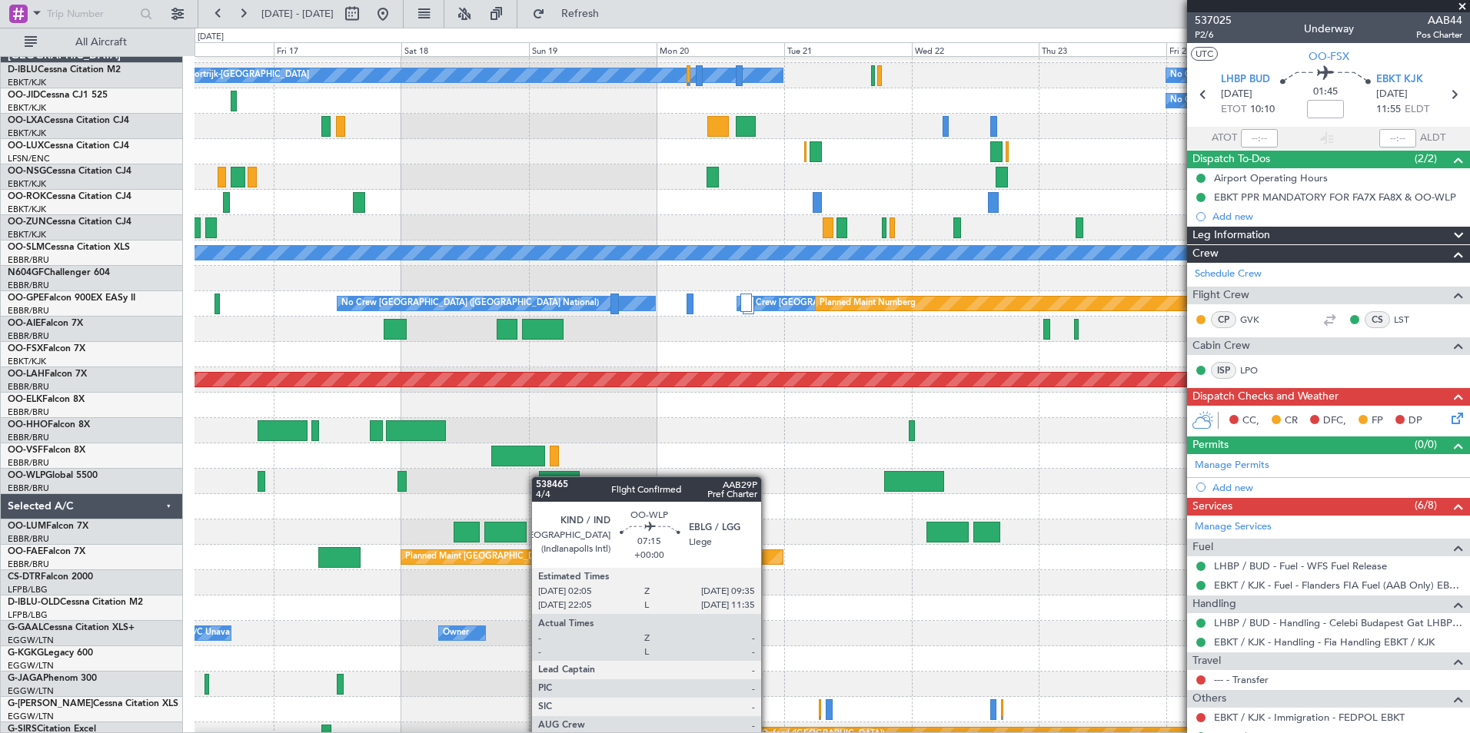
click at [539, 477] on div at bounding box center [559, 481] width 40 height 21
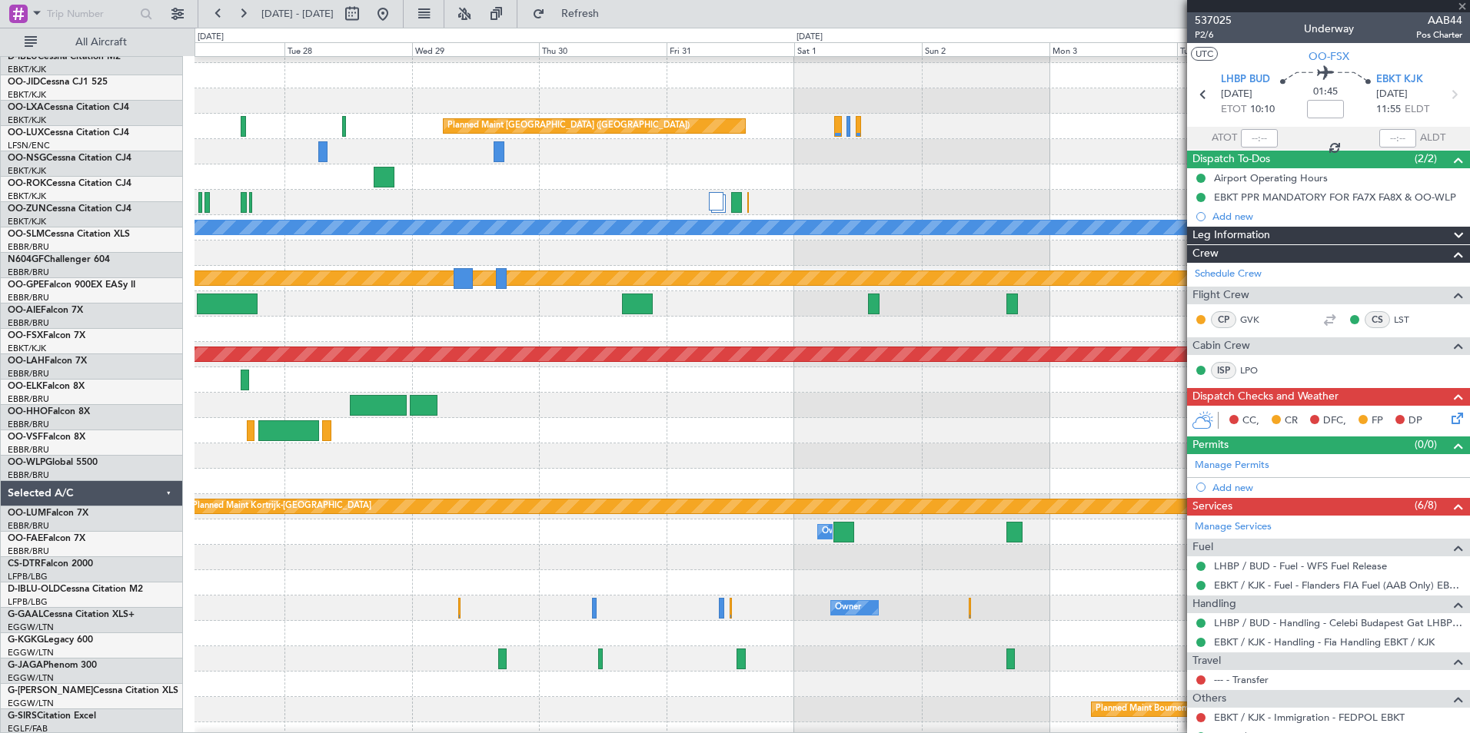
click at [0, 473] on html "[DATE] - [DATE] Refresh Quick Links All Aircraft Planned Maint [GEOGRAPHIC_DATA…" at bounding box center [735, 366] width 1470 height 733
type input "2"
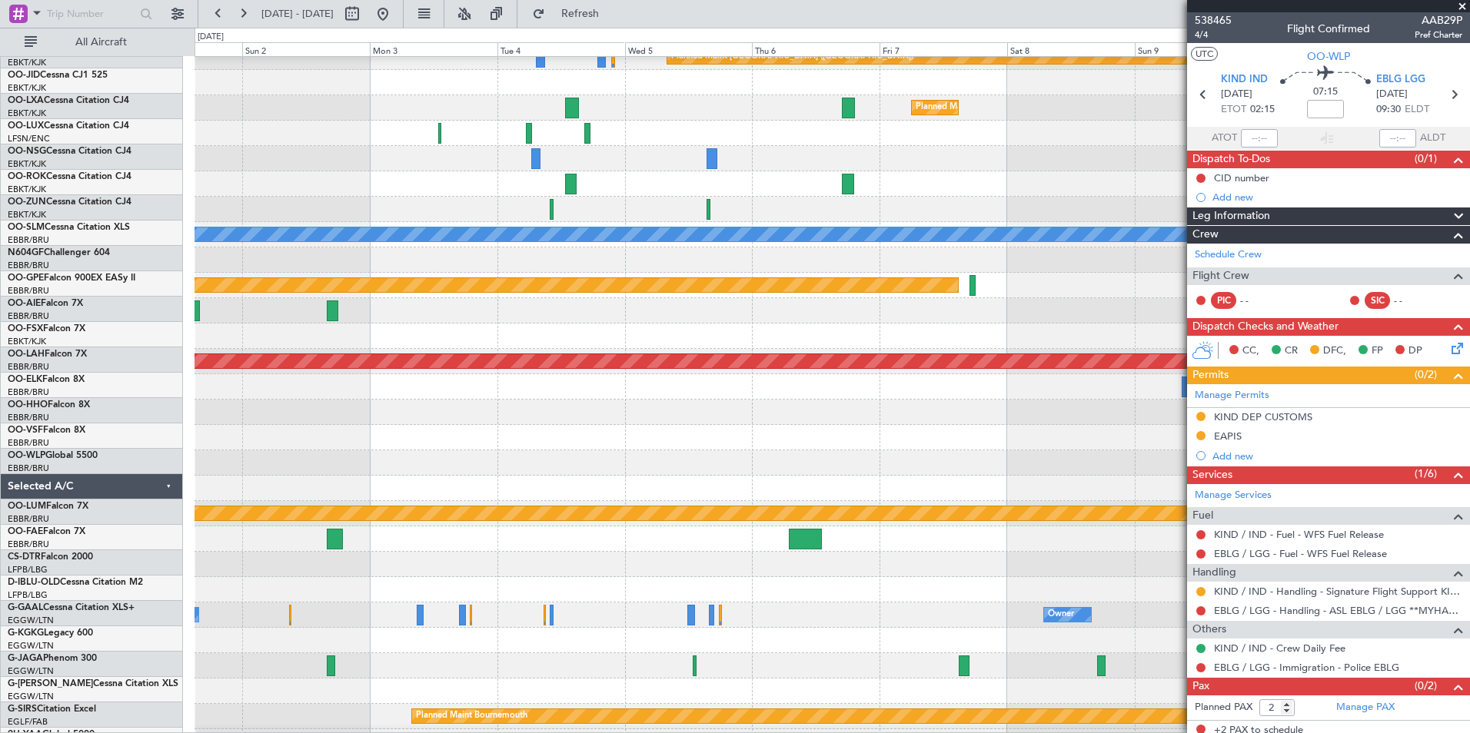
click at [556, 498] on div at bounding box center [831, 488] width 1275 height 25
click at [268, 440] on div at bounding box center [831, 437] width 1275 height 25
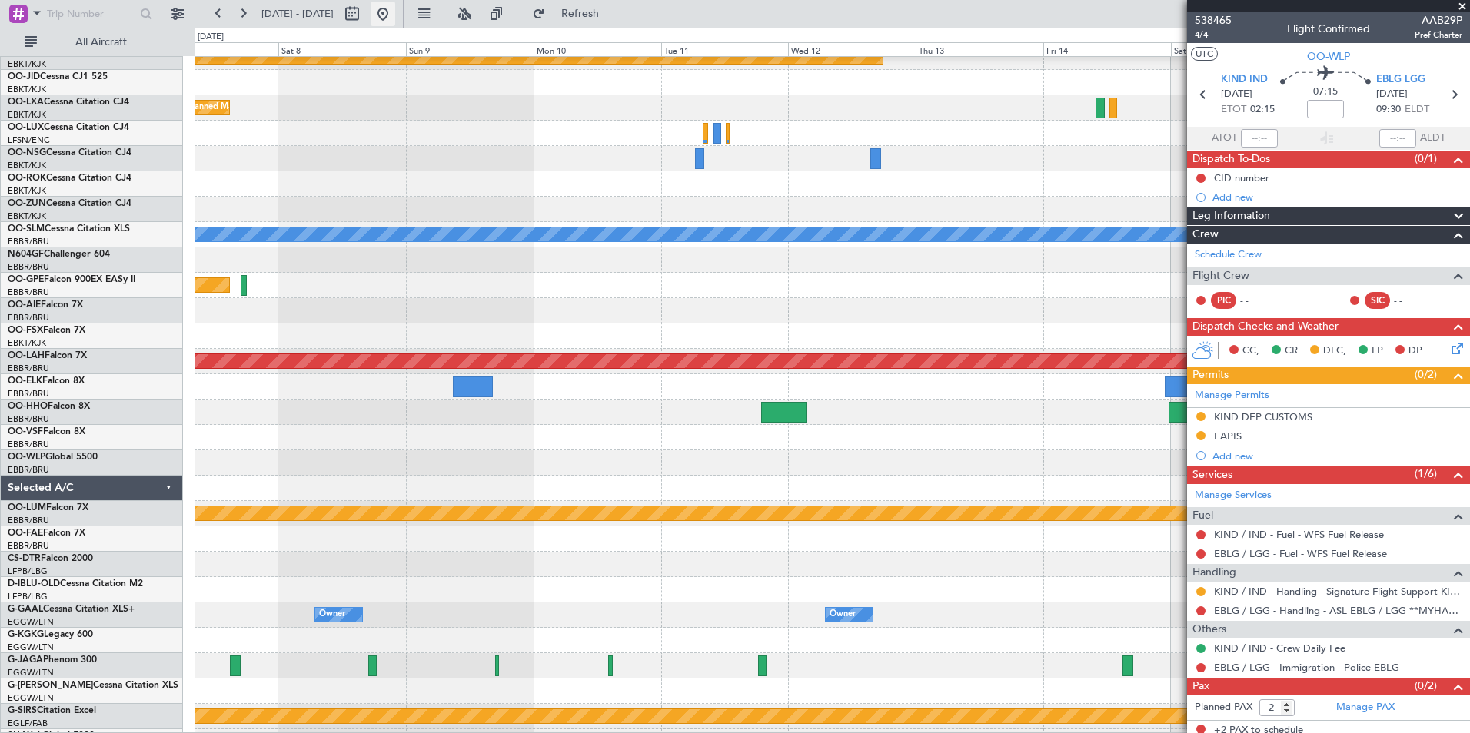
click at [395, 9] on button at bounding box center [383, 14] width 25 height 25
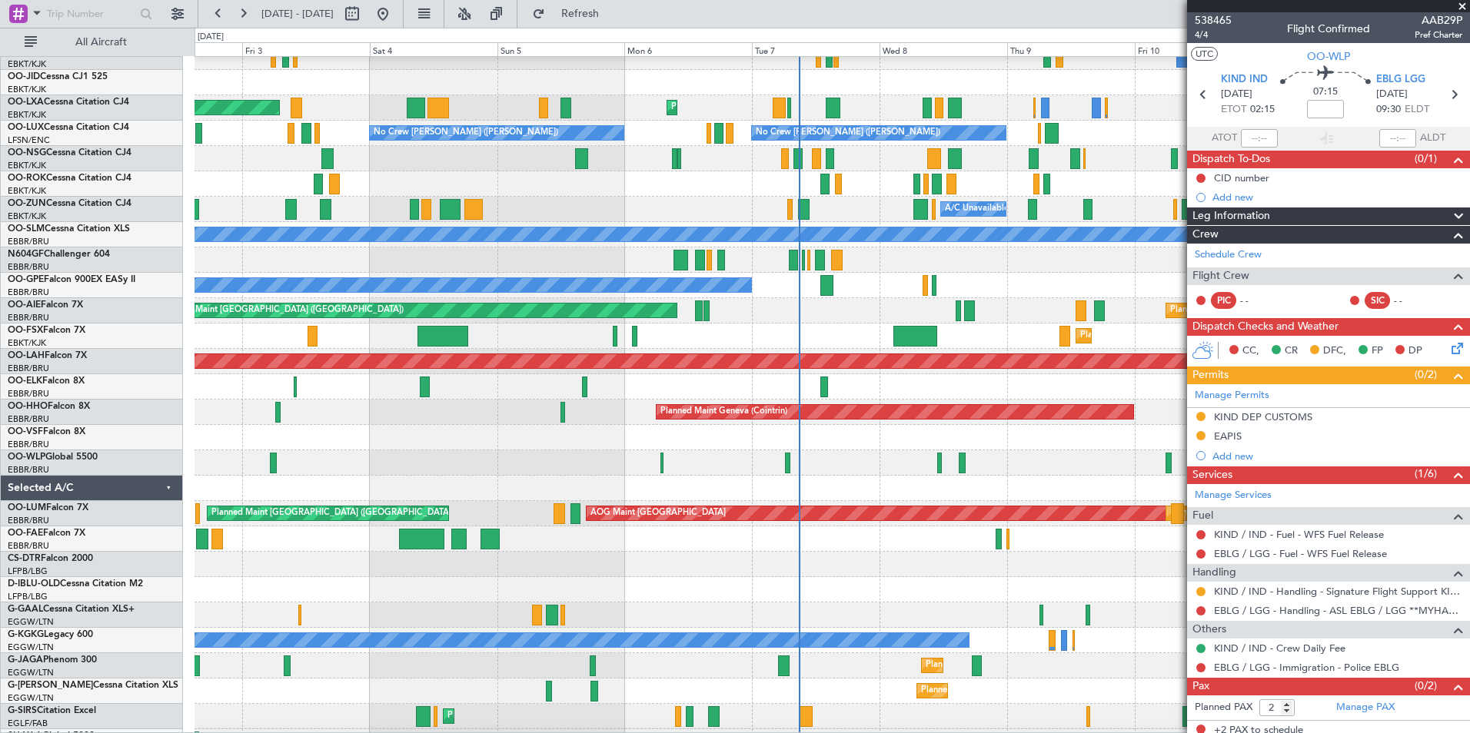
click at [1007, 402] on div "Planned Maint Geneva (Cointrin)" at bounding box center [831, 412] width 1275 height 25
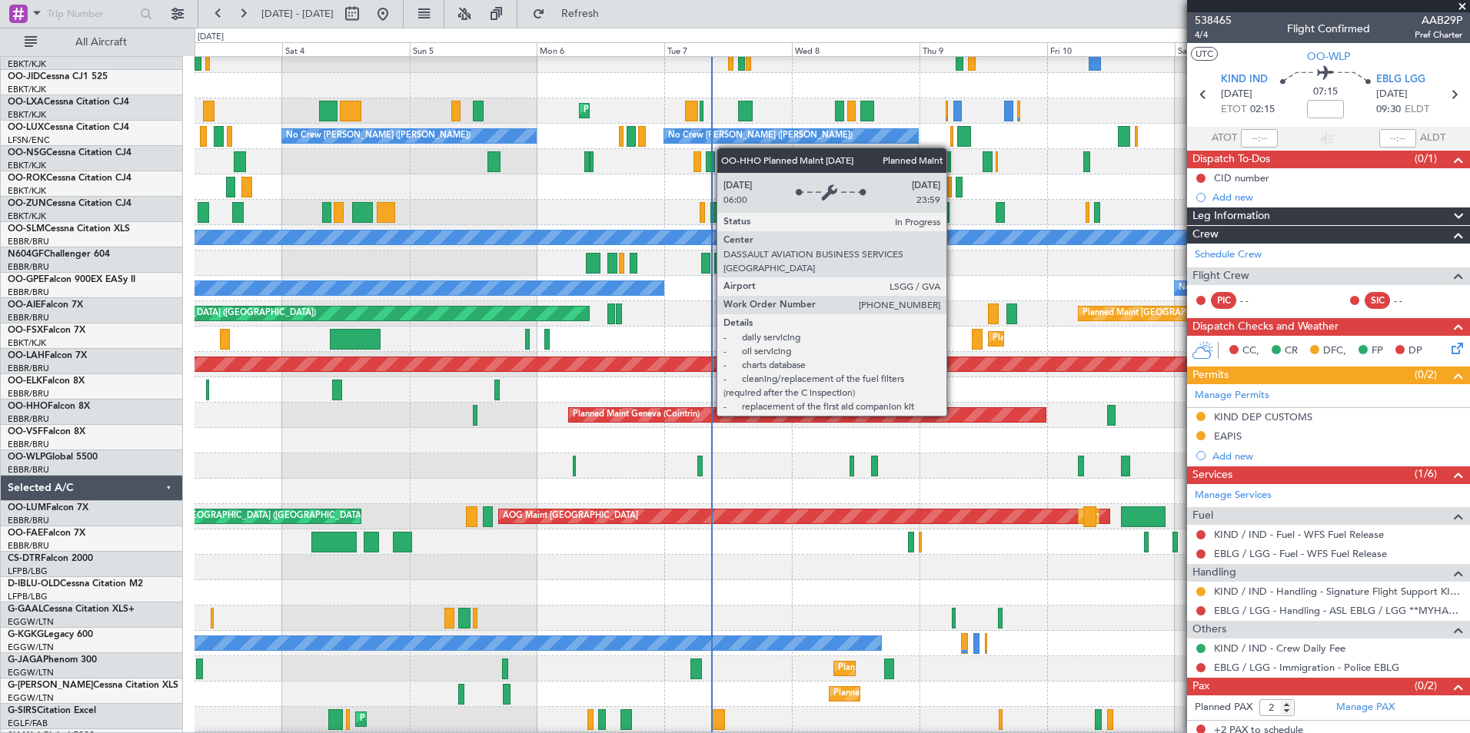
scroll to position [35, 0]
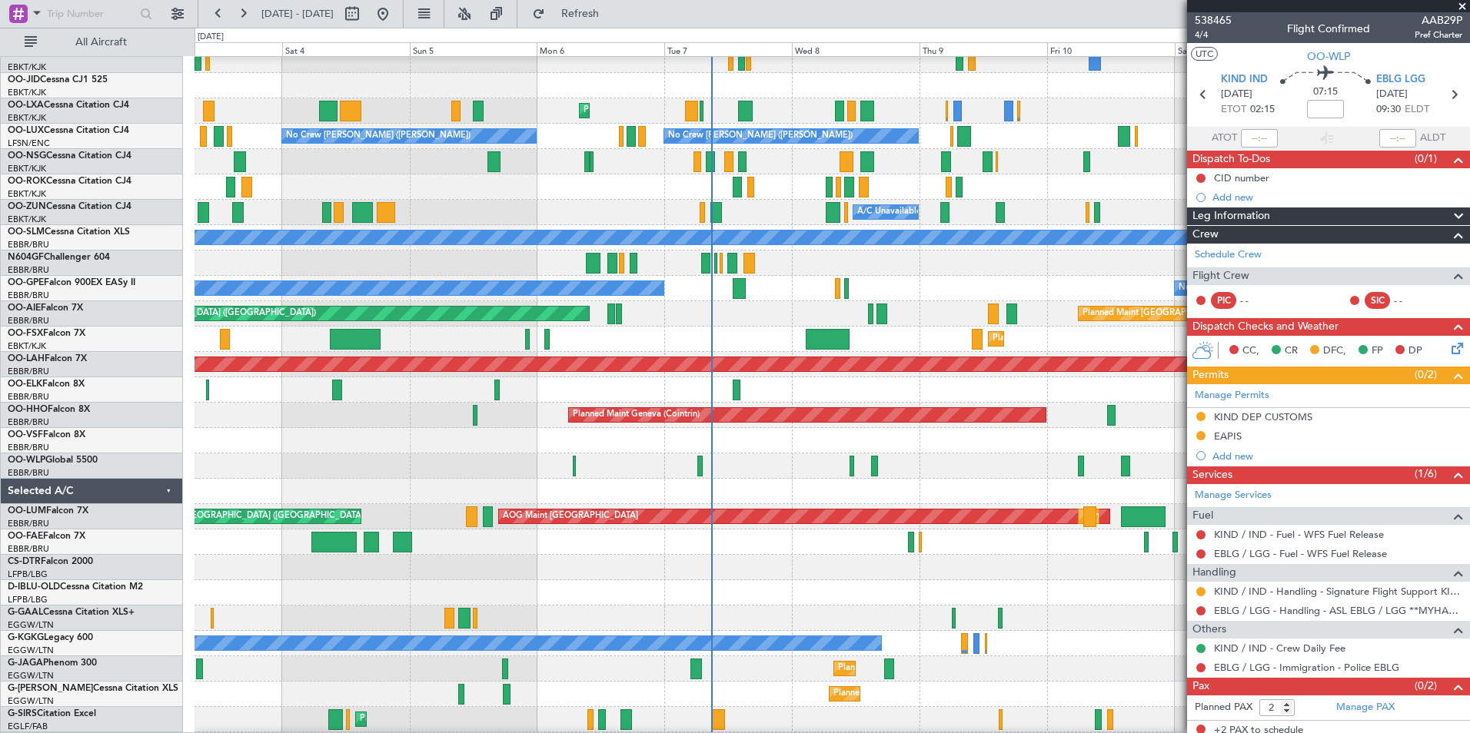
click at [1013, 432] on div at bounding box center [831, 440] width 1275 height 25
click at [531, 555] on div "Owner Melsbroek Air Base Planned Maint [GEOGRAPHIC_DATA] AOG Maint [GEOGRAPHIC_…" at bounding box center [831, 542] width 1275 height 25
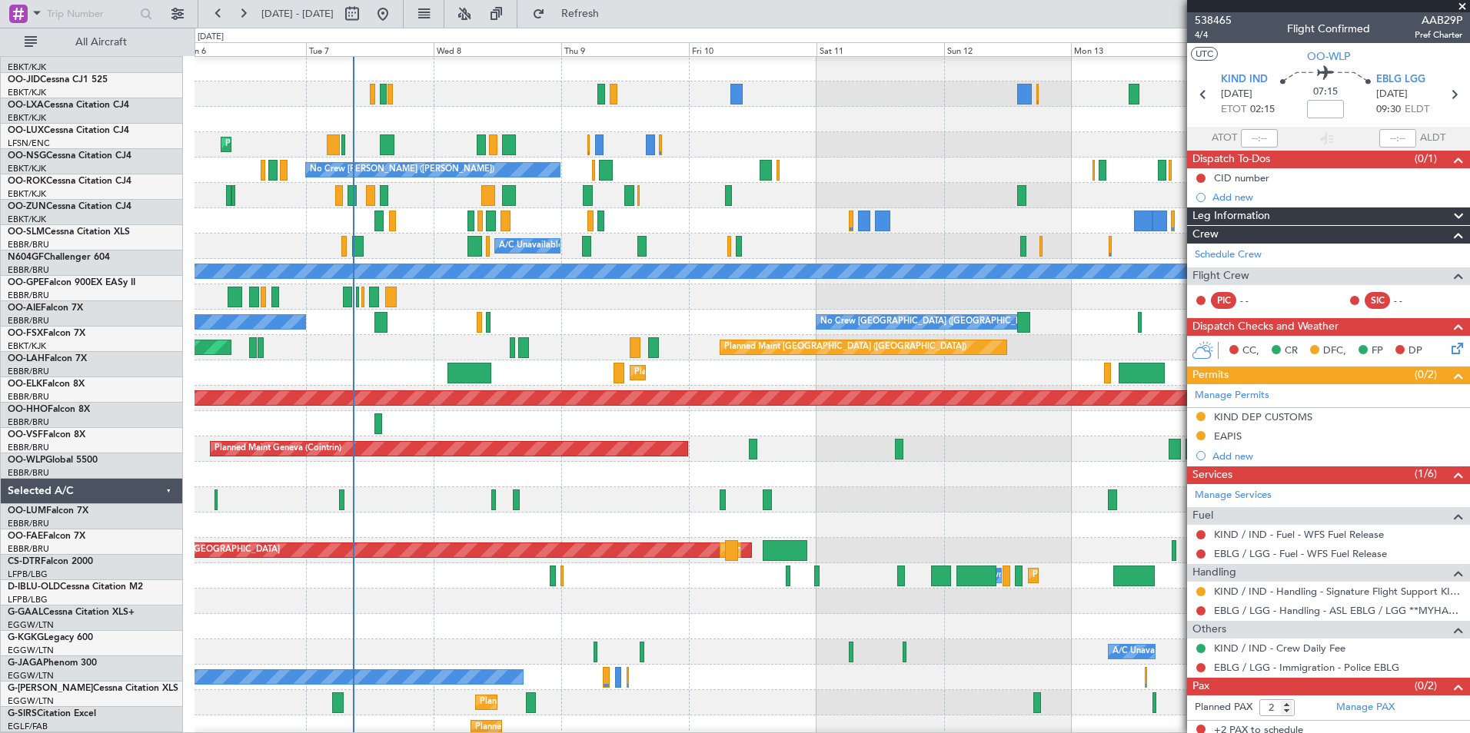
scroll to position [1, 0]
